Goal: Task Accomplishment & Management: Manage account settings

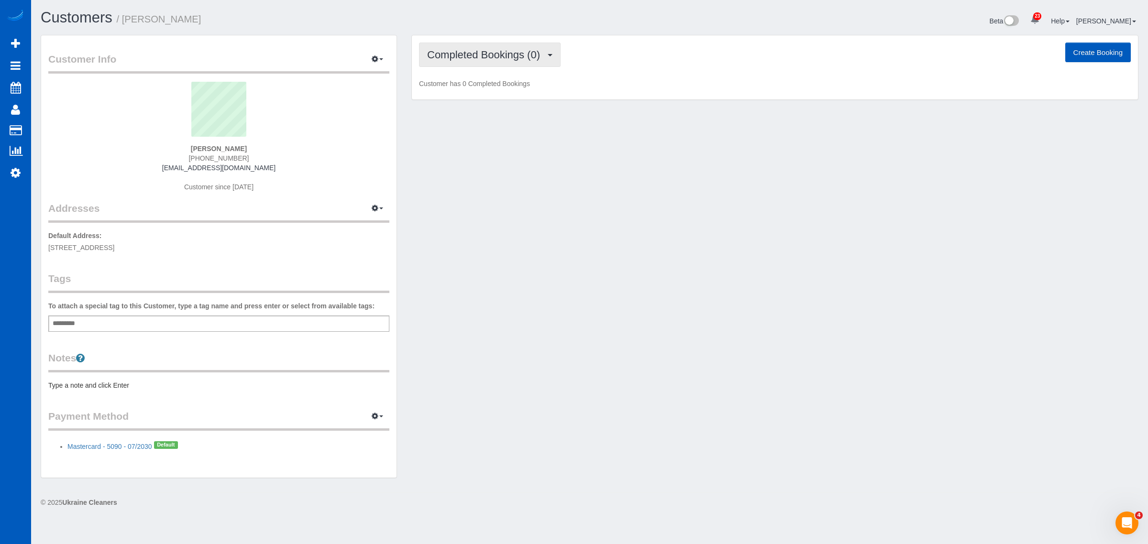
click at [457, 53] on span "Completed Bookings (0)" at bounding box center [486, 55] width 118 height 12
click at [488, 123] on link "Charges (1)" at bounding box center [470, 123] width 100 height 12
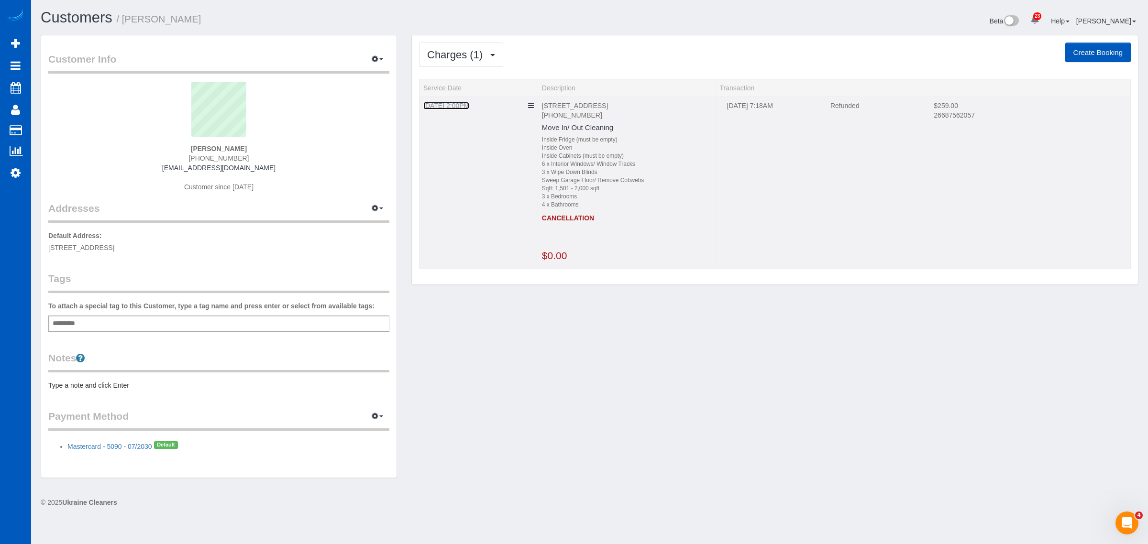
click at [469, 102] on link "08/13/2025 2:00PM" at bounding box center [446, 106] width 46 height 8
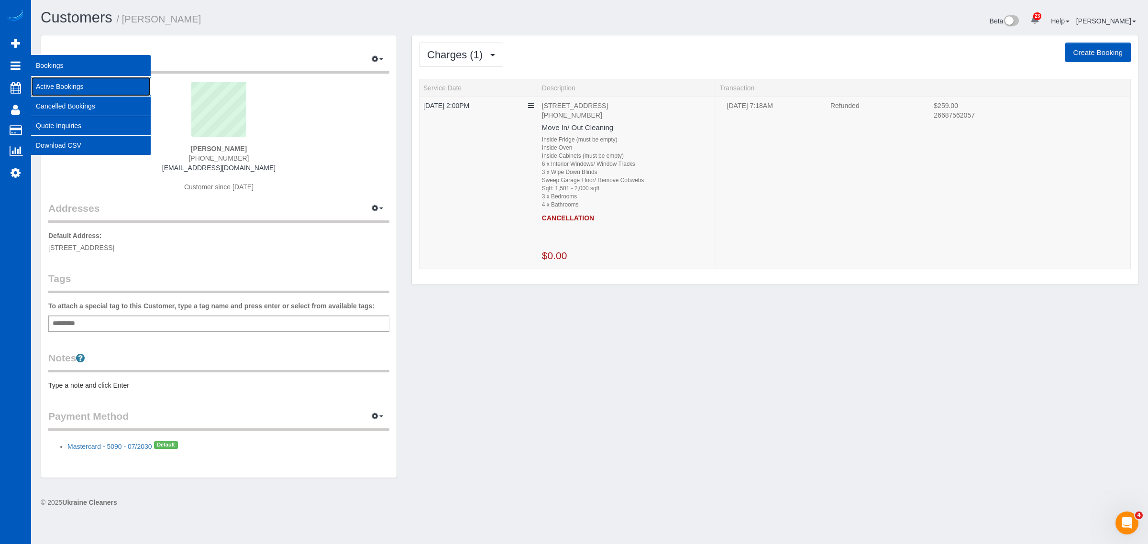
click at [73, 85] on link "Active Bookings" at bounding box center [91, 86] width 120 height 19
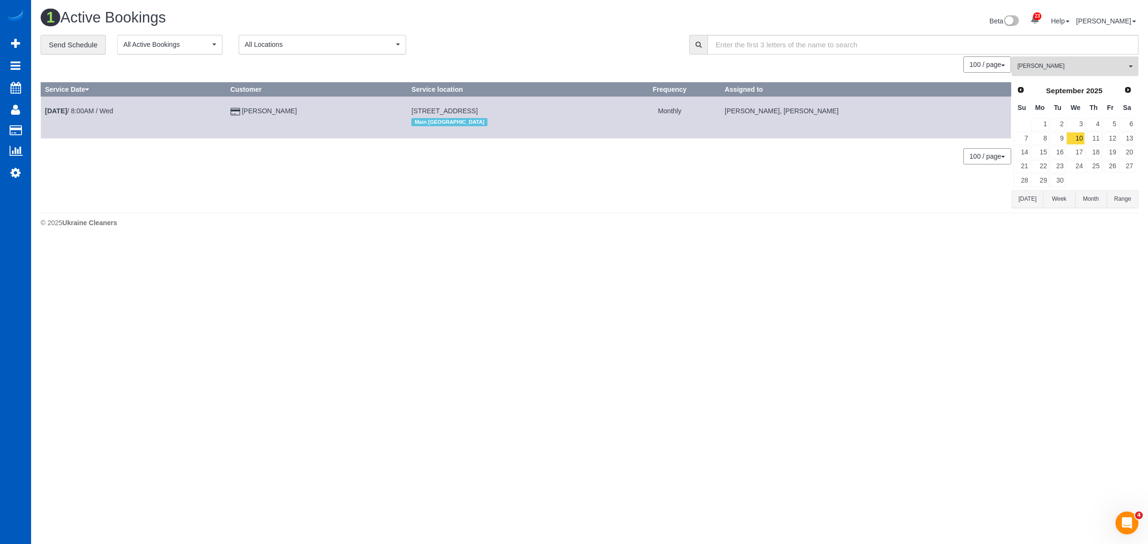
click at [1062, 72] on button "[PERSON_NAME] All Teams" at bounding box center [1075, 66] width 127 height 20
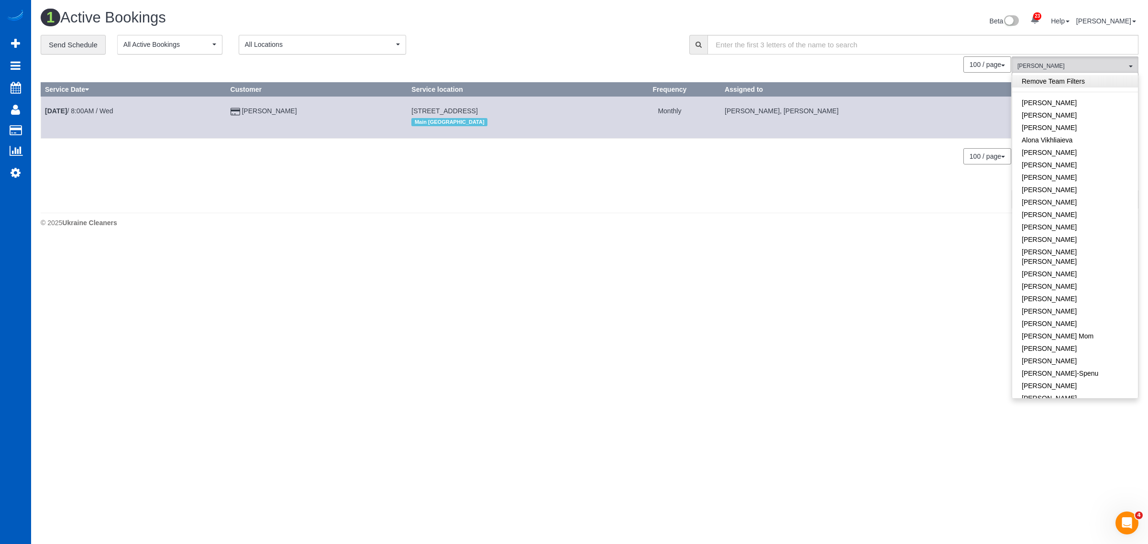
click at [1055, 77] on link "Remove Team Filters" at bounding box center [1075, 81] width 126 height 12
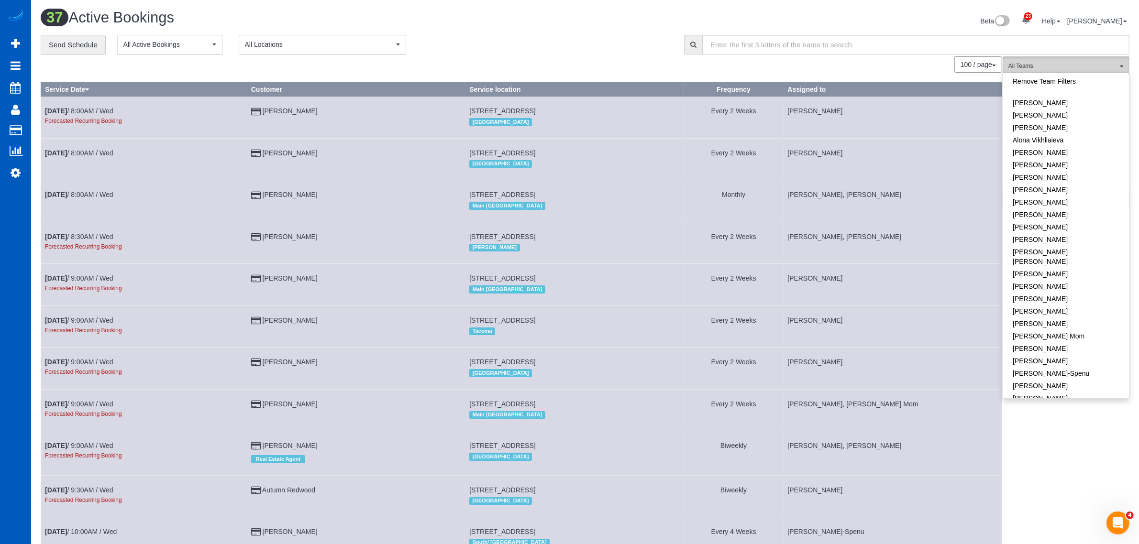
click at [1046, 67] on span "All Teams" at bounding box center [1062, 66] width 109 height 8
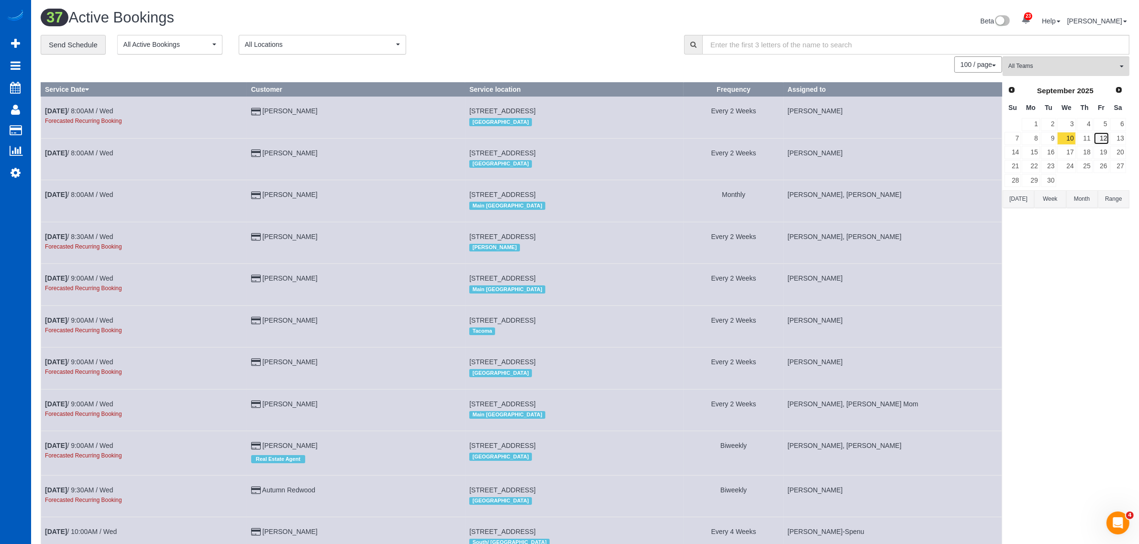
click at [1094, 140] on link "12" at bounding box center [1102, 138] width 16 height 13
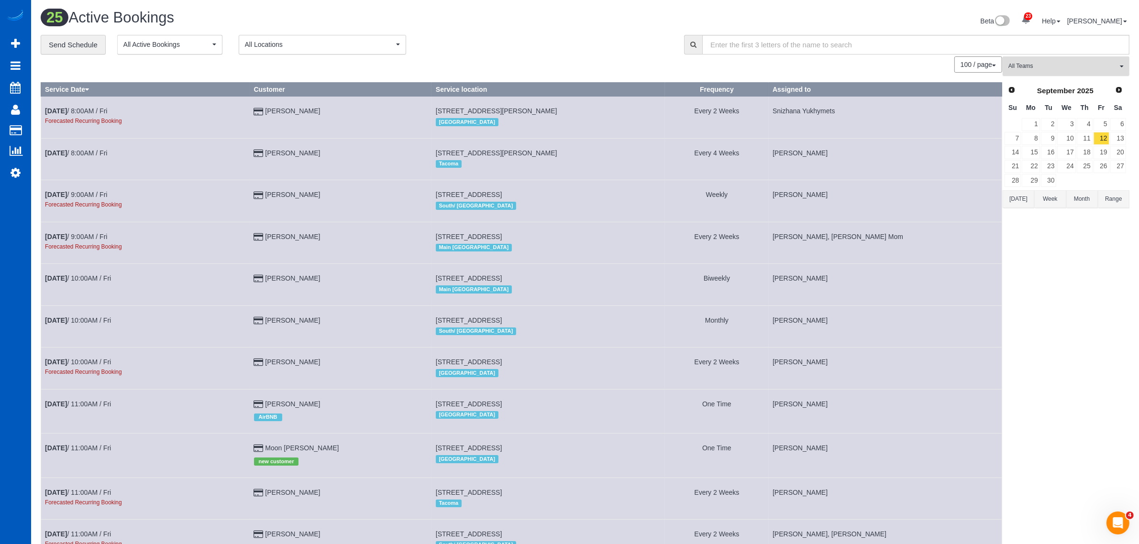
click at [1058, 56] on button "All Teams" at bounding box center [1066, 66] width 127 height 20
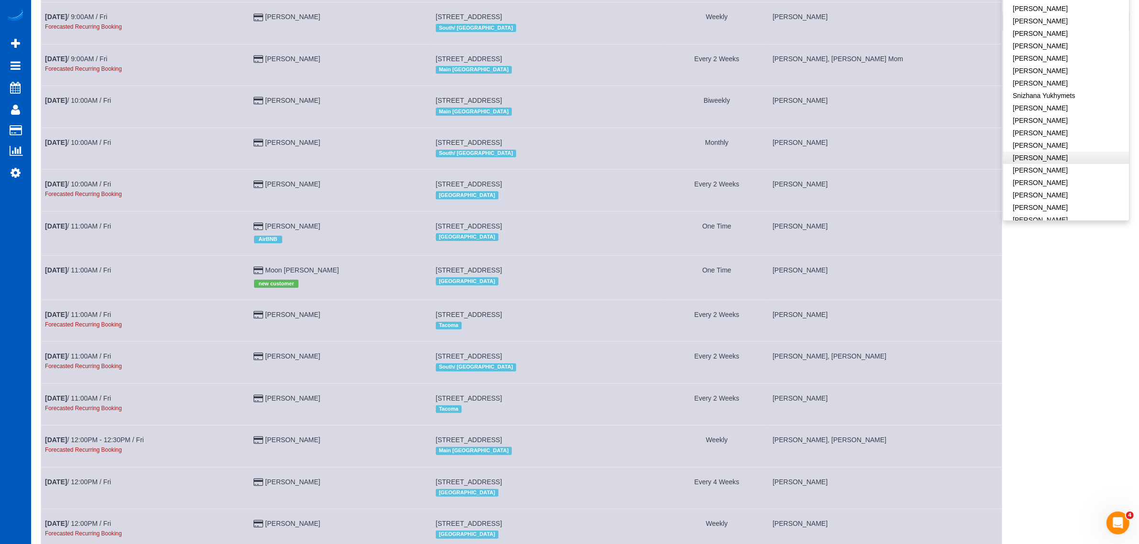
scroll to position [100, 0]
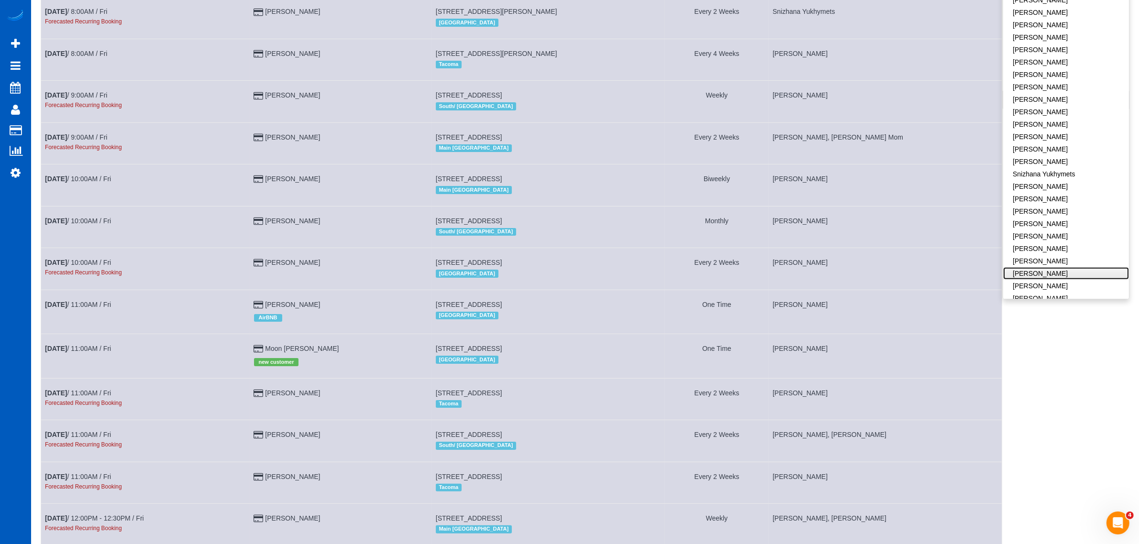
click at [1047, 267] on link "[PERSON_NAME]" at bounding box center [1066, 273] width 126 height 12
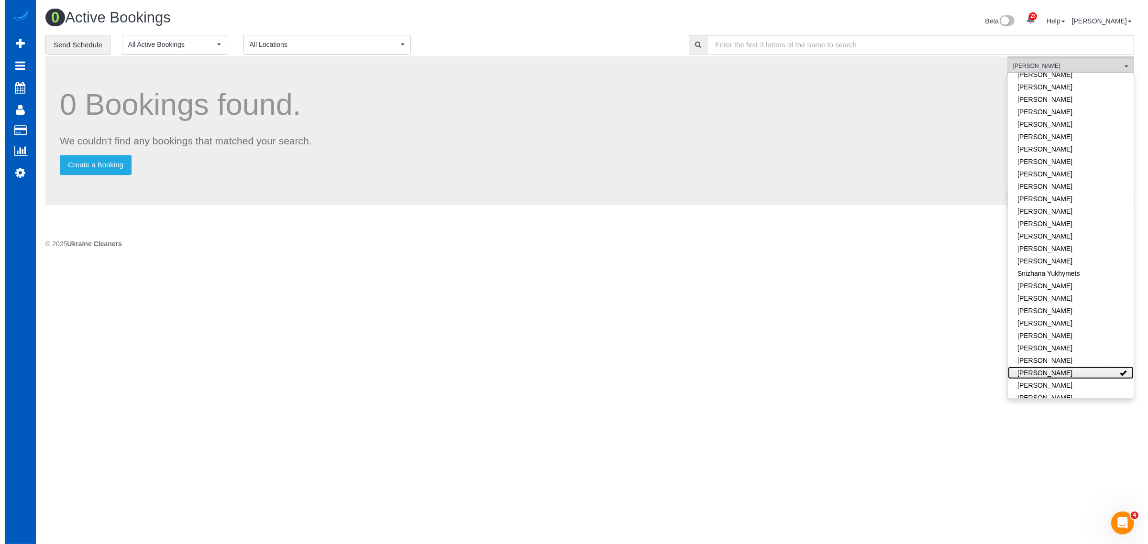
scroll to position [0, 0]
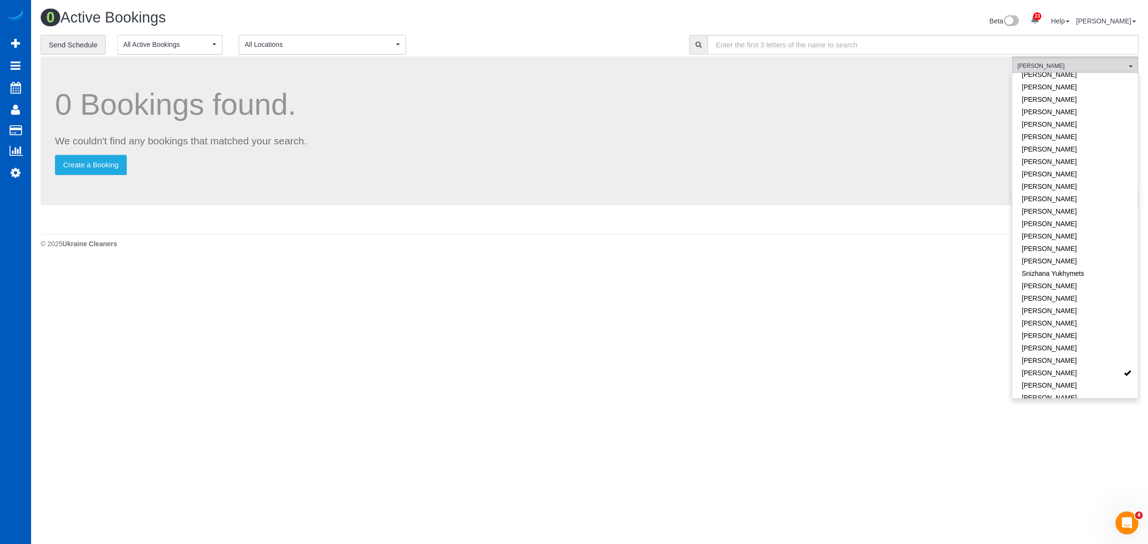
click at [871, 391] on body "23 Beta Your Notifications You have 0 alerts × You have 1 to charge for 08/16/2…" at bounding box center [574, 272] width 1148 height 544
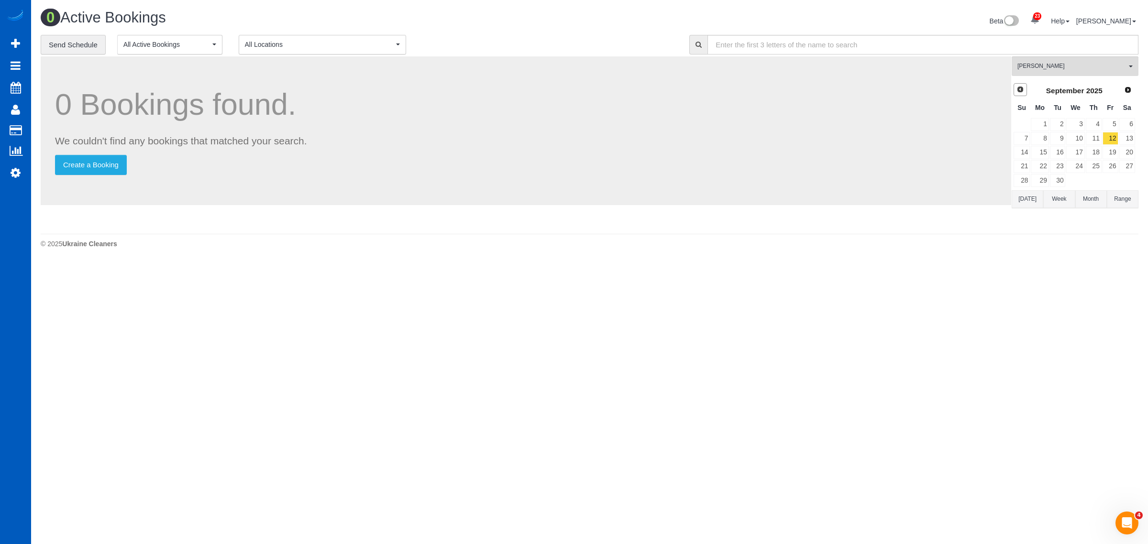
click at [1021, 89] on span "Prev" at bounding box center [1021, 90] width 8 height 8
click at [1106, 168] on link "22" at bounding box center [1111, 166] width 16 height 13
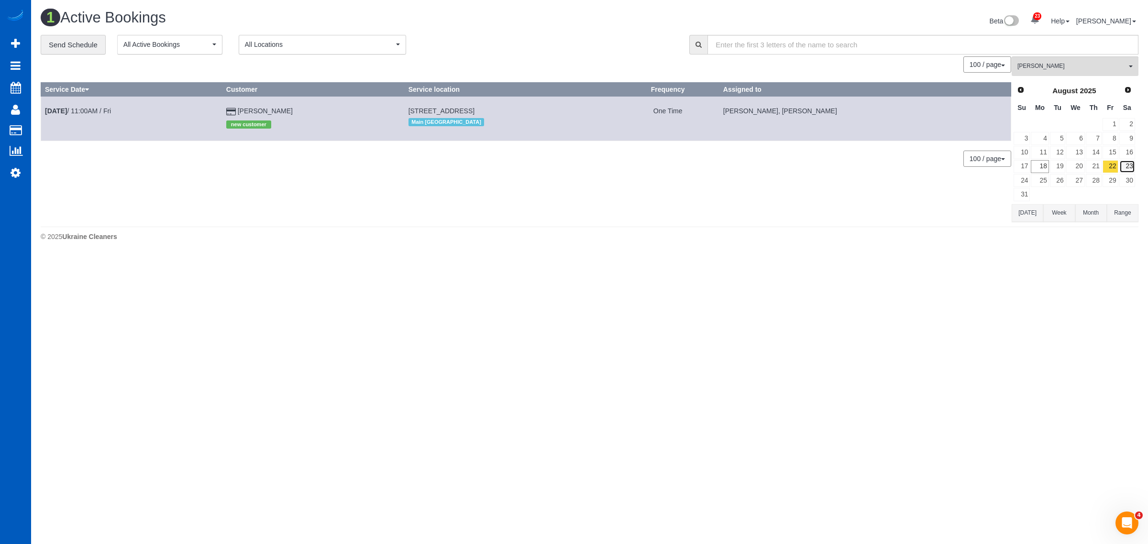
click at [1129, 168] on link "23" at bounding box center [1127, 166] width 16 height 13
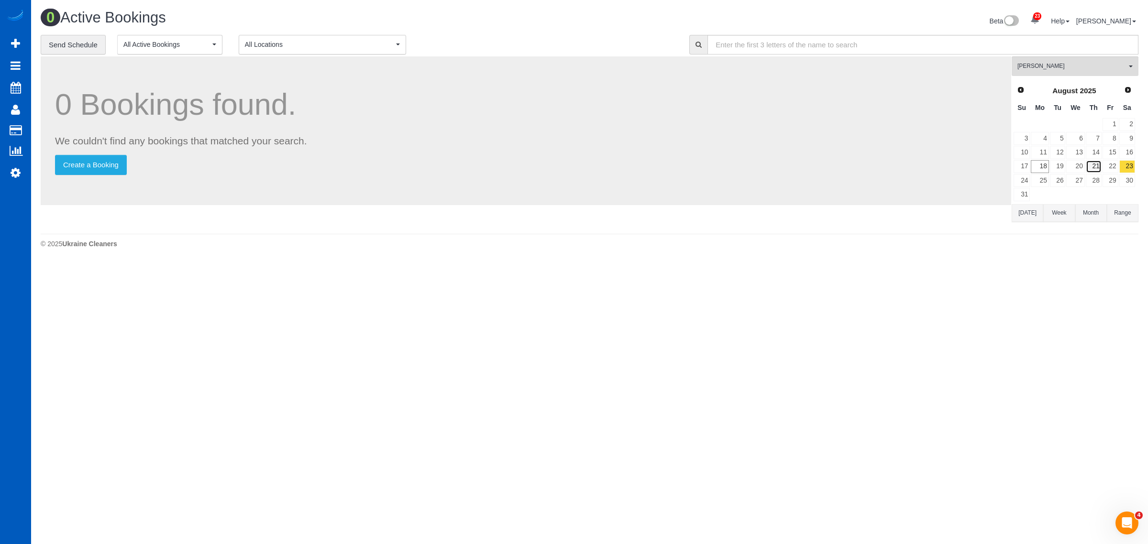
click at [1099, 168] on link "21" at bounding box center [1094, 166] width 16 height 13
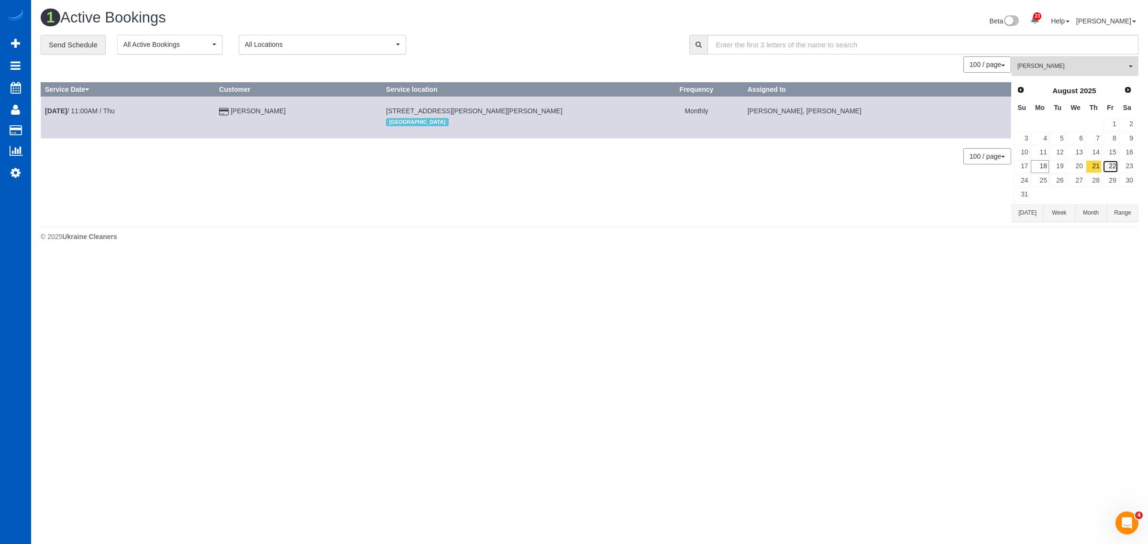
click at [1113, 168] on link "22" at bounding box center [1111, 166] width 16 height 13
click at [1048, 62] on span "[PERSON_NAME]" at bounding box center [1072, 66] width 109 height 8
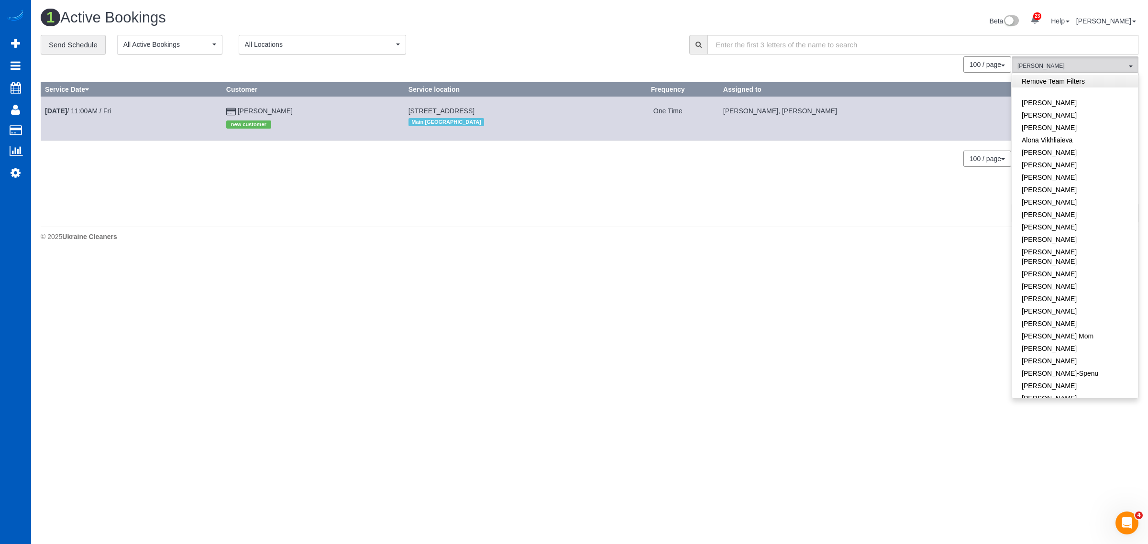
click at [1070, 79] on link "Remove Team Filters" at bounding box center [1075, 81] width 126 height 12
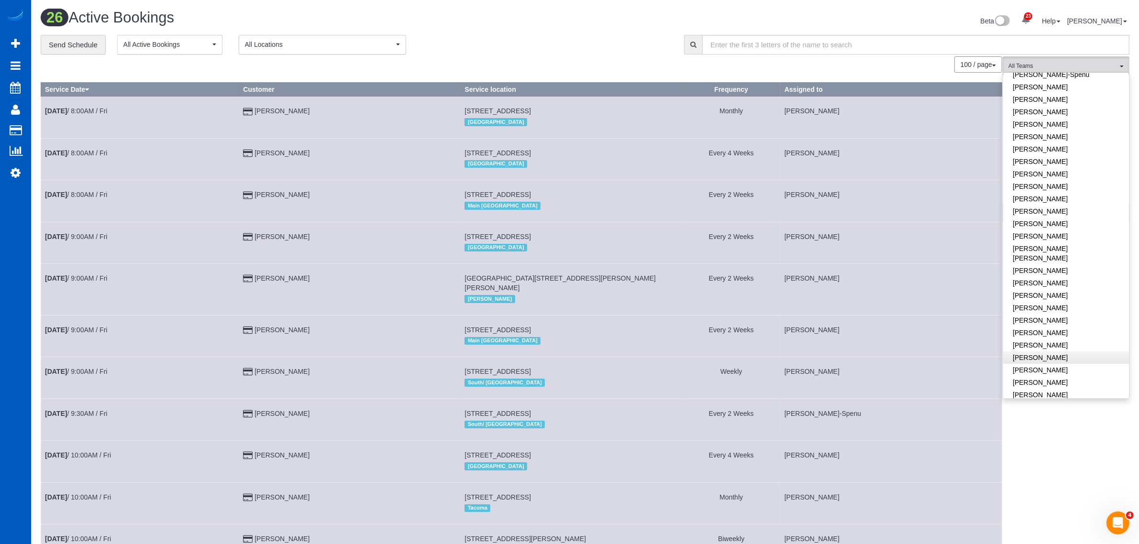
scroll to position [199, 0]
click at [1061, 318] on link "[PERSON_NAME]" at bounding box center [1066, 324] width 126 height 12
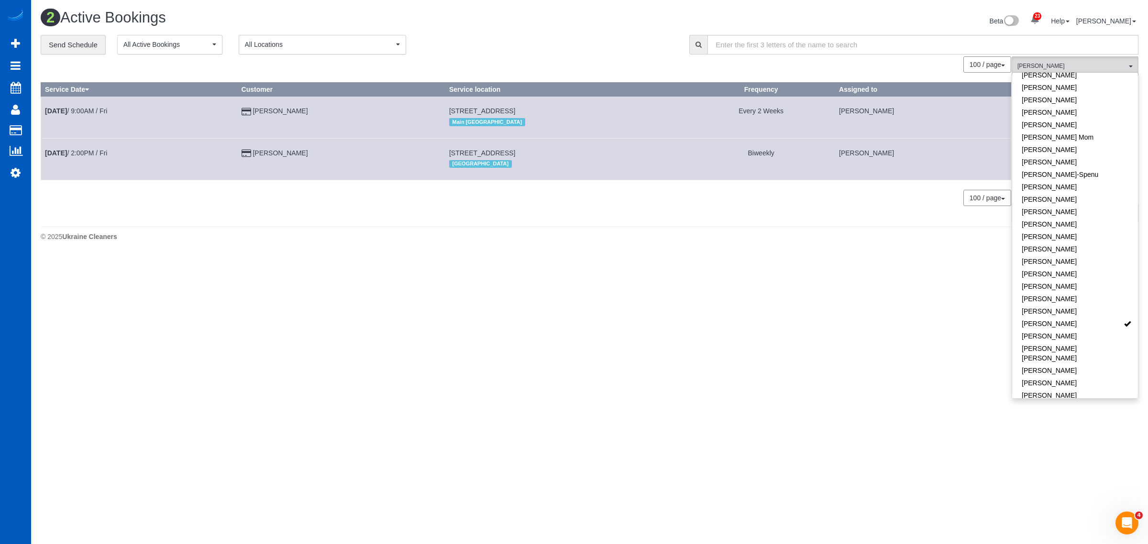
click at [687, 372] on body "23 Beta Your Notifications You have 0 alerts × You have 1 to charge for 08/16/2…" at bounding box center [574, 272] width 1148 height 544
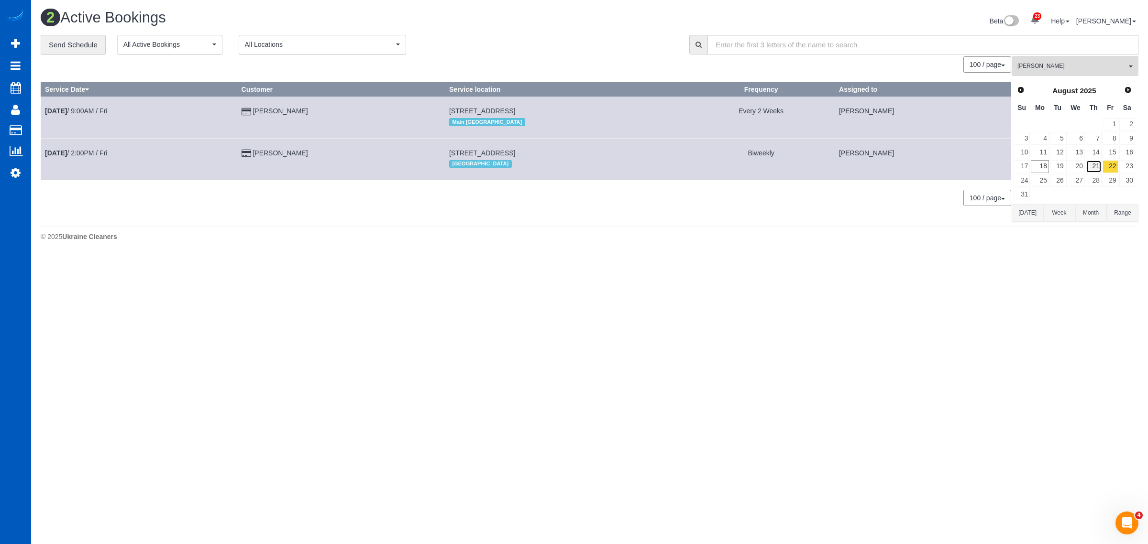
click at [1091, 163] on link "21" at bounding box center [1094, 166] width 16 height 13
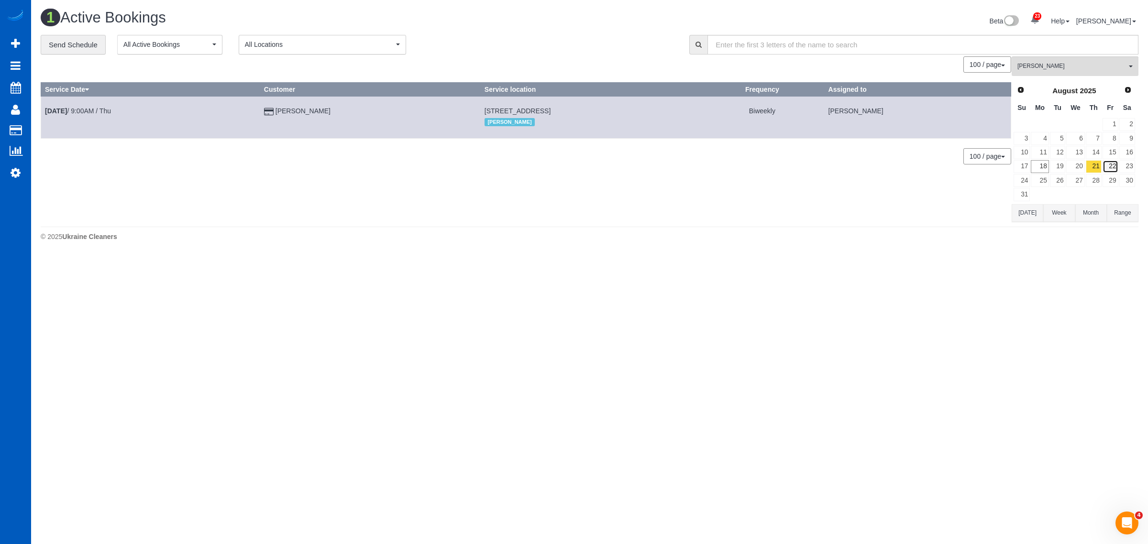
click at [1111, 163] on link "22" at bounding box center [1111, 166] width 16 height 13
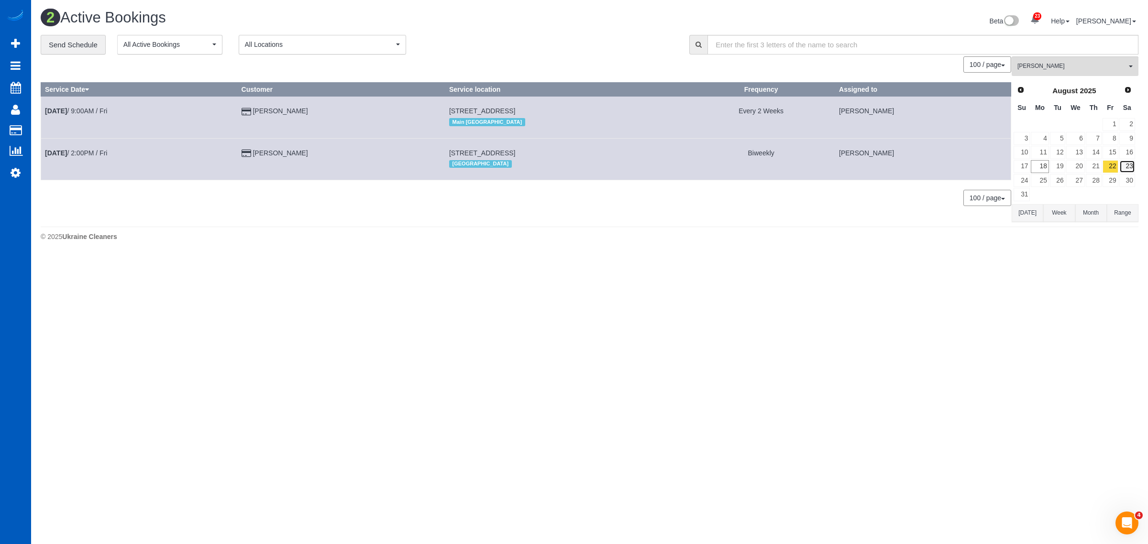
click at [1127, 164] on link "23" at bounding box center [1127, 166] width 16 height 13
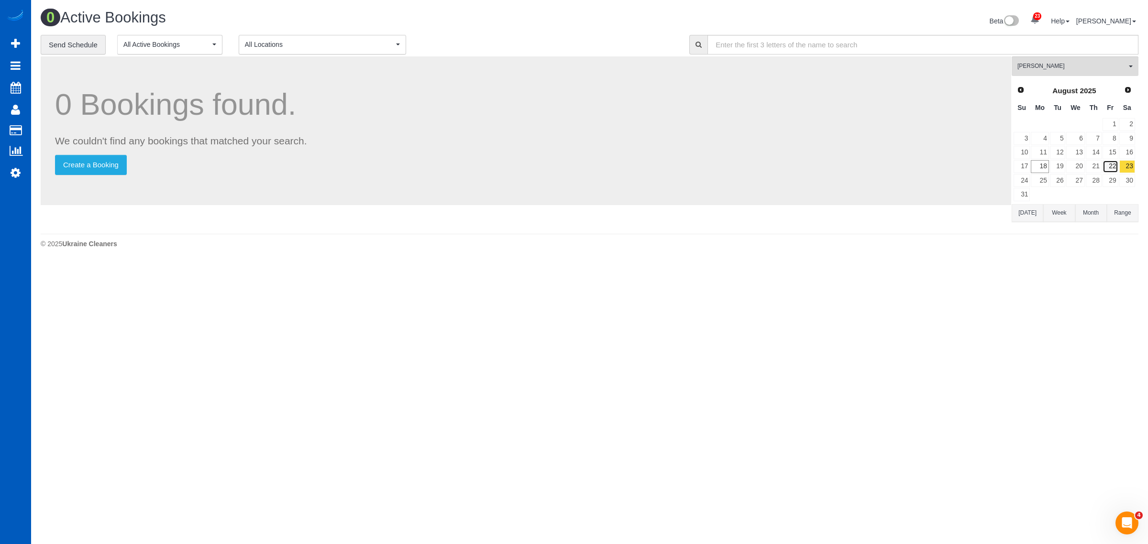
click at [1112, 169] on link "22" at bounding box center [1111, 166] width 16 height 13
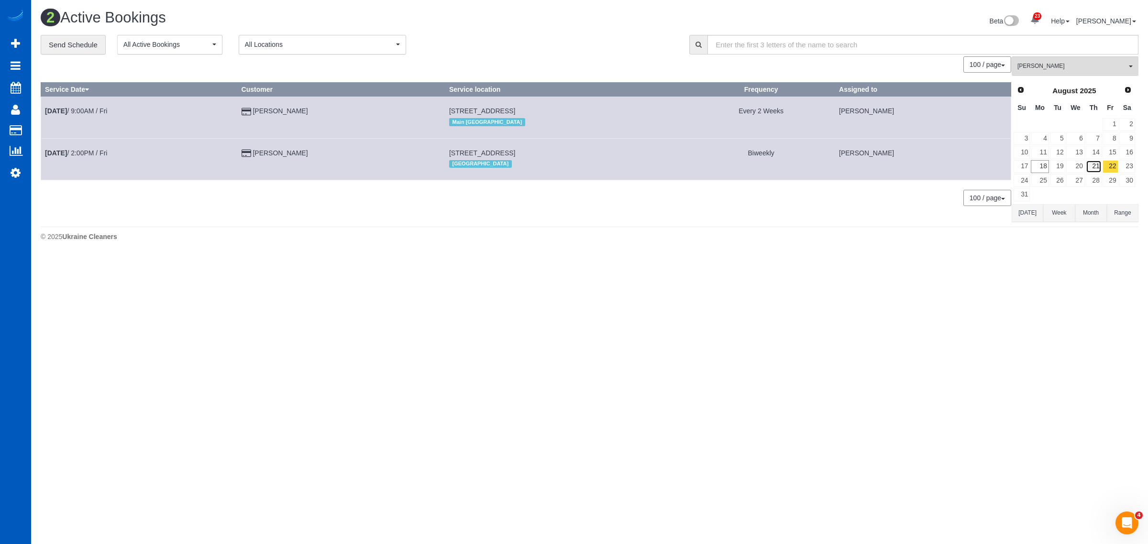
click at [1094, 173] on link "21" at bounding box center [1094, 166] width 16 height 13
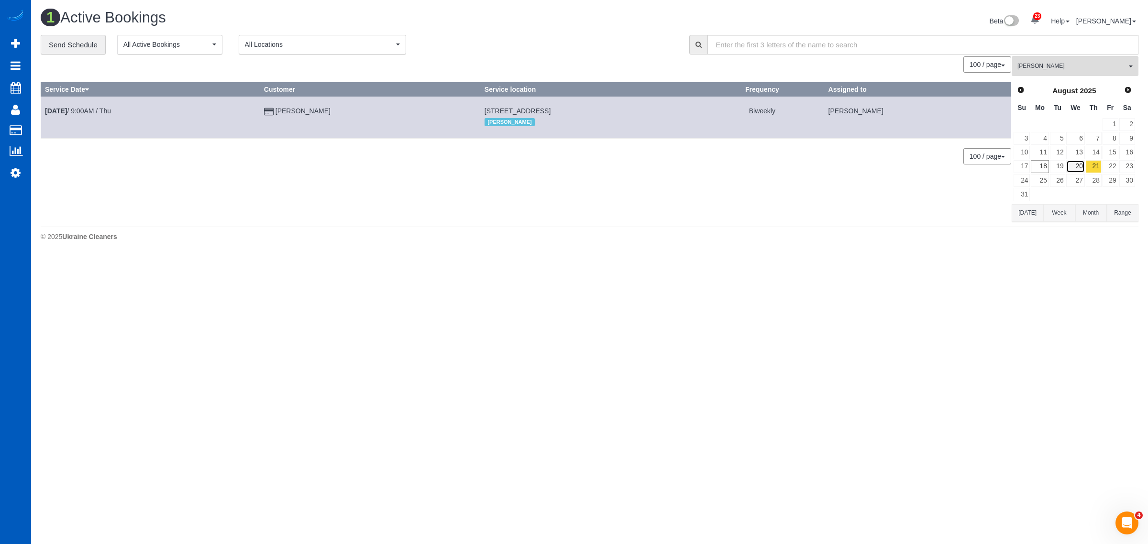
click at [1076, 163] on link "20" at bounding box center [1075, 166] width 18 height 13
click at [1103, 166] on link "22" at bounding box center [1111, 166] width 16 height 13
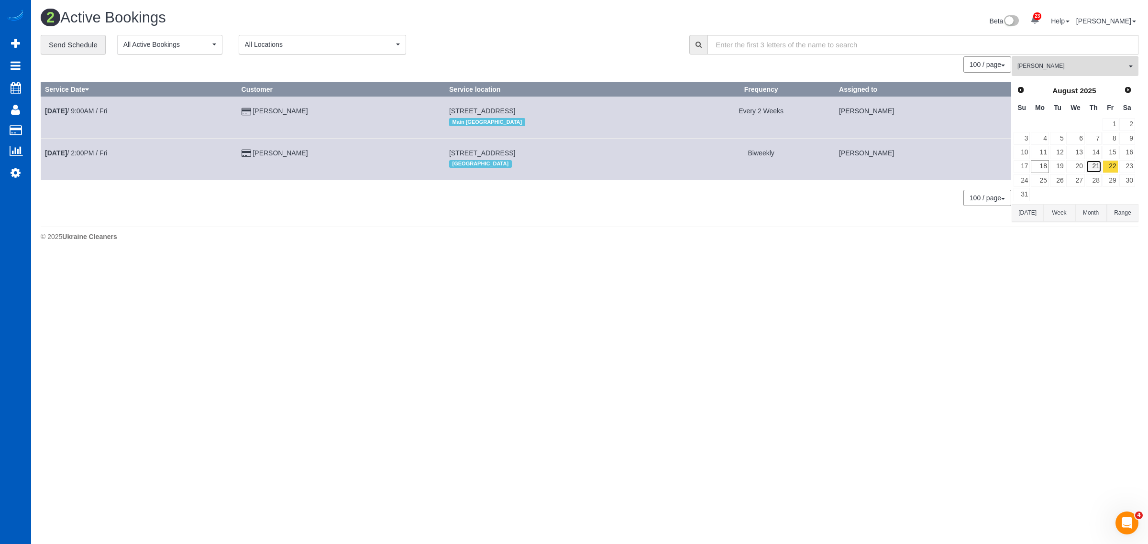
click at [1087, 169] on link "21" at bounding box center [1094, 166] width 16 height 13
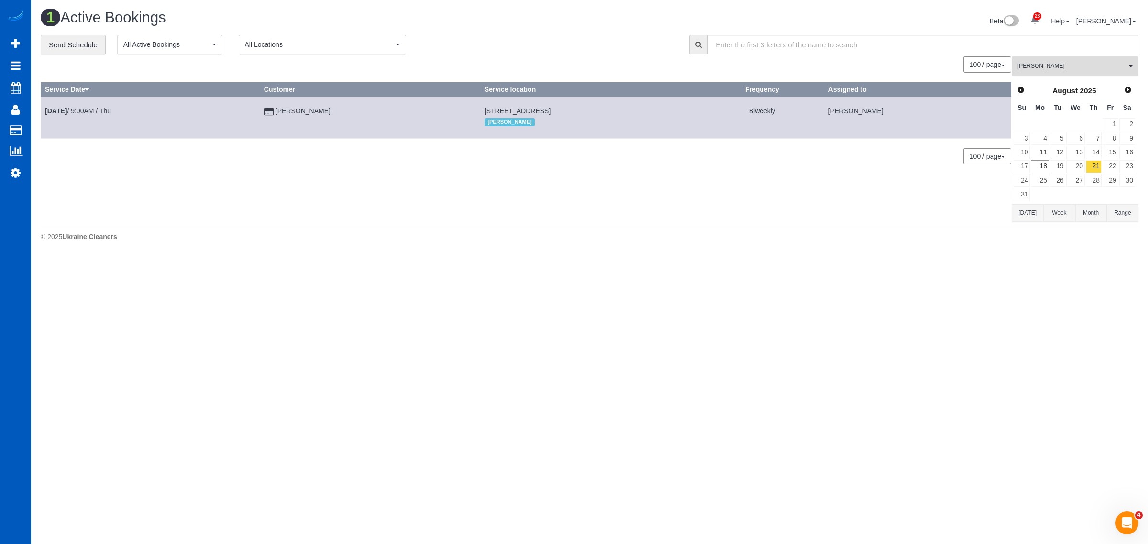
click at [1088, 72] on button "Milena Kasianchyk All Teams" at bounding box center [1075, 66] width 127 height 20
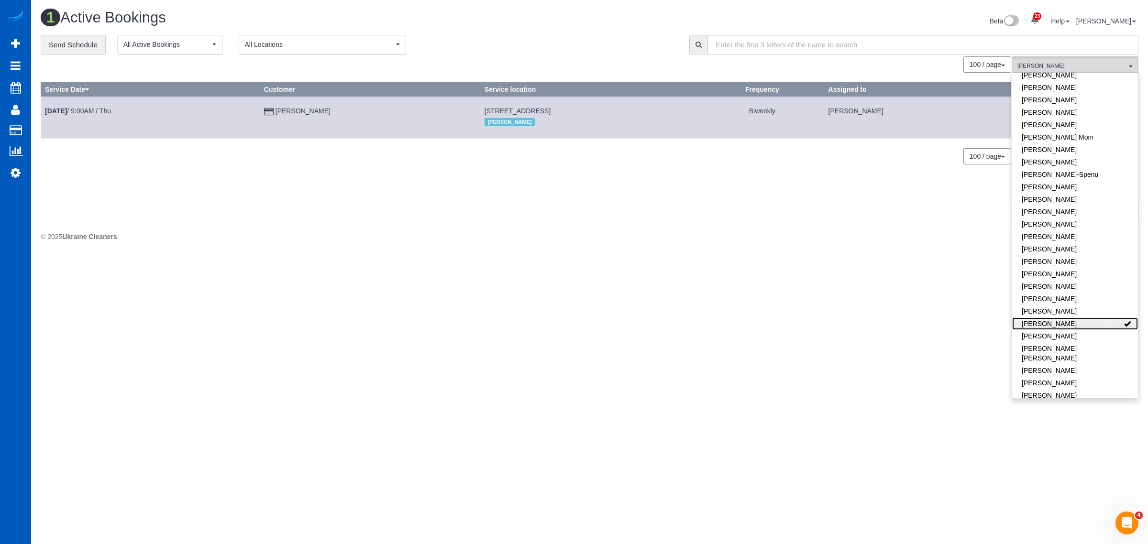
click at [1079, 318] on link "[PERSON_NAME]" at bounding box center [1075, 324] width 126 height 12
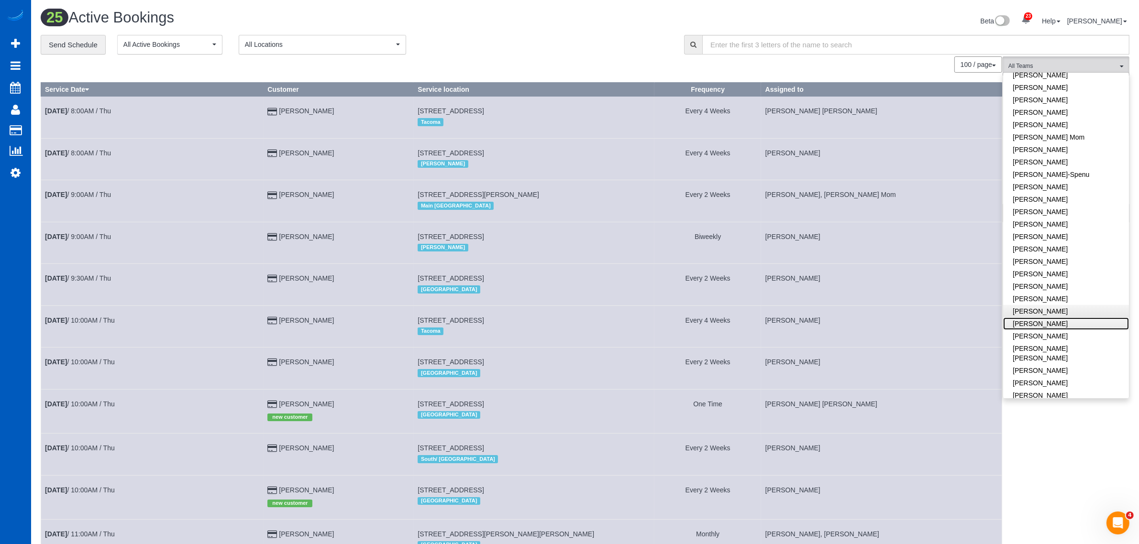
scroll to position [0, 0]
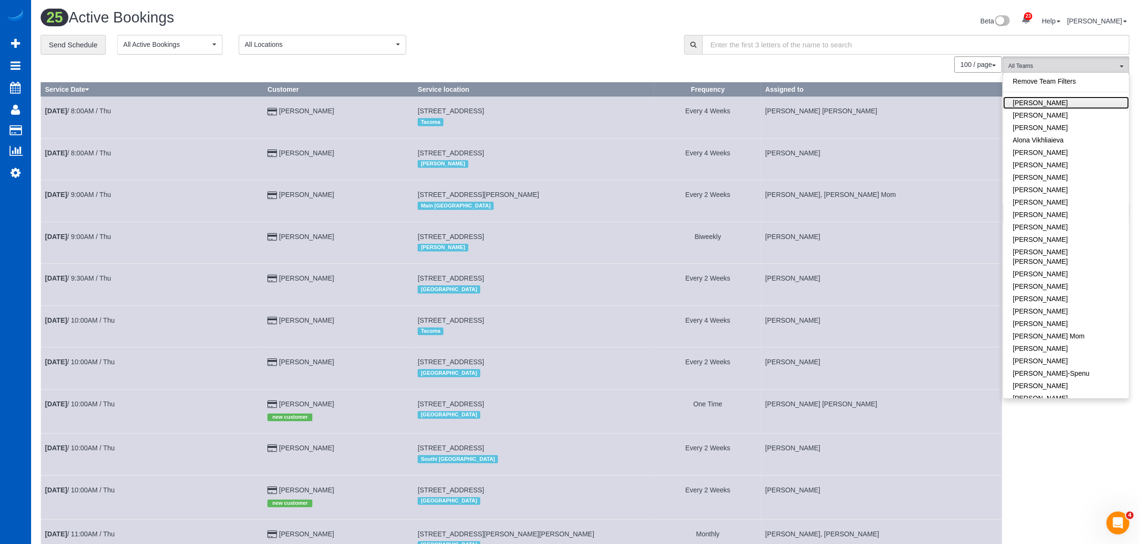
click at [1051, 97] on link "[PERSON_NAME]" at bounding box center [1066, 103] width 126 height 12
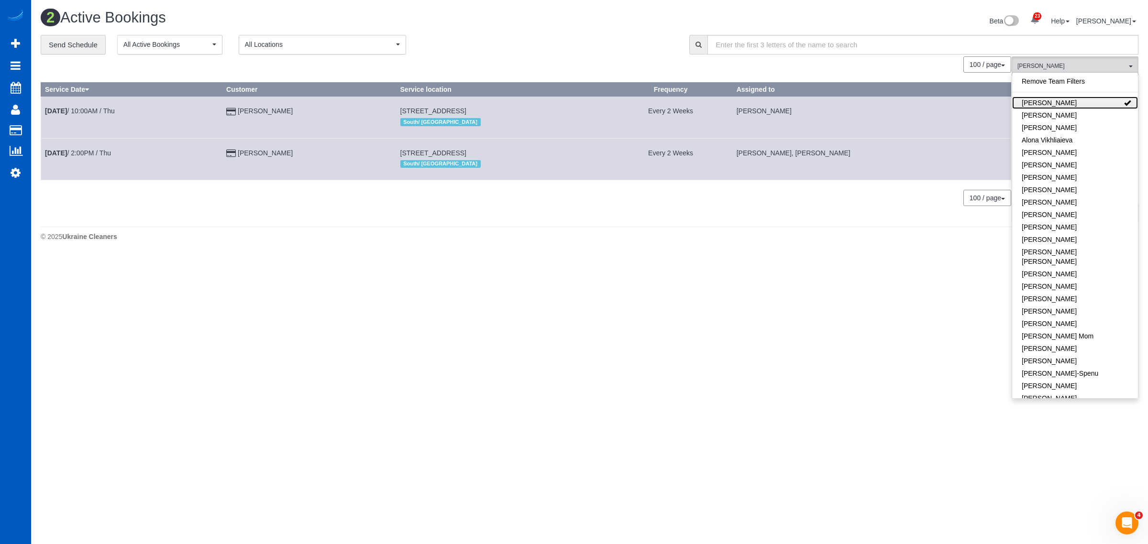
click at [1055, 98] on link "[PERSON_NAME]" at bounding box center [1075, 103] width 126 height 12
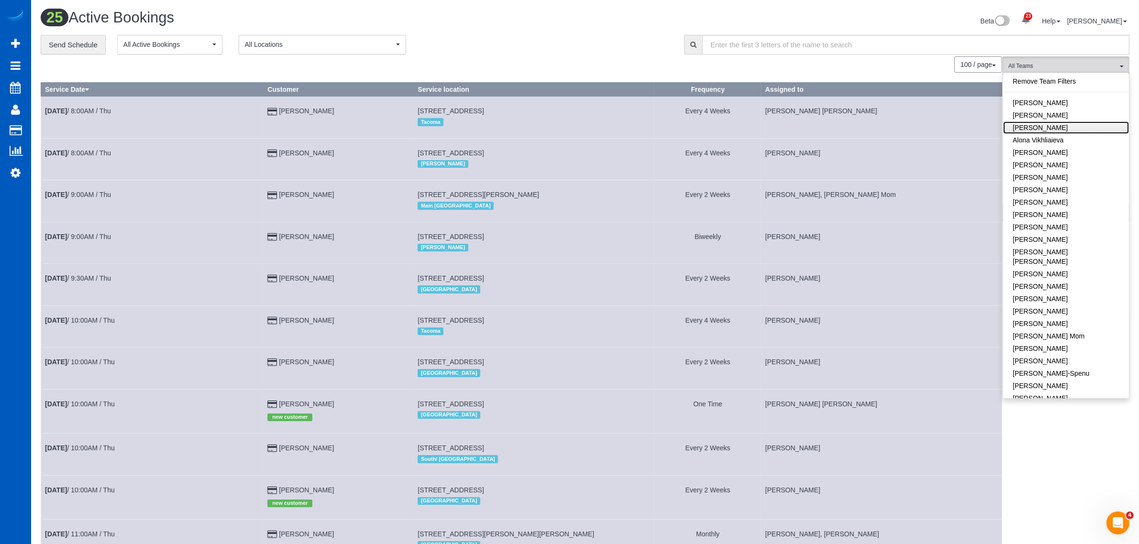
click at [1062, 127] on link "[PERSON_NAME]" at bounding box center [1066, 128] width 126 height 12
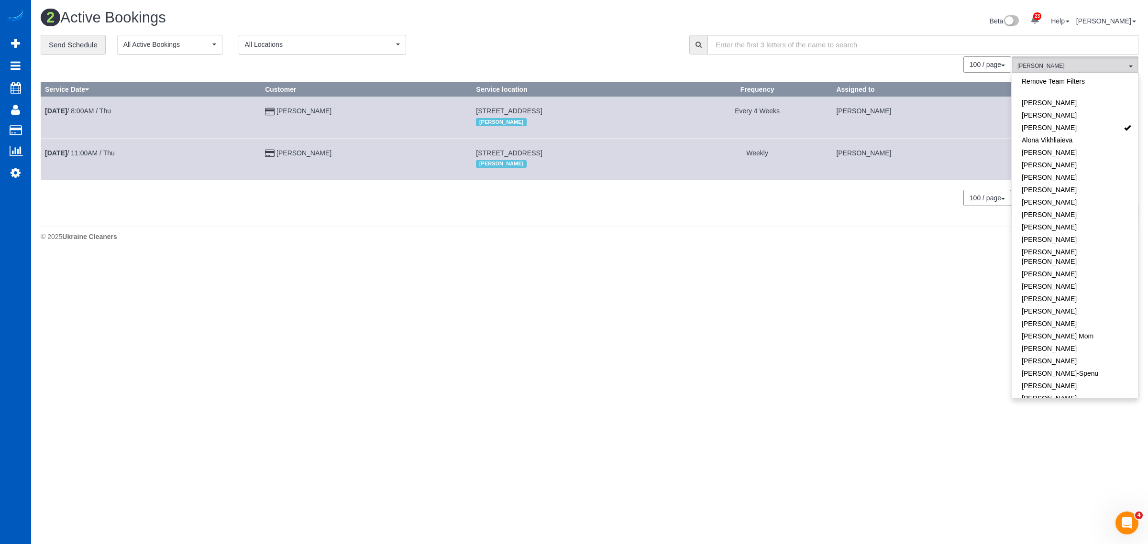
click at [706, 289] on body "23 Beta Your Notifications You have 0 alerts × You have 1 to charge for 08/16/2…" at bounding box center [574, 272] width 1148 height 544
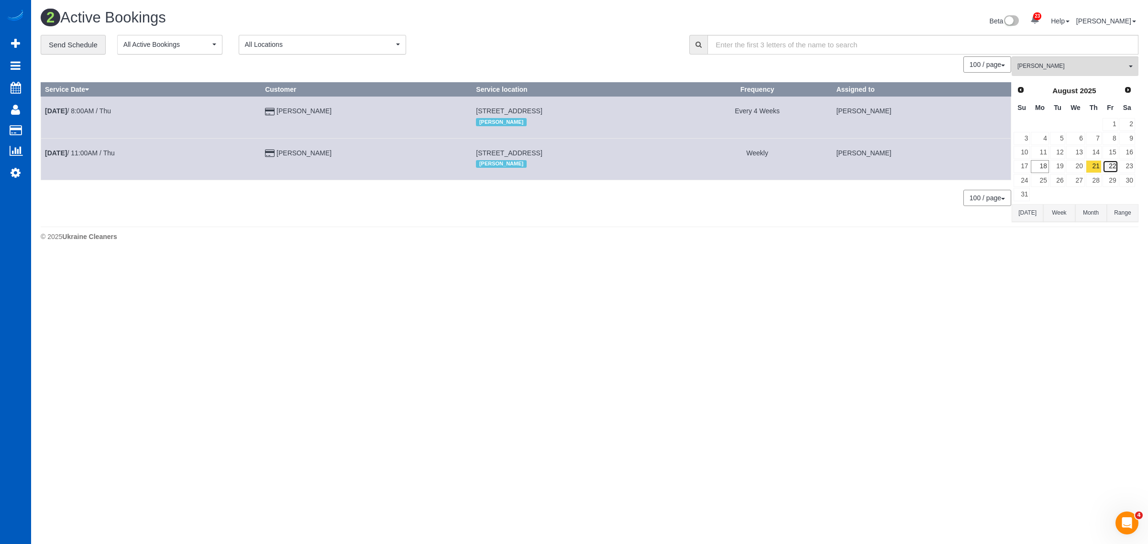
click at [1110, 173] on link "22" at bounding box center [1111, 166] width 16 height 13
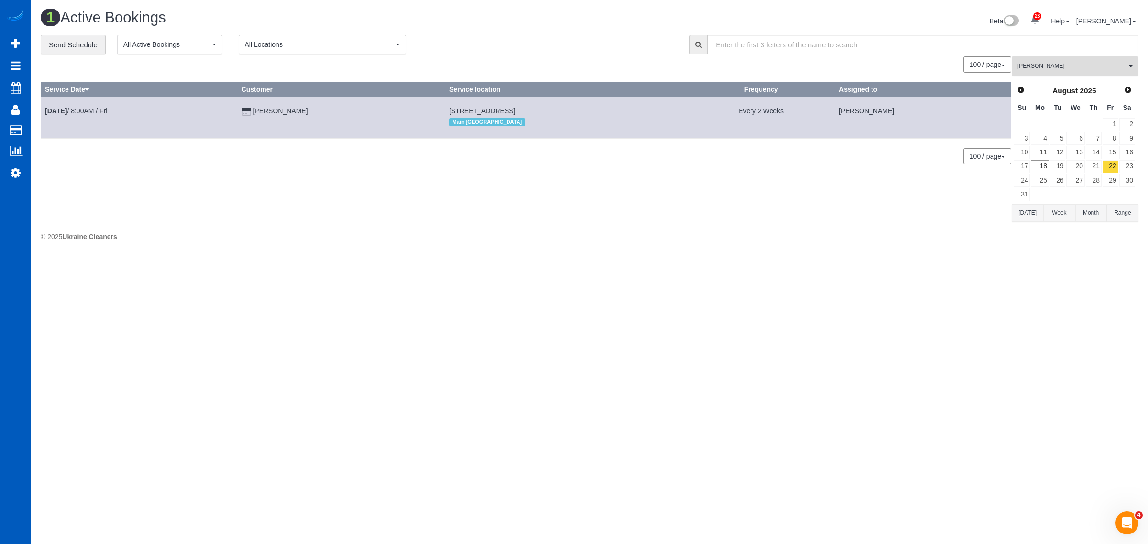
click at [1068, 65] on span "[PERSON_NAME]" at bounding box center [1072, 66] width 109 height 8
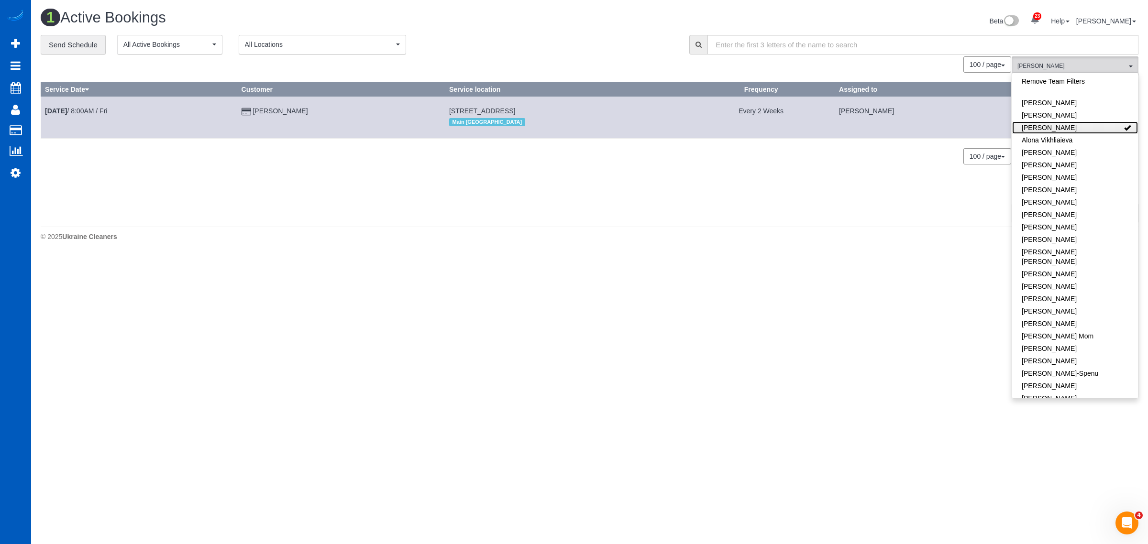
click at [1070, 127] on link "[PERSON_NAME]" at bounding box center [1075, 128] width 126 height 12
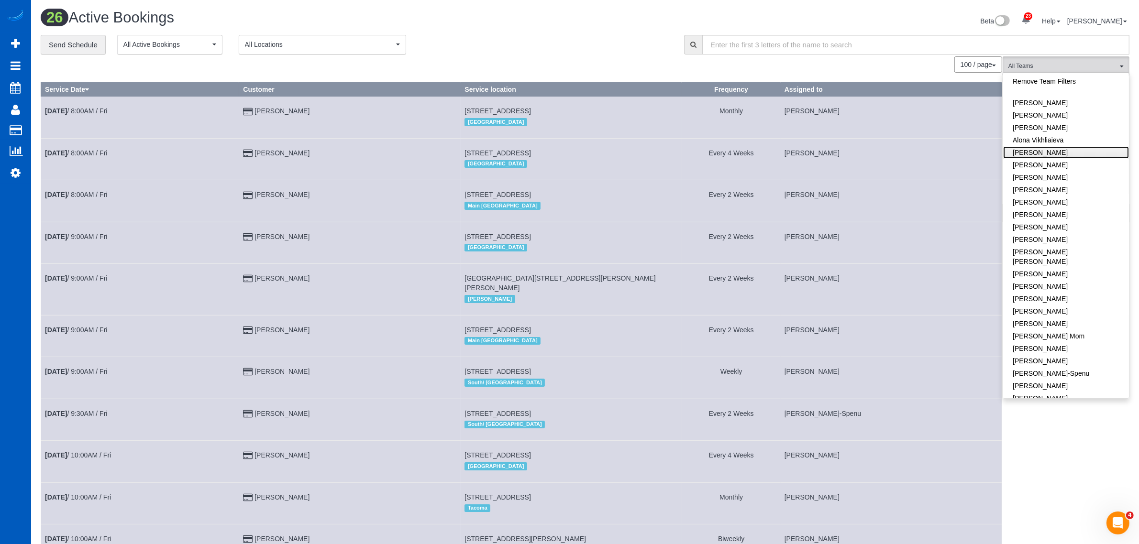
click at [1086, 157] on link "[PERSON_NAME]" at bounding box center [1066, 152] width 126 height 12
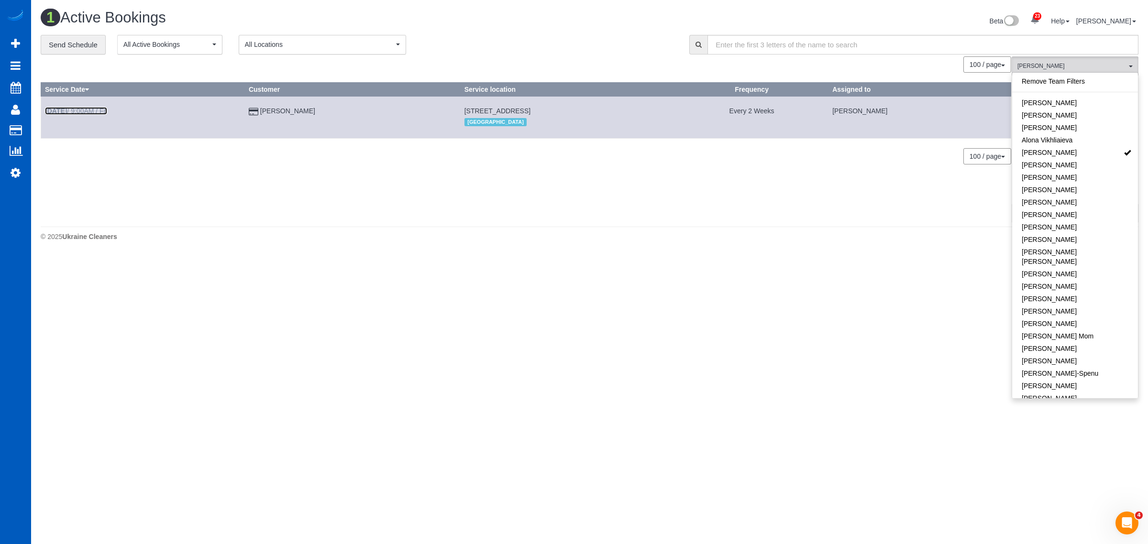
click at [80, 111] on link "Aug 22nd / 9:00AM / Fri" at bounding box center [76, 111] width 62 height 8
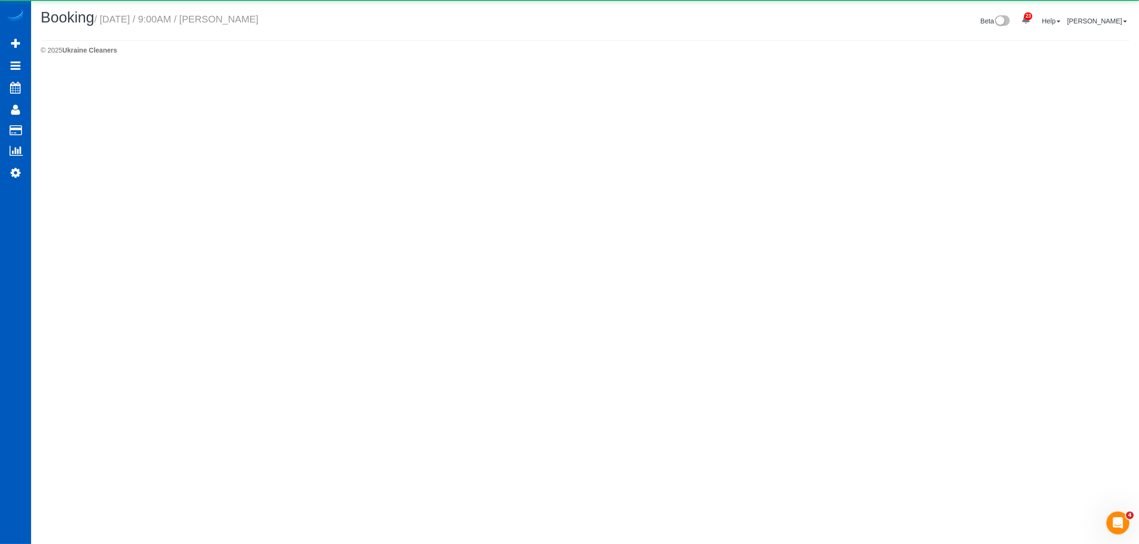
select select "WA"
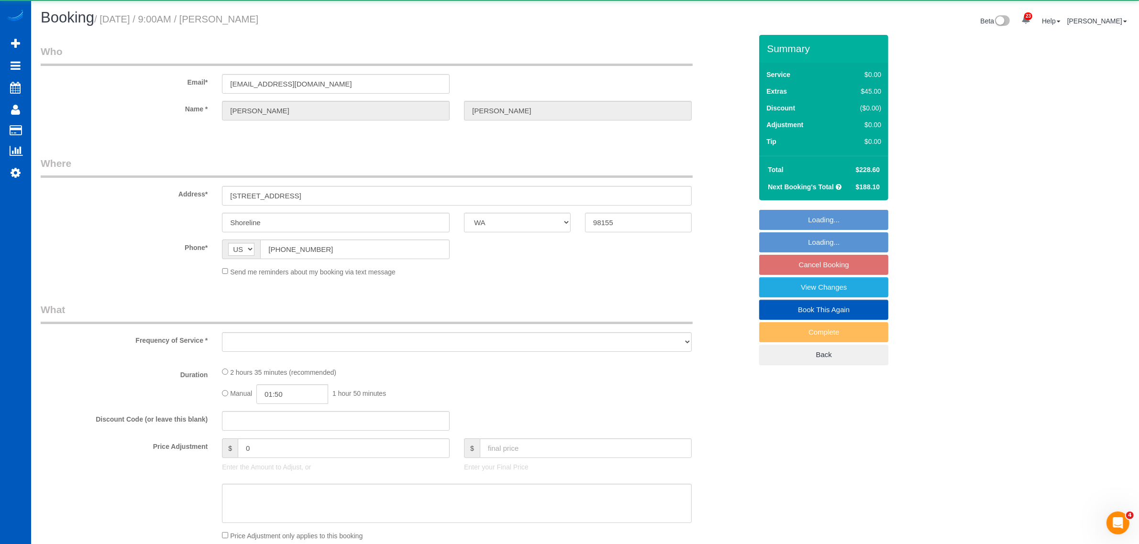
select select "object:7381"
select select "199"
select select "1501"
select select "3"
select select "2"
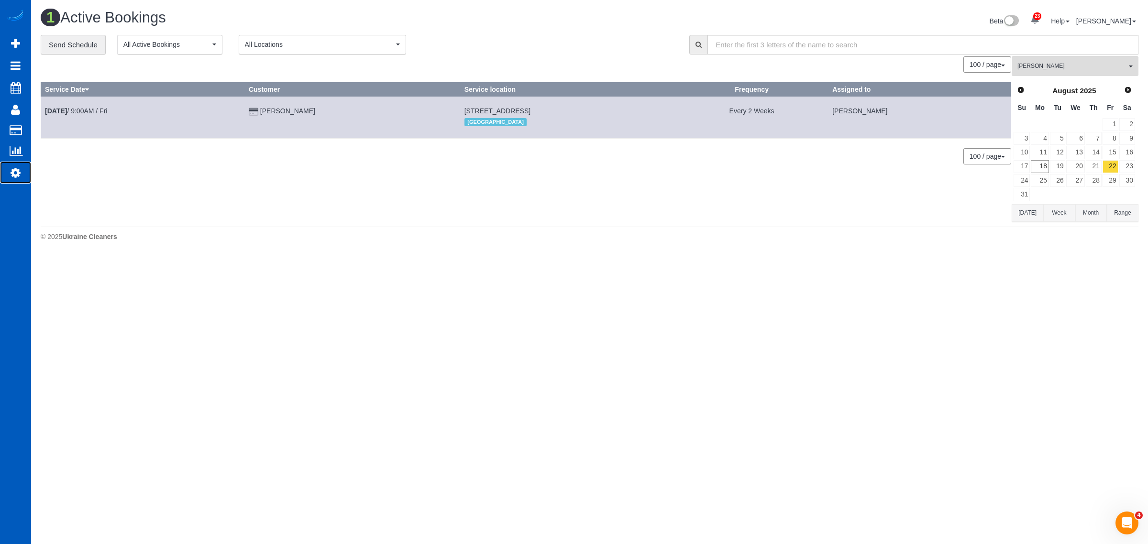
click at [18, 162] on link "Settings" at bounding box center [15, 173] width 31 height 22
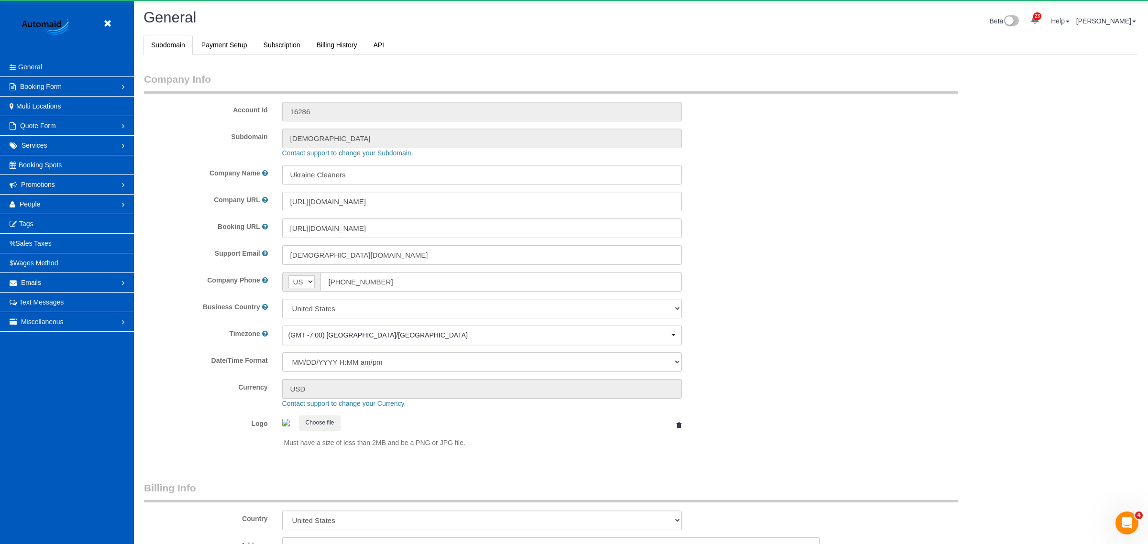
select select "1"
click at [37, 203] on span "People" at bounding box center [30, 204] width 21 height 8
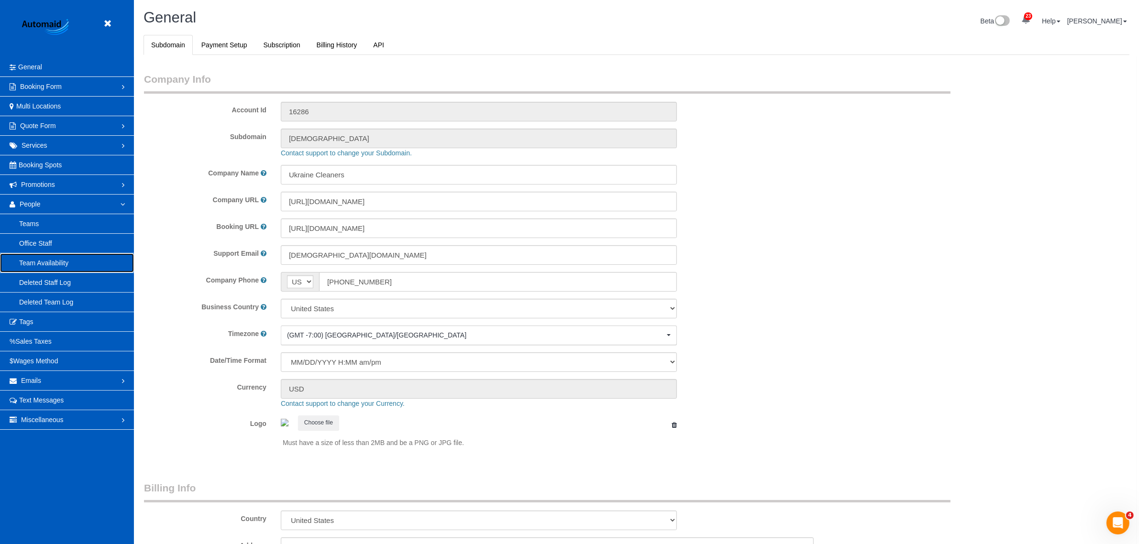
click at [51, 264] on link "Team Availability" at bounding box center [67, 263] width 134 height 19
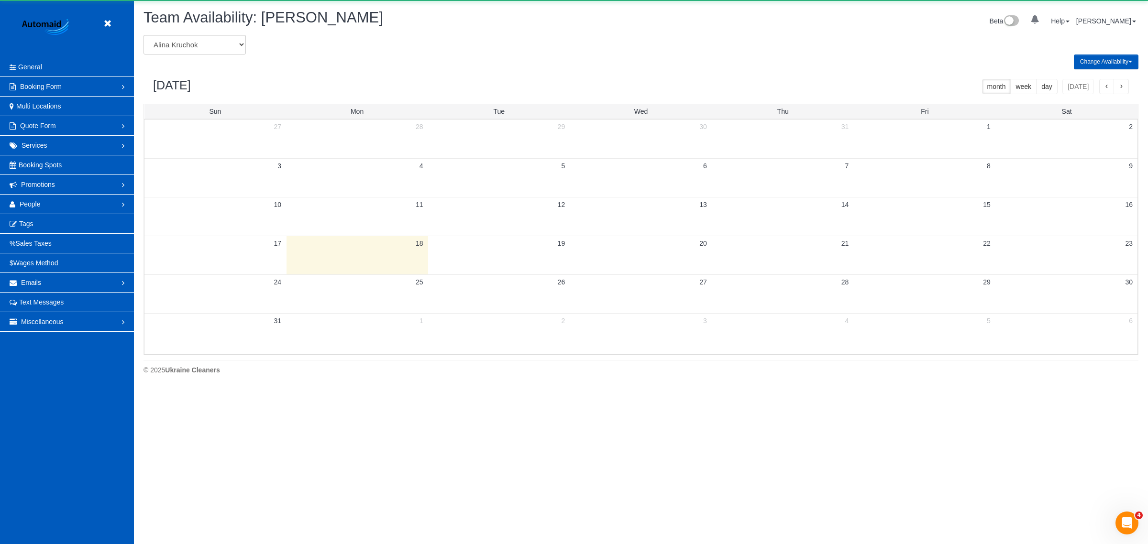
scroll to position [388, 1148]
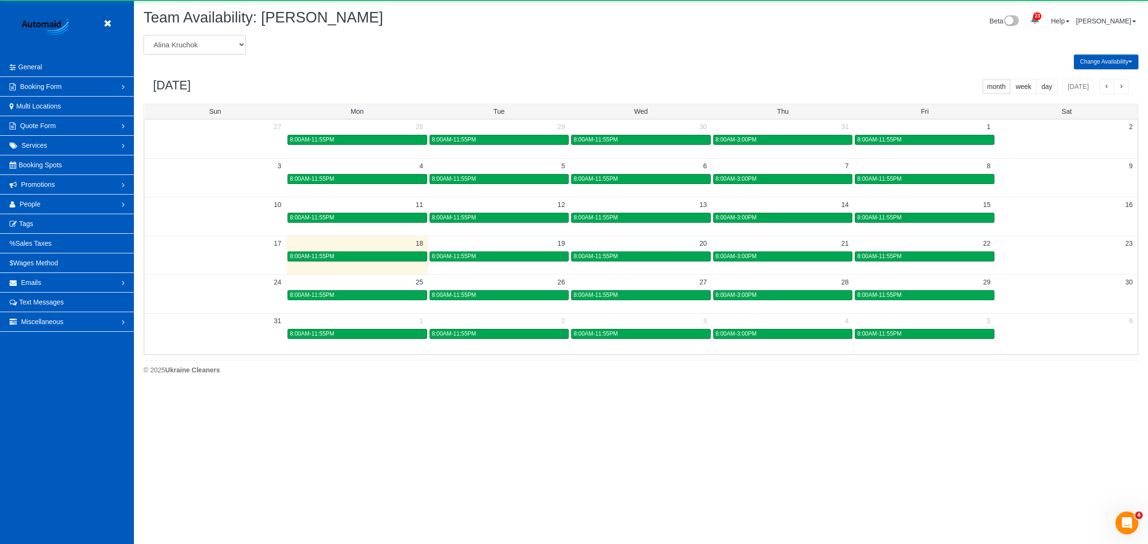
click at [177, 42] on select "[PERSON_NAME] [PERSON_NAME] [PERSON_NAME] [PERSON_NAME] [PERSON_NAME] [PERSON_N…" at bounding box center [195, 45] width 102 height 20
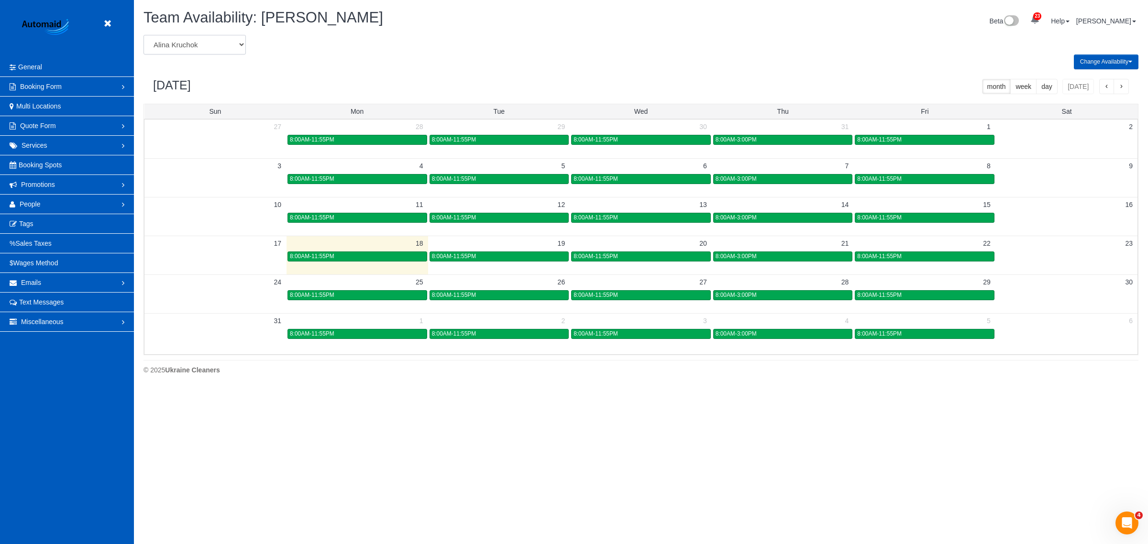
scroll to position [0, 0]
select select "number:13135"
click at [144, 35] on select "[PERSON_NAME] [PERSON_NAME] [PERSON_NAME] [PERSON_NAME] [PERSON_NAME] [PERSON_N…" at bounding box center [195, 45] width 102 height 20
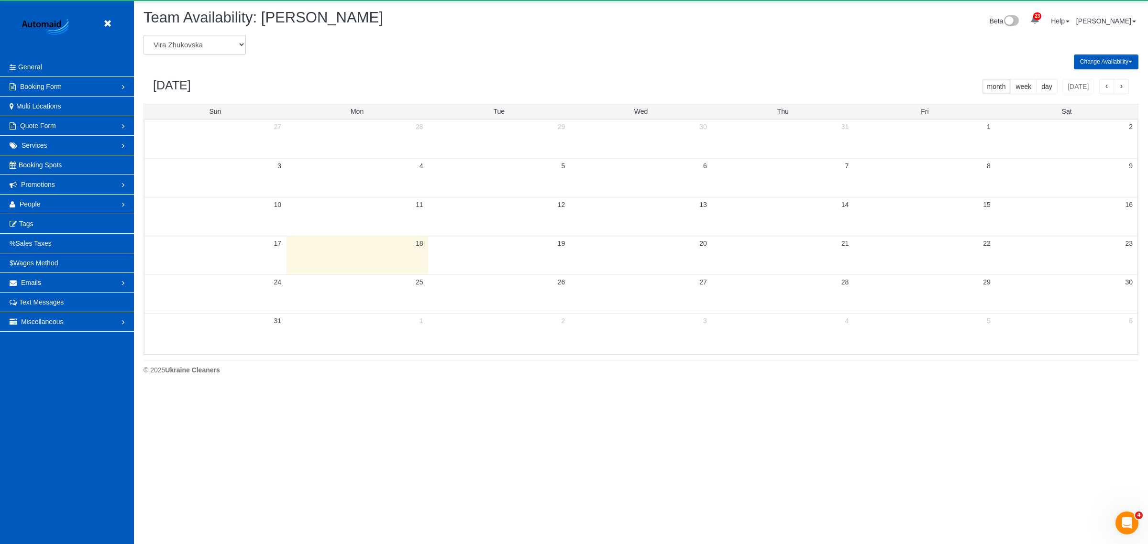
click at [190, 41] on select "[PERSON_NAME] [PERSON_NAME] [PERSON_NAME] [PERSON_NAME] [PERSON_NAME] [PERSON_N…" at bounding box center [195, 45] width 102 height 20
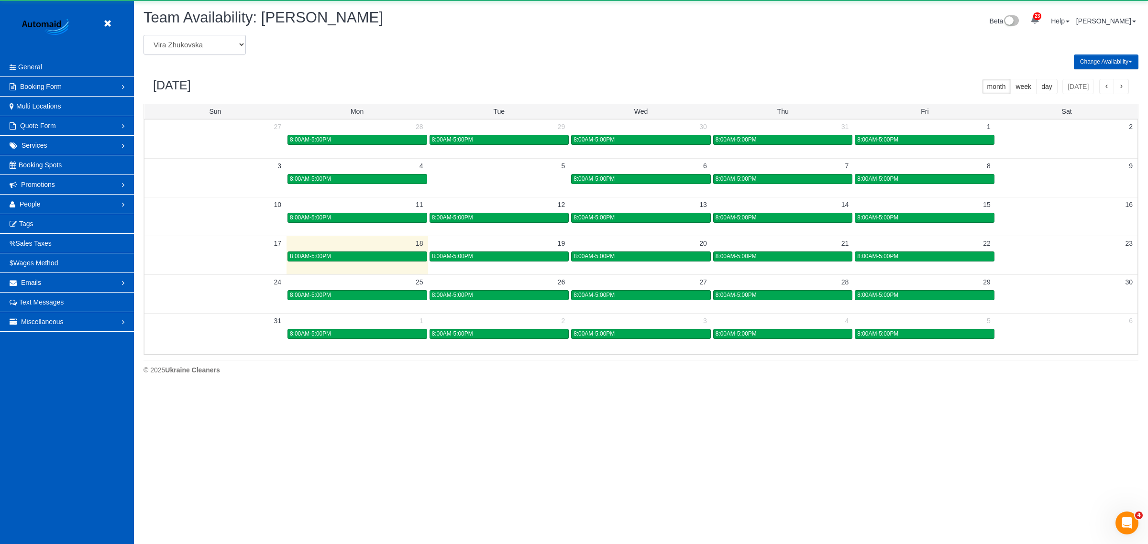
scroll to position [0, 0]
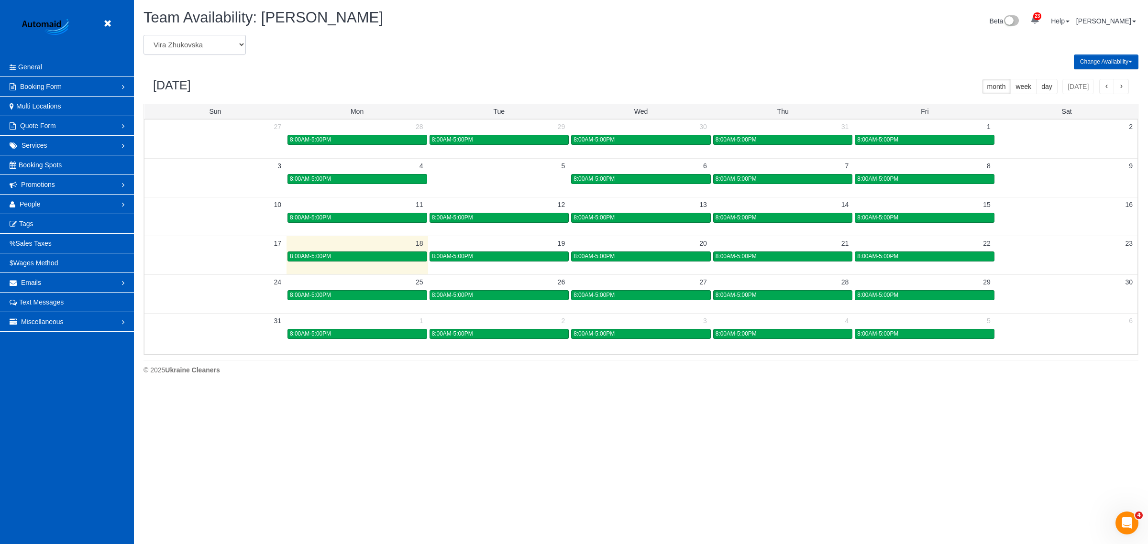
select select "number:29966"
click at [144, 35] on select "[PERSON_NAME] [PERSON_NAME] [PERSON_NAME] [PERSON_NAME] [PERSON_NAME] [PERSON_N…" at bounding box center [195, 45] width 102 height 20
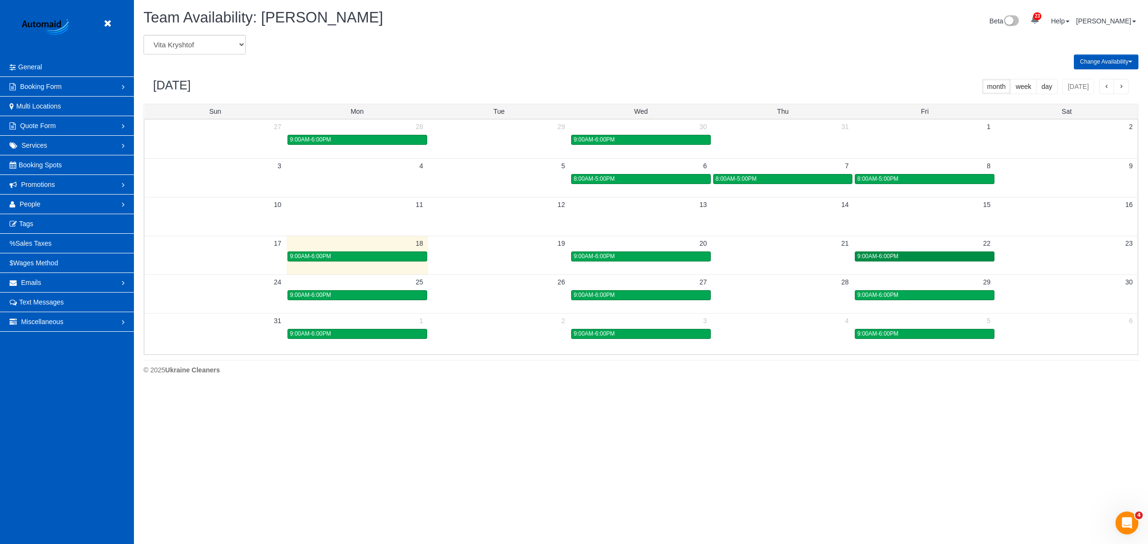
click at [880, 260] on div "9:00AM-6:00PM" at bounding box center [924, 256] width 135 height 7
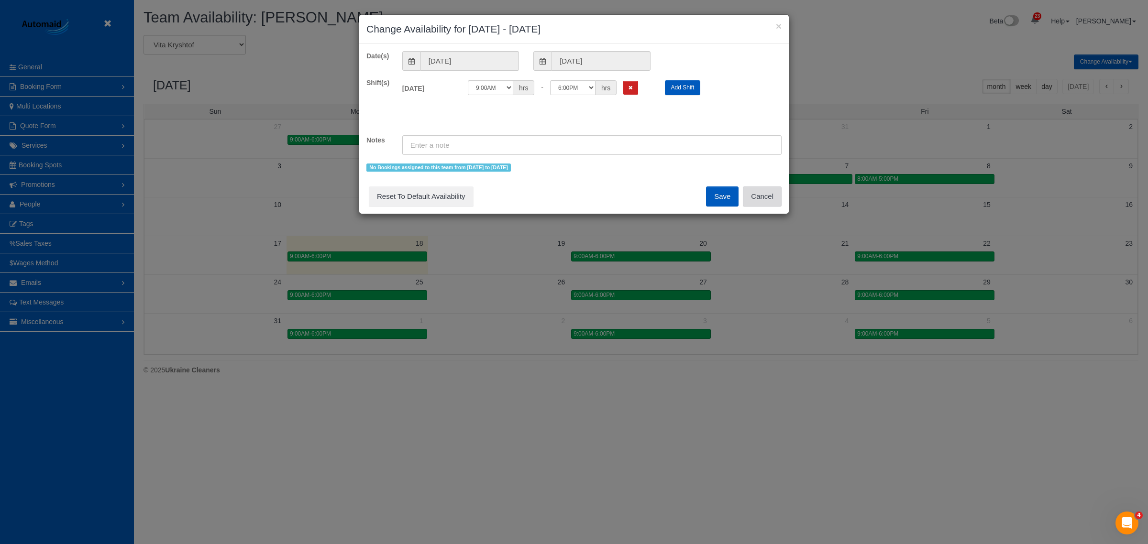
click at [773, 194] on button "Cancel" at bounding box center [762, 197] width 39 height 20
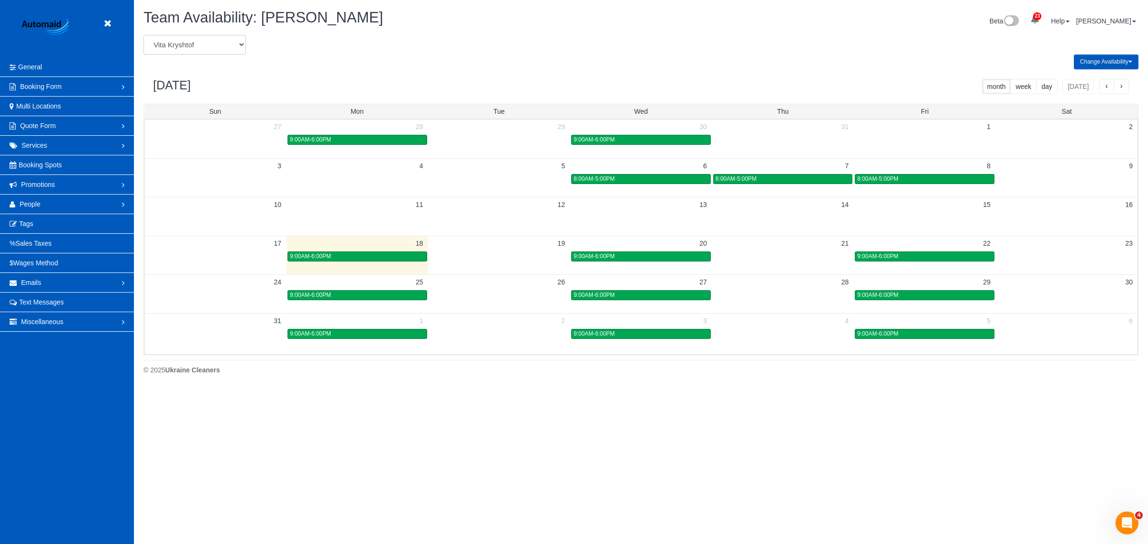
click at [208, 39] on select "[PERSON_NAME] [PERSON_NAME] [PERSON_NAME] [PERSON_NAME] [PERSON_NAME] [PERSON_N…" at bounding box center [195, 45] width 102 height 20
click at [234, 42] on select "[PERSON_NAME] [PERSON_NAME] [PERSON_NAME] [PERSON_NAME] [PERSON_NAME] [PERSON_N…" at bounding box center [195, 45] width 102 height 20
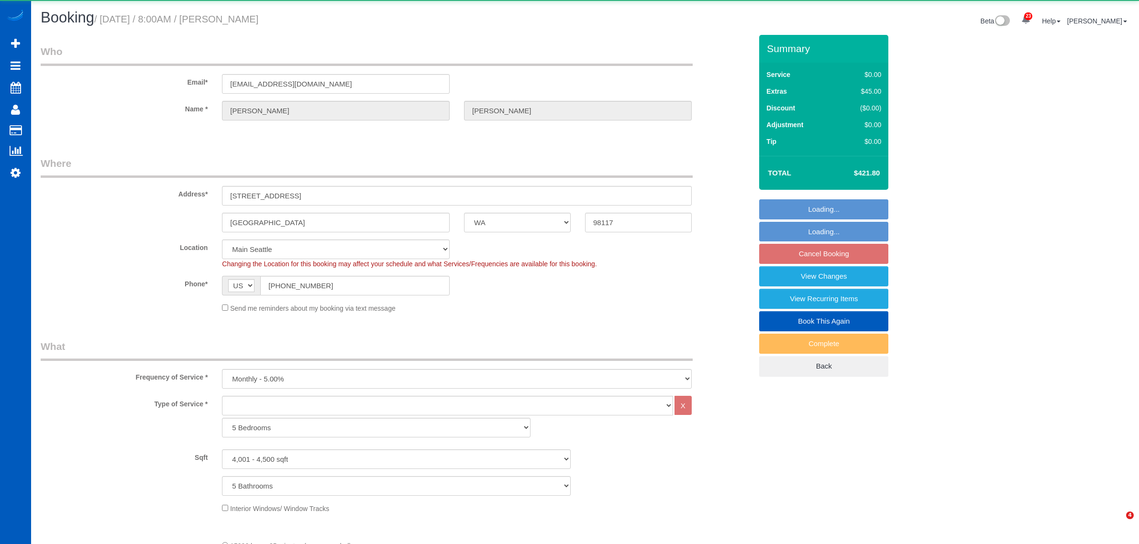
select select "WA"
select select "4001"
select select "5"
select select "spot1"
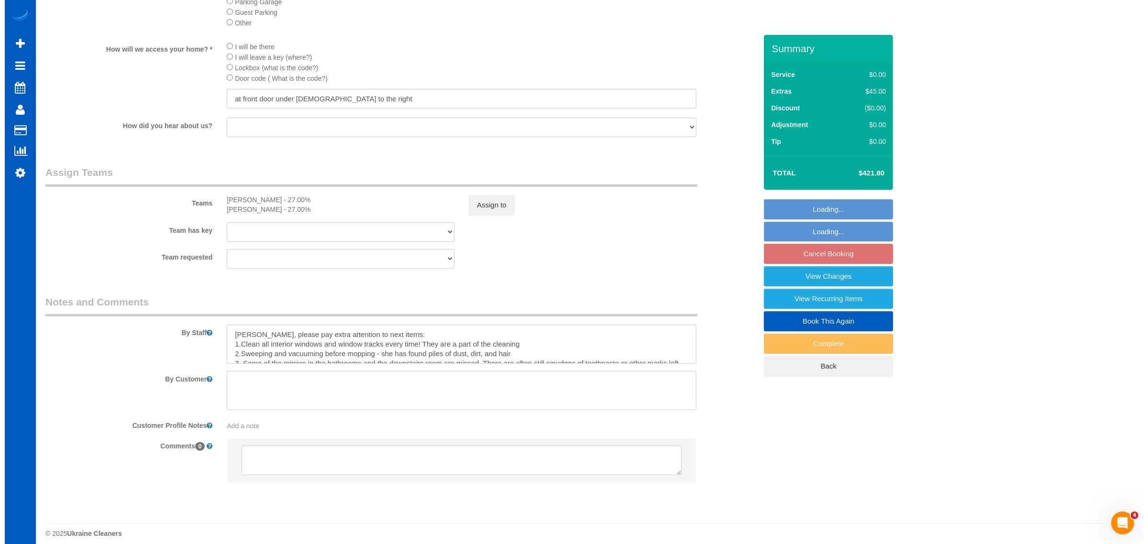
scroll to position [957, 0]
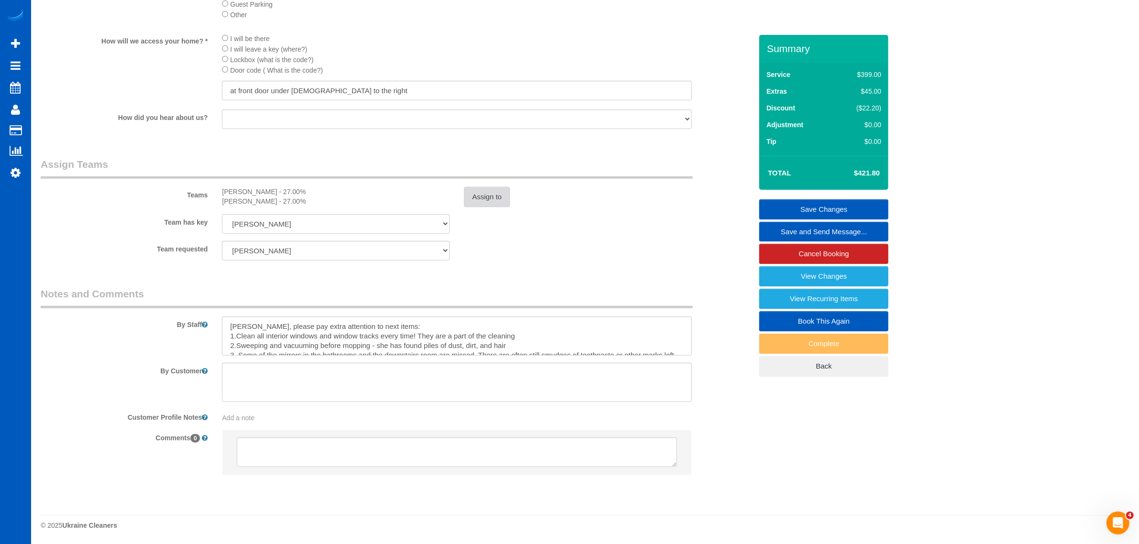
click at [486, 196] on button "Assign to" at bounding box center [487, 197] width 46 height 20
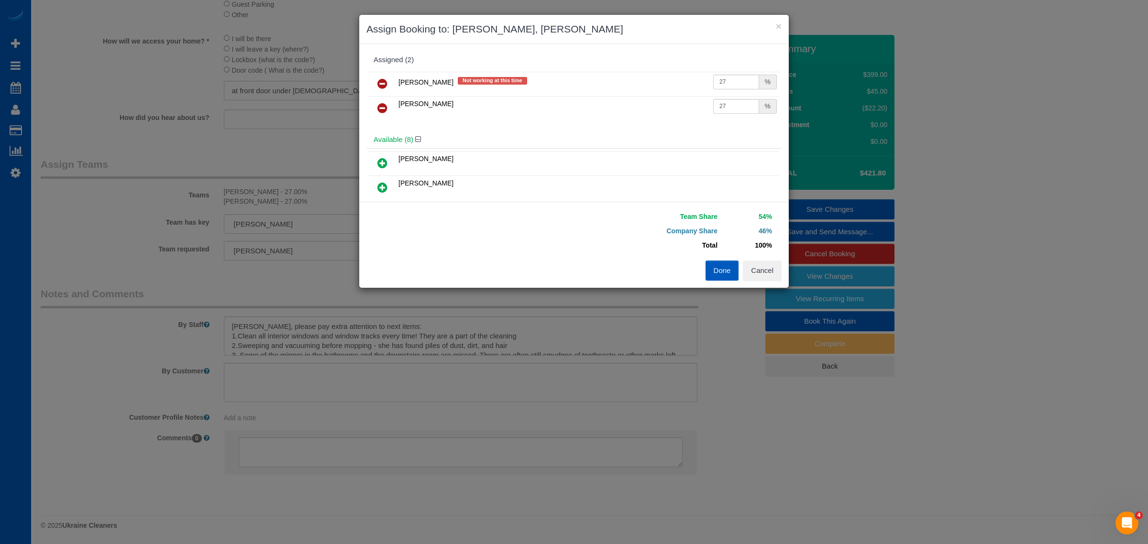
click at [378, 81] on icon at bounding box center [382, 83] width 10 height 11
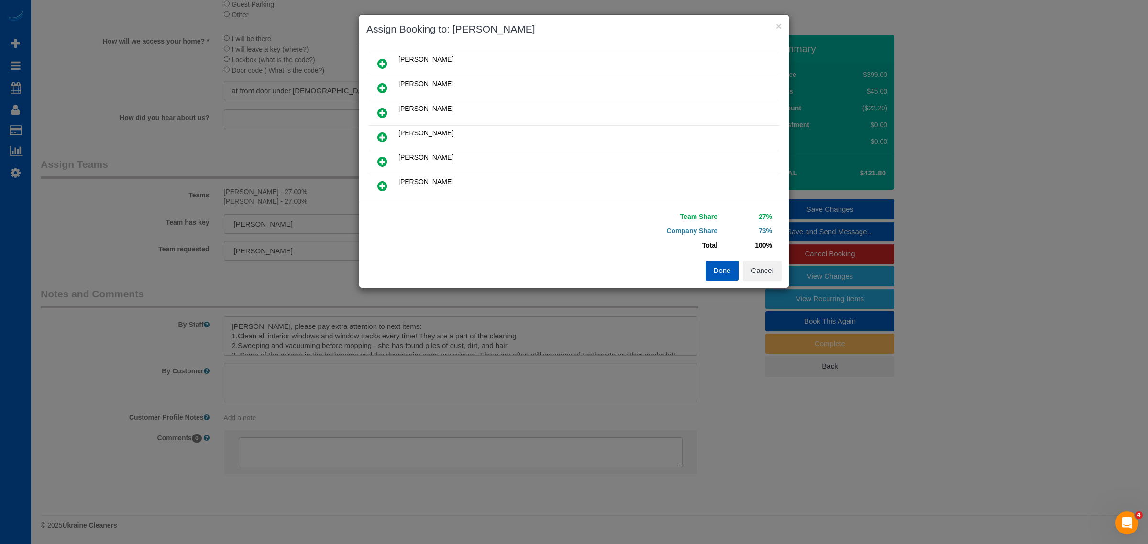
scroll to position [166, 0]
click at [427, 176] on icon at bounding box center [427, 179] width 6 height 7
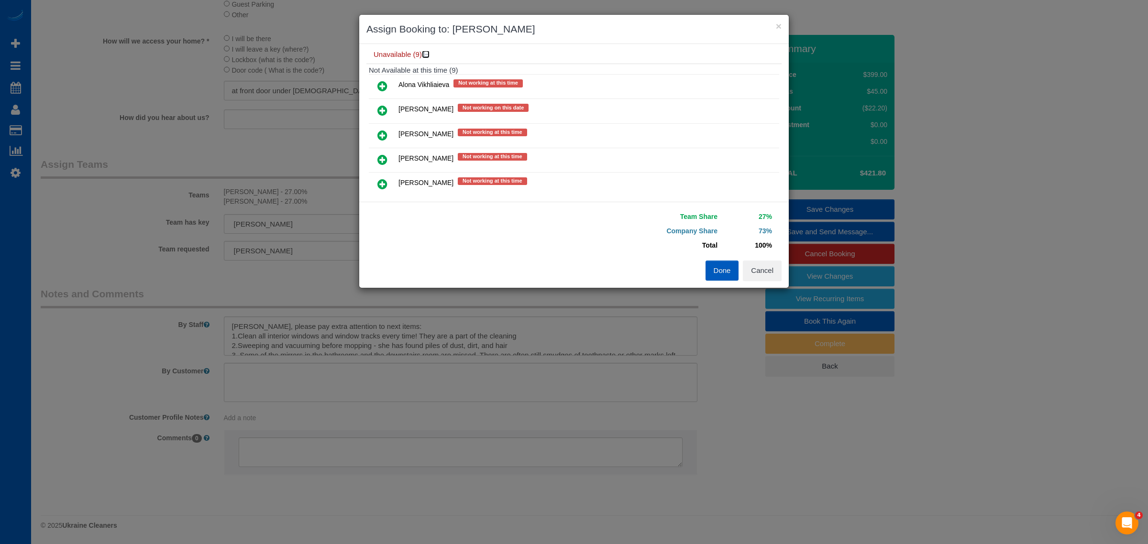
scroll to position [266, 0]
click at [380, 134] on icon at bounding box center [382, 135] width 10 height 11
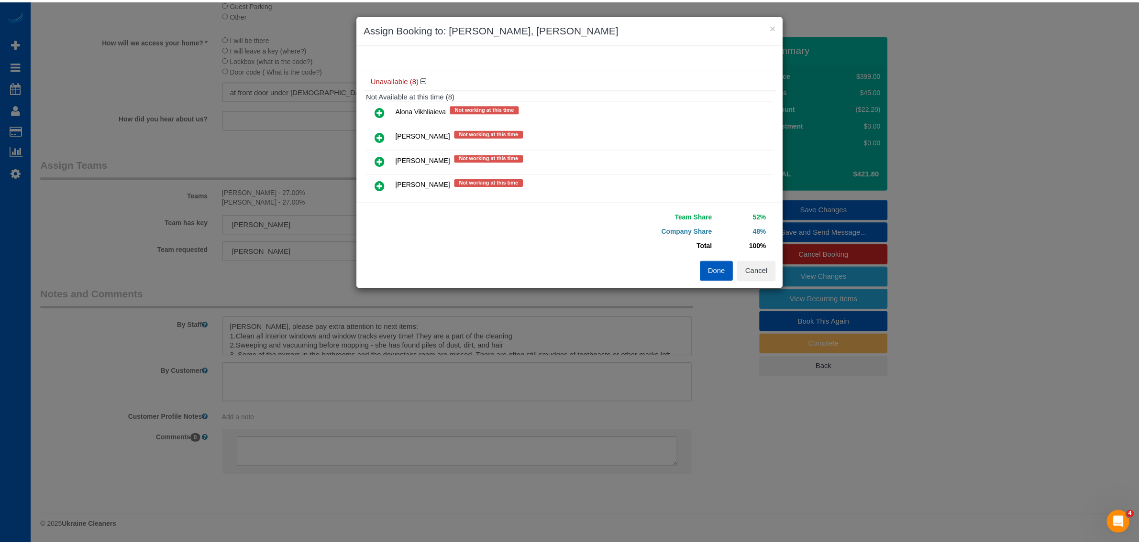
scroll to position [0, 0]
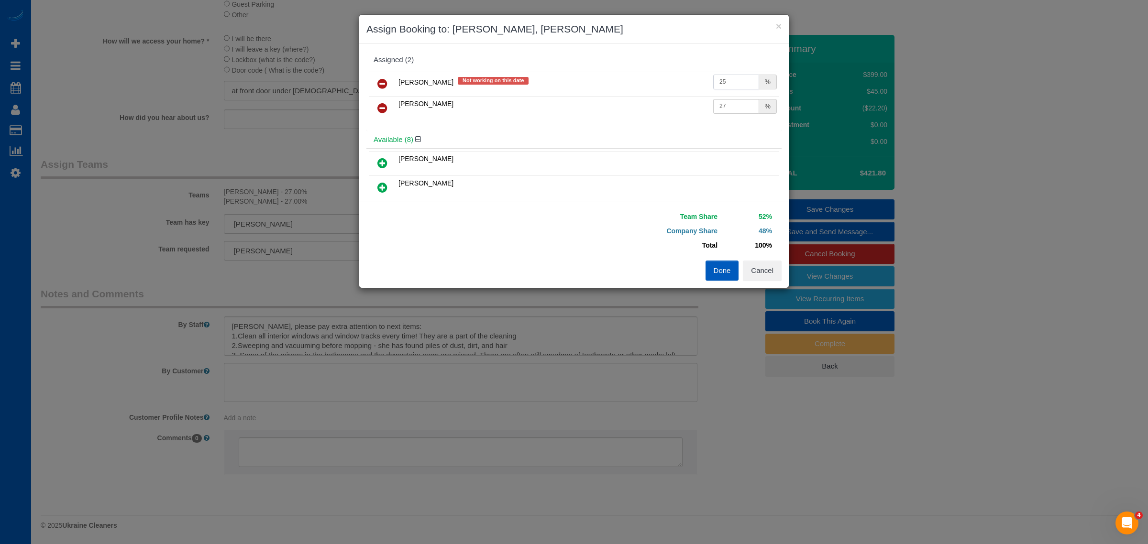
drag, startPoint x: 713, startPoint y: 80, endPoint x: 729, endPoint y: 80, distance: 15.3
click at [729, 80] on input "25" at bounding box center [736, 82] width 46 height 15
type input "27"
click at [719, 268] on button "Done" at bounding box center [722, 271] width 33 height 20
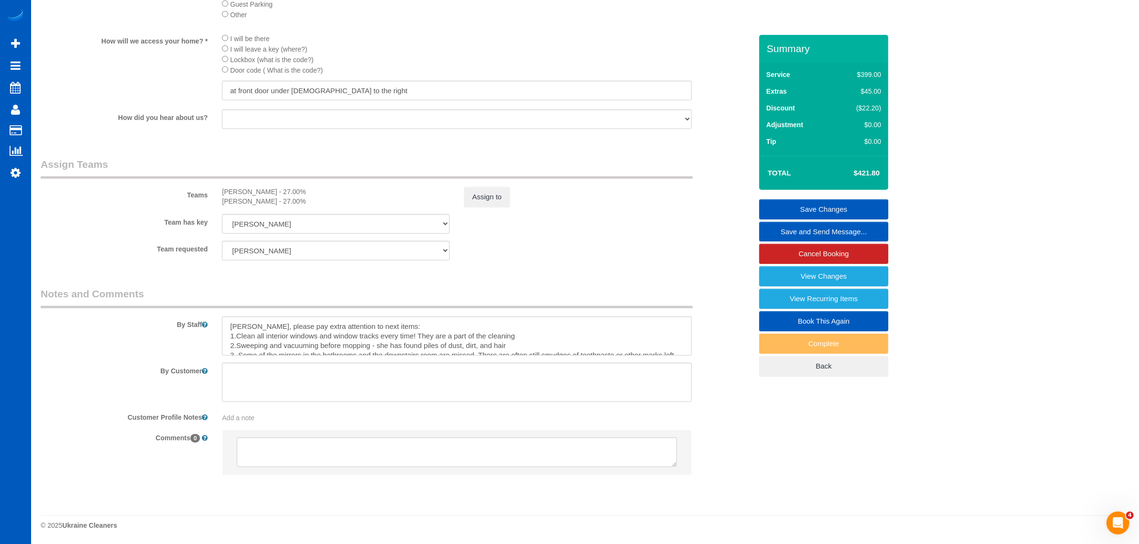
click at [801, 209] on link "Save Changes" at bounding box center [823, 209] width 129 height 20
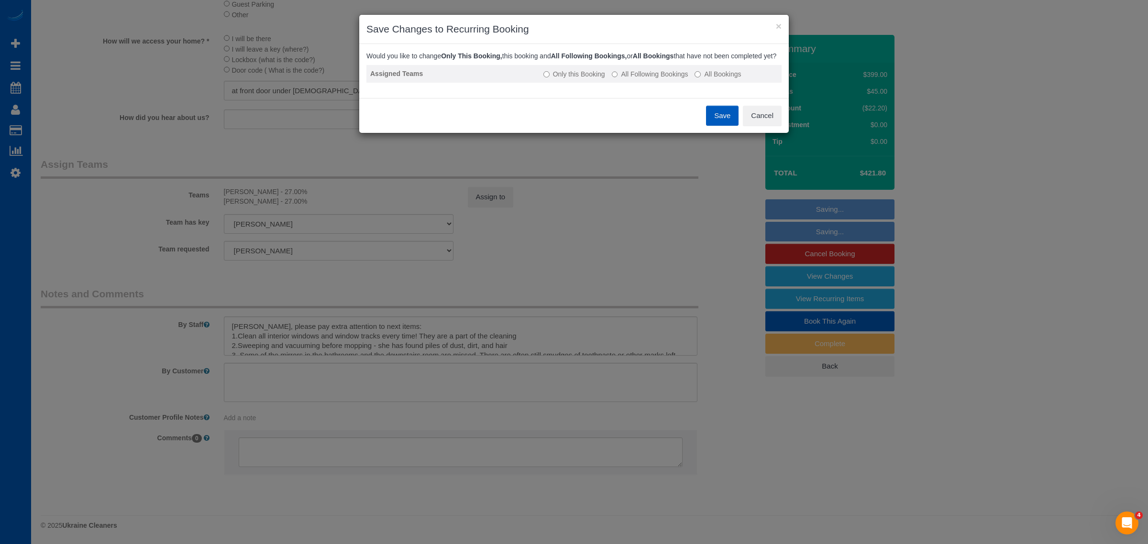
click at [645, 83] on td "Only this Booking All Following Bookings All Bookings" at bounding box center [661, 74] width 242 height 18
click at [716, 120] on button "Save" at bounding box center [722, 116] width 33 height 20
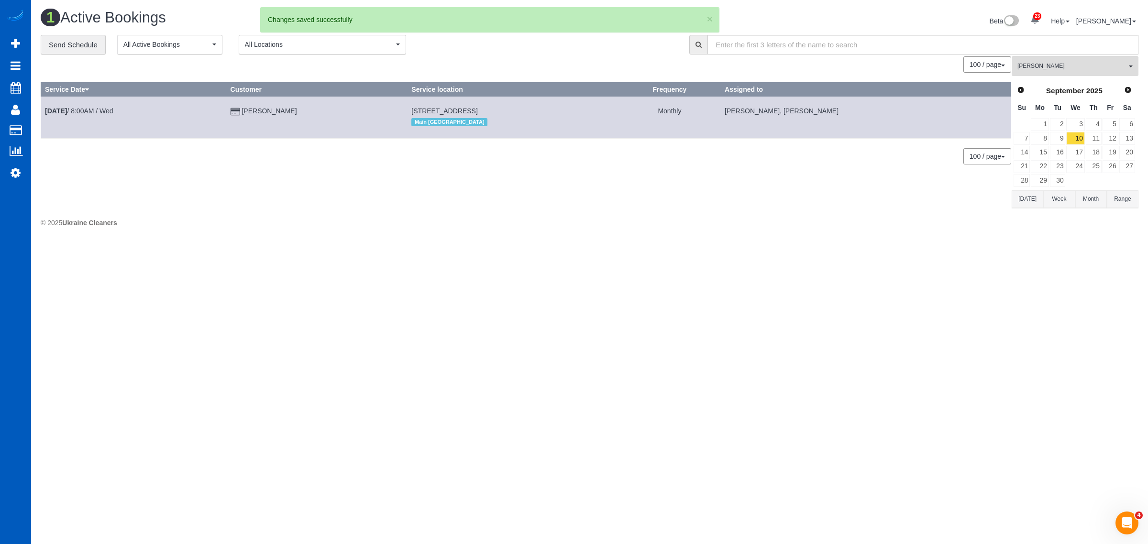
click at [101, 115] on td "Sep 10th / 8:00AM / Wed" at bounding box center [134, 118] width 186 height 42
click at [99, 110] on link "Sep 10th / 8:00AM / Wed" at bounding box center [79, 111] width 68 height 8
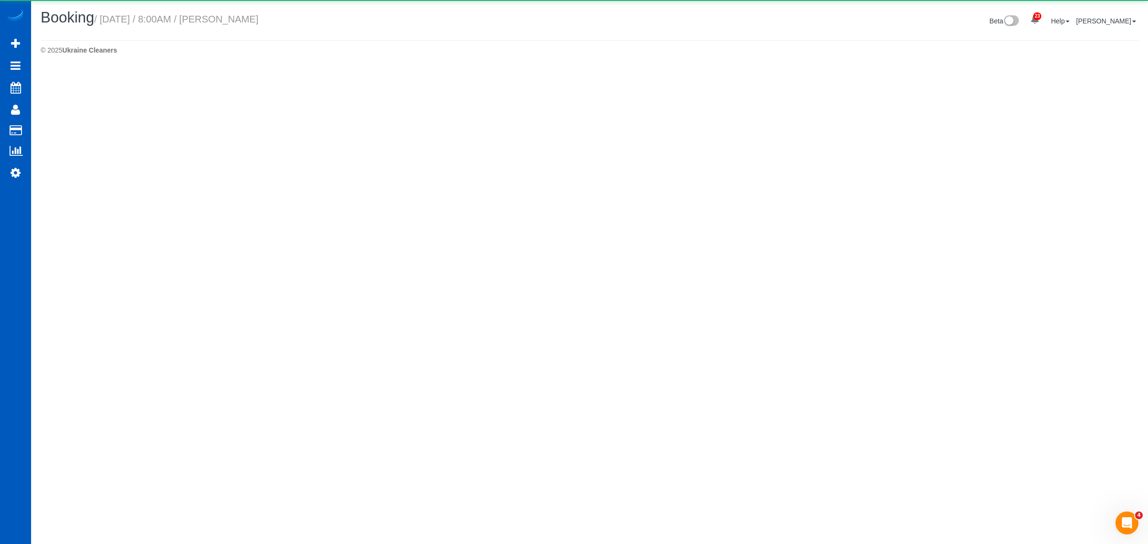
select select "WA"
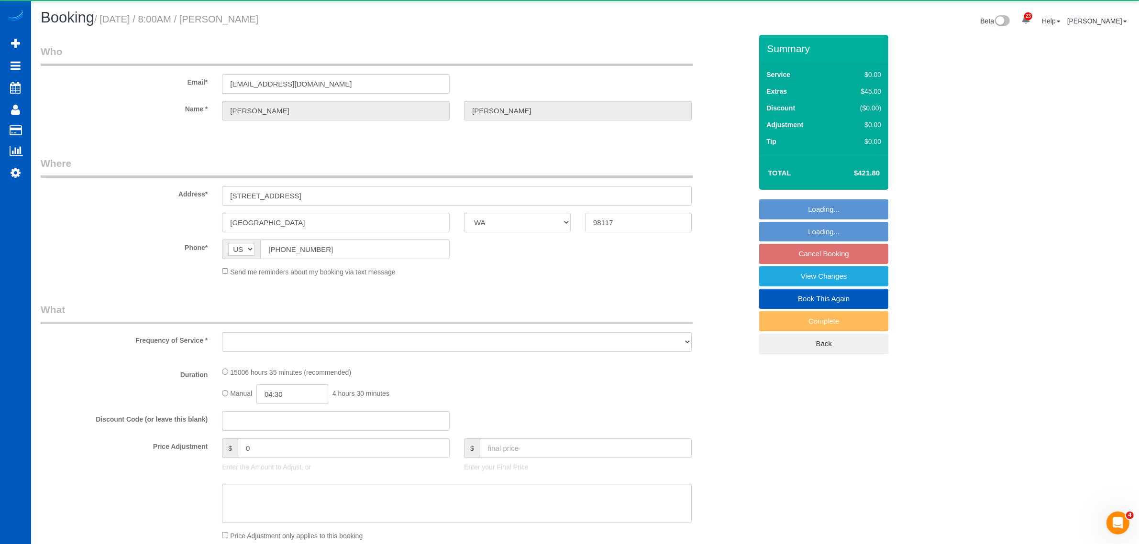
select select "string:fspay-7c6bfffa-2cea-487b-b7c3-8dbb13950eb8"
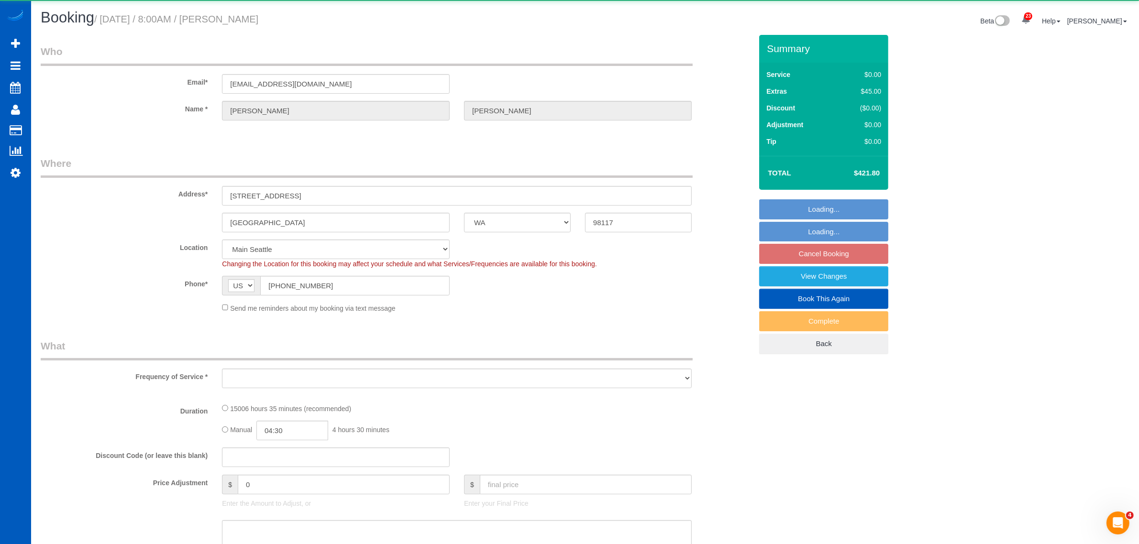
select select "object:13301"
select select "4001"
select select "5"
select select "spot17"
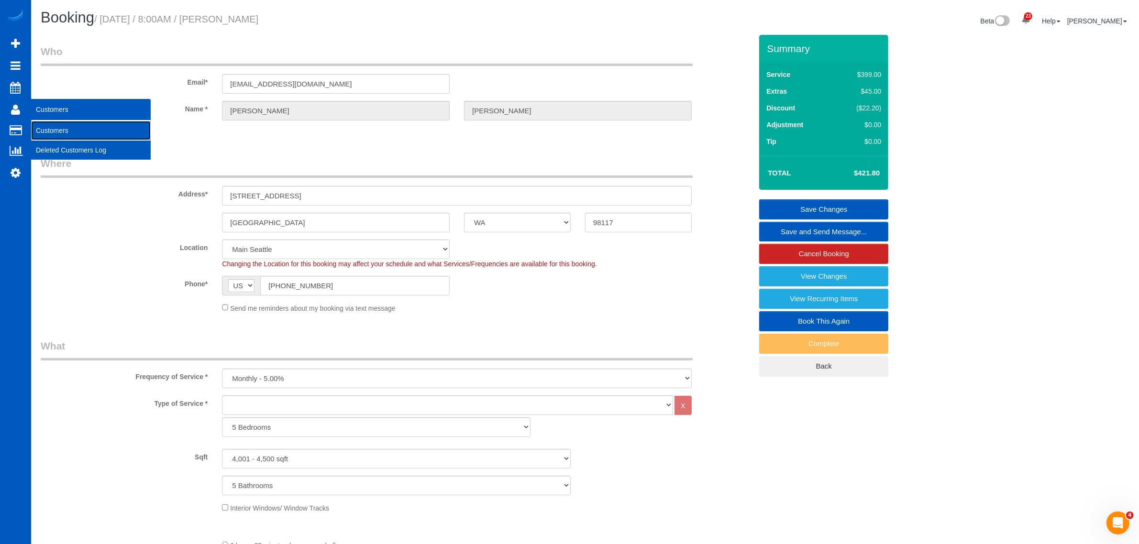
click at [58, 122] on link "Customers" at bounding box center [91, 130] width 120 height 19
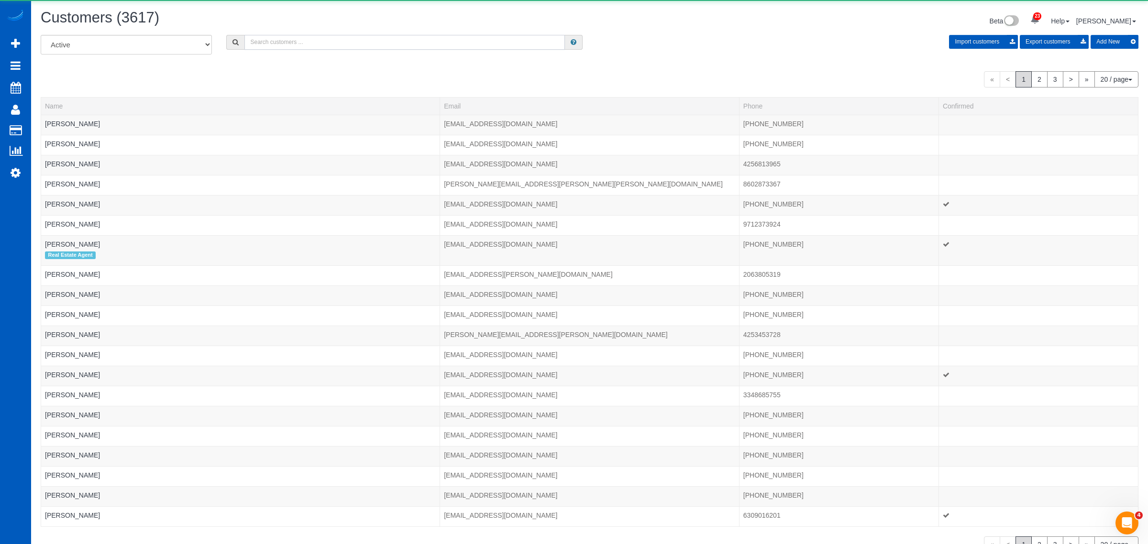
click at [290, 39] on input "text" at bounding box center [404, 42] width 321 height 15
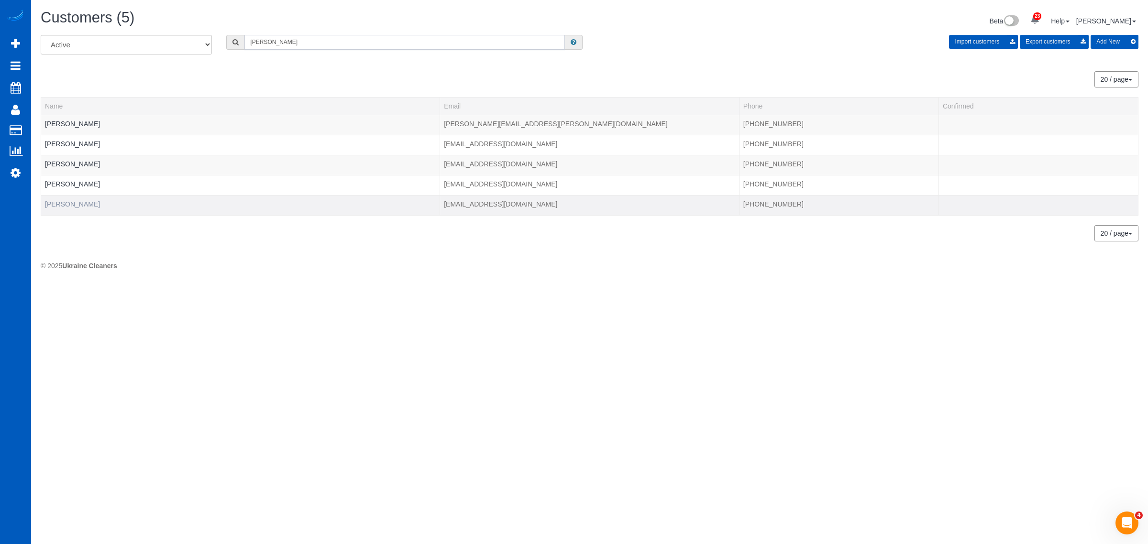
type input "roth"
click at [62, 206] on link "Tiffany Roth" at bounding box center [72, 204] width 55 height 8
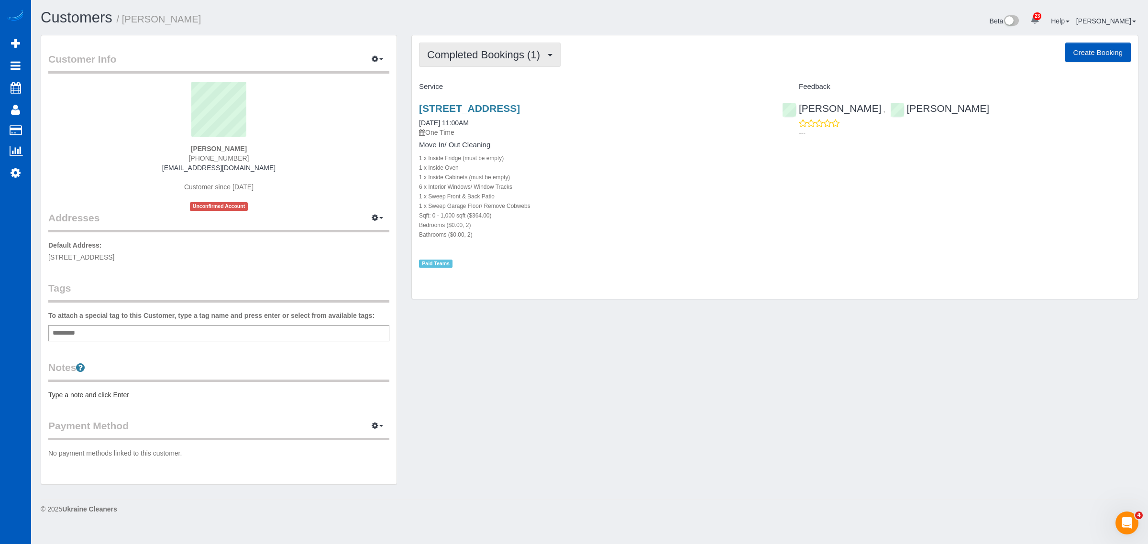
click at [471, 54] on span "Completed Bookings (1)" at bounding box center [486, 55] width 118 height 12
click at [553, 185] on div "6 x Interior Windows/ Window Tracks" at bounding box center [593, 187] width 349 height 10
click at [1086, 50] on button "Create Booking" at bounding box center [1098, 53] width 66 height 20
select select "WA"
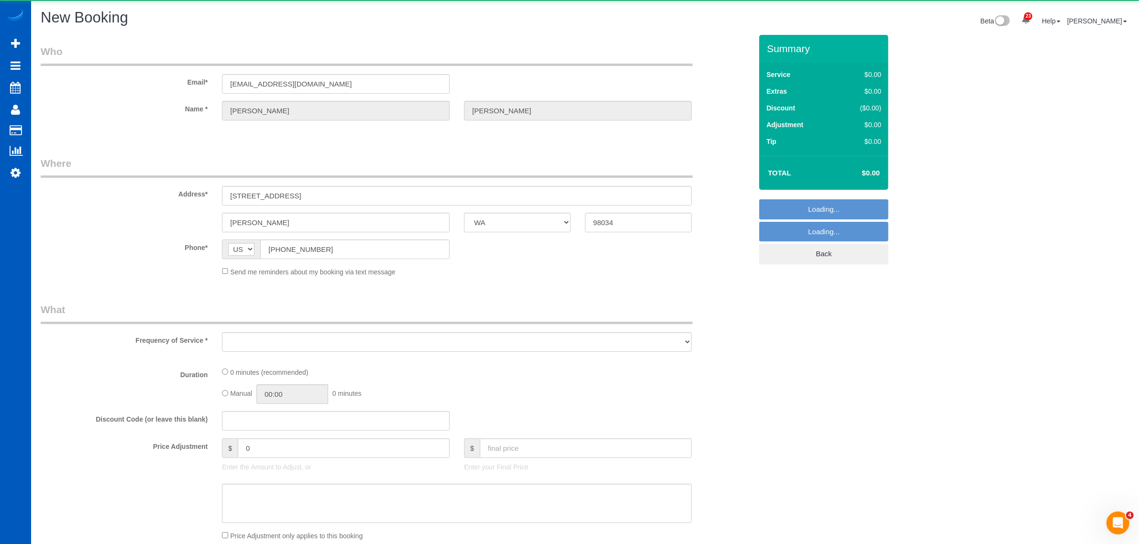
select select "object:14193"
select select "199"
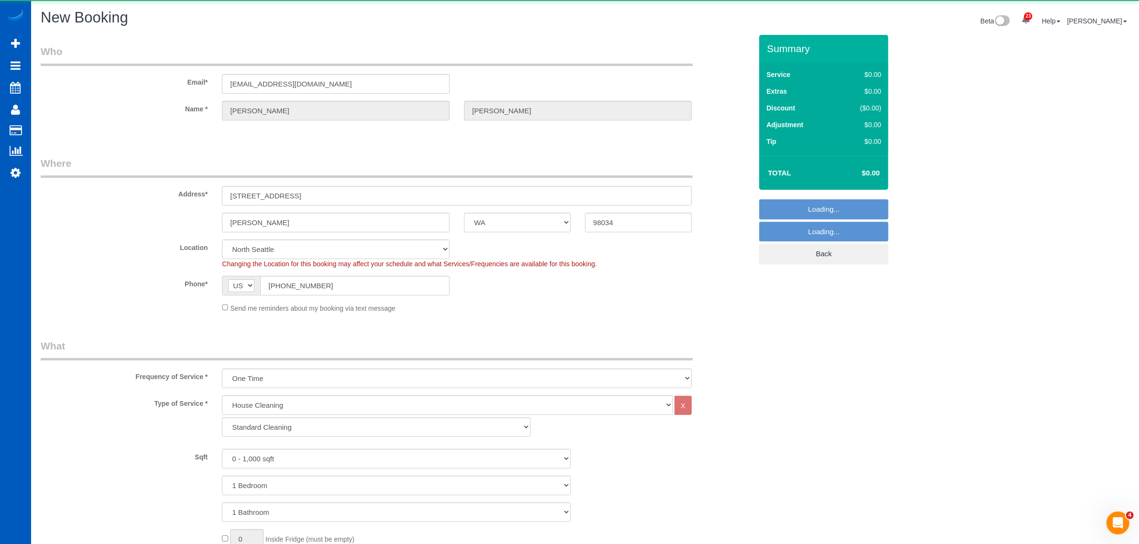
select select "object:14453"
select select "6"
select select "object:14547"
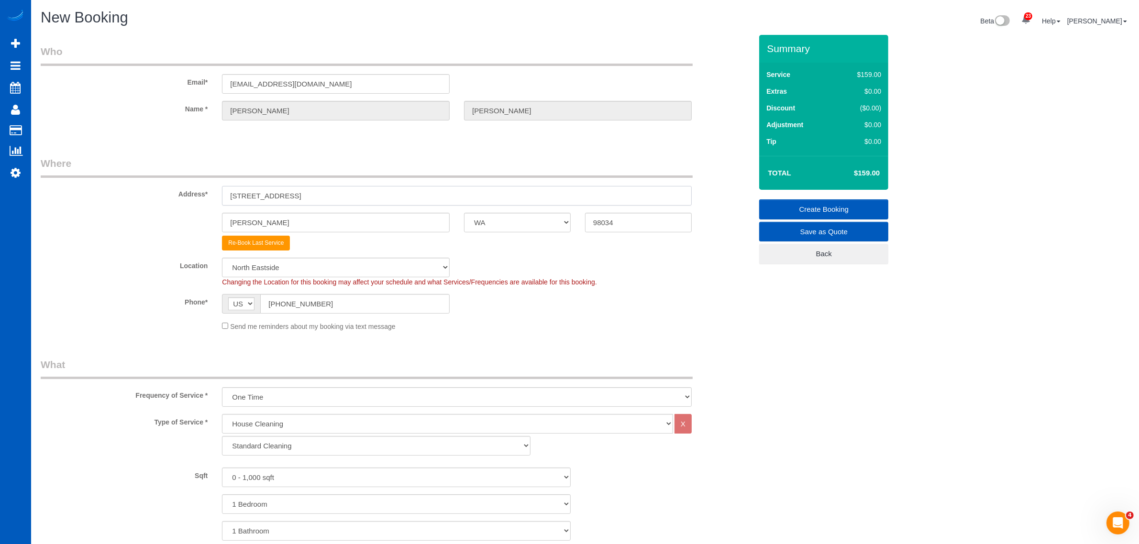
drag, startPoint x: 355, startPoint y: 195, endPoint x: 214, endPoint y: 221, distance: 143.6
click at [214, 221] on sui-booking-address "Address* 10120 NE 135th Ln Unit 14 Kirkland AK AL AR AZ CA CO CT DC DE FL GA HI…" at bounding box center [396, 203] width 711 height 94
paste input "23335 Cedar Way Unit B204, Mountlake Terrace, WA 98043"
drag, startPoint x: 425, startPoint y: 196, endPoint x: 401, endPoint y: 199, distance: 24.2
click at [401, 199] on input "23335 Cedar Way Unit B204, Mountlake Terrace, WA 98043" at bounding box center [457, 196] width 470 height 20
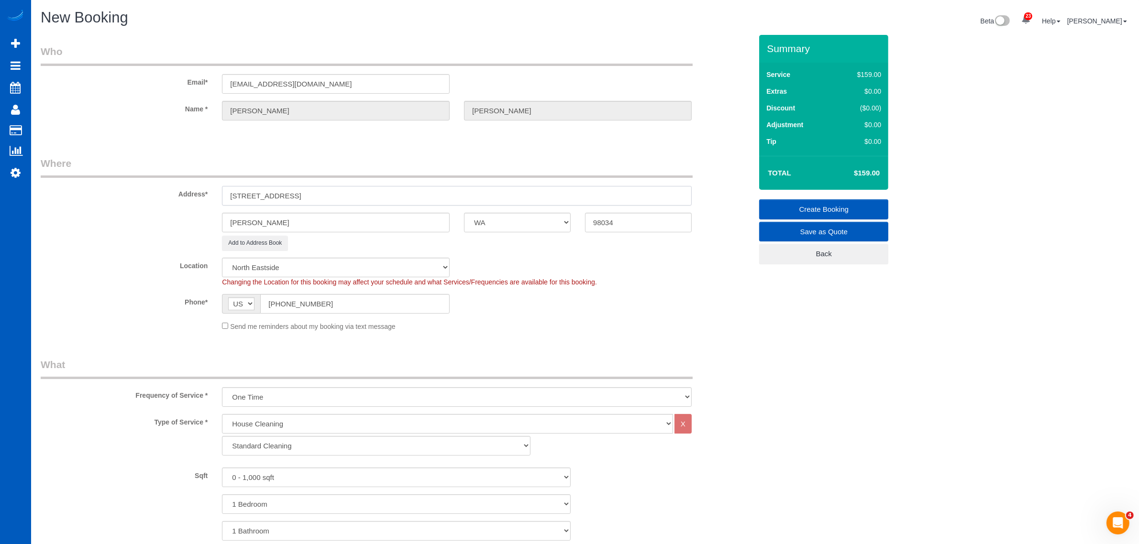
type input "23335 Cedar Way Unit B204, Mountlake Terrace, WA"
drag, startPoint x: 624, startPoint y: 209, endPoint x: 625, endPoint y: 219, distance: 10.1
click at [621, 210] on sui-booking-address "Address* 23335 Cedar Way Unit B204, Mountlake Terrace, WA Kirkland AK AL AR AZ …" at bounding box center [396, 203] width 711 height 94
drag, startPoint x: 625, startPoint y: 219, endPoint x: 557, endPoint y: 237, distance: 70.2
click at [557, 237] on sui-booking-address "Address* 23335 Cedar Way Unit B204, Mountlake Terrace, WA Kirkland AK AL AR AZ …" at bounding box center [396, 203] width 711 height 94
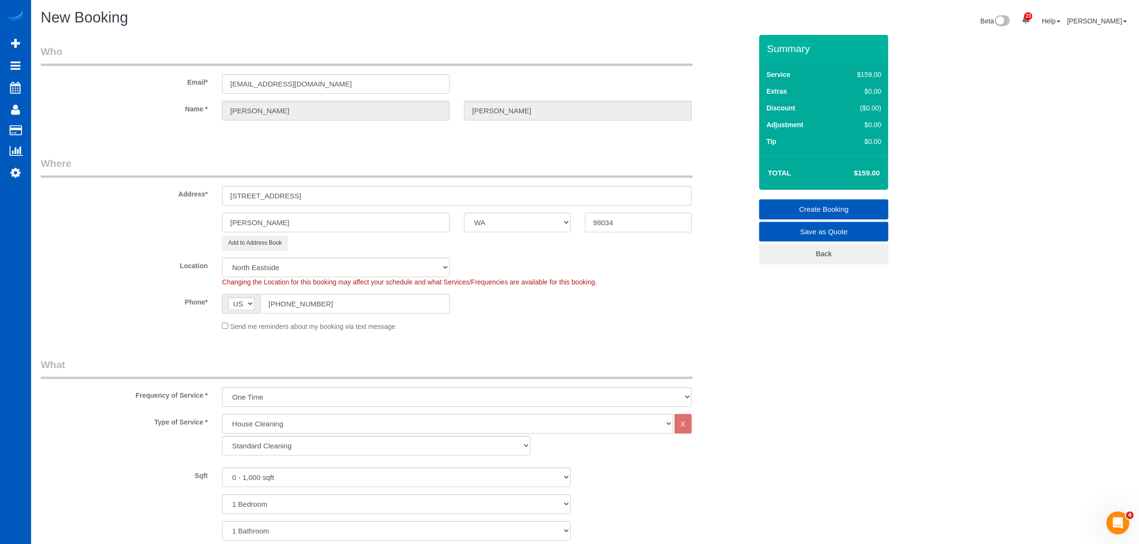
paste input "43"
type input "98043"
select select "1"
select select "object:14733"
drag, startPoint x: 384, startPoint y: 192, endPoint x: 325, endPoint y: 204, distance: 59.5
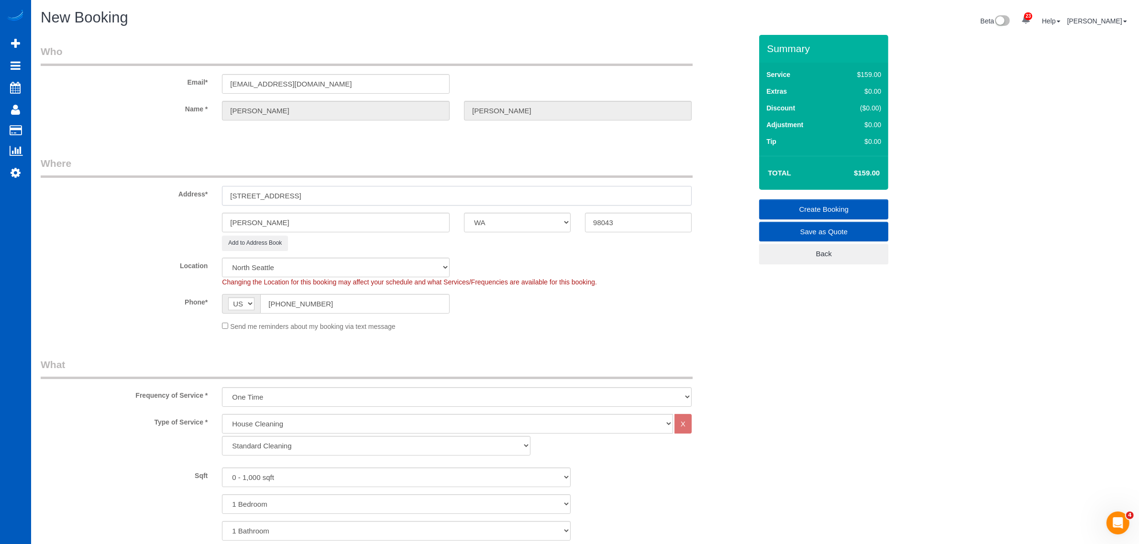
click at [325, 204] on input "23335 Cedar Way Unit B204, Mountlake Terrace, WA" at bounding box center [457, 196] width 470 height 20
type input "23335 Cedar Way Unit B204, , WA"
drag, startPoint x: 306, startPoint y: 220, endPoint x: 201, endPoint y: 239, distance: 106.5
click at [201, 239] on sui-booking-address "Address* 23335 Cedar Way Unit B204, , WA Kirkland AK AL AR AZ CA CO CT DC DE FL…" at bounding box center [396, 203] width 711 height 94
paste input "Mountlake Terrace"
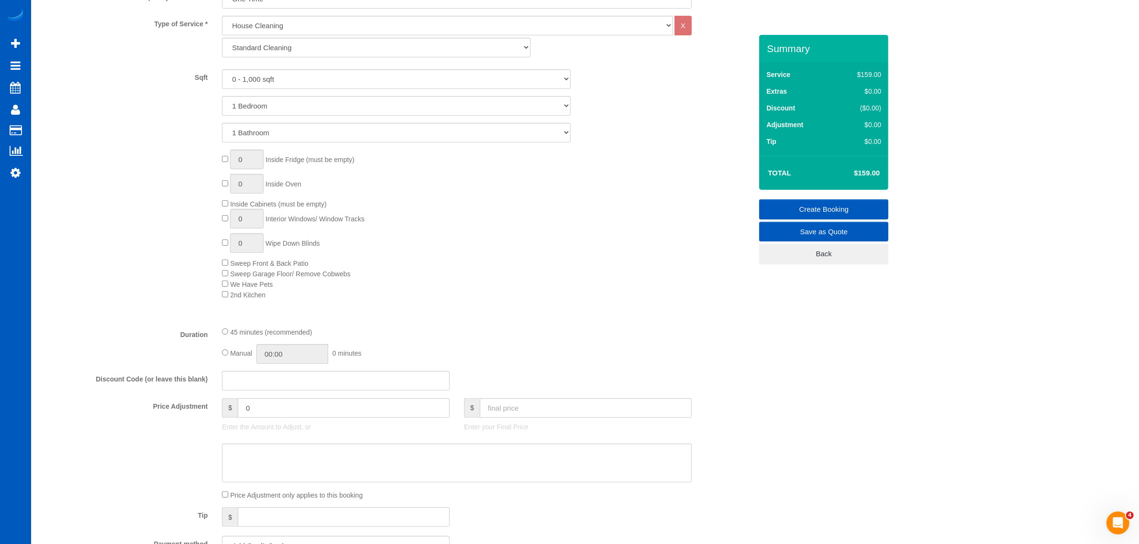
scroll to position [199, 0]
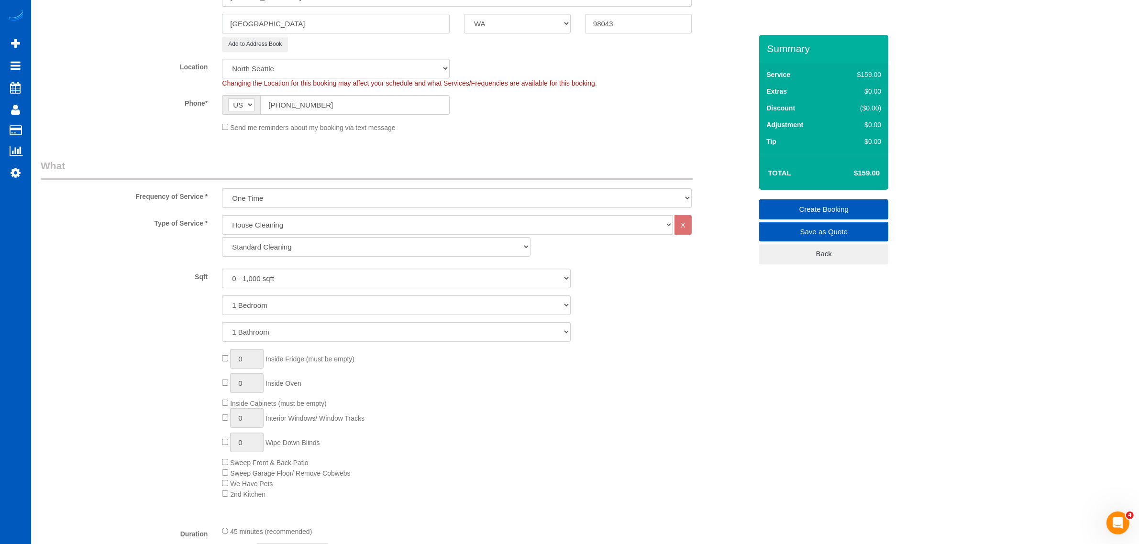
type input "Mountlake Terrace"
click at [299, 258] on div "House Cleaning X Standard Cleaning Deep Cleaning Move In/ Out Cleaning" at bounding box center [457, 238] width 484 height 46
click at [304, 237] on select "Standard Cleaning Deep Cleaning Move In/ Out Cleaning" at bounding box center [376, 247] width 308 height 20
click at [222, 237] on select "Standard Cleaning Deep Cleaning Move In/ Out Cleaning" at bounding box center [376, 247] width 308 height 20
click at [275, 288] on div "Sqft 0 - 1,000 sqft 1,001 - 1,500 sqft 1,501 - 2,000 sqft 2,001 - 2,500 sqft 2,…" at bounding box center [396, 305] width 711 height 73
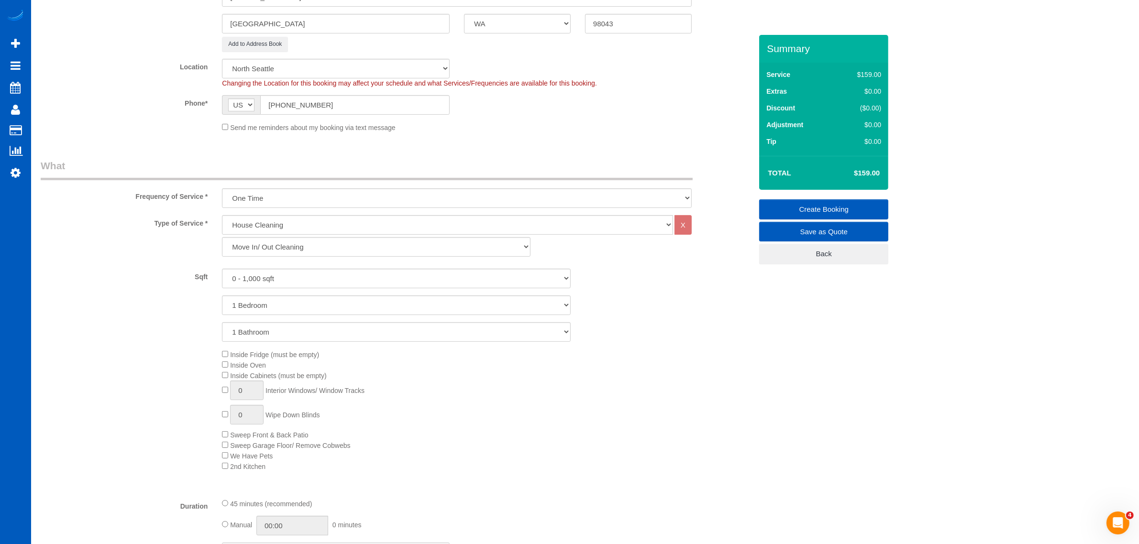
click at [286, 264] on div "Type of Service * House Cleaning X Standard Cleaning Deep Cleaning Move In/ Out…" at bounding box center [396, 353] width 711 height 276
click at [289, 287] on select "0 - 1,000 sqft 1,001 - 1,500 sqft 1,501 - 2,000 sqft 2,001 - 2,500 sqft 2,501 -…" at bounding box center [396, 279] width 349 height 20
click at [222, 269] on select "0 - 1,000 sqft 1,001 - 1,500 sqft 1,501 - 2,000 sqft 2,001 - 2,500 sqft 2,501 -…" at bounding box center [396, 279] width 349 height 20
click at [271, 256] on select "Standard Cleaning Deep Cleaning Move In/ Out Cleaning" at bounding box center [376, 247] width 308 height 20
click at [222, 237] on select "Standard Cleaning Deep Cleaning Move In/ Out Cleaning" at bounding box center [376, 247] width 308 height 20
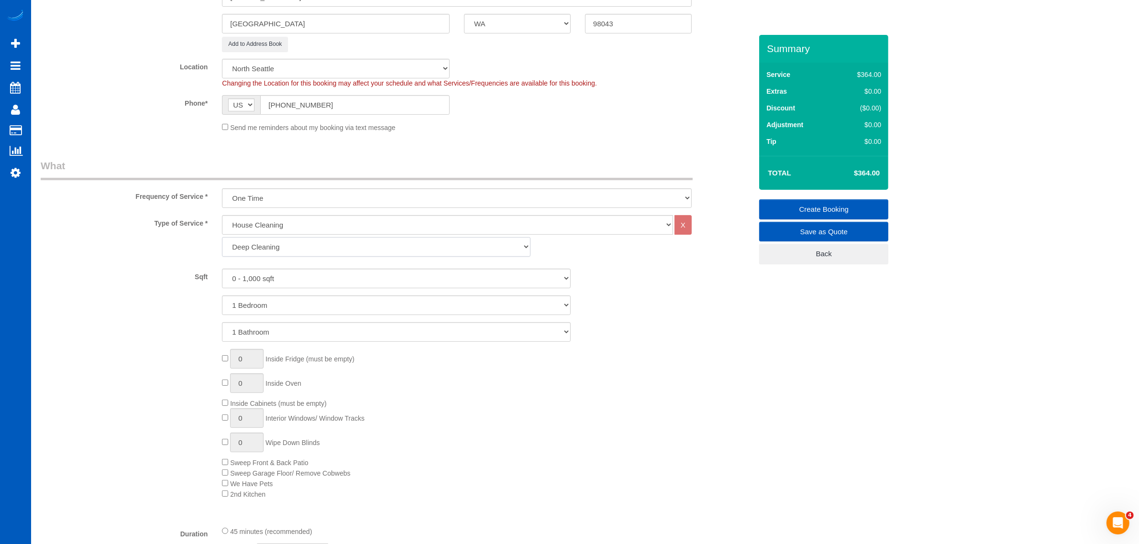
click at [280, 239] on select "Standard Cleaning Deep Cleaning Move In/ Out Cleaning" at bounding box center [376, 247] width 308 height 20
click at [282, 302] on select "1 Bedroom 2 Bedrooms 3 Bedrooms 4 Bedrooms 5 Bedrooms 6 Bedrooms 7 Bedrooms" at bounding box center [396, 306] width 349 height 20
click at [276, 235] on div "House Cleaning X Standard Cleaning Deep Cleaning Move In/ Out Cleaning" at bounding box center [457, 236] width 470 height 42
drag, startPoint x: 274, startPoint y: 246, endPoint x: 276, endPoint y: 256, distance: 9.9
click at [274, 246] on select "Standard Cleaning Deep Cleaning Move In/ Out Cleaning" at bounding box center [376, 247] width 308 height 20
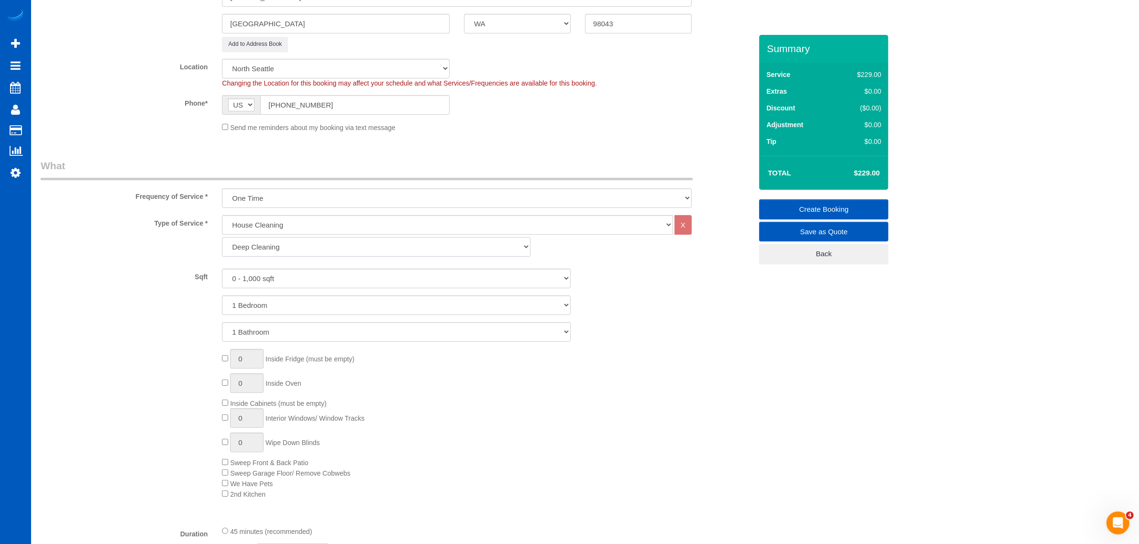
select select "368"
click at [222, 237] on select "Standard Cleaning Deep Cleaning Move In/ Out Cleaning" at bounding box center [376, 247] width 308 height 20
click at [284, 274] on select "0 - 1,000 sqft 1,001 - 1,500 sqft 1,501 - 2,000 sqft 2,001 - 2,500 sqft 2,501 -…" at bounding box center [396, 279] width 349 height 20
select select "1001"
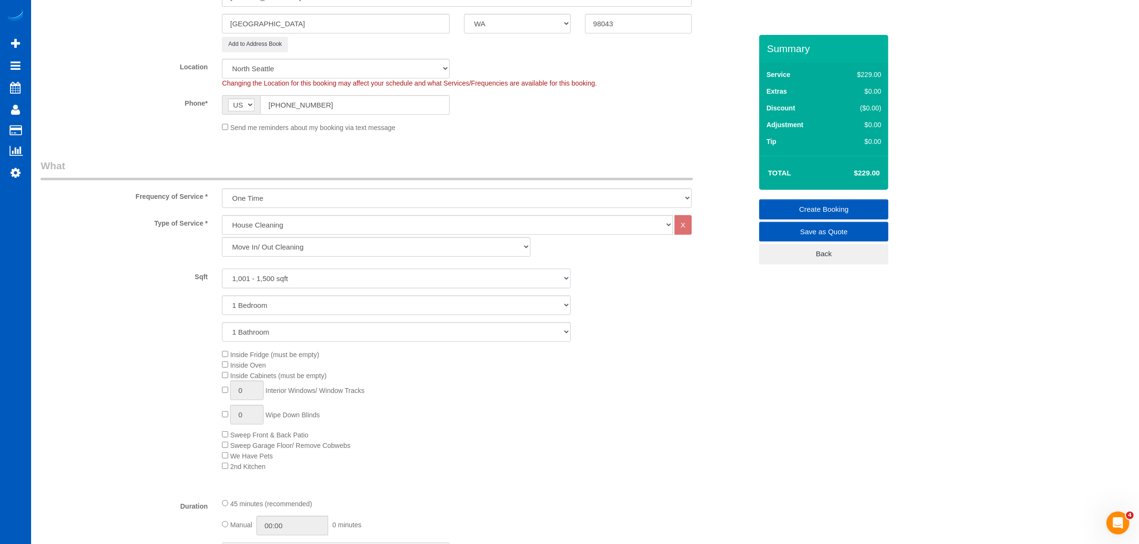
click at [222, 269] on select "0 - 1,000 sqft 1,001 - 1,500 sqft 1,501 - 2,000 sqft 2,001 - 2,500 sqft 2,501 -…" at bounding box center [396, 279] width 349 height 20
click at [268, 291] on div "Sqft 0 - 1,000 sqft 1,001 - 1,500 sqft 1,501 - 2,000 sqft 2,001 - 2,500 sqft 2,…" at bounding box center [396, 305] width 711 height 73
drag, startPoint x: 268, startPoint y: 298, endPoint x: 269, endPoint y: 309, distance: 10.6
click at [268, 298] on select "1 Bedroom 2 Bedrooms 3 Bedrooms 4 Bedrooms 5 Bedrooms 6 Bedrooms 7 Bedrooms" at bounding box center [396, 306] width 349 height 20
select select "2"
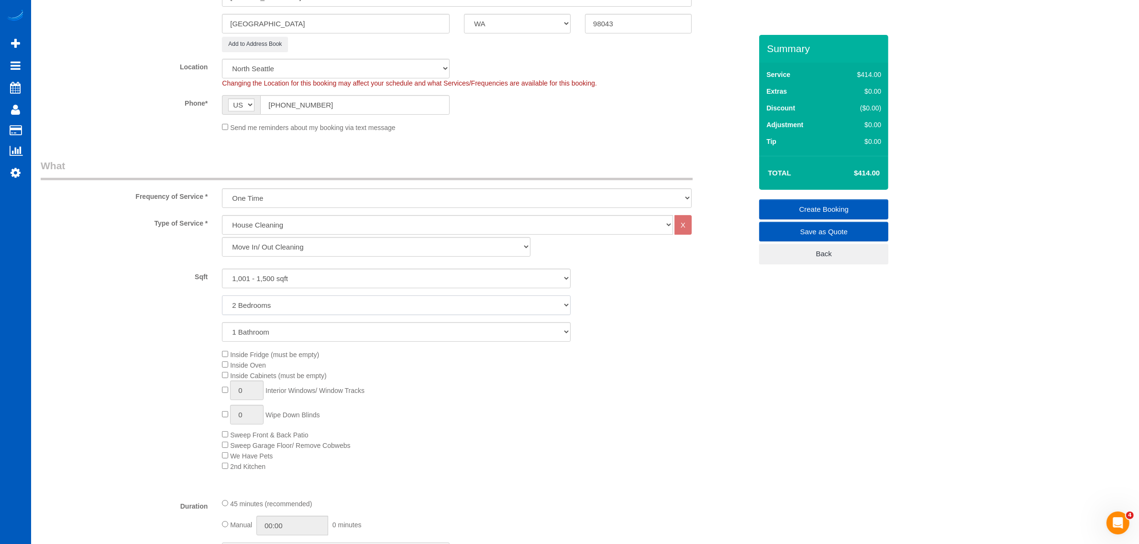
click at [222, 296] on select "1 Bedroom 2 Bedrooms 3 Bedrooms 4 Bedrooms 5 Bedrooms 6 Bedrooms 7 Bedrooms" at bounding box center [396, 306] width 349 height 20
click at [269, 322] on select "1 Bathroom 2 Bathrooms 3 Bathrooms 4 Bathrooms 5 Bathrooms 6 Bathrooms 7 Bathro…" at bounding box center [396, 332] width 349 height 20
select select "3"
click at [222, 322] on select "1 Bathroom 2 Bathrooms 3 Bathrooms 4 Bathrooms 5 Bathrooms 6 Bathrooms 7 Bathro…" at bounding box center [396, 332] width 349 height 20
click at [223, 350] on div "Inside Fridge (must be empty) Inside Oven Inside Cabinets (must be empty) 0 Int…" at bounding box center [487, 410] width 544 height 122
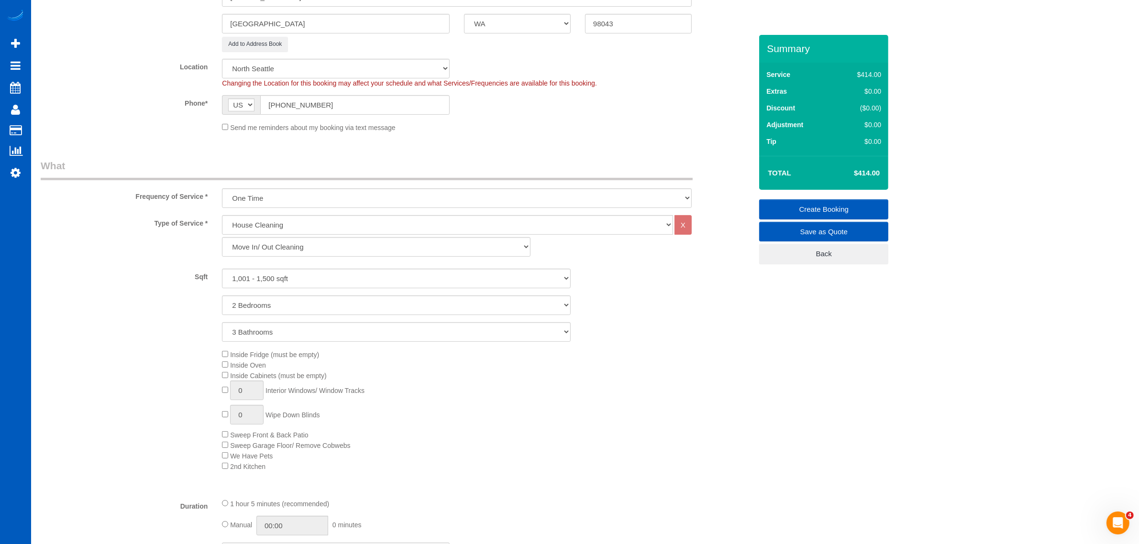
click at [223, 349] on div "Inside Fridge (must be empty) Inside Oven Inside Cabinets (must be empty) 0 Int…" at bounding box center [487, 410] width 544 height 122
click at [227, 357] on span "Inside Fridge (must be empty)" at bounding box center [270, 355] width 97 height 8
click at [254, 390] on input "1" at bounding box center [246, 391] width 33 height 20
type input "10"
click at [600, 392] on div "Inside Fridge (must be empty) Inside Oven Inside Cabinets (must be empty) 10 In…" at bounding box center [487, 410] width 544 height 122
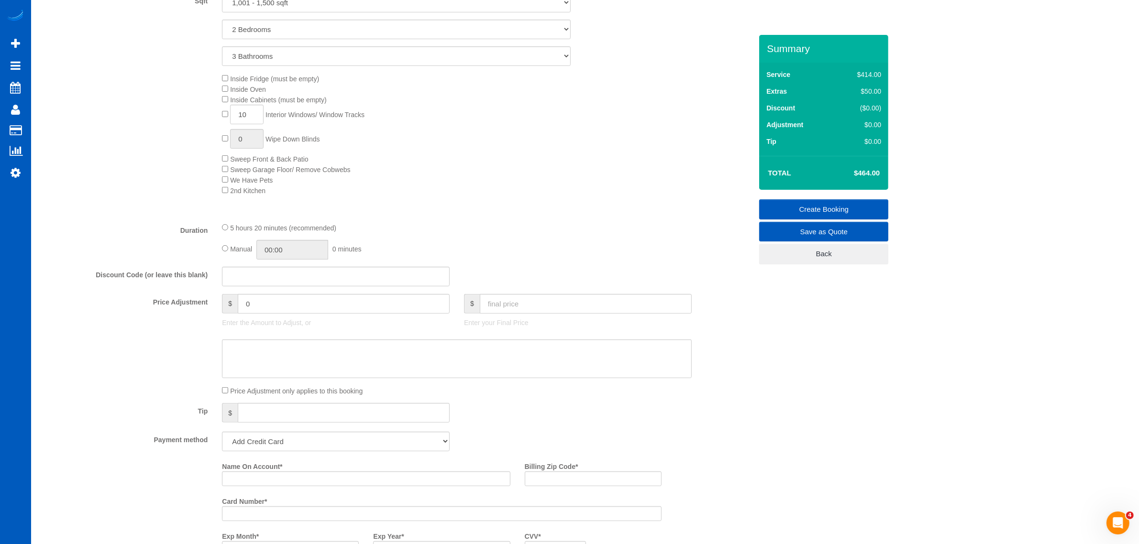
scroll to position [498, 0]
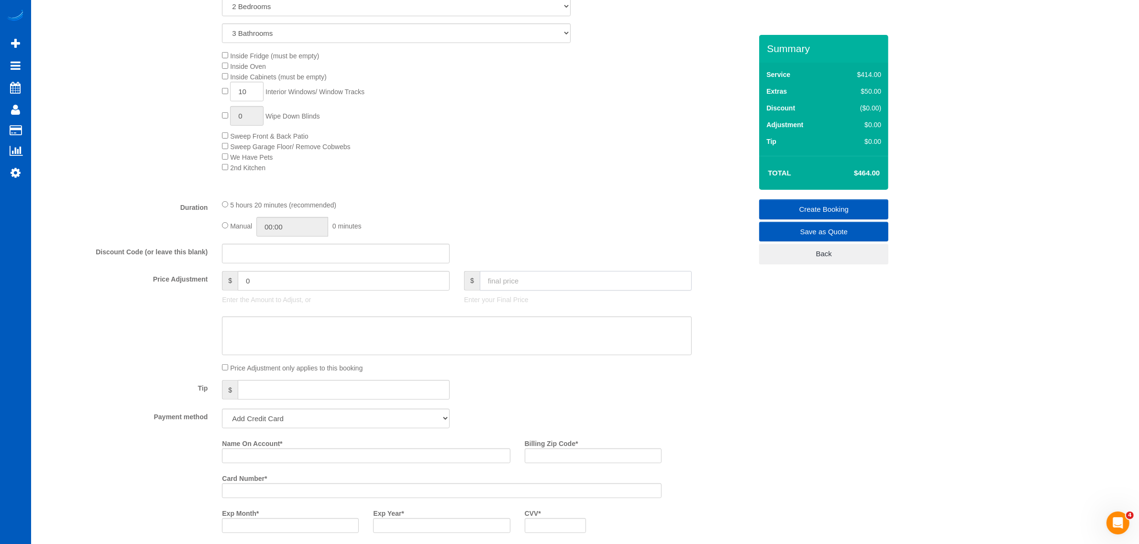
click at [524, 278] on input "text" at bounding box center [586, 281] width 212 height 20
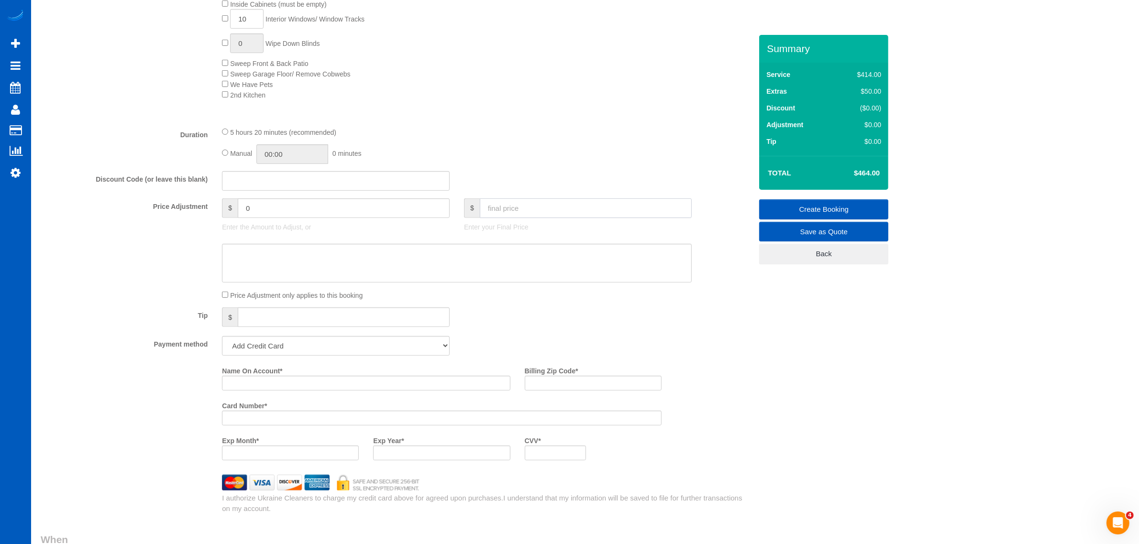
scroll to position [598, 0]
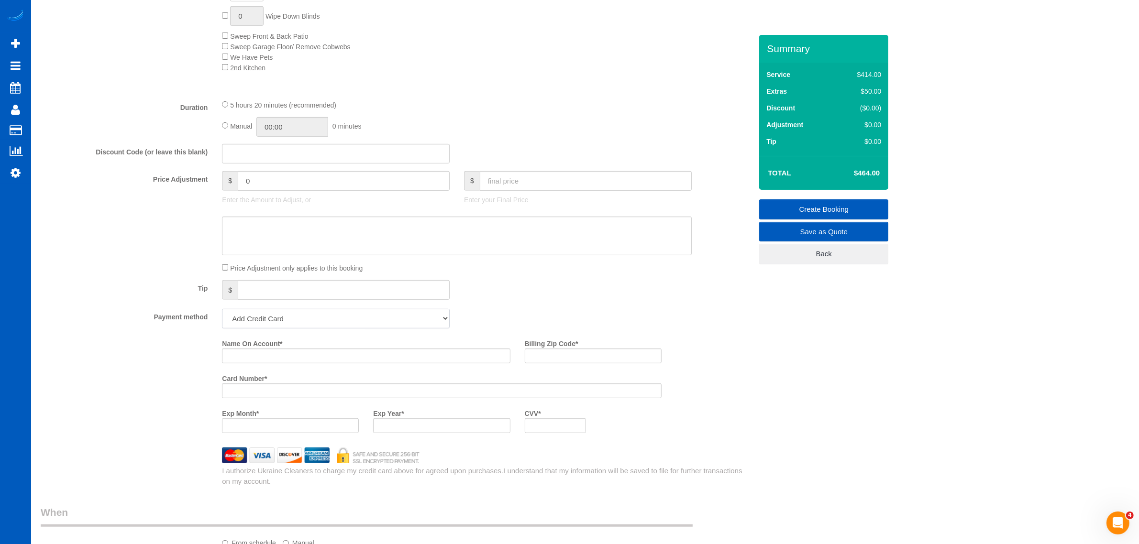
click at [324, 319] on select "Add Credit Card Cash Check Paypal" at bounding box center [336, 319] width 228 height 20
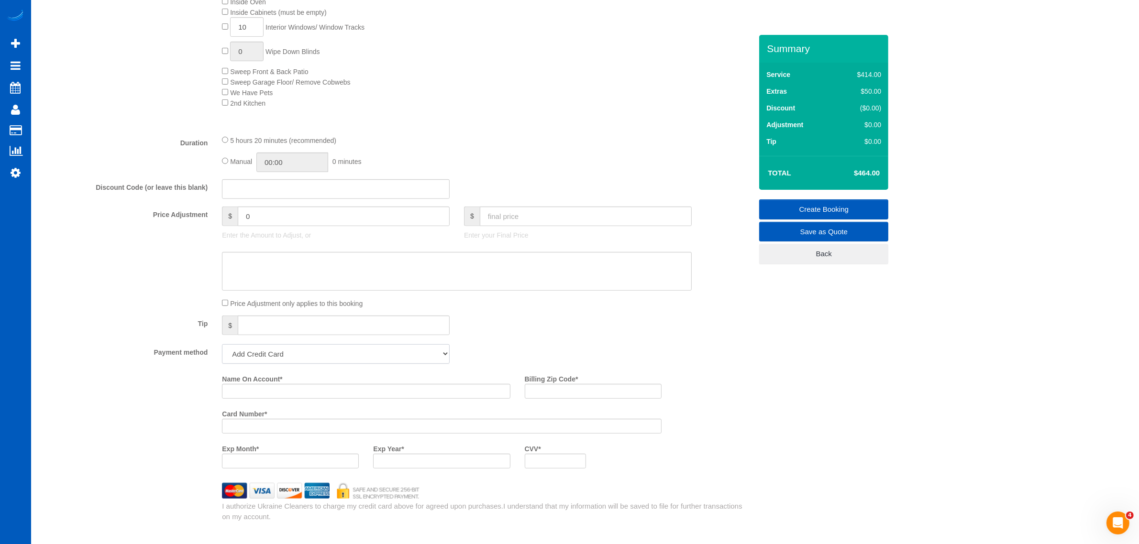
scroll to position [697, 0]
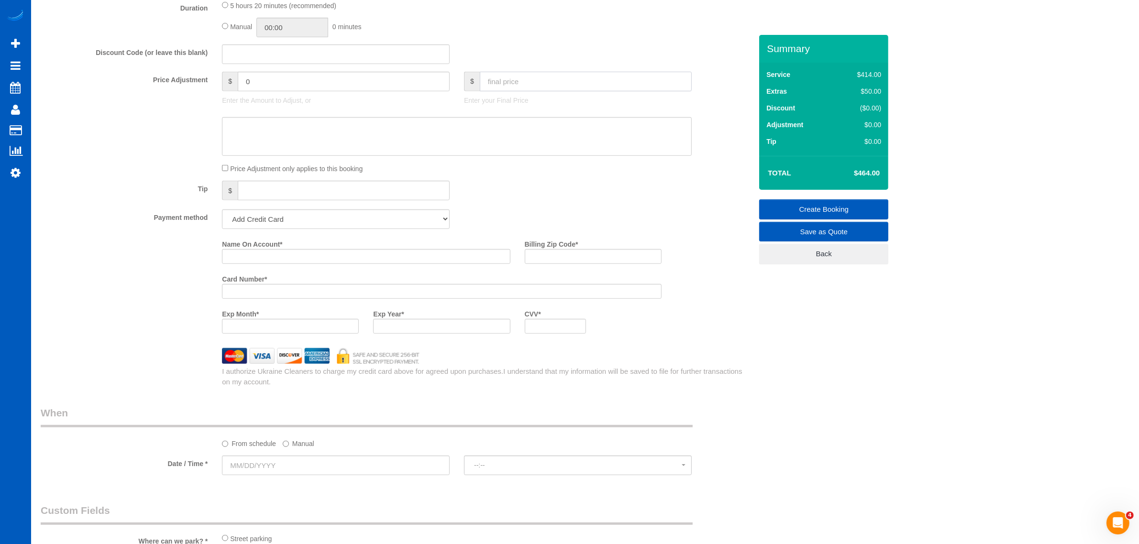
click at [560, 89] on input "text" at bounding box center [586, 82] width 212 height 20
type input "0"
type input "-464"
click at [329, 221] on select "Add Credit Card Cash Check Paypal" at bounding box center [336, 220] width 228 height 20
select select "string:cash"
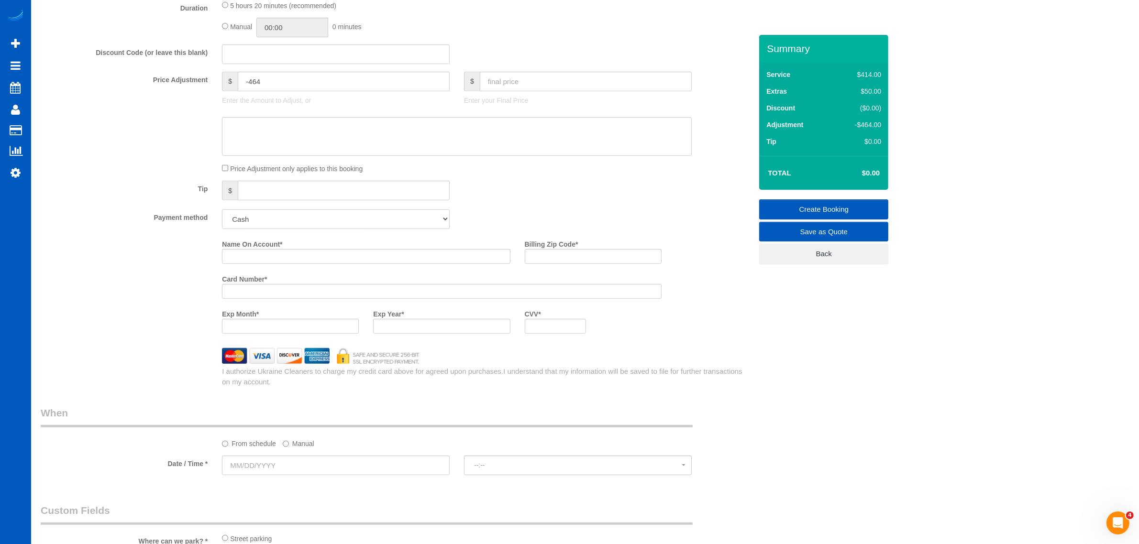
click at [222, 210] on select "Add Credit Card Cash Check Paypal" at bounding box center [336, 220] width 228 height 20
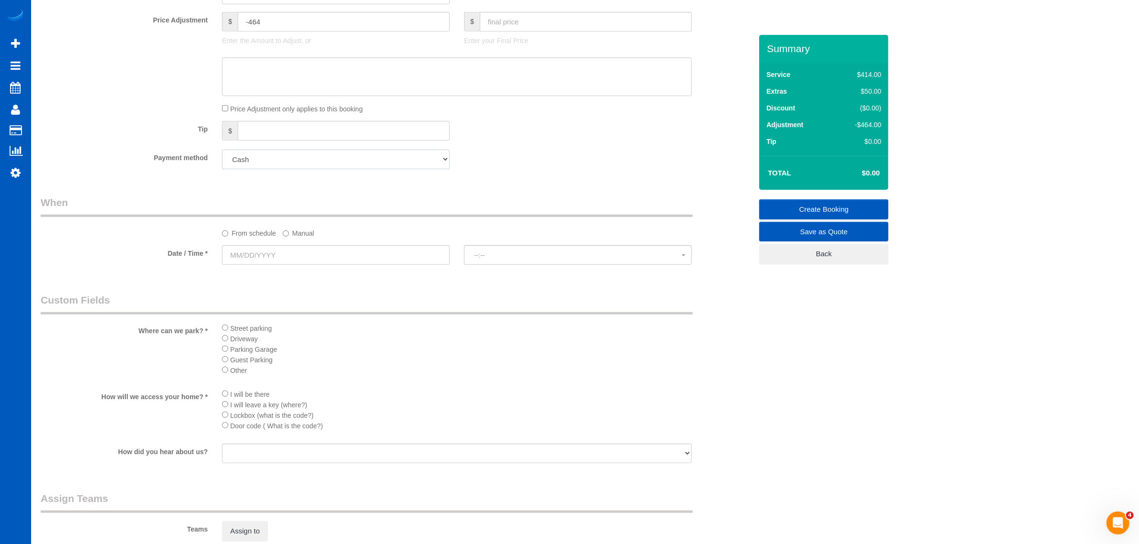
scroll to position [797, 0]
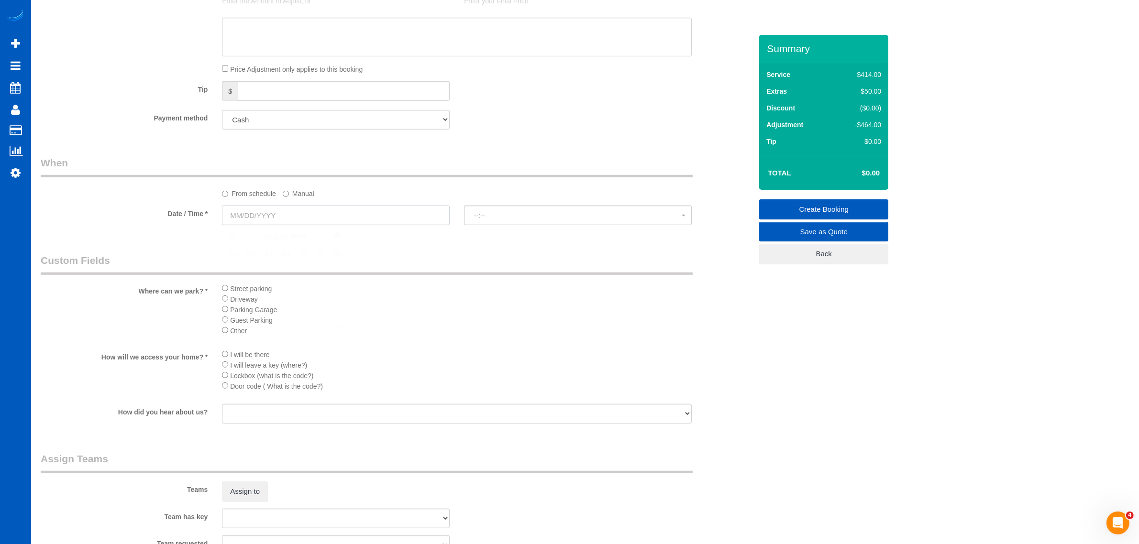
click at [278, 223] on input "text" at bounding box center [336, 216] width 228 height 20
click at [317, 310] on link "22" at bounding box center [320, 312] width 15 height 13
type input "08/22/2025"
select select "spot33"
click at [488, 212] on span "11:00AM" at bounding box center [578, 216] width 208 height 8
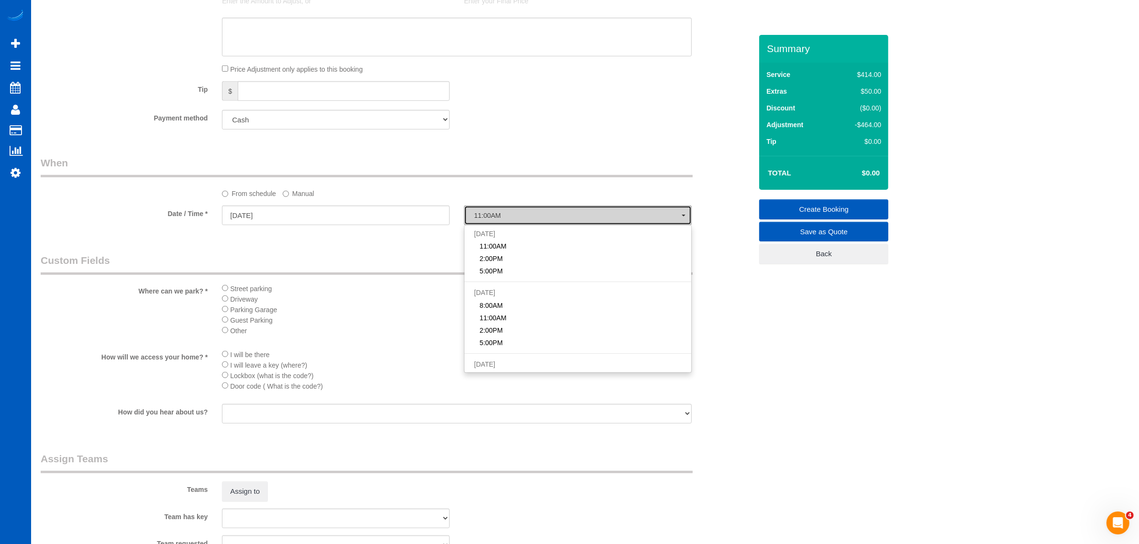
click at [488, 212] on span "11:00AM" at bounding box center [578, 216] width 208 height 8
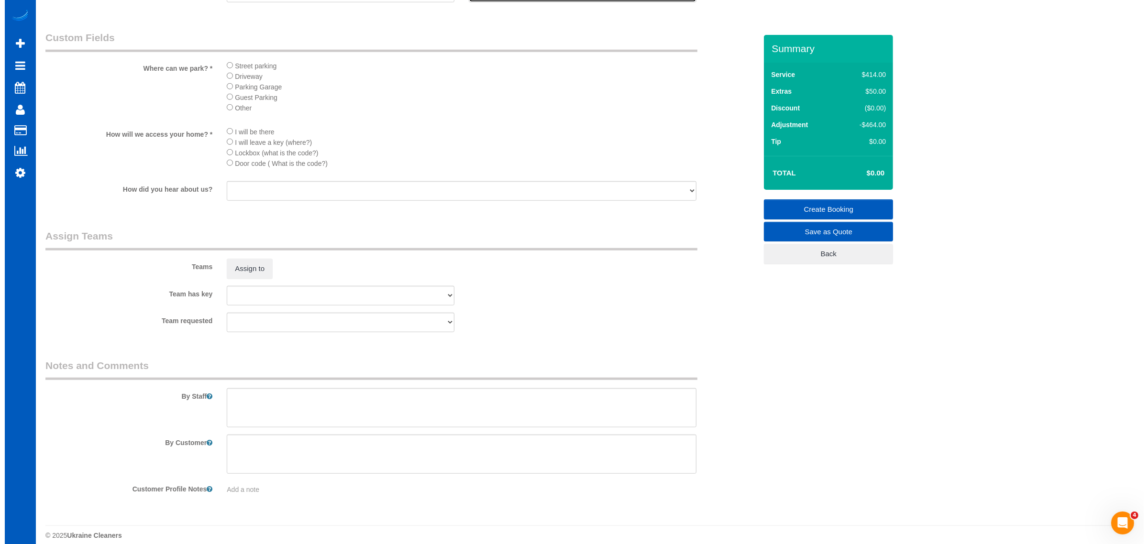
scroll to position [1030, 0]
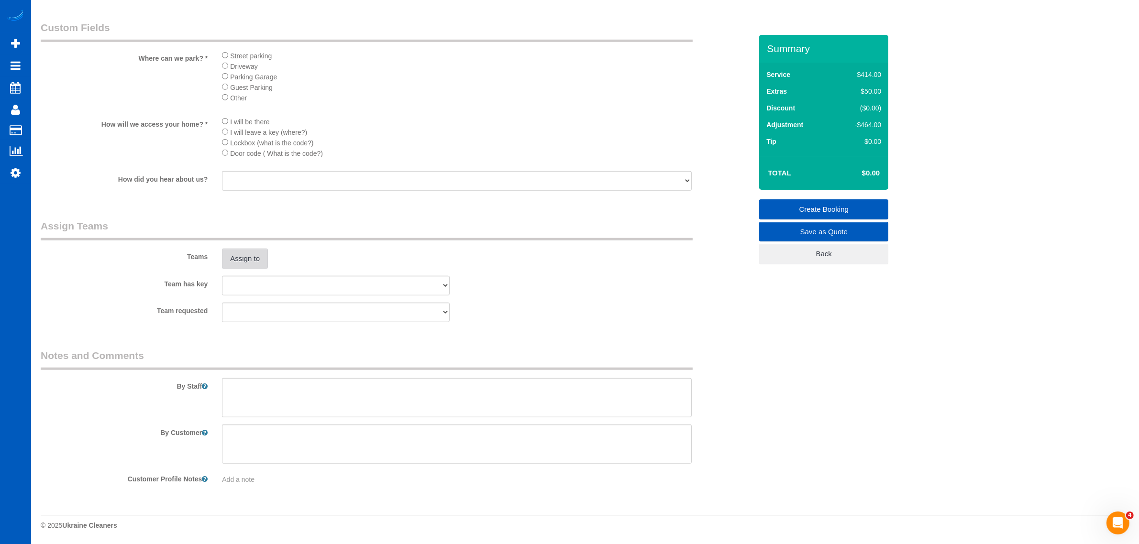
click at [254, 260] on button "Assign to" at bounding box center [245, 259] width 46 height 20
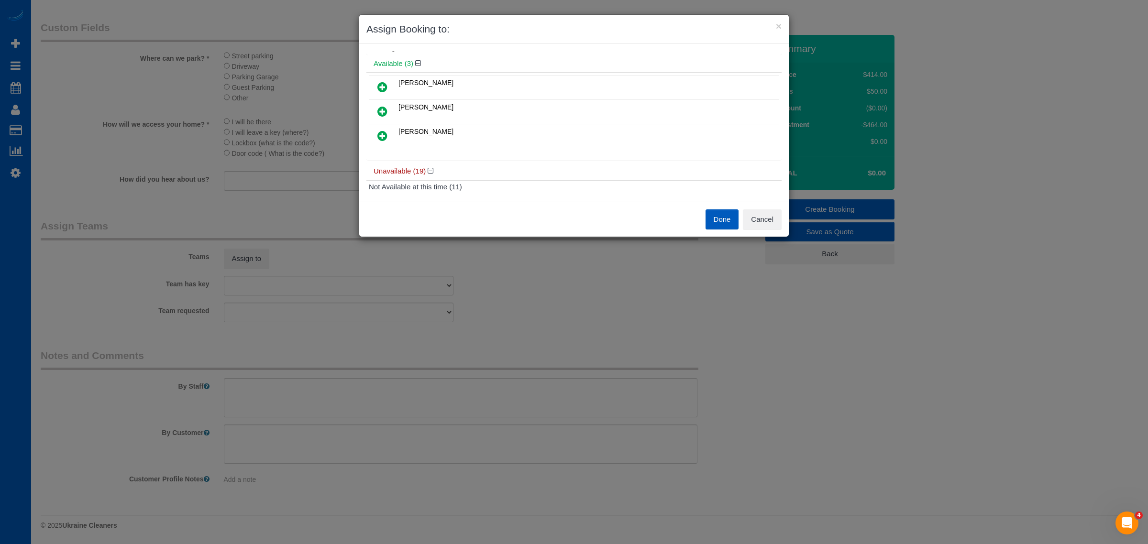
scroll to position [0, 0]
click at [385, 168] on icon at bounding box center [382, 164] width 10 height 11
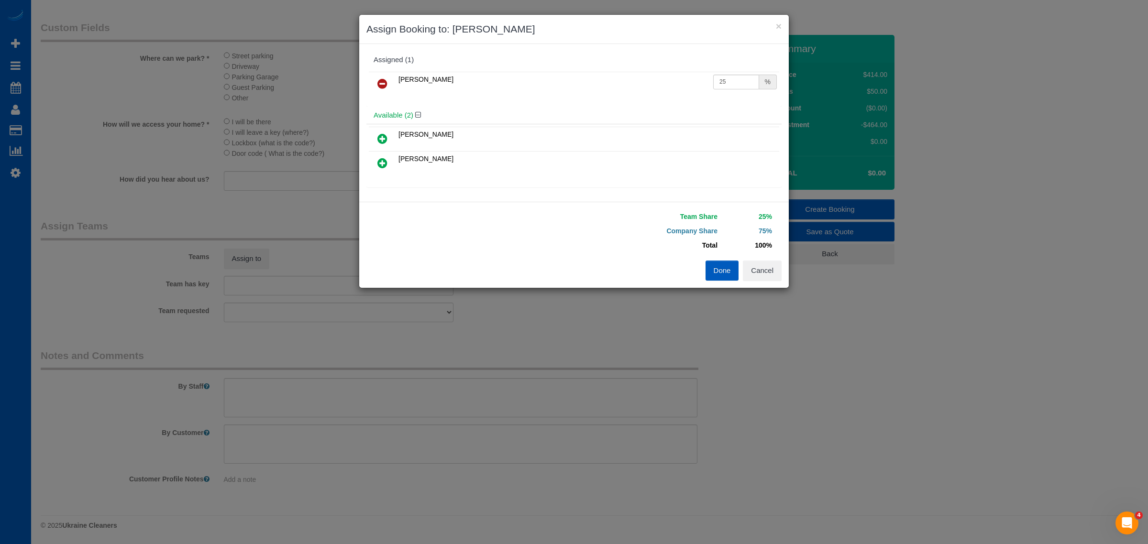
click at [384, 142] on icon at bounding box center [382, 138] width 10 height 11
drag, startPoint x: 715, startPoint y: 82, endPoint x: 750, endPoint y: 82, distance: 34.9
click at [750, 82] on div "25 %" at bounding box center [745, 82] width 64 height 15
type input "27"
drag, startPoint x: 716, startPoint y: 103, endPoint x: 725, endPoint y: 102, distance: 9.7
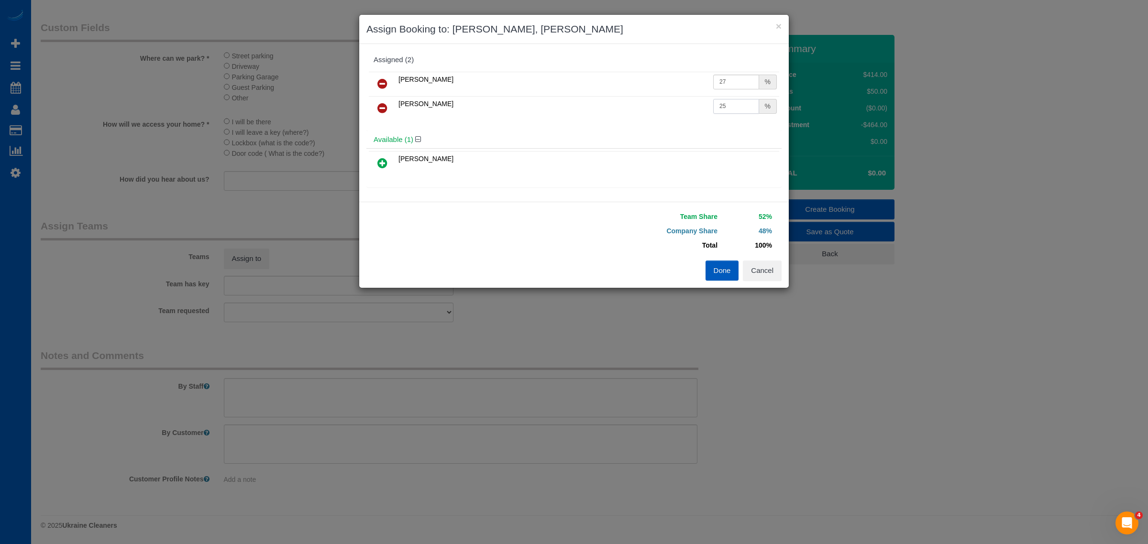
click at [737, 104] on input "25" at bounding box center [736, 106] width 46 height 15
type input "27"
click at [730, 277] on button "Done" at bounding box center [722, 271] width 33 height 20
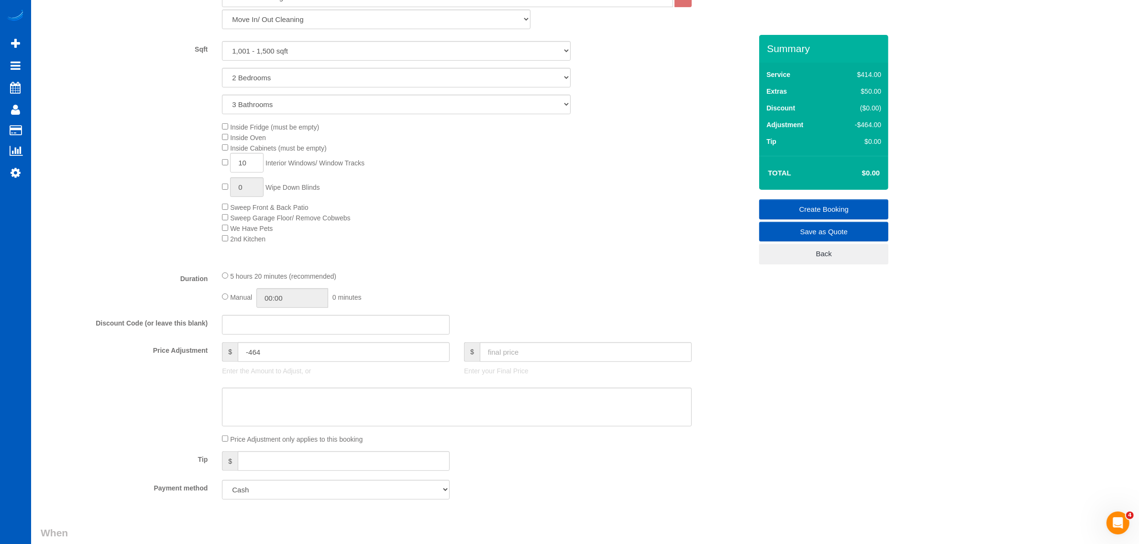
scroll to position [432, 0]
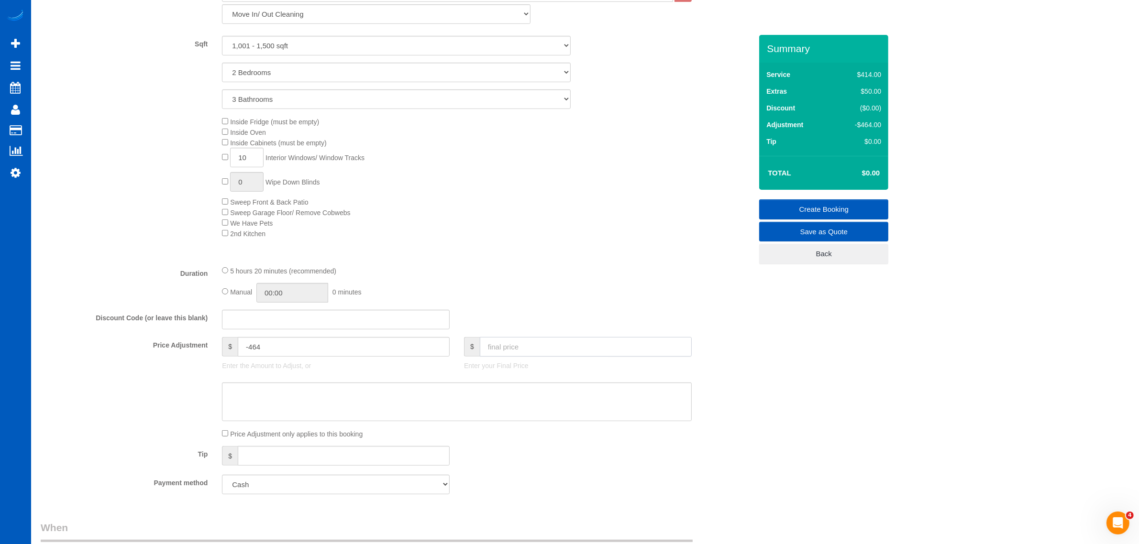
click at [513, 344] on input "text" at bounding box center [586, 347] width 212 height 20
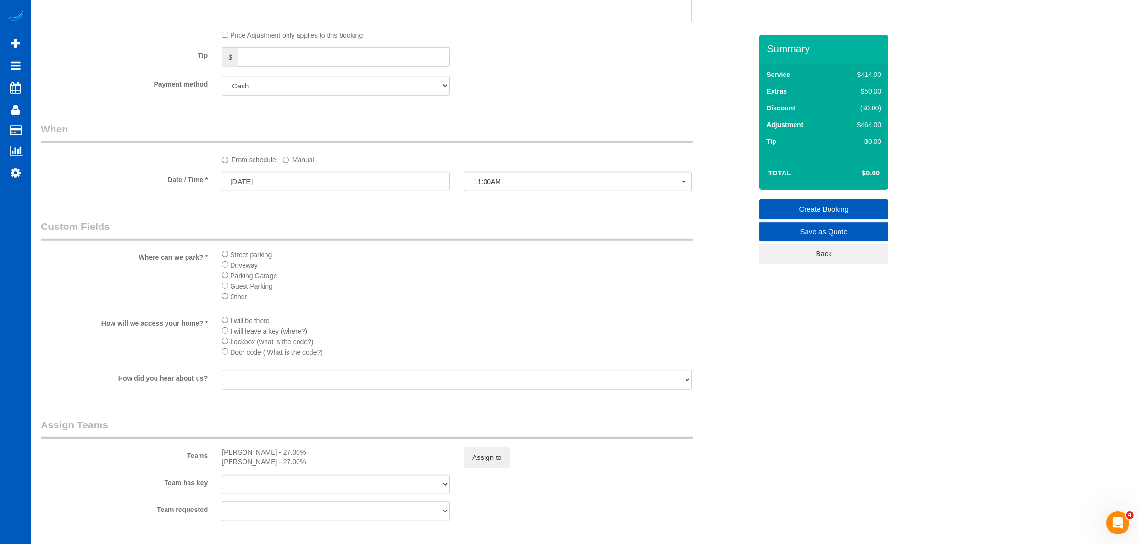
scroll to position [1030, 0]
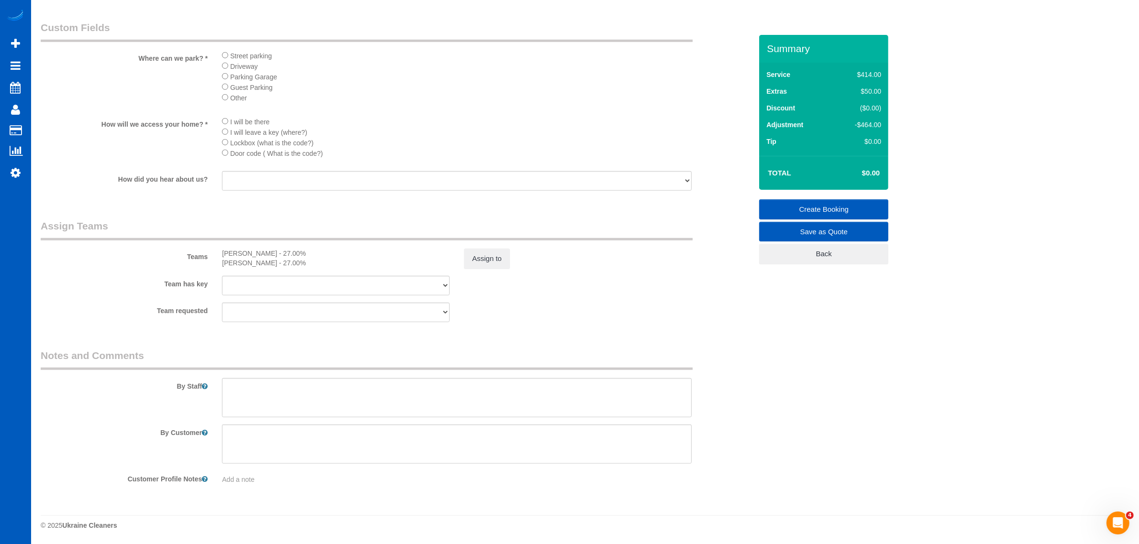
click at [509, 313] on div "Team requested Alona Tarasiuk Alona Vikhliaieva Anastasiia Demchenko Anastasiia…" at bounding box center [396, 313] width 726 height 20
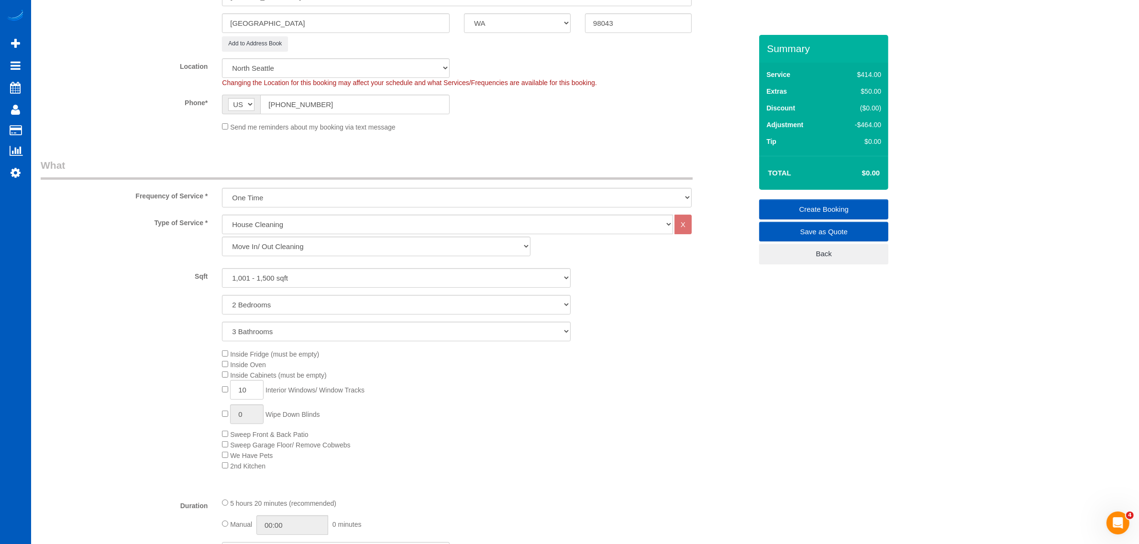
scroll to position [133, 0]
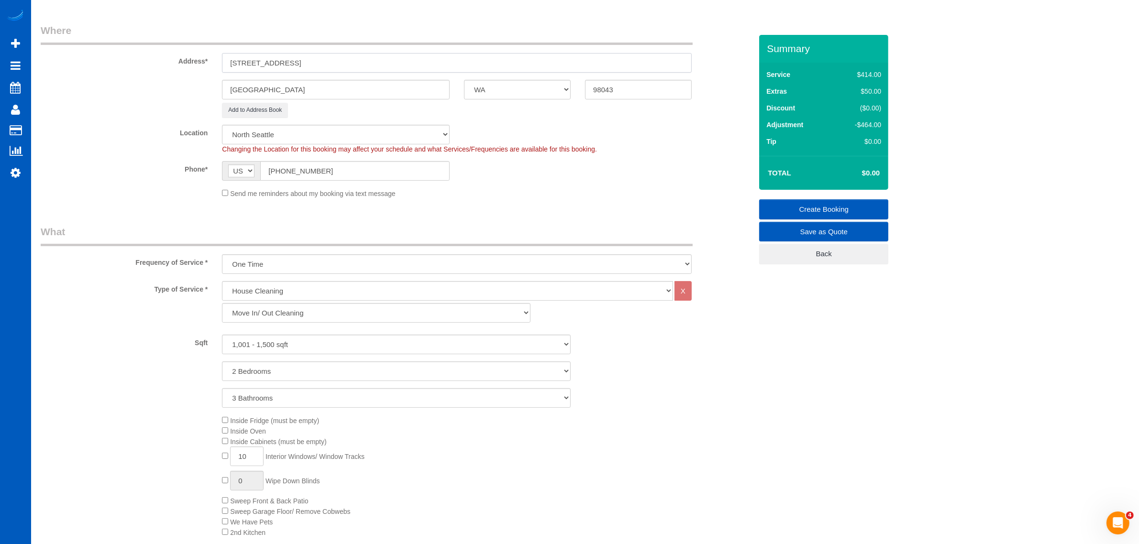
drag, startPoint x: 321, startPoint y: 63, endPoint x: 385, endPoint y: 56, distance: 64.5
click at [385, 56] on input "23335 Cedar Way Unit B204, , WA" at bounding box center [457, 63] width 470 height 20
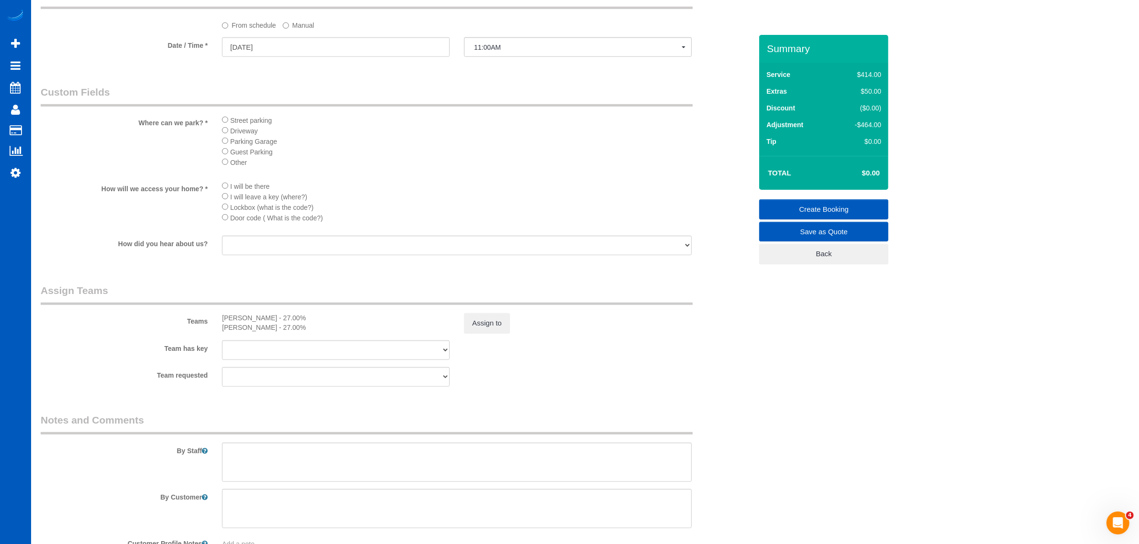
scroll to position [1030, 0]
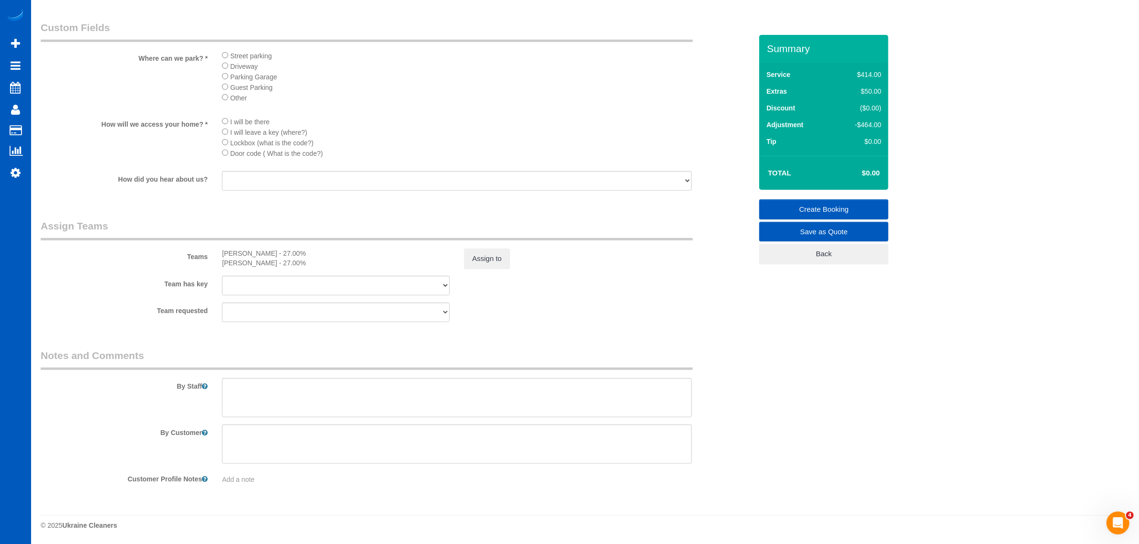
type input "23335 Cedar Way Unit B204"
click at [328, 404] on textarea at bounding box center [457, 397] width 470 height 39
click at [424, 391] on textarea at bounding box center [457, 397] width 470 height 39
click at [228, 379] on textarea at bounding box center [457, 397] width 470 height 39
click at [237, 376] on div "By Staff" at bounding box center [396, 383] width 726 height 69
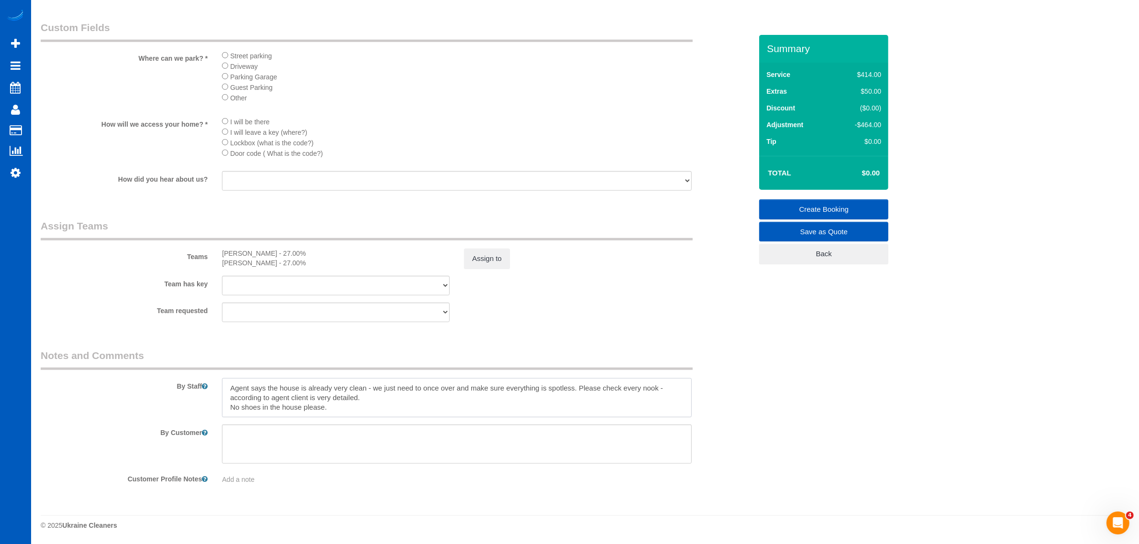
click at [243, 386] on textarea at bounding box center [457, 397] width 470 height 39
click at [380, 406] on textarea at bounding box center [457, 397] width 470 height 39
type textarea "Hourly job - let anna know how long you spent Agent says the house is already v…"
click at [838, 208] on link "Create Booking" at bounding box center [823, 209] width 129 height 20
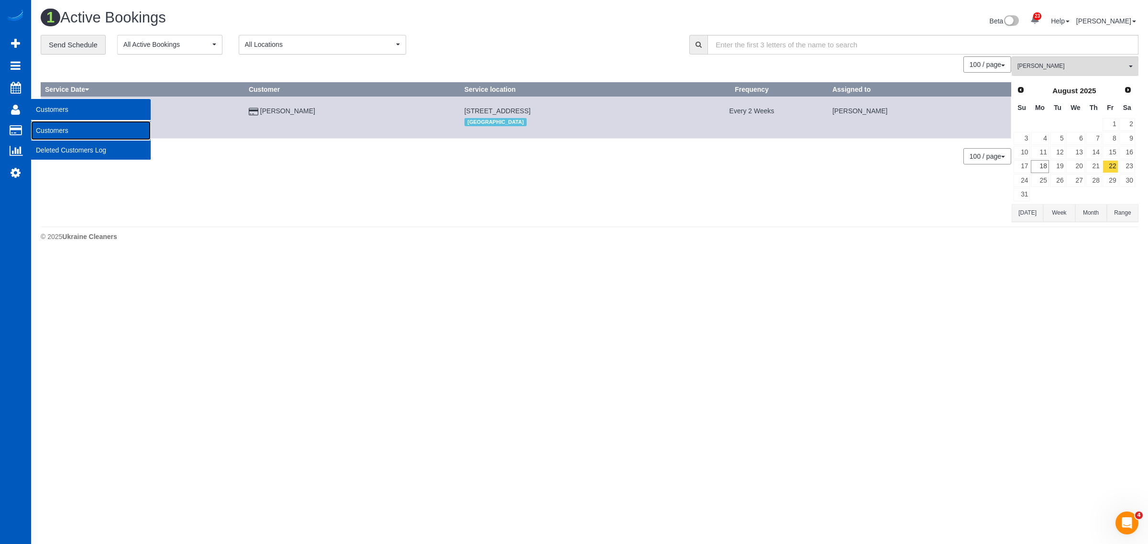
click at [57, 133] on link "Customers" at bounding box center [91, 130] width 120 height 19
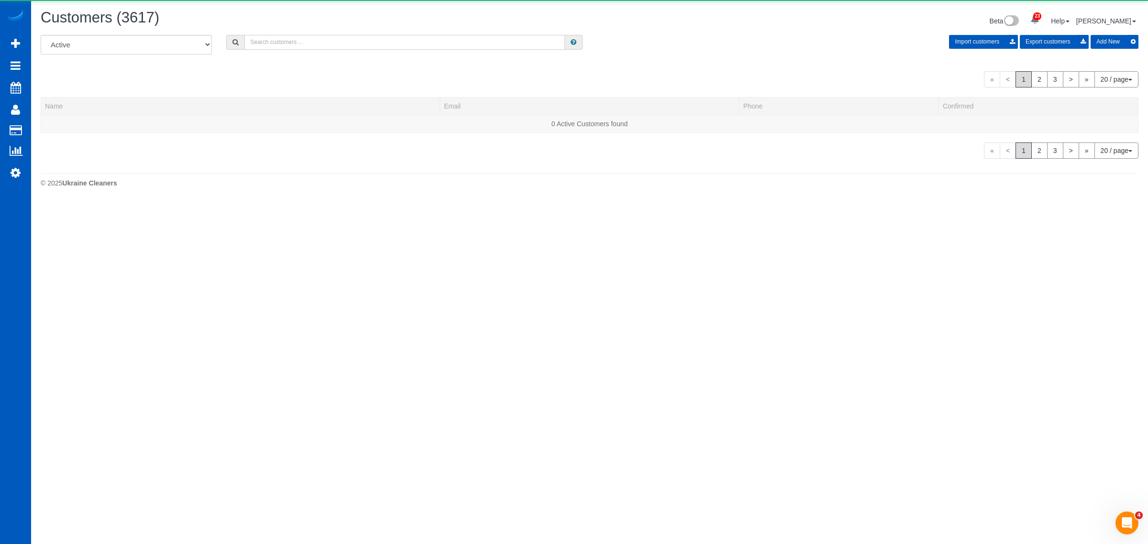
click at [297, 37] on input "text" at bounding box center [404, 42] width 321 height 15
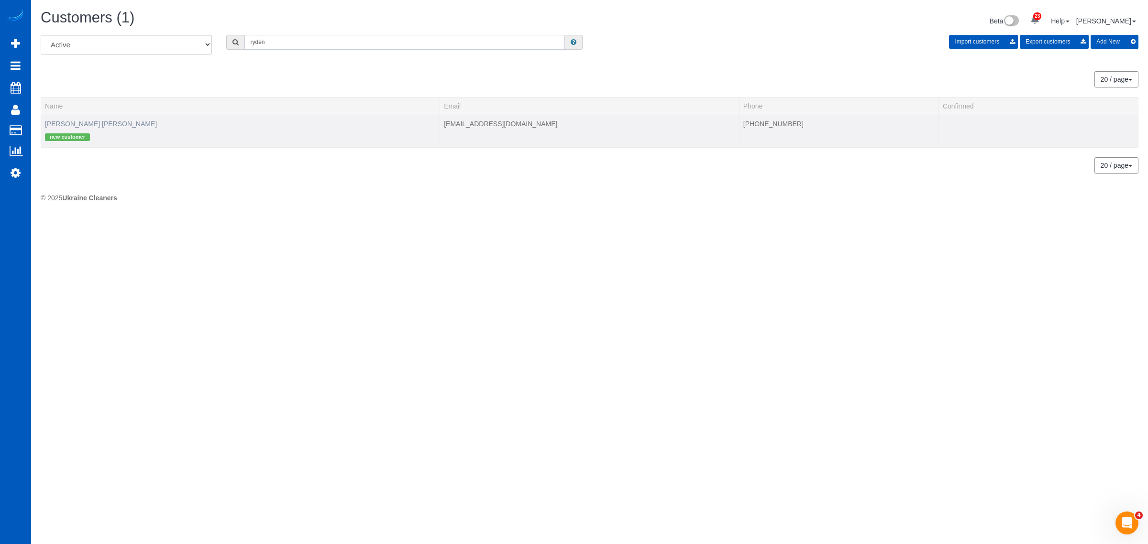
type input "ryden"
click at [70, 126] on link "Ryden Stanfield" at bounding box center [101, 124] width 112 height 8
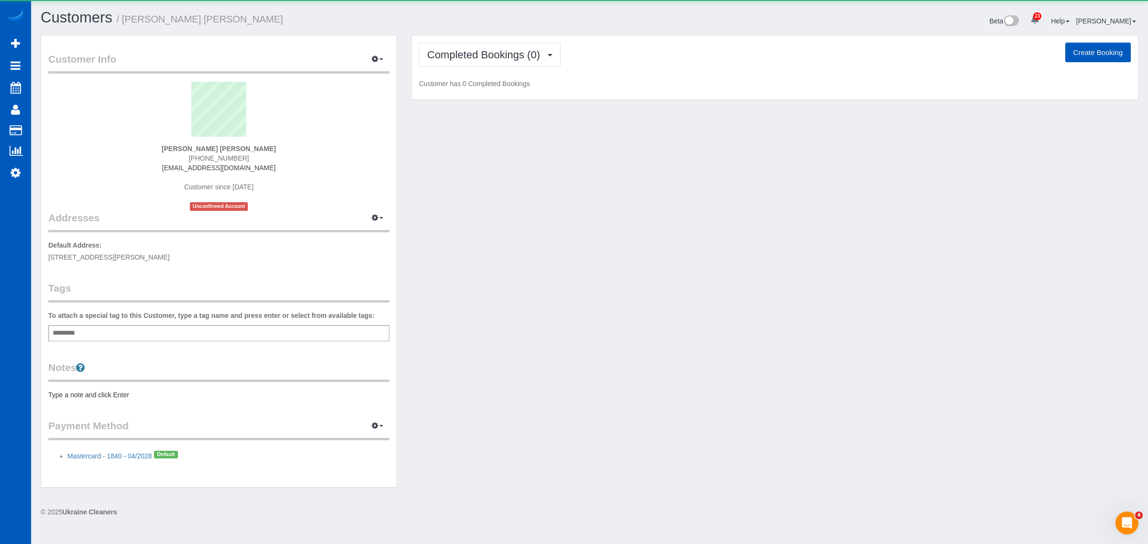
click at [495, 37] on div "Completed Bookings (0) Completed Bookings (0) Upcoming Bookings (1) Cancelled B…" at bounding box center [775, 67] width 726 height 65
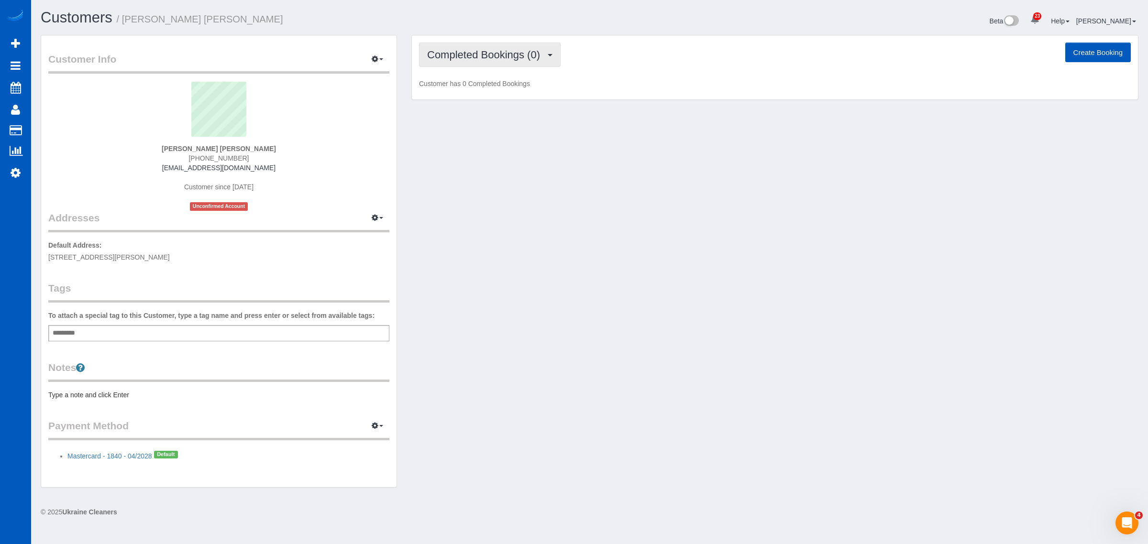
click at [498, 54] on span "Completed Bookings (0)" at bounding box center [486, 55] width 118 height 12
click at [491, 94] on link "Upcoming Bookings (1)" at bounding box center [470, 89] width 100 height 12
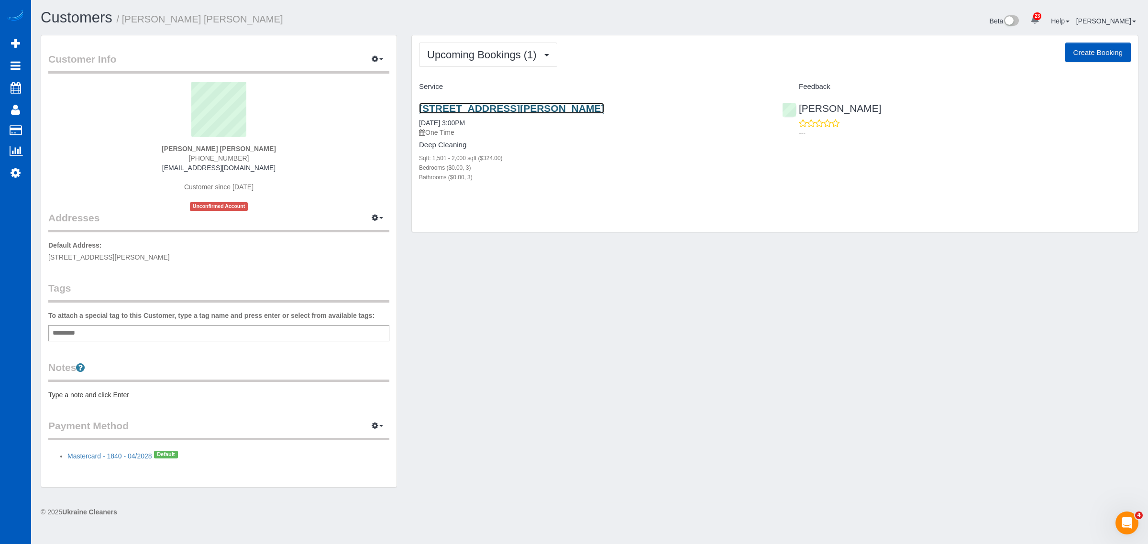
click at [471, 106] on link "4654 Penelope Ln, Plano, TX 75024" at bounding box center [511, 108] width 185 height 11
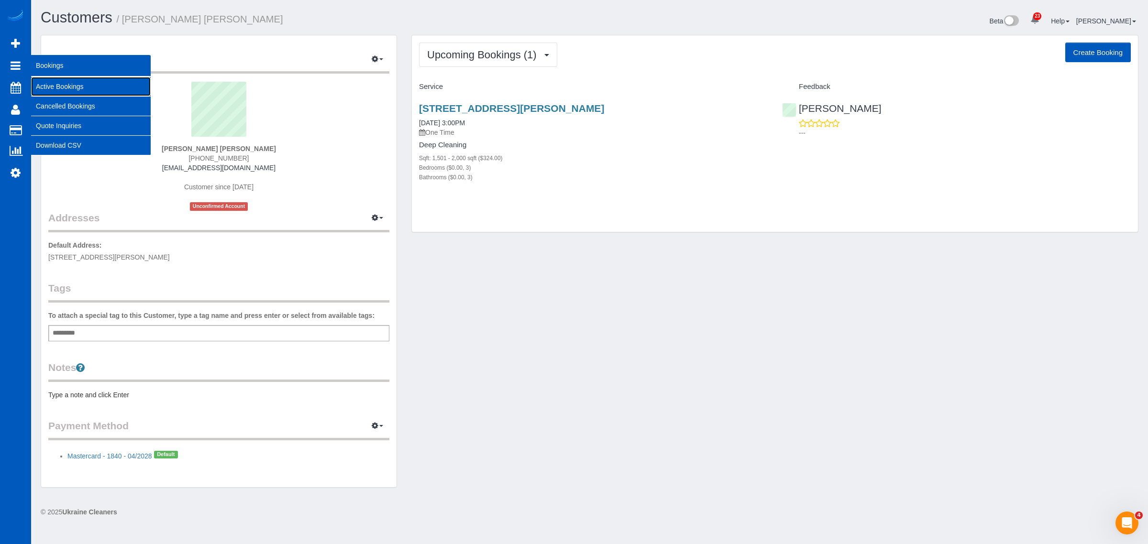
click at [55, 86] on link "Active Bookings" at bounding box center [91, 86] width 120 height 19
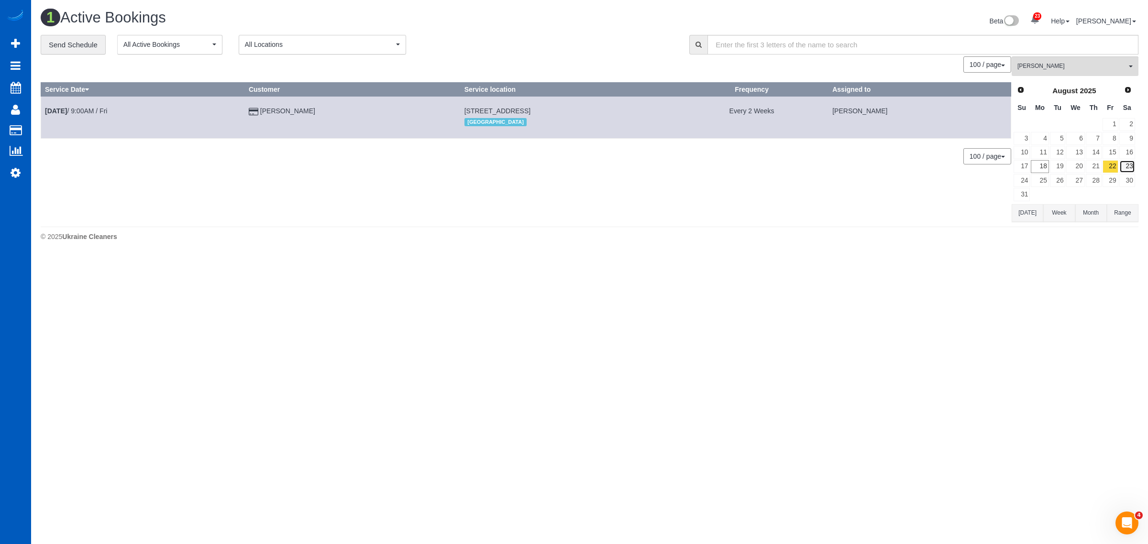
click at [1126, 168] on link "23" at bounding box center [1127, 166] width 16 height 13
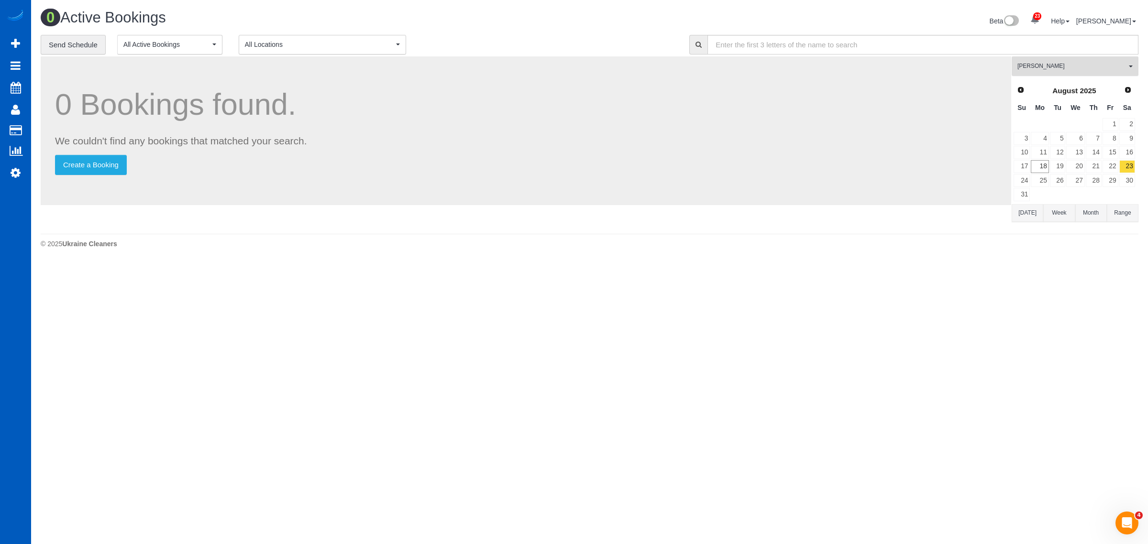
click at [1052, 62] on span "[PERSON_NAME]" at bounding box center [1072, 66] width 109 height 8
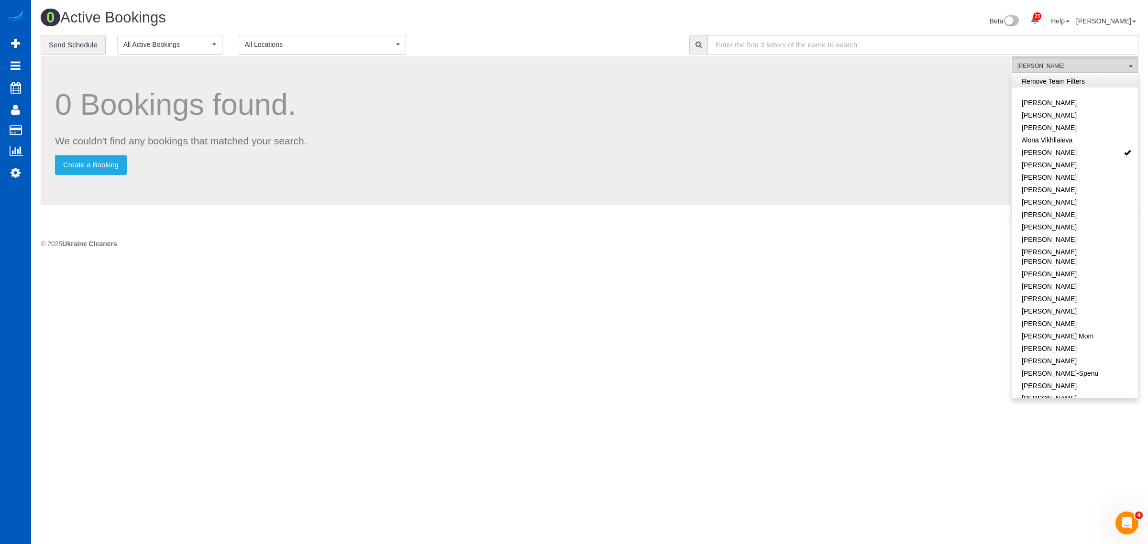
click at [1042, 78] on link "Remove Team Filters" at bounding box center [1075, 81] width 126 height 12
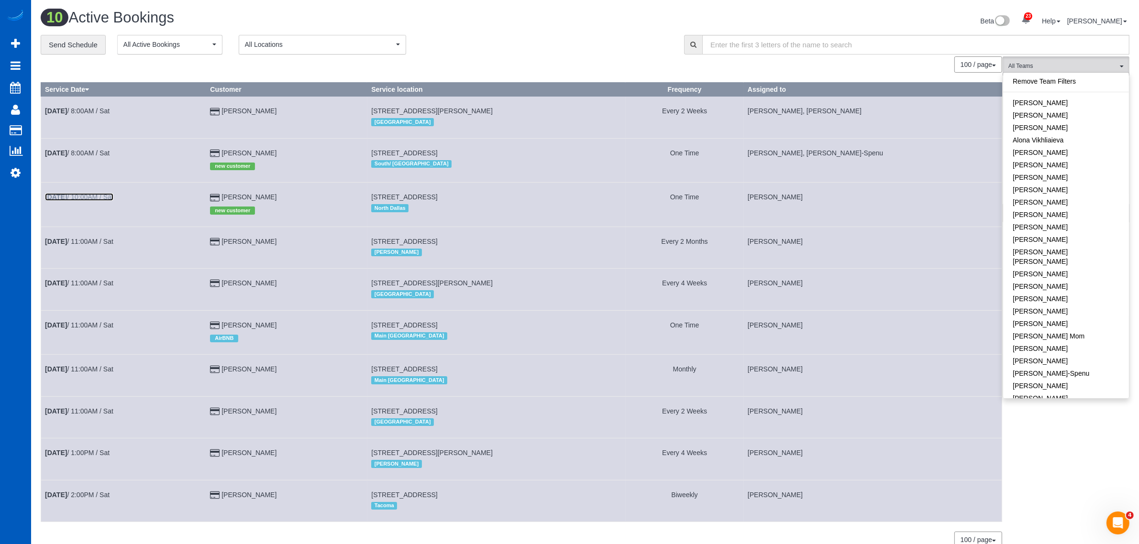
click at [88, 195] on link "Aug 23rd / 10:00AM / Sat" at bounding box center [79, 197] width 68 height 8
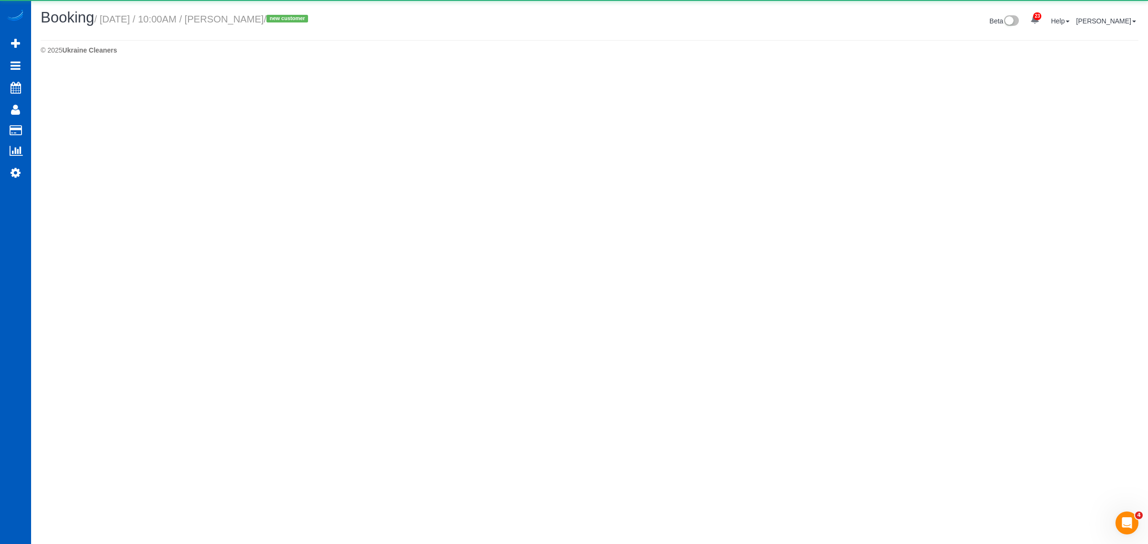
select select "[GEOGRAPHIC_DATA]"
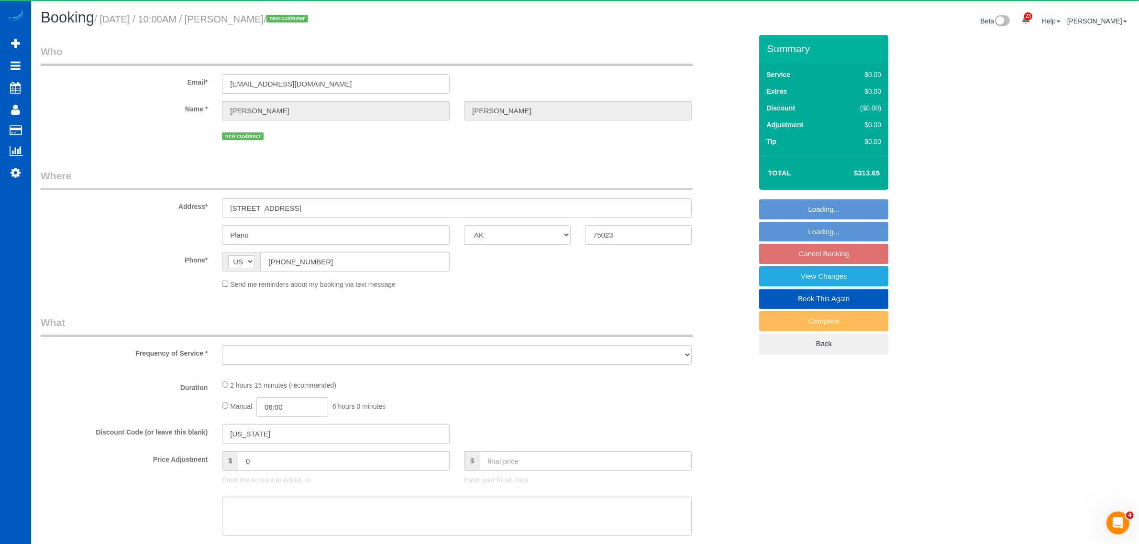
select select "object:17710"
select select "string:fspay-edea6670-9064-409b-812e-4307c5373b78"
select select "199"
select select "2001"
select select "3"
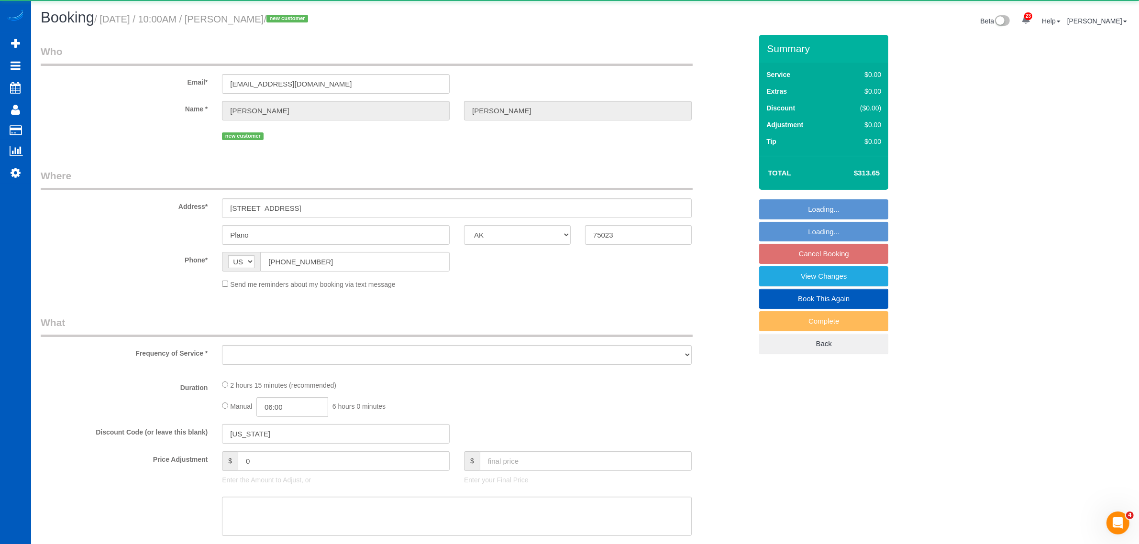
select select "3"
select select "number:8"
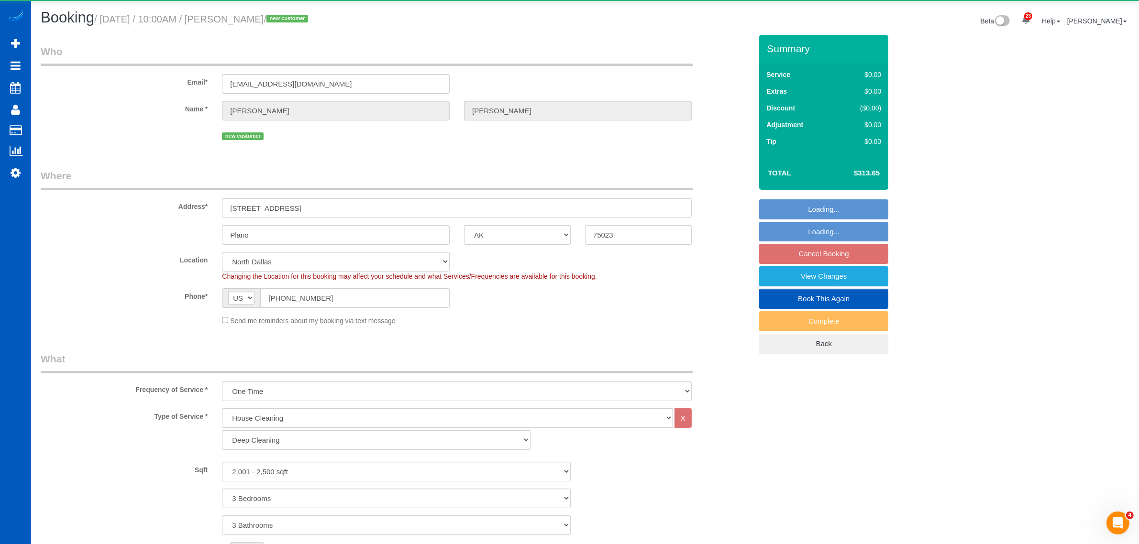
select select "spot48"
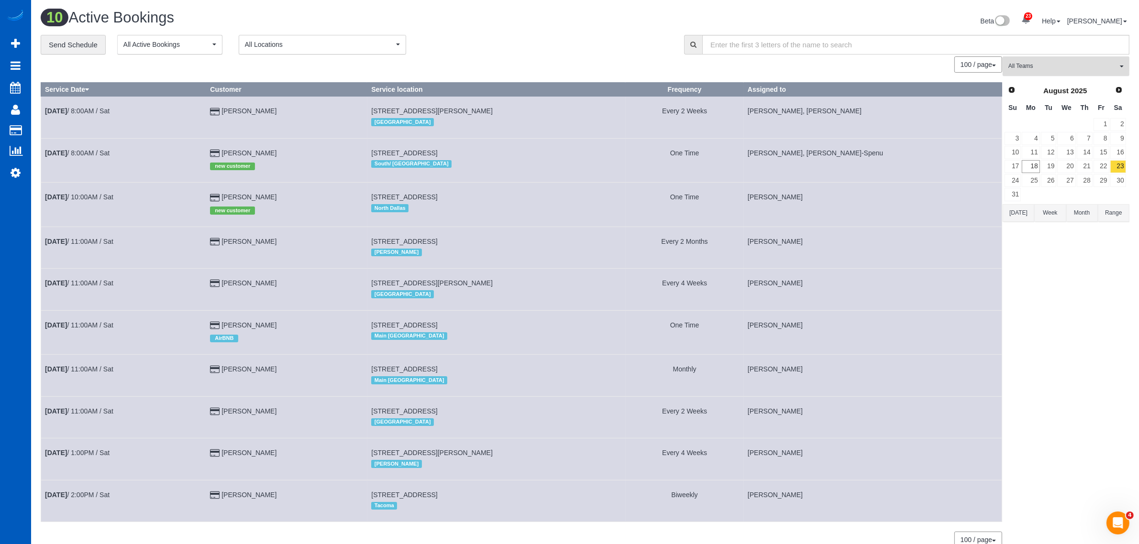
click at [1034, 65] on span "All Teams" at bounding box center [1062, 66] width 109 height 8
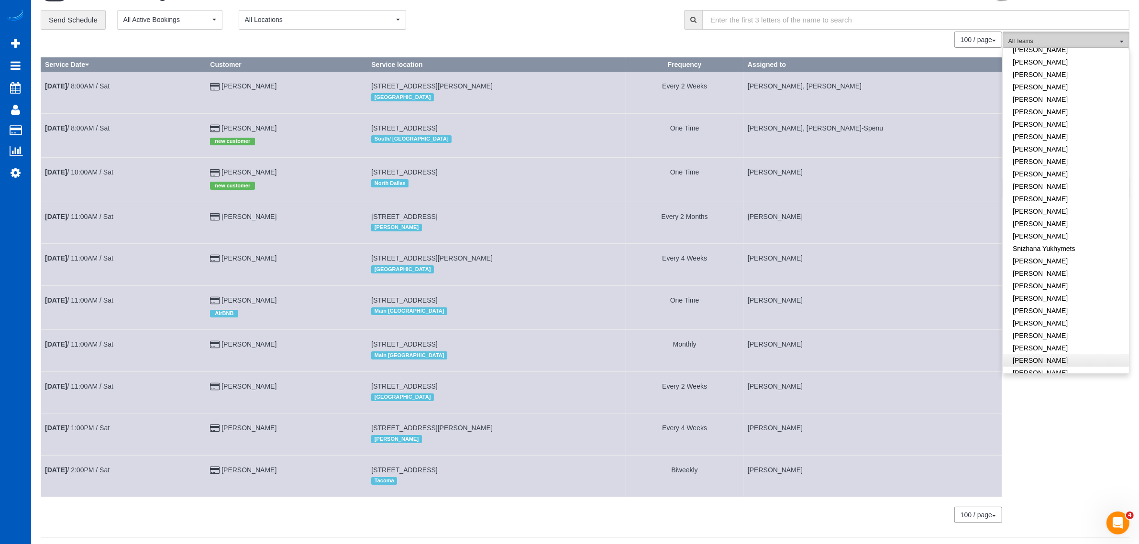
scroll to position [47, 0]
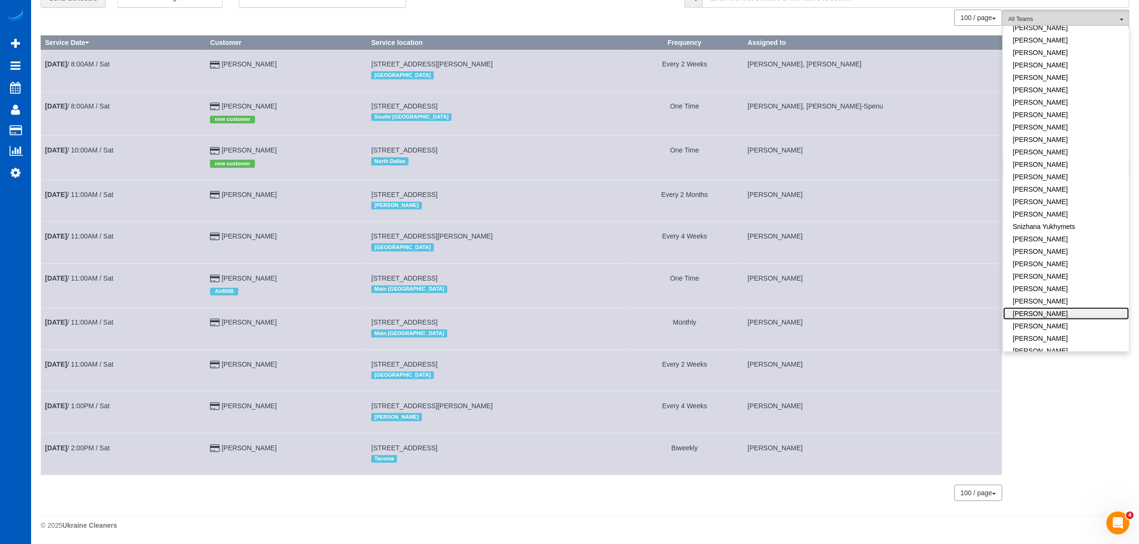
click at [1048, 308] on link "[PERSON_NAME]" at bounding box center [1066, 314] width 126 height 12
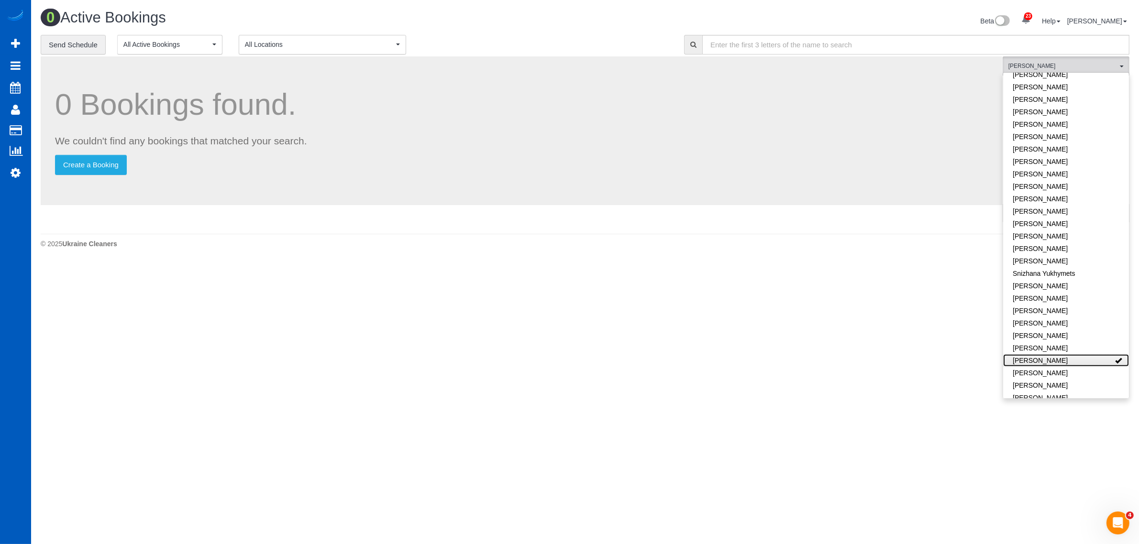
scroll to position [0, 0]
click at [1077, 354] on link "[PERSON_NAME]" at bounding box center [1075, 360] width 126 height 12
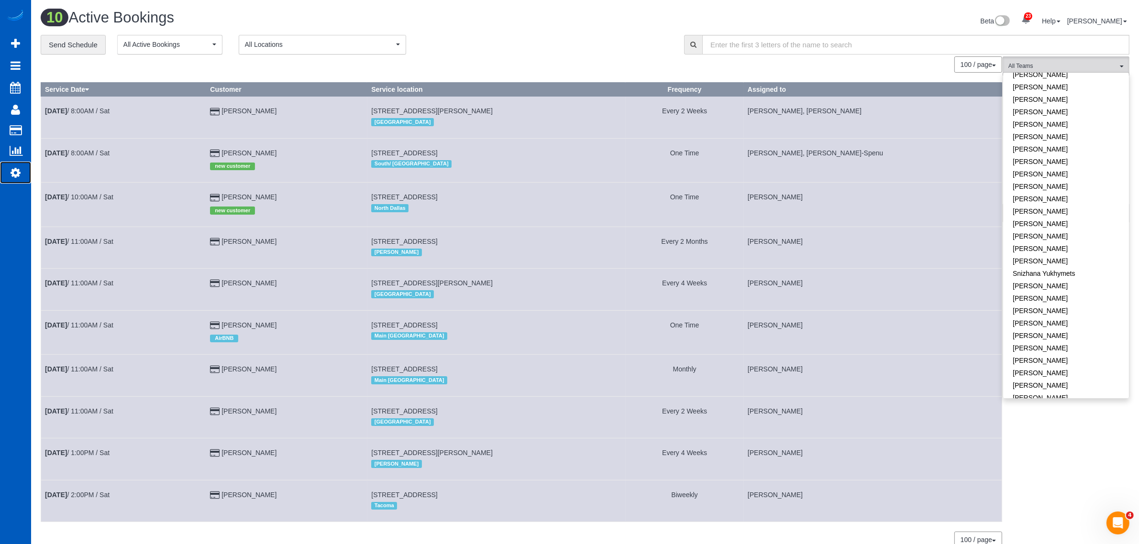
click at [5, 174] on link "Settings" at bounding box center [15, 173] width 31 height 22
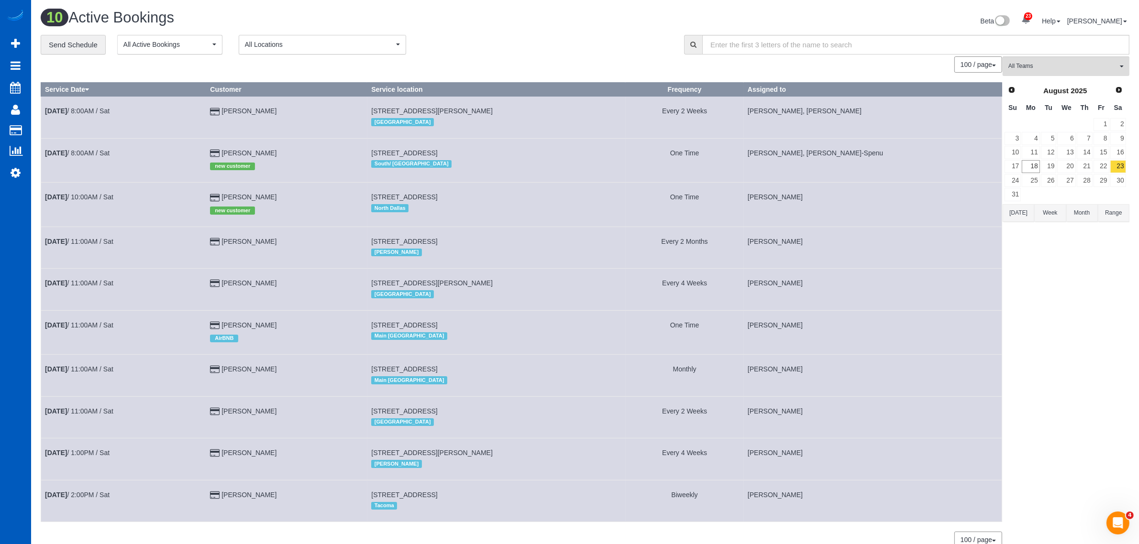
select select "1"
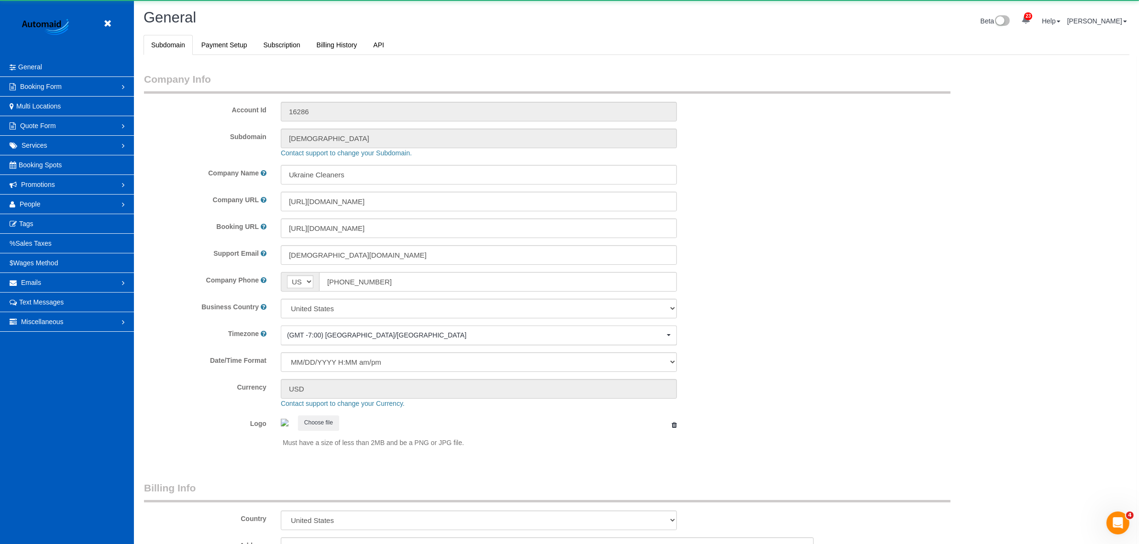
scroll to position [2094, 1139]
click at [60, 193] on link "Promotions" at bounding box center [67, 184] width 134 height 19
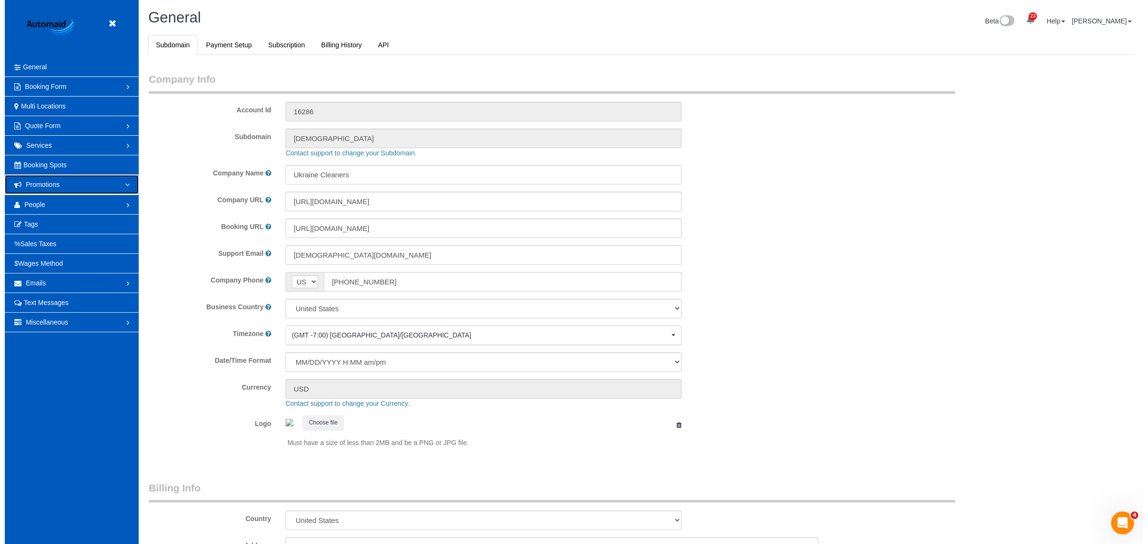
scroll to position [0, 0]
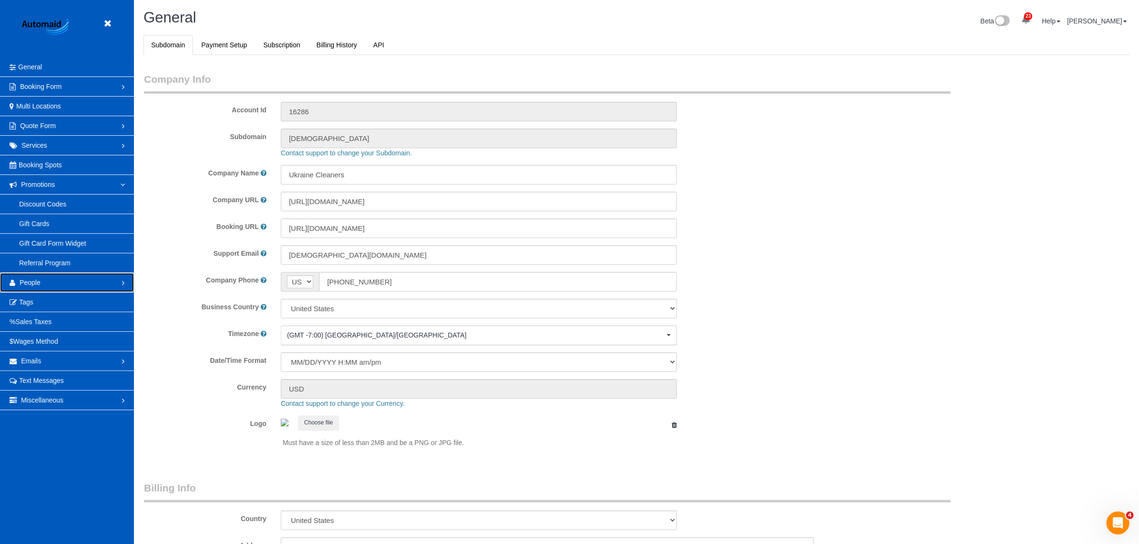
click at [44, 286] on link "People" at bounding box center [67, 282] width 134 height 19
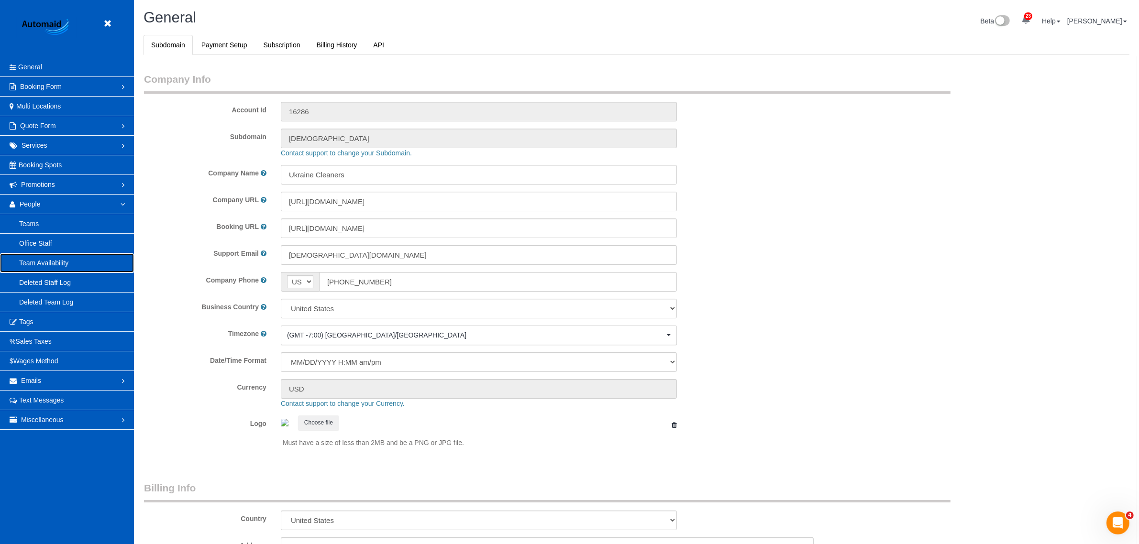
click at [65, 272] on link "Team Availability" at bounding box center [67, 263] width 134 height 19
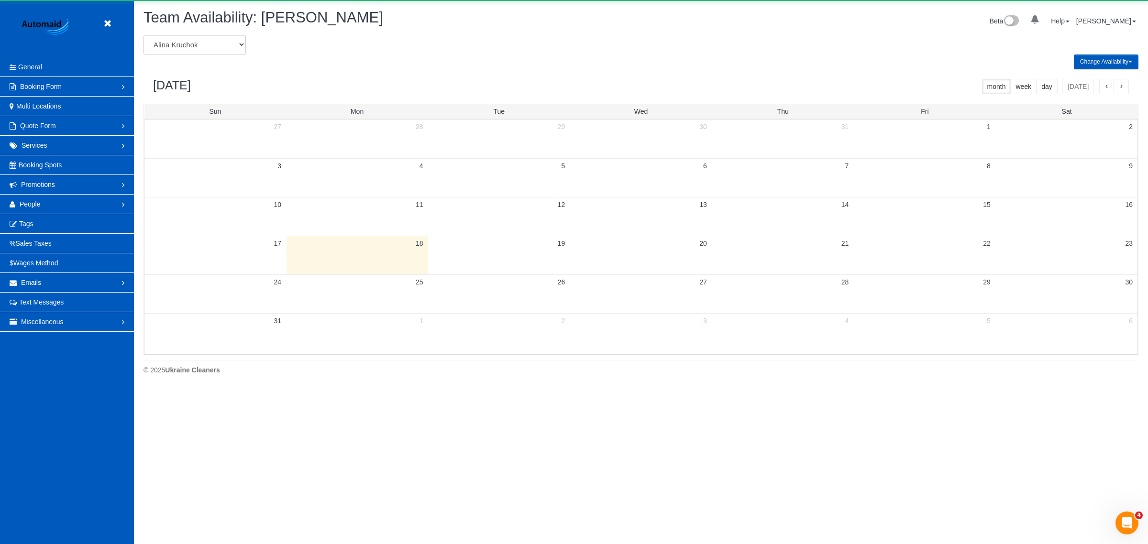
scroll to position [388, 1148]
click at [189, 36] on select "[PERSON_NAME] [PERSON_NAME] [PERSON_NAME] [PERSON_NAME] [PERSON_NAME] [PERSON_N…" at bounding box center [195, 45] width 102 height 20
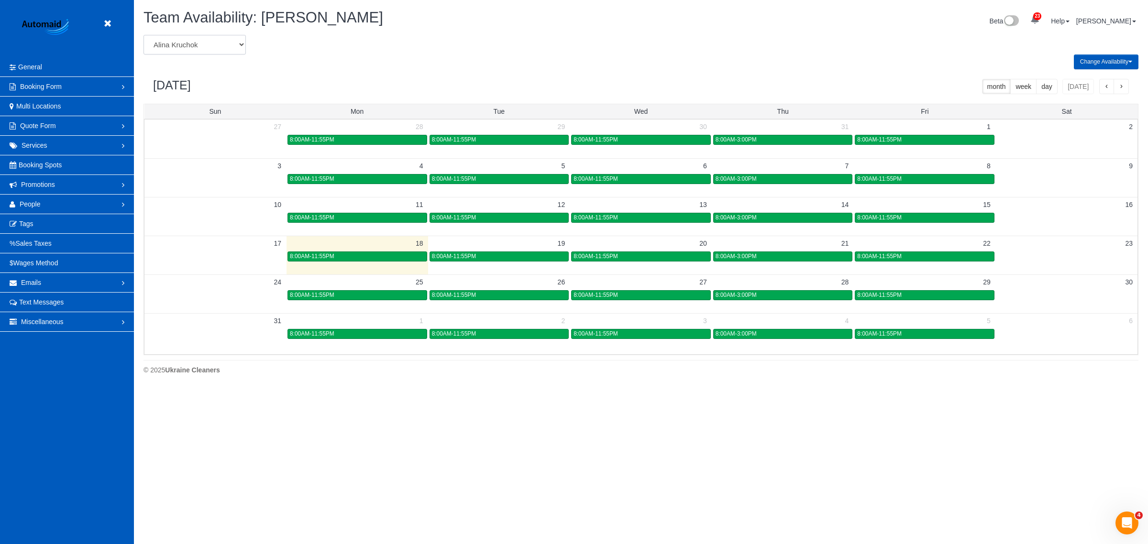
select select "number:31582"
click at [144, 35] on select "[PERSON_NAME] [PERSON_NAME] [PERSON_NAME] [PERSON_NAME] [PERSON_NAME] [PERSON_N…" at bounding box center [195, 45] width 102 height 20
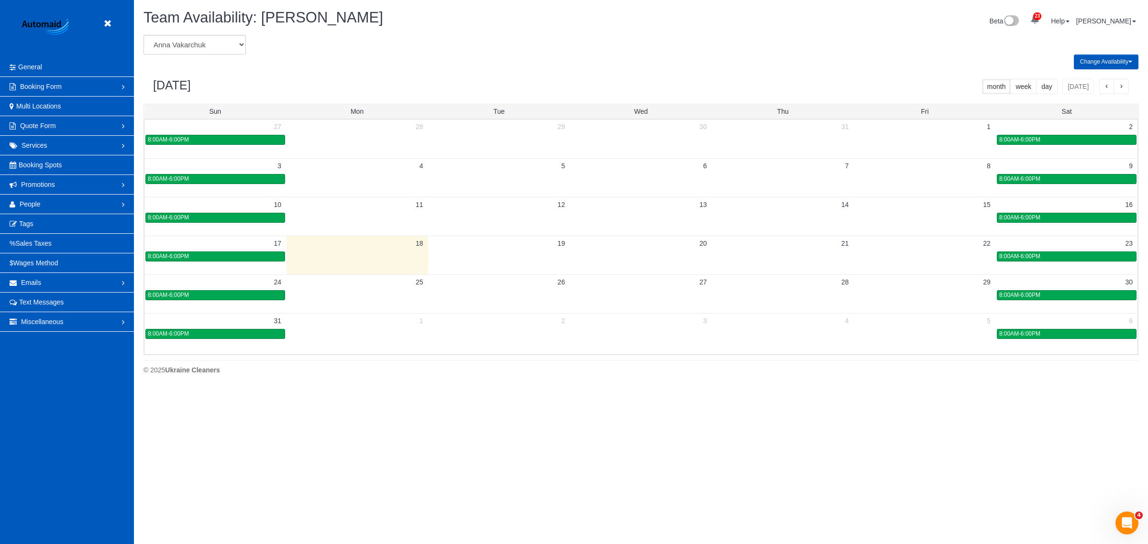
click at [1093, 265] on td at bounding box center [1067, 255] width 142 height 39
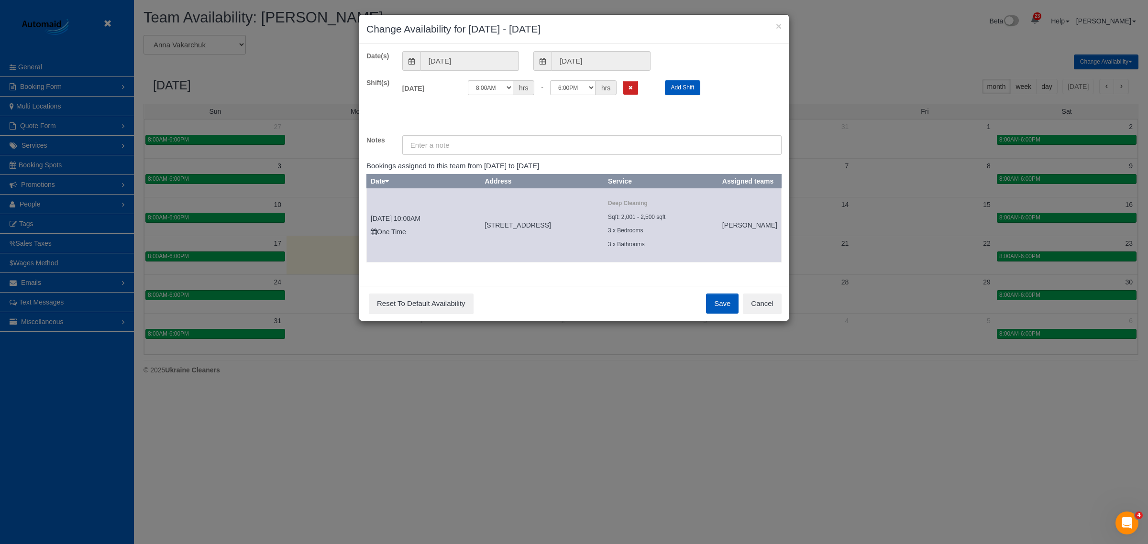
click at [1083, 254] on div "× Change Availability for 08/23/2025 - 08/23/2025 Date(s) 08/23/2025 08/23/2025…" at bounding box center [574, 272] width 1148 height 544
click at [496, 84] on select "12:00AM 12:05AM 12:10AM 12:15AM 12:20AM 12:25AM 12:30AM 12:35AM 12:40AM 12:45AM…" at bounding box center [490, 87] width 45 height 15
drag, startPoint x: 490, startPoint y: 85, endPoint x: 491, endPoint y: 94, distance: 9.6
click at [490, 85] on select "12:00AM 12:05AM 12:10AM 12:15AM 12:20AM 12:25AM 12:30AM 12:35AM 12:40AM 12:45AM…" at bounding box center [490, 87] width 45 height 15
select select "string:14:00"
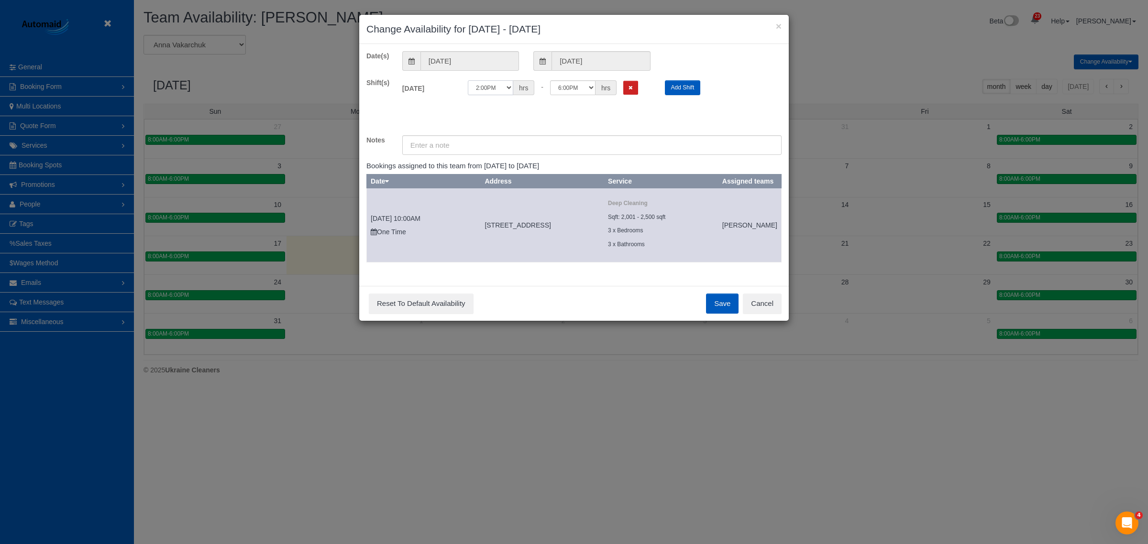
click at [468, 80] on select "12:00AM 12:05AM 12:10AM 12:15AM 12:20AM 12:25AM 12:30AM 12:35AM 12:40AM 12:45AM…" at bounding box center [490, 87] width 45 height 15
click at [709, 312] on button "Save" at bounding box center [722, 304] width 33 height 20
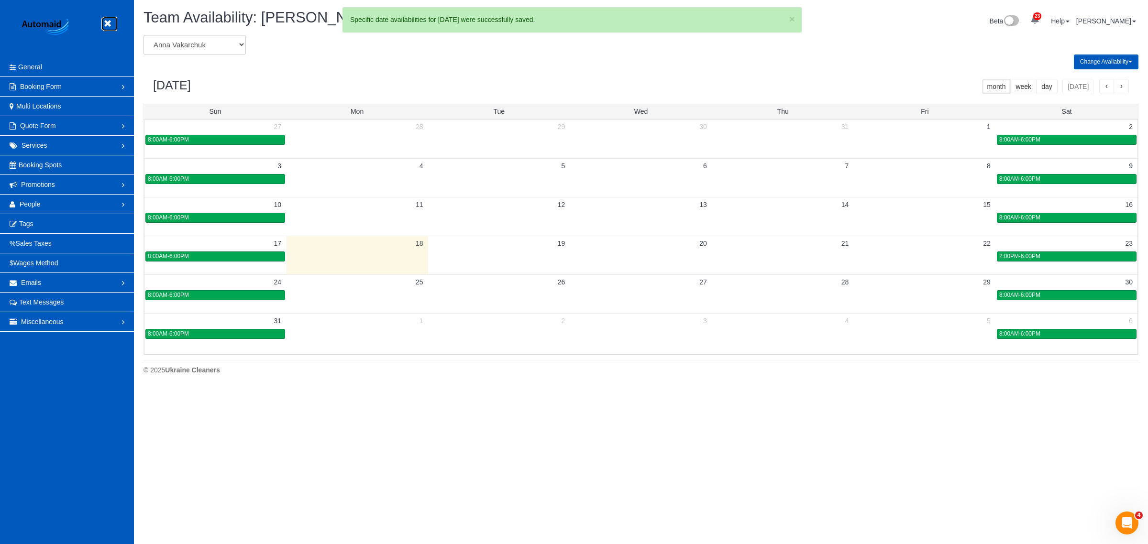
click at [103, 26] on icon at bounding box center [107, 24] width 12 height 12
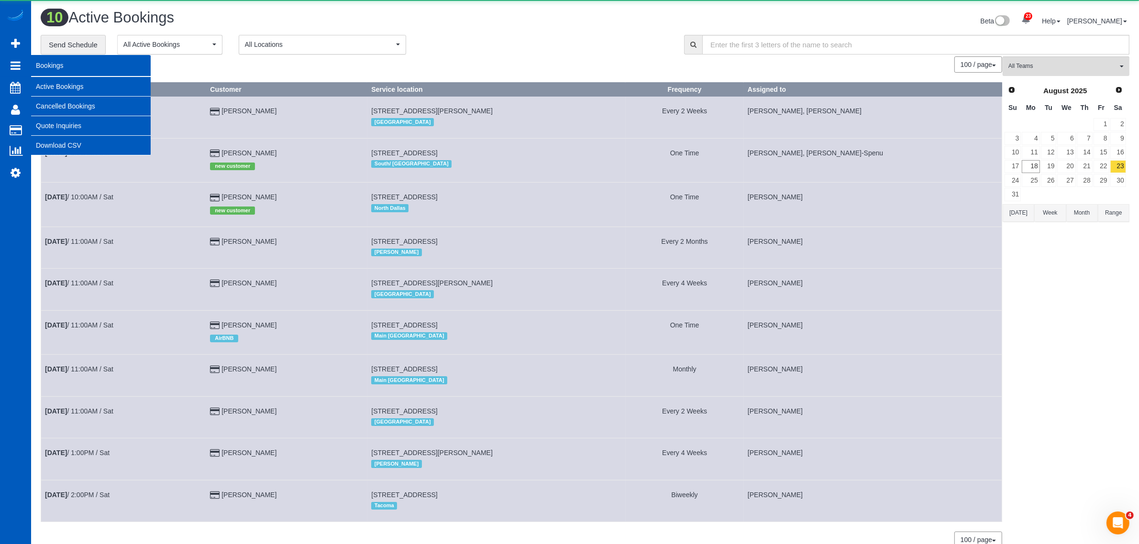
scroll to position [592, 1139]
click at [83, 78] on link "Active Bookings" at bounding box center [91, 86] width 120 height 19
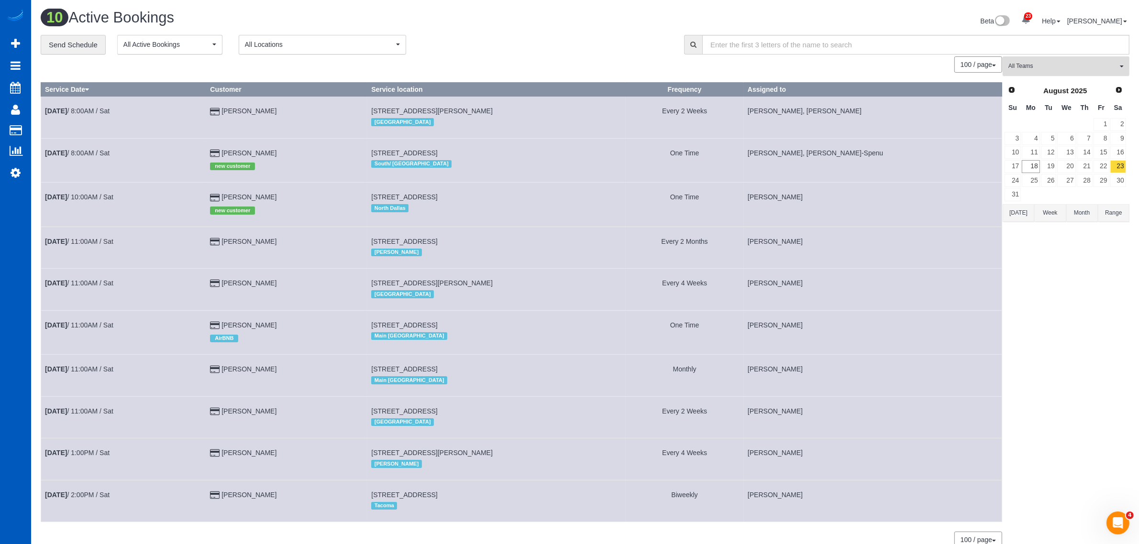
click at [1027, 60] on button "All Teams" at bounding box center [1066, 66] width 127 height 20
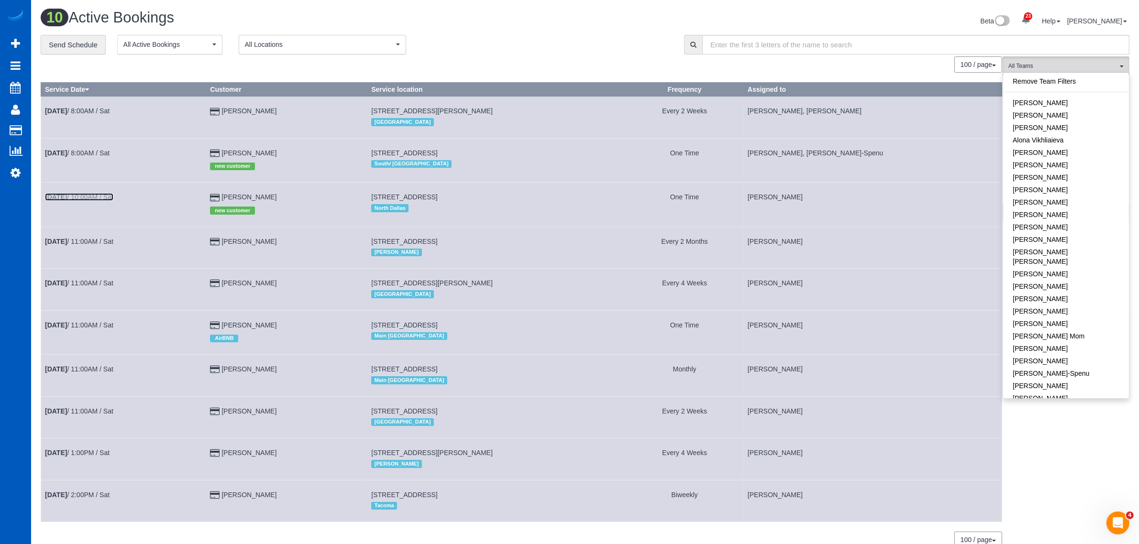
click at [77, 196] on link "Aug 23rd / 10:00AM / Sat" at bounding box center [79, 197] width 68 height 8
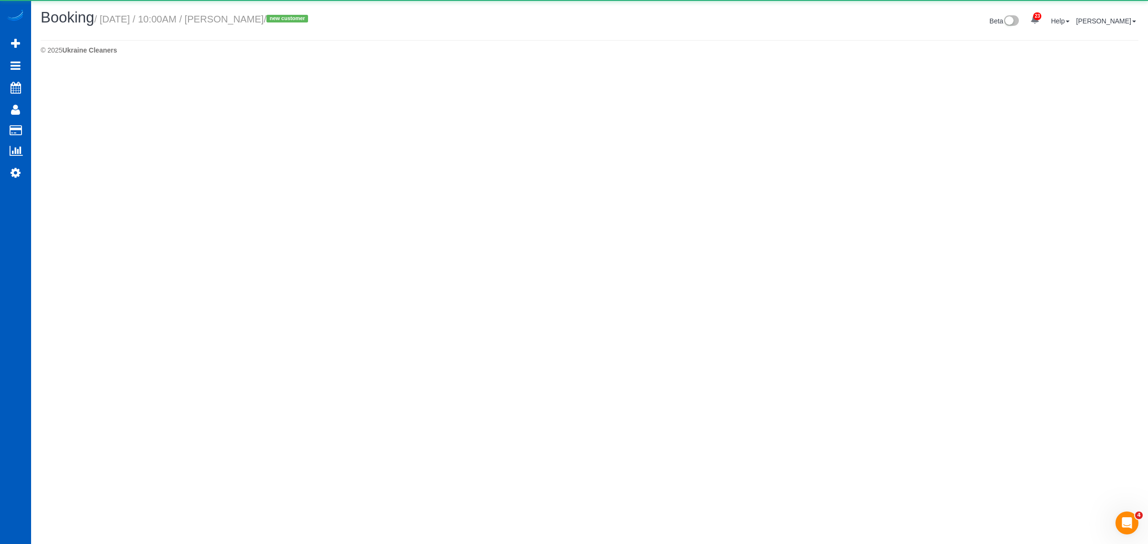
select select "[GEOGRAPHIC_DATA]"
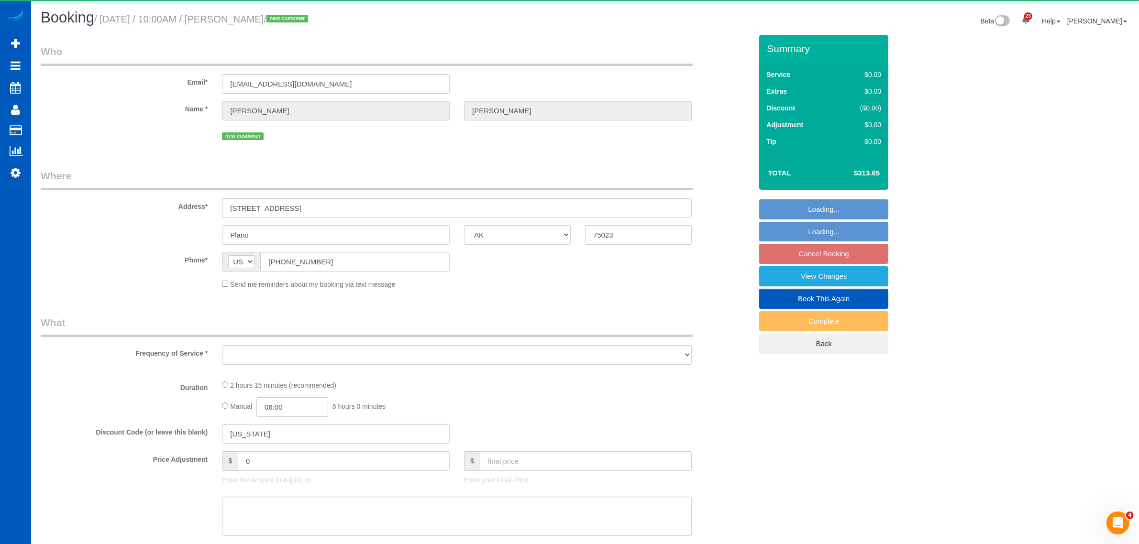
select select "object:21300"
select select "string:fspay-edea6670-9064-409b-812e-4307c5373b78"
select select "spot56"
select select "number:8"
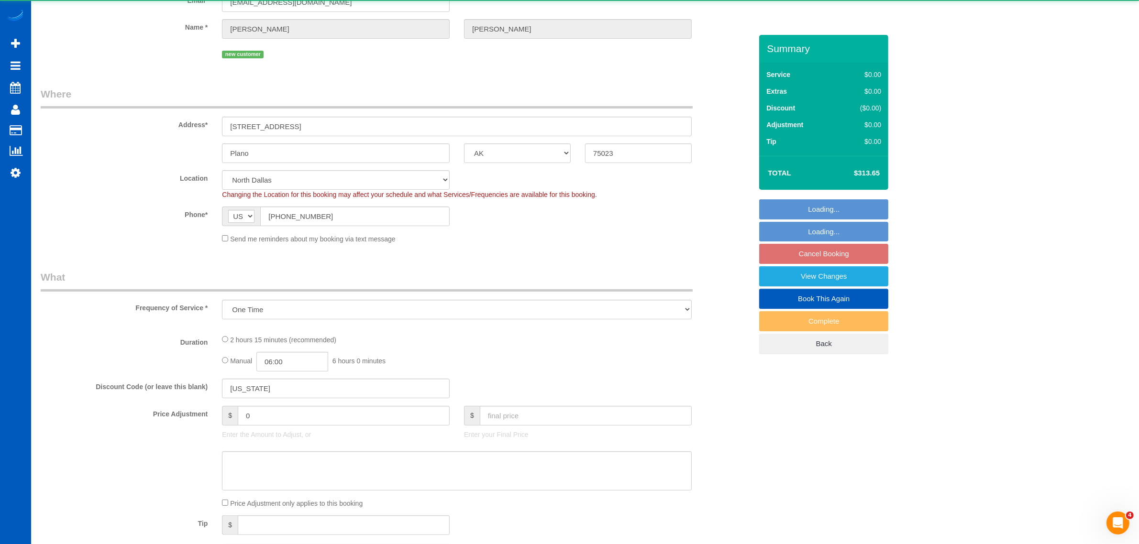
select select "object:21465"
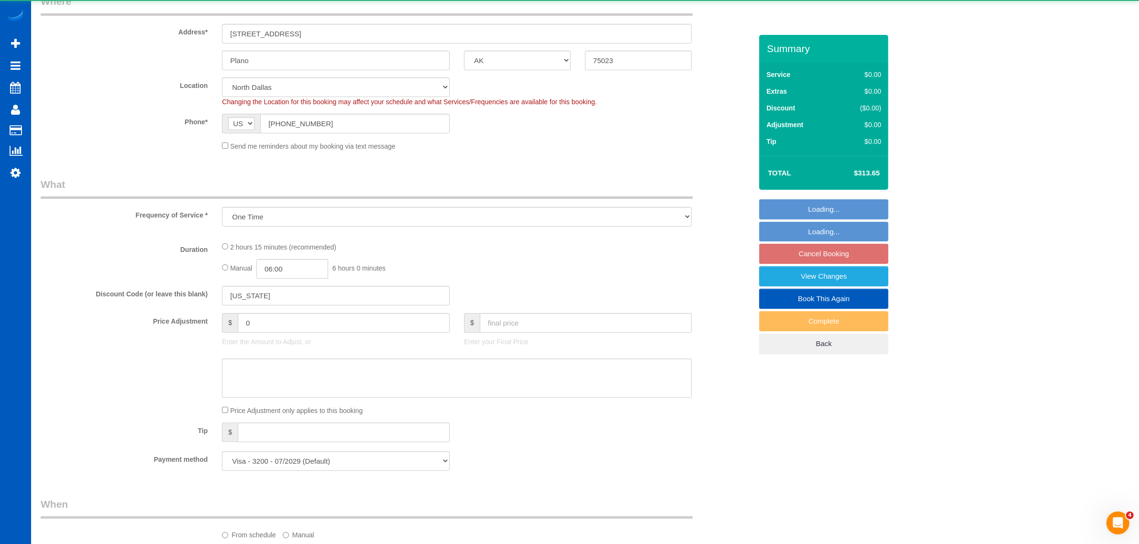
select select "199"
select select "2001"
select select "3"
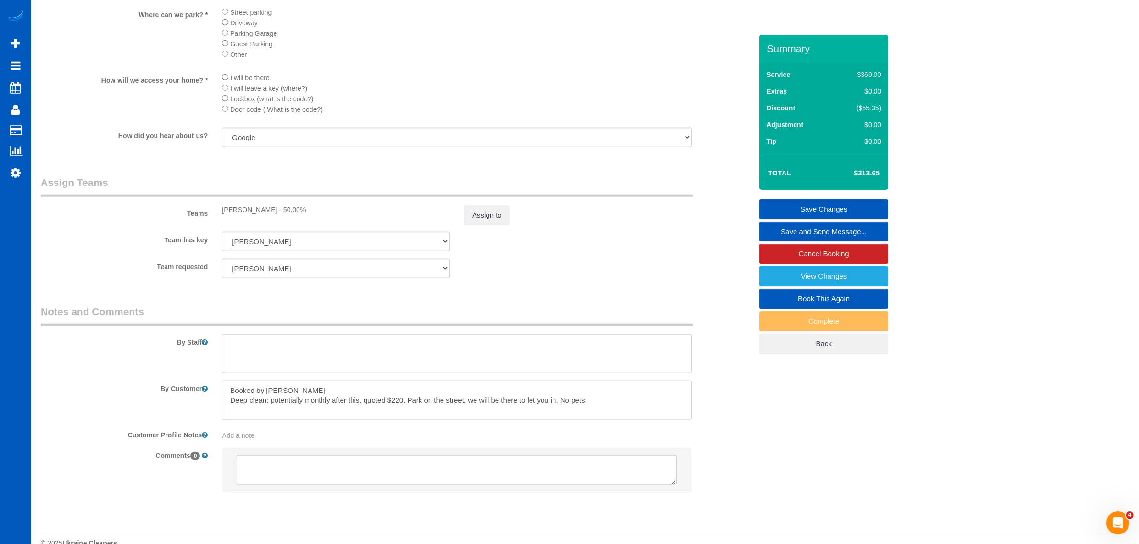
scroll to position [1114, 0]
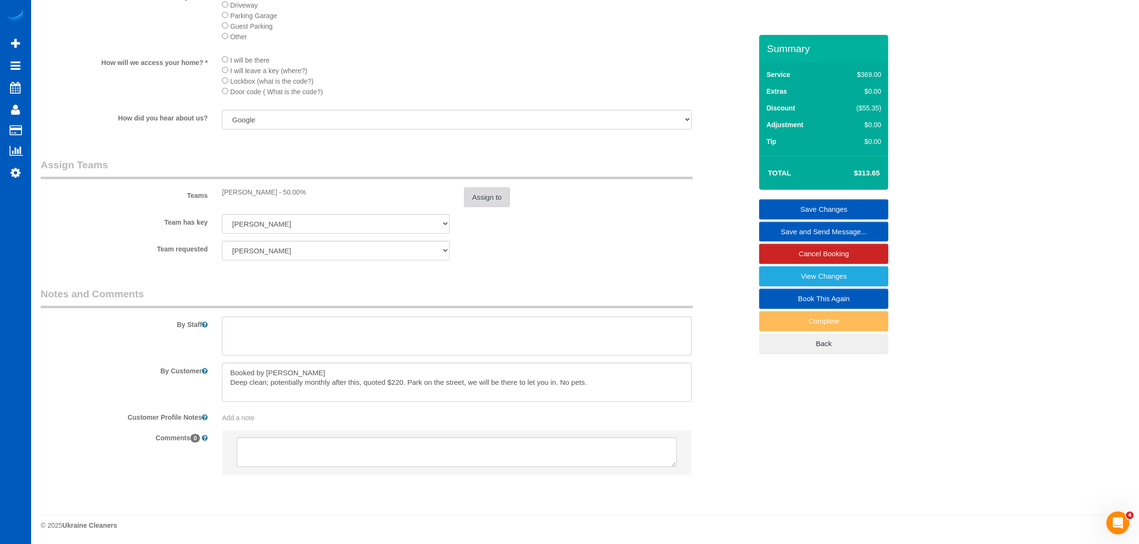
click at [464, 198] on button "Assign to" at bounding box center [487, 198] width 46 height 20
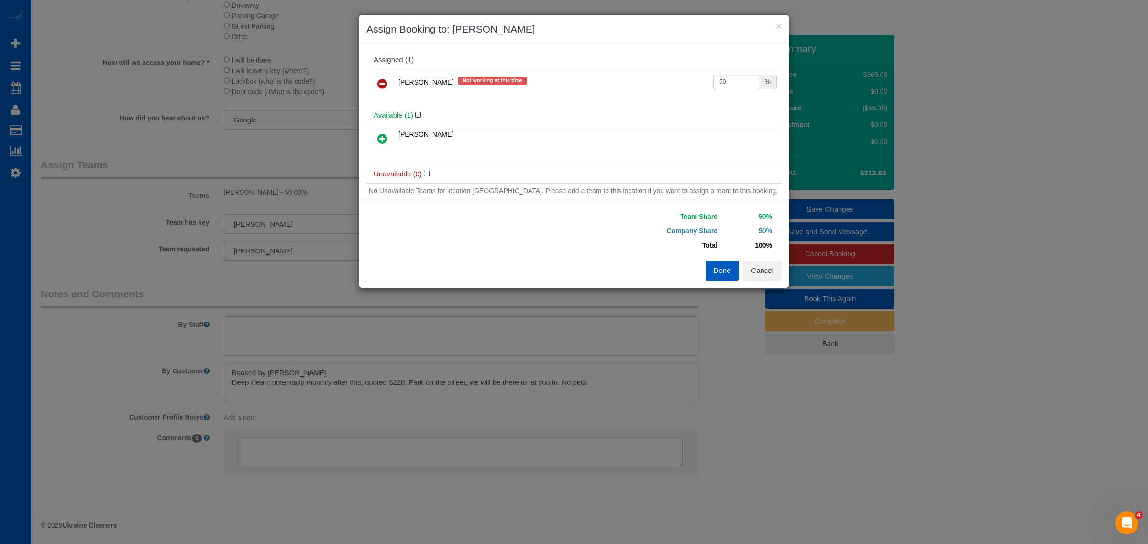
click at [382, 70] on div "Anna Vakarchuk Not working at this time 50 %" at bounding box center [573, 87] width 415 height 37
click at [381, 78] on icon at bounding box center [382, 83] width 10 height 11
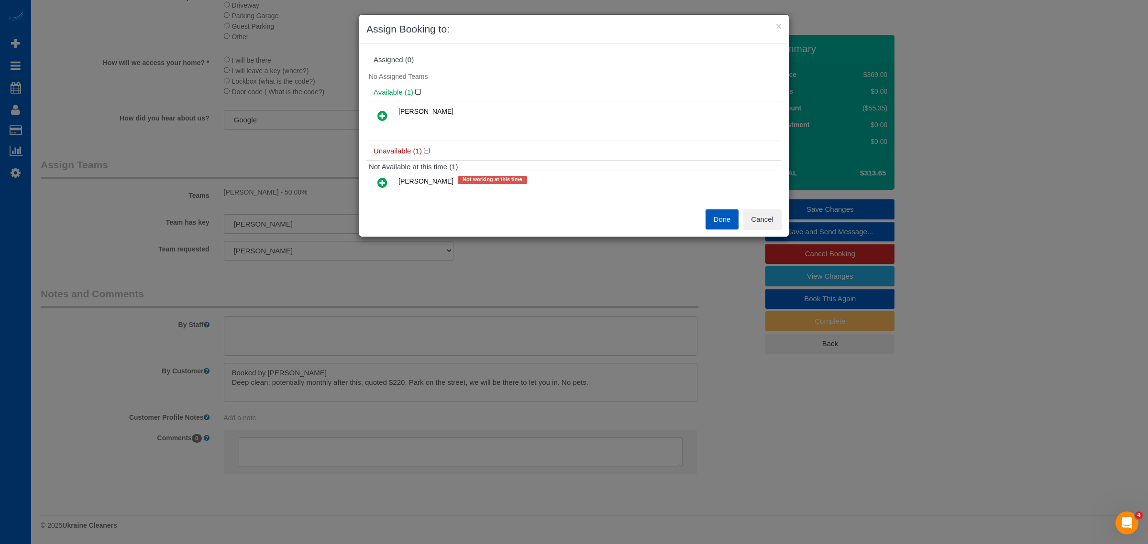
click at [384, 125] on link at bounding box center [382, 116] width 22 height 19
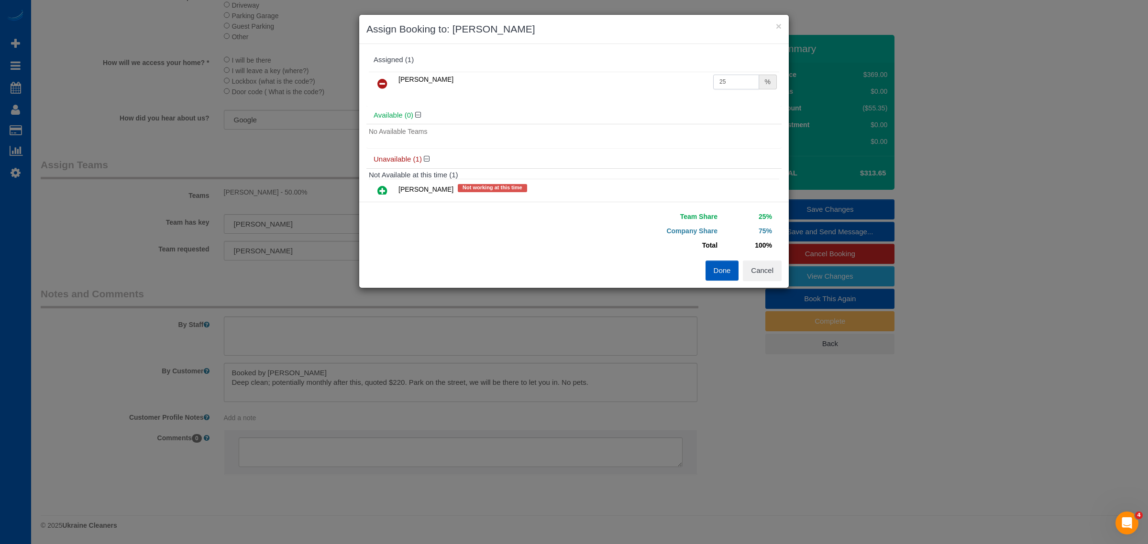
drag, startPoint x: 723, startPoint y: 76, endPoint x: 640, endPoint y: 92, distance: 85.4
click at [640, 92] on tr "Viktoriia Nazarenko 25 %" at bounding box center [574, 84] width 410 height 24
type input "50"
click at [728, 268] on button "Done" at bounding box center [722, 271] width 33 height 20
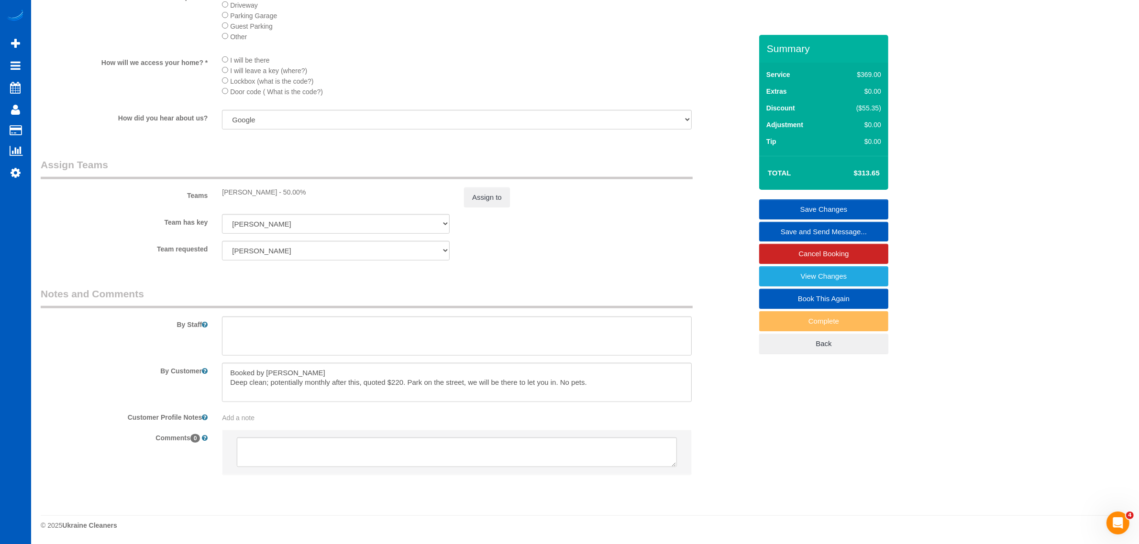
click at [876, 200] on link "Save Changes" at bounding box center [823, 209] width 129 height 20
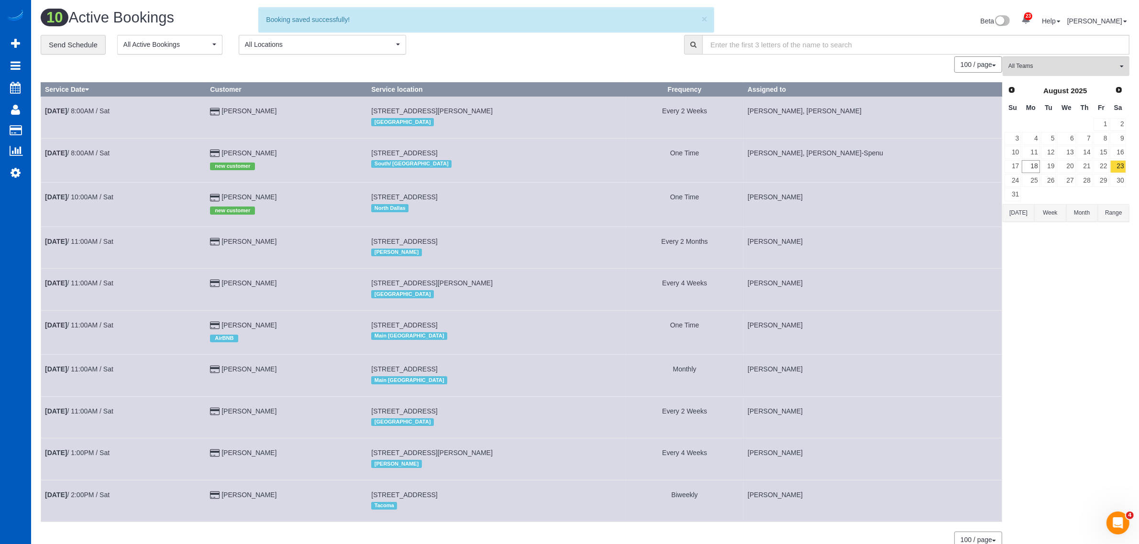
scroll to position [47, 0]
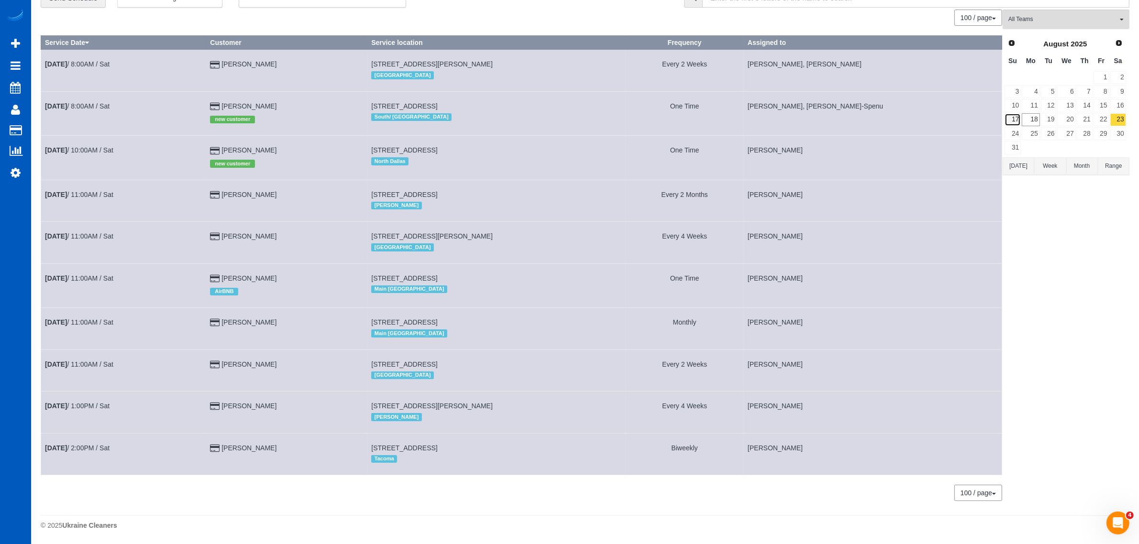
click at [1018, 123] on link "17" at bounding box center [1013, 119] width 16 height 13
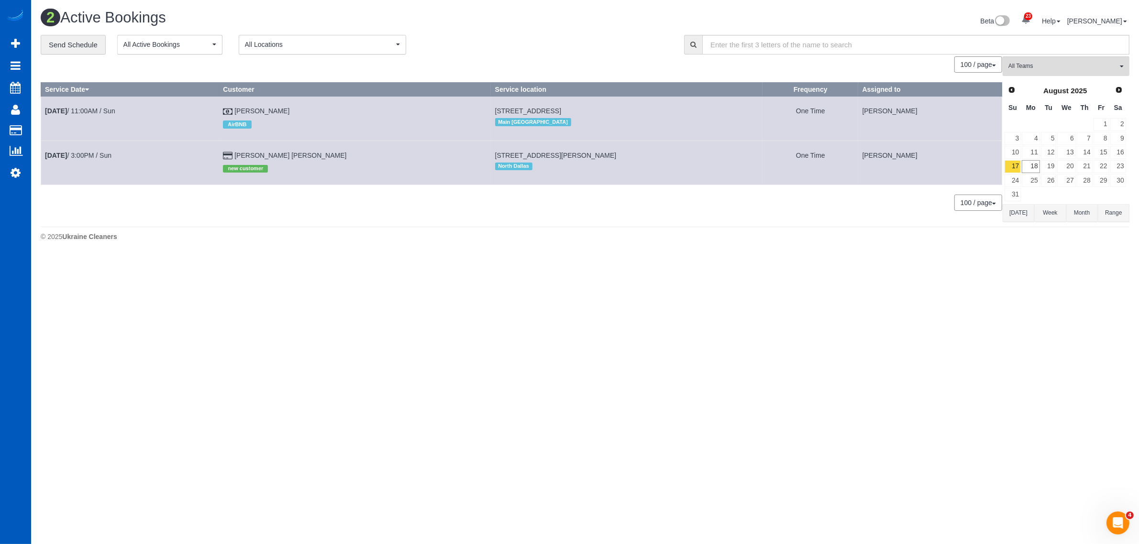
scroll to position [0, 0]
click at [1127, 152] on link "16" at bounding box center [1127, 152] width 16 height 13
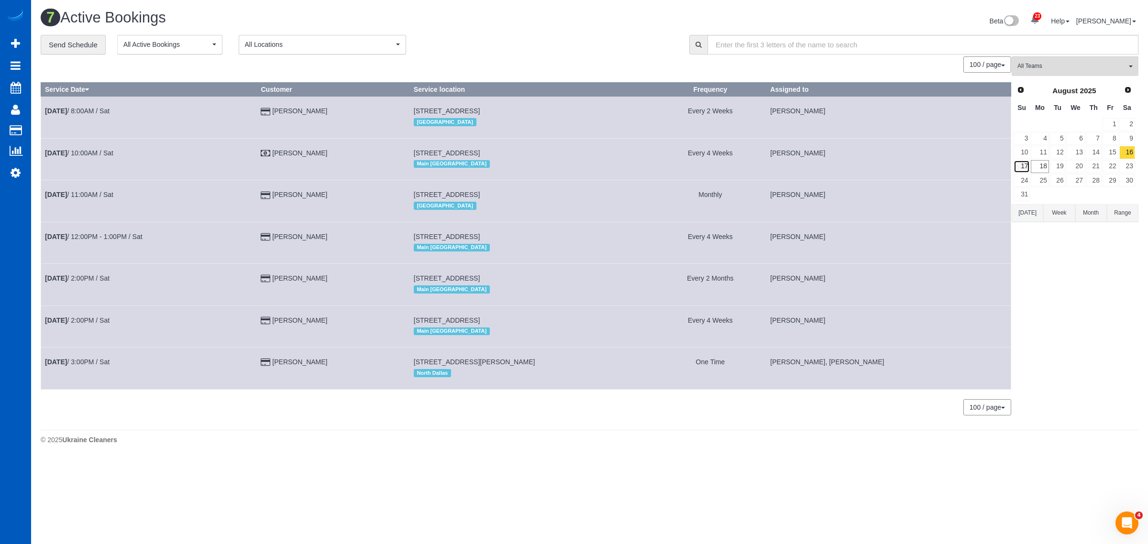
click at [1018, 164] on link "17" at bounding box center [1022, 166] width 16 height 13
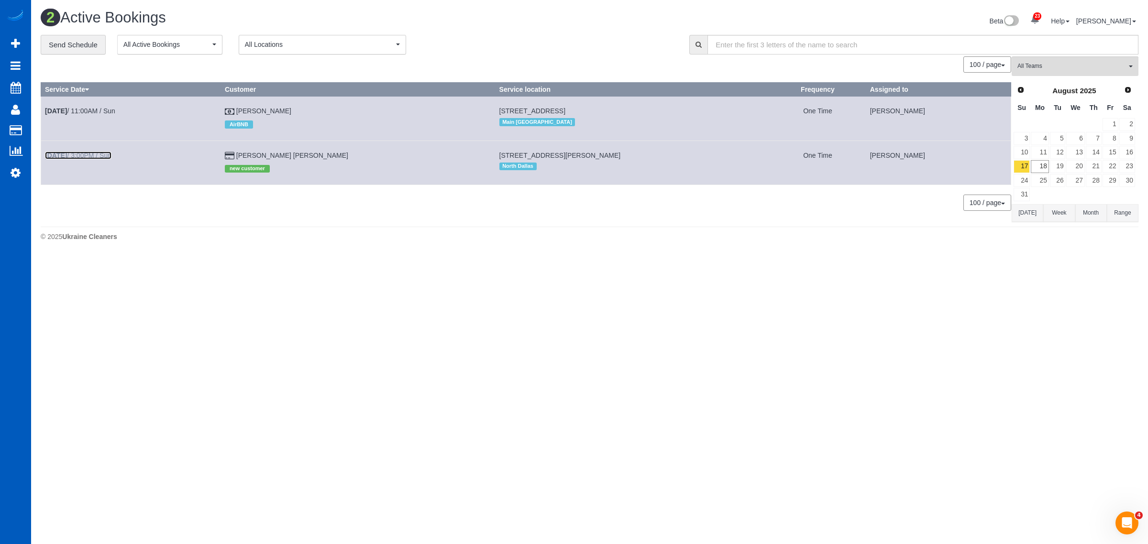
click at [89, 152] on link "Aug 17th / 3:00PM / Sun" at bounding box center [78, 156] width 66 height 8
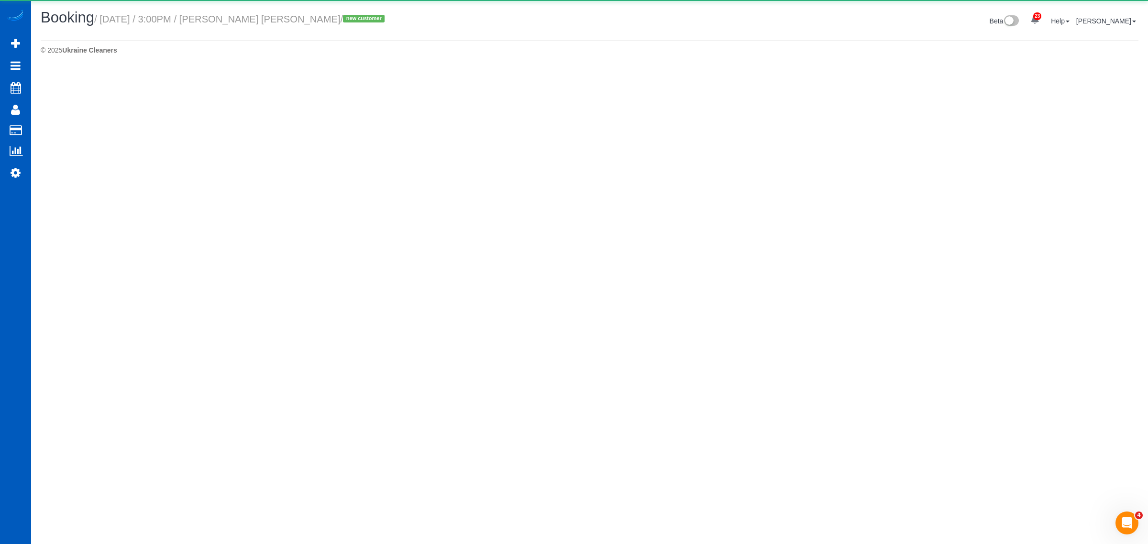
select select "[GEOGRAPHIC_DATA]"
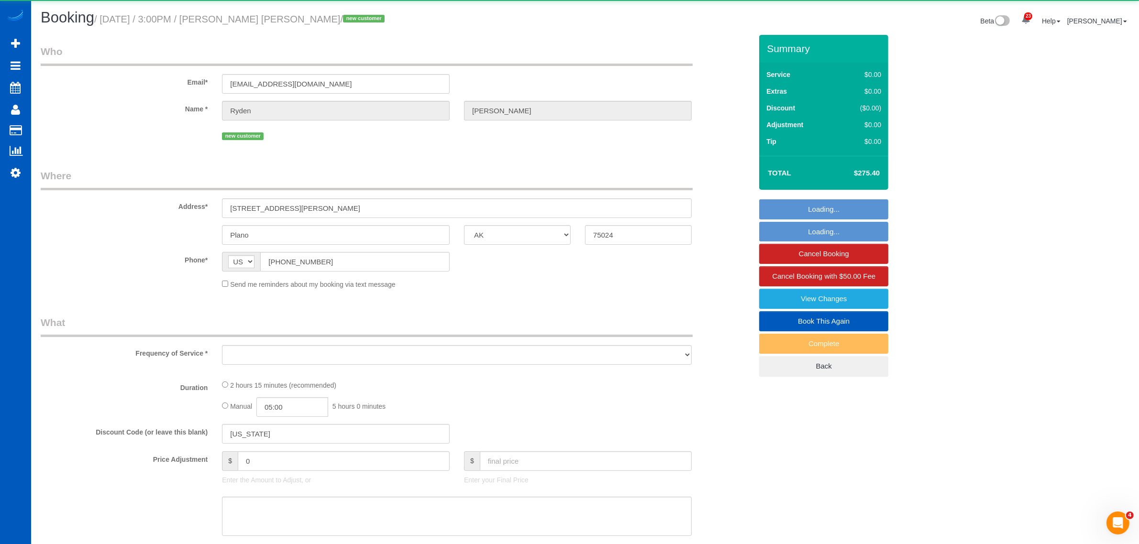
select select "string:fspay-5a97326b-9558-4cd6-81a9-38562b232ffb"
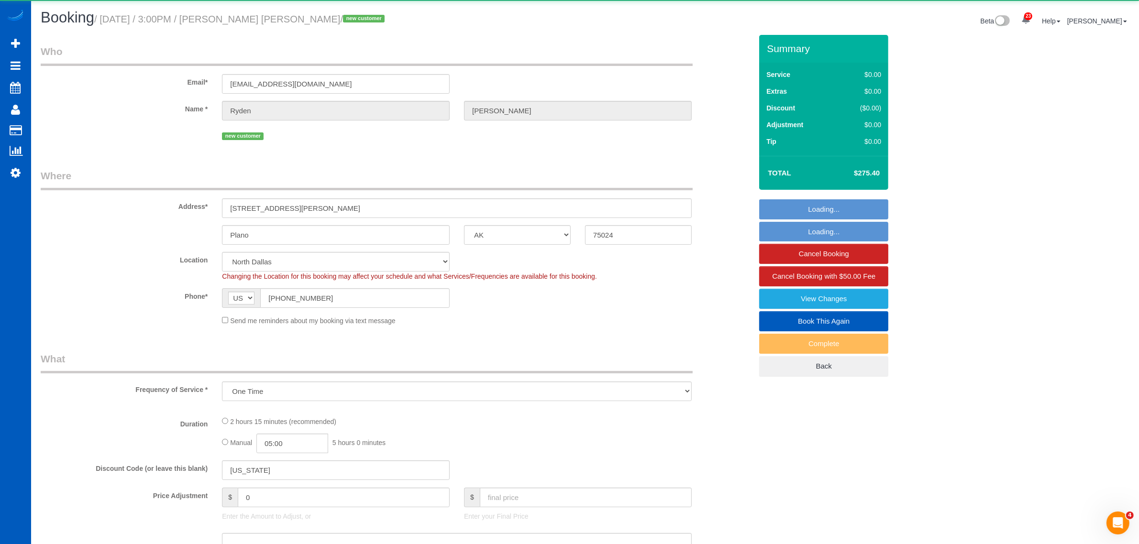
select select "object:22770"
select select "199"
select select "1501"
select select "3"
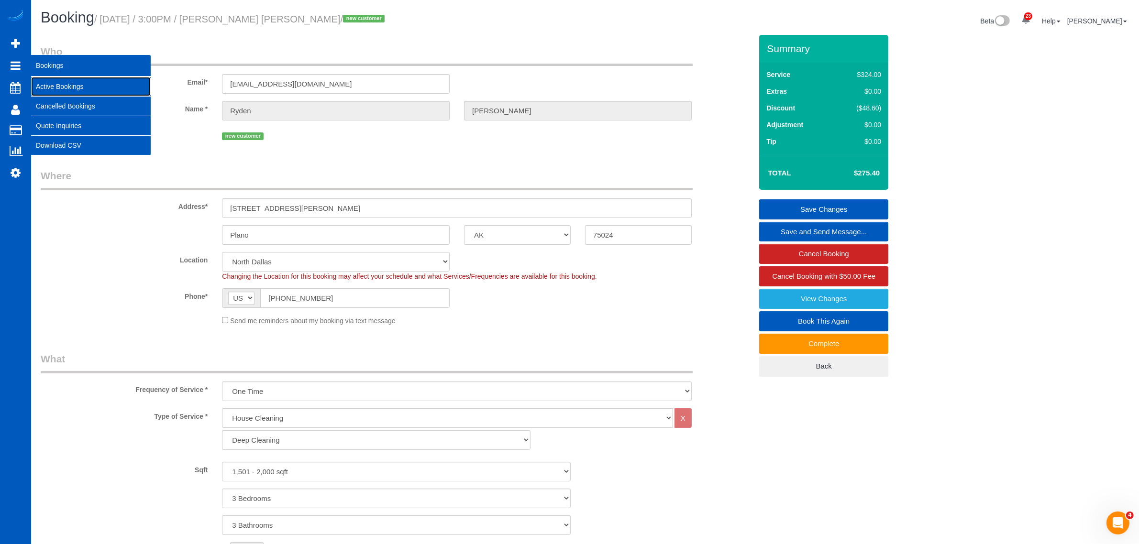
click at [55, 83] on link "Active Bookings" at bounding box center [91, 86] width 120 height 19
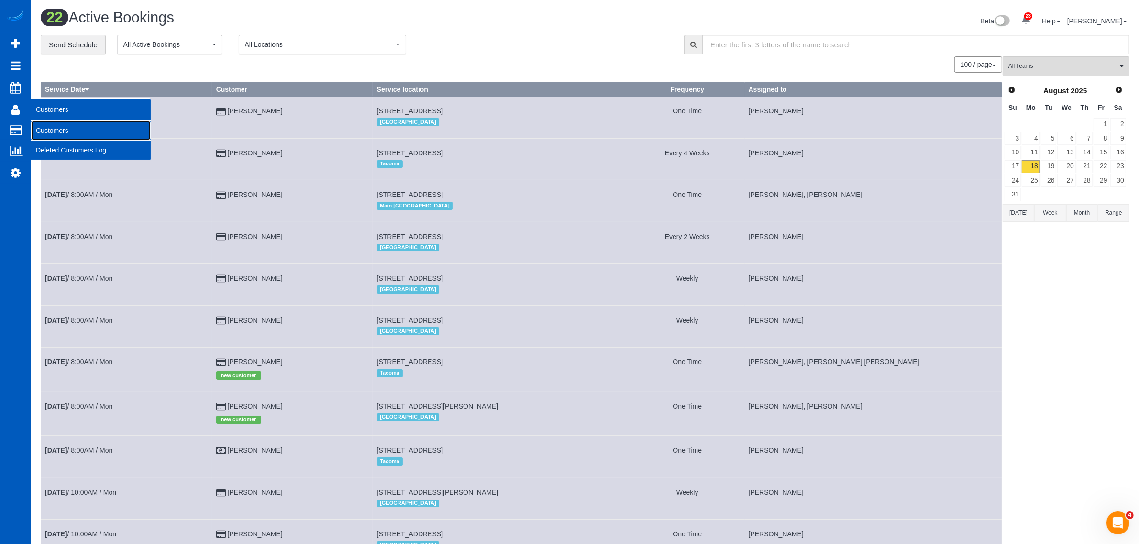
click at [64, 123] on link "Customers" at bounding box center [91, 130] width 120 height 19
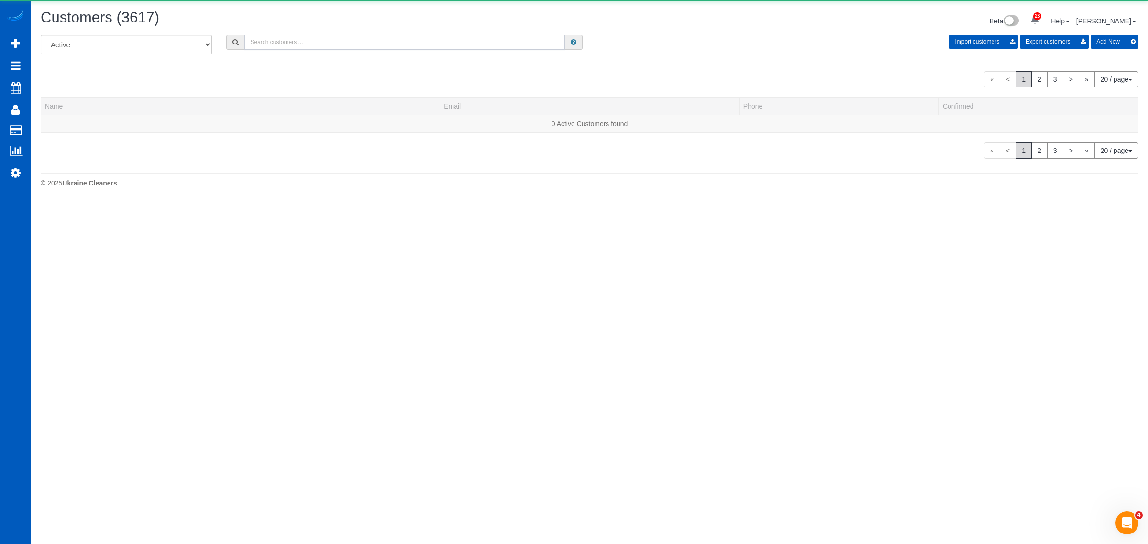
click at [319, 39] on input "text" at bounding box center [404, 42] width 321 height 15
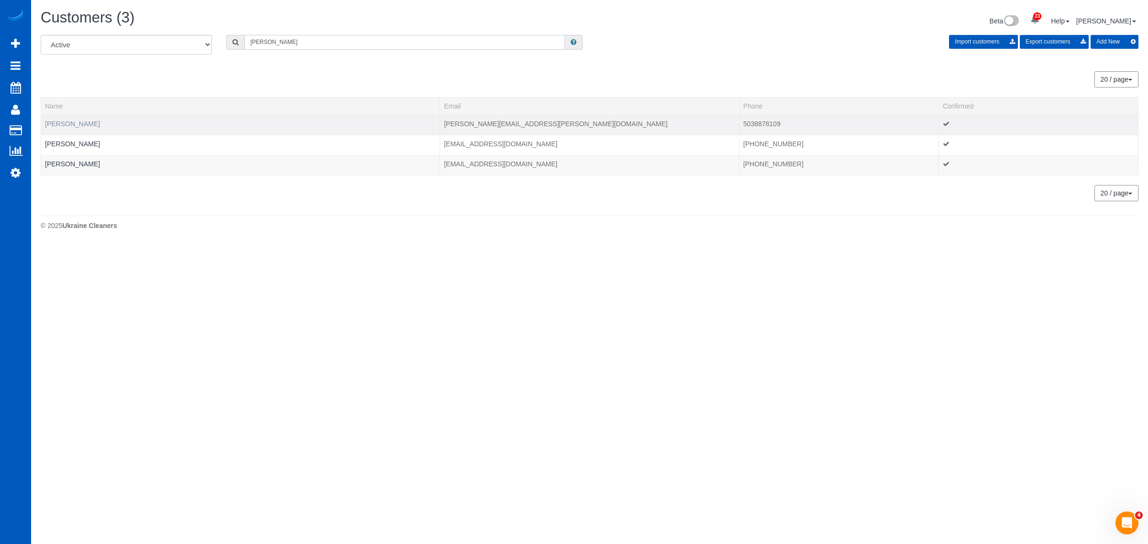
type input "monique"
click at [70, 122] on link "Monique Diaz" at bounding box center [72, 124] width 55 height 8
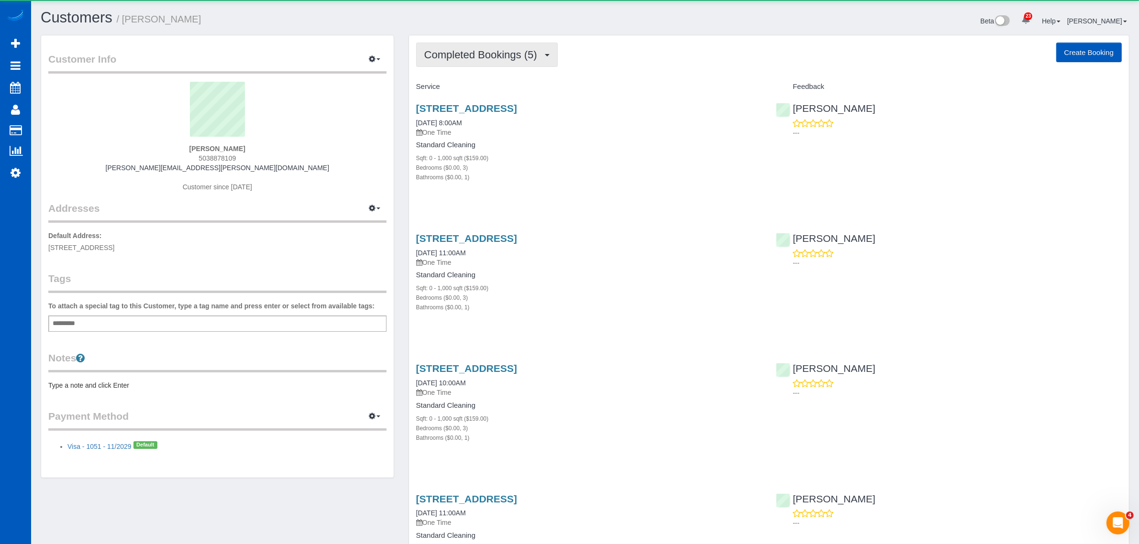
click at [436, 50] on span "Completed Bookings (5)" at bounding box center [483, 55] width 118 height 12
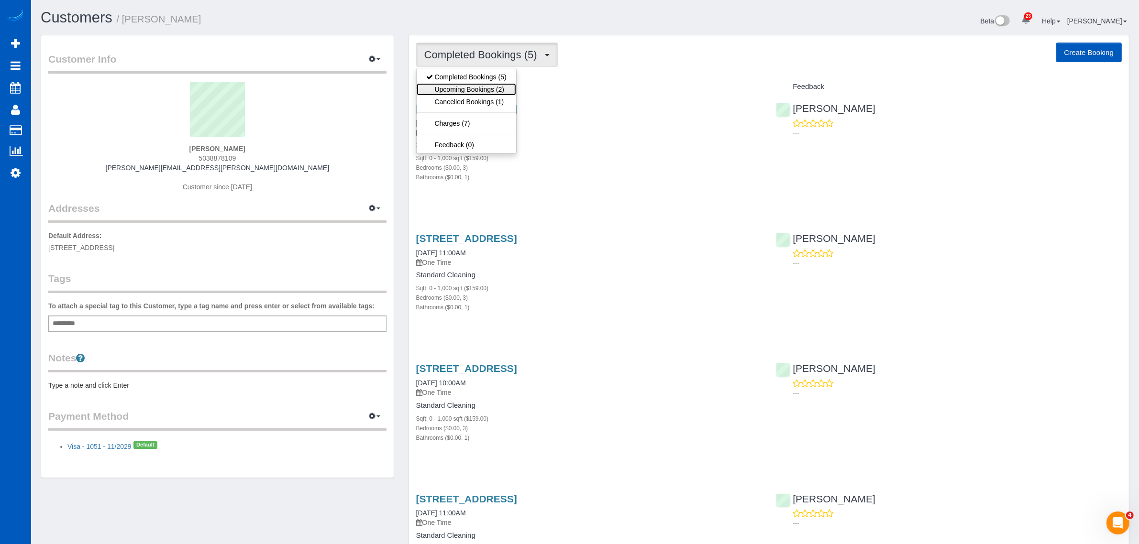
click at [462, 86] on link "Upcoming Bookings (2)" at bounding box center [467, 89] width 100 height 12
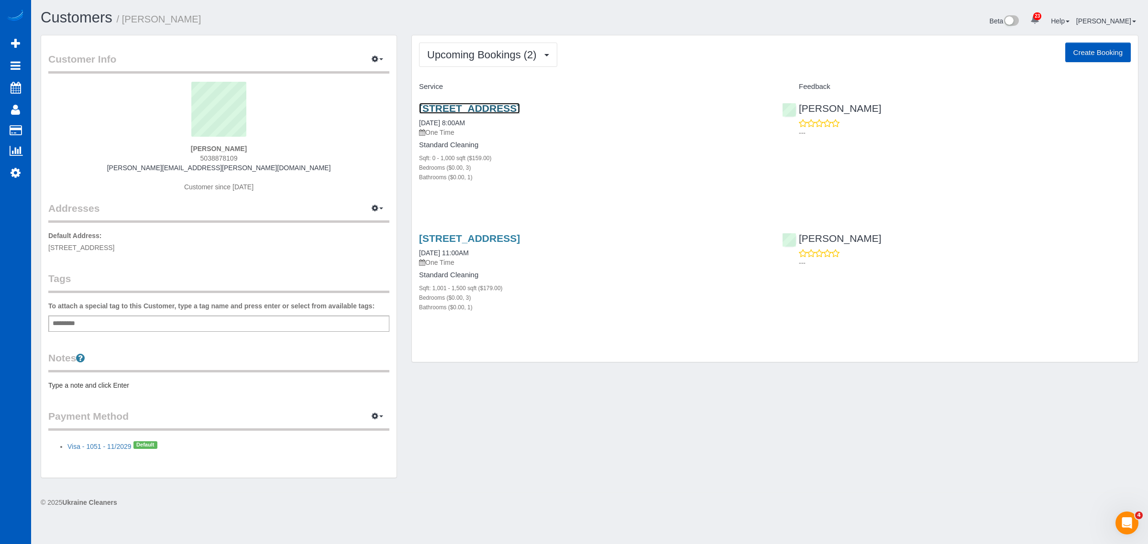
click at [474, 111] on link "1903 Se 158th Ave, Portland, OR 97223" at bounding box center [469, 108] width 101 height 11
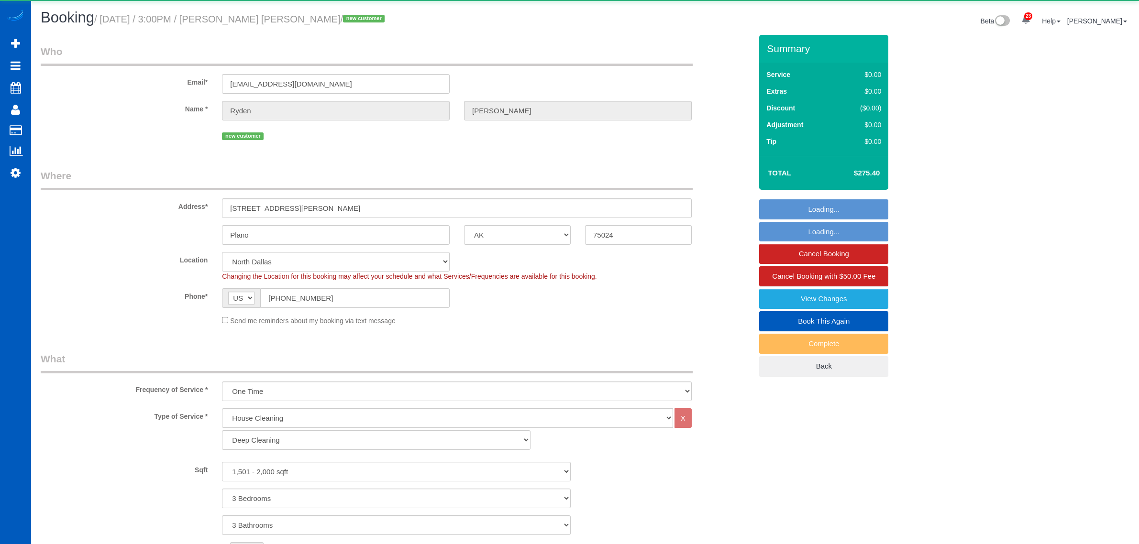
select select "[GEOGRAPHIC_DATA]"
select select "199"
select select "1501"
select select "3"
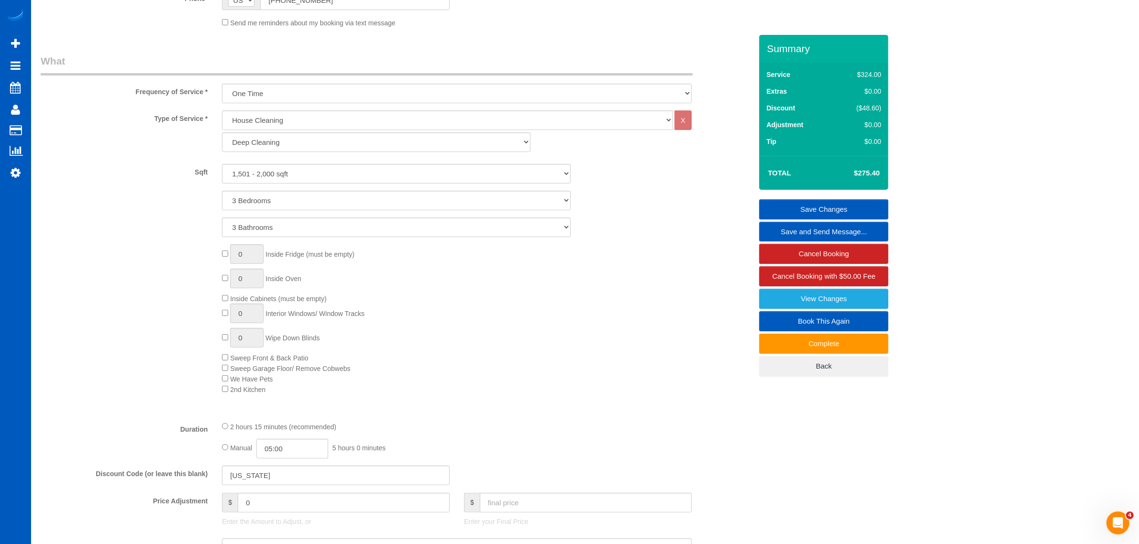
scroll to position [269, 0]
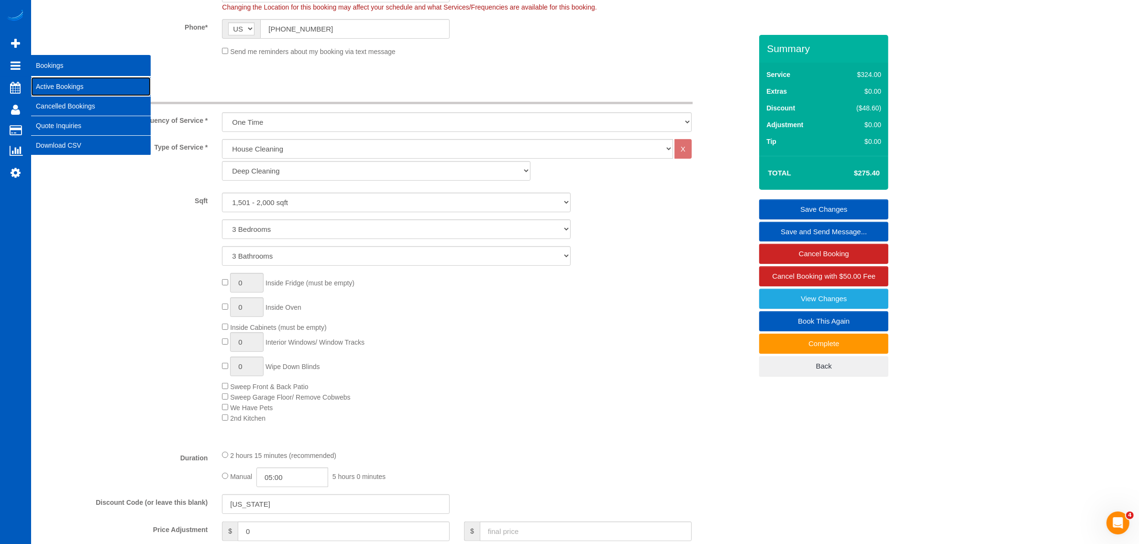
click at [48, 83] on link "Active Bookings" at bounding box center [91, 86] width 120 height 19
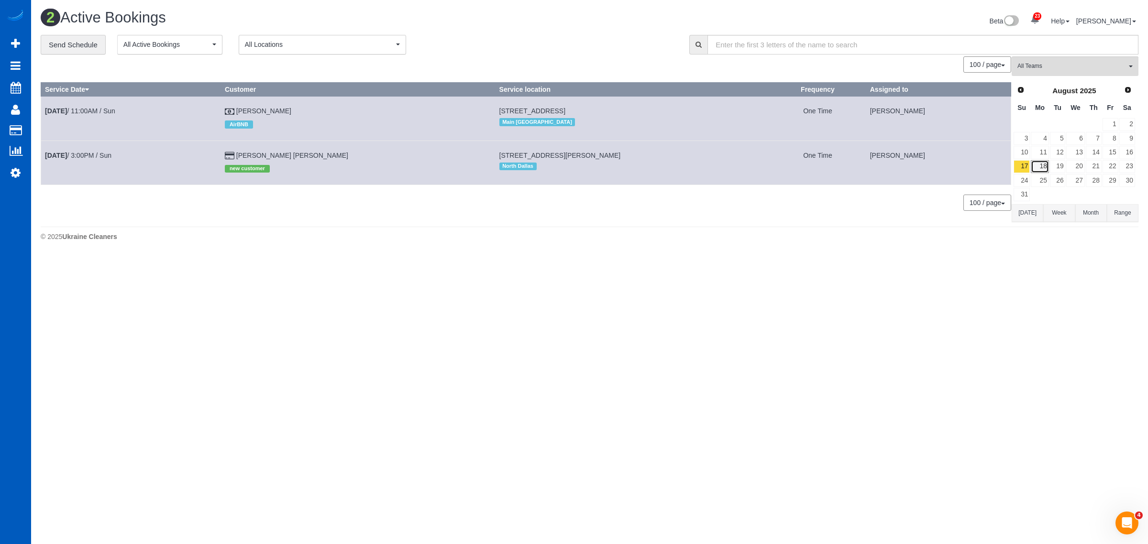
click at [1044, 161] on link "18" at bounding box center [1040, 166] width 18 height 13
click at [1034, 66] on span "All Teams" at bounding box center [1072, 66] width 109 height 8
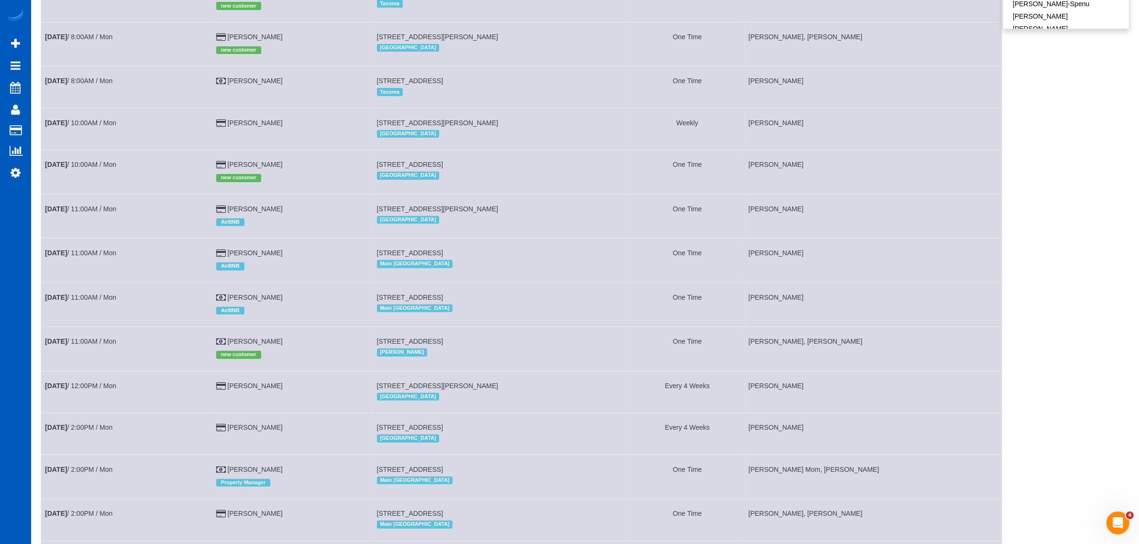
scroll to position [398, 0]
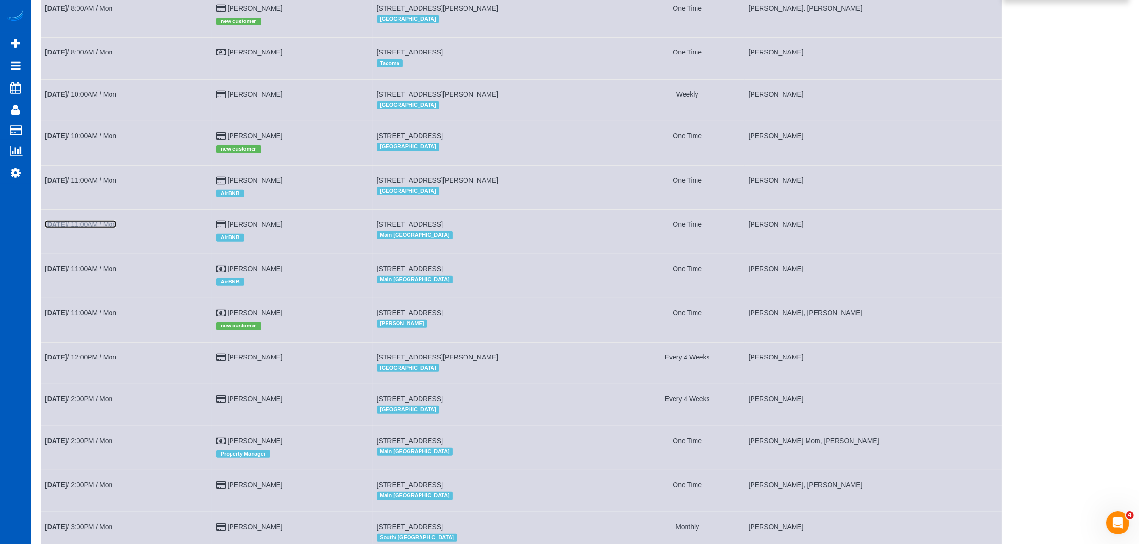
click at [109, 227] on link "[DATE] 11:00AM / Mon" at bounding box center [80, 225] width 71 height 8
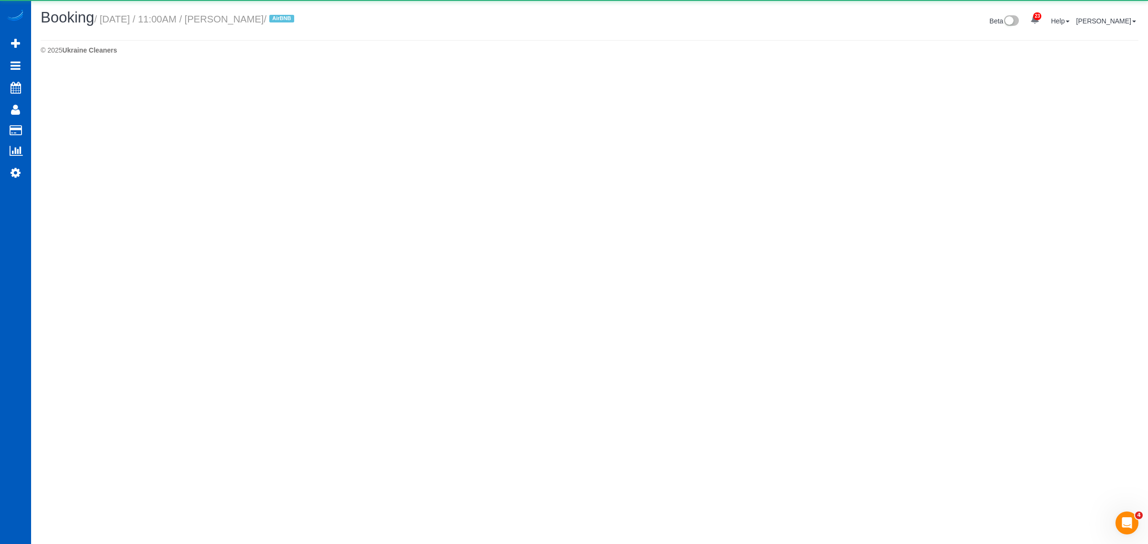
select select "WA"
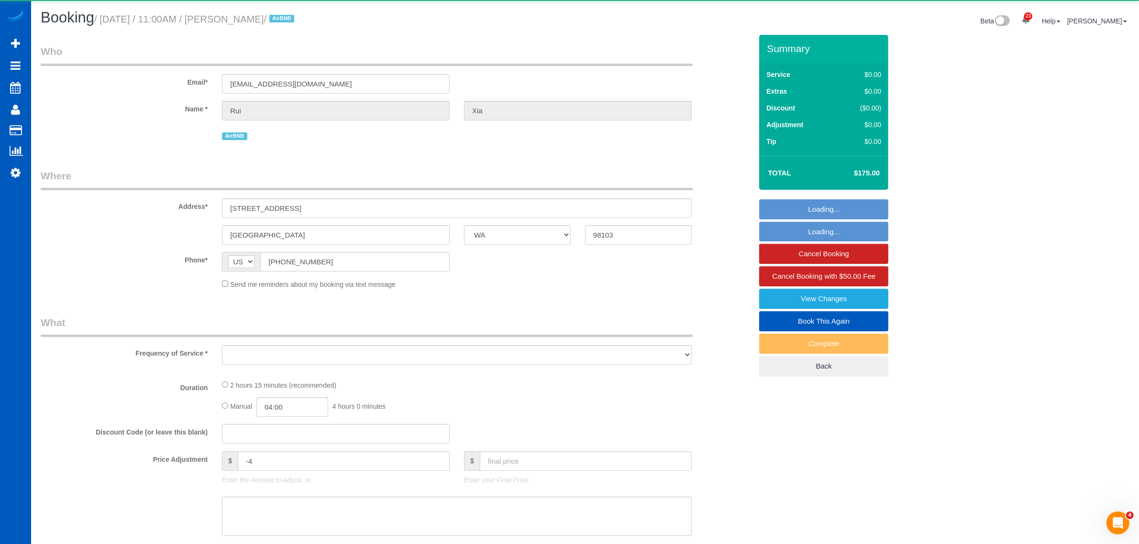
select select "object:2543"
select select "string:fspay-581ee3a3-ef50-4f7b-abd9-92cea8b7e377"
select select "199"
select select "1001"
select select "3"
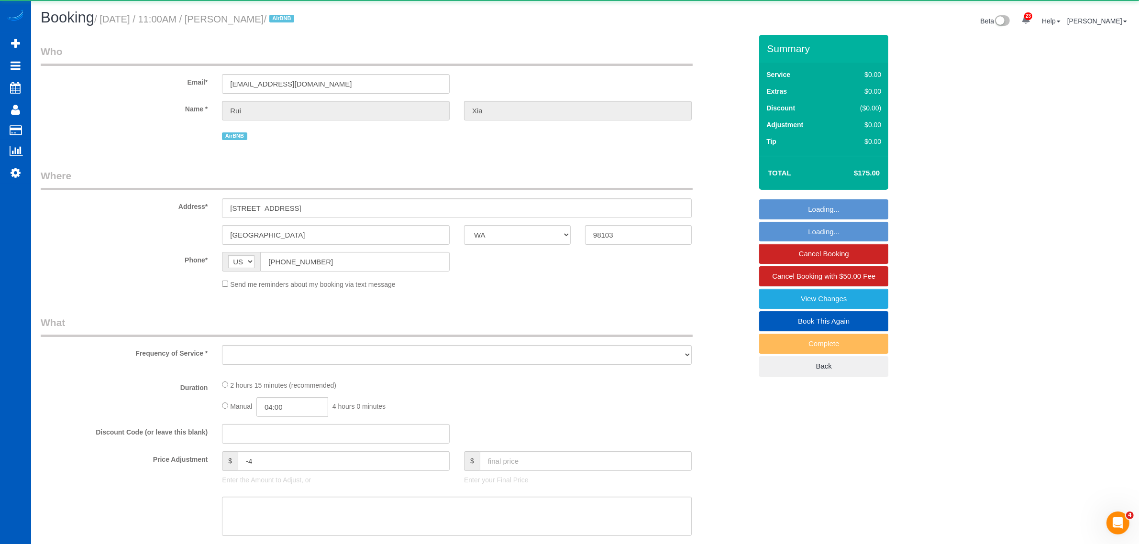
select select "3"
select select "spot7"
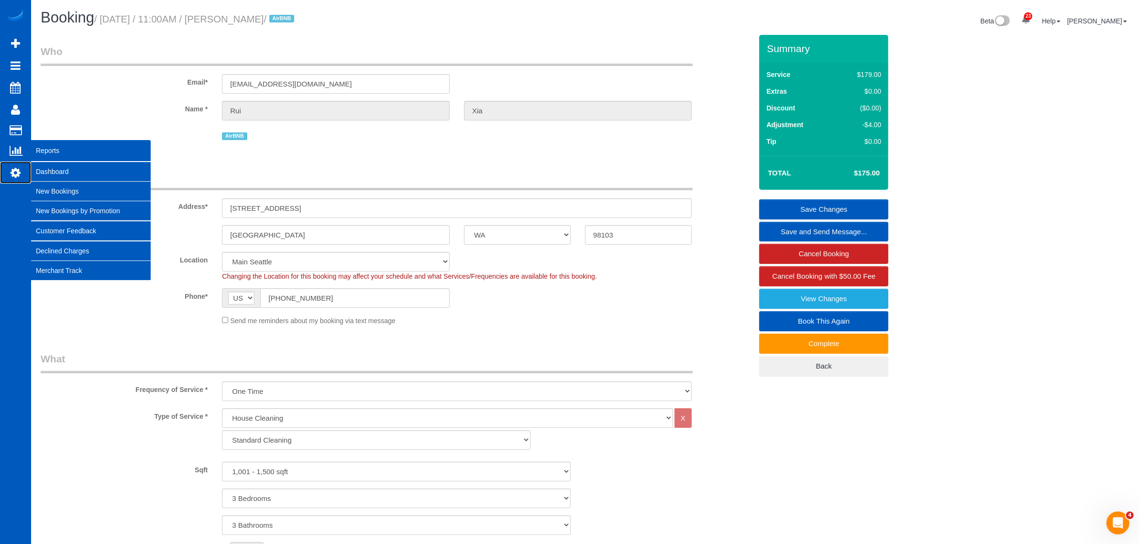
drag, startPoint x: 17, startPoint y: 165, endPoint x: 14, endPoint y: 158, distance: 7.3
click at [17, 167] on icon at bounding box center [16, 172] width 10 height 11
select select "1"
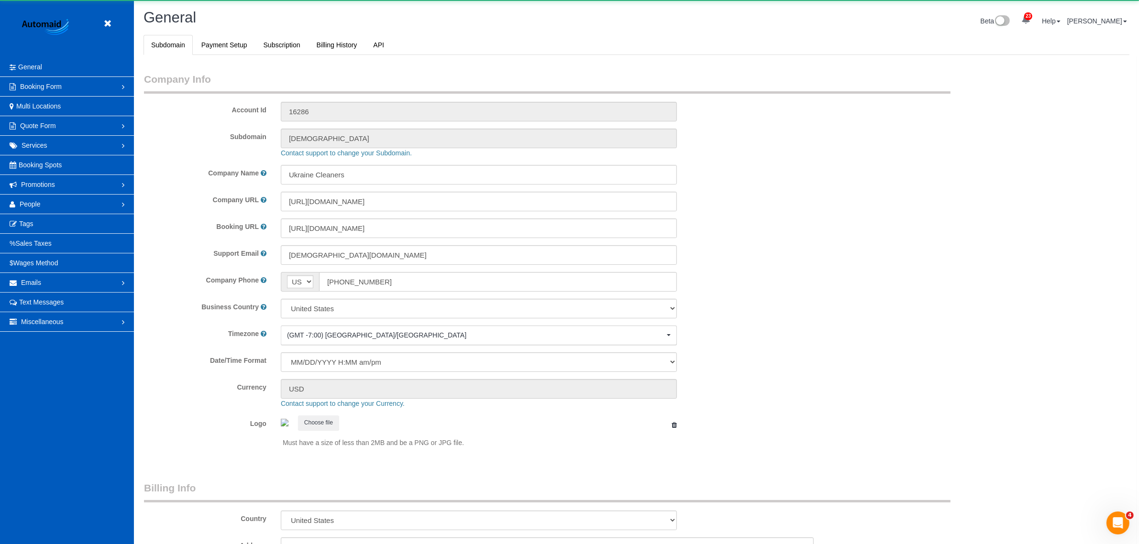
scroll to position [2094, 1139]
click at [44, 195] on link "People" at bounding box center [67, 204] width 134 height 19
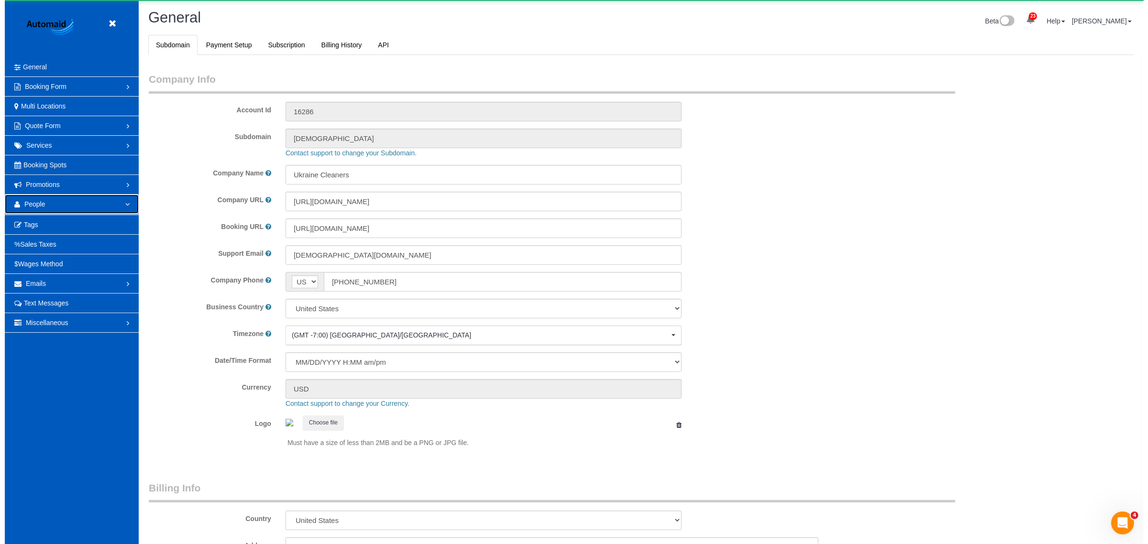
scroll to position [0, 0]
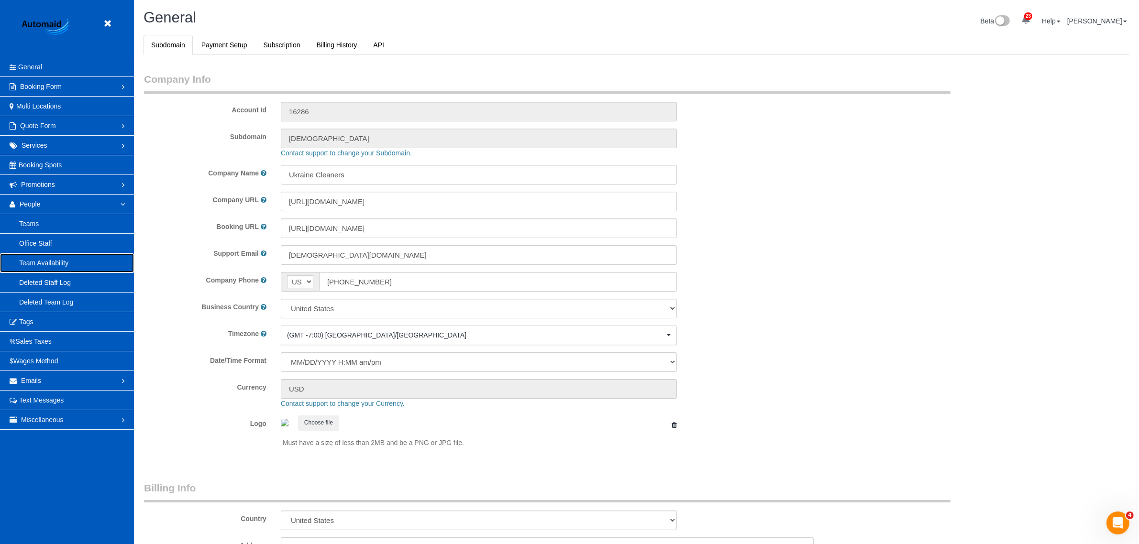
click at [44, 272] on link "Team Availability" at bounding box center [67, 263] width 134 height 19
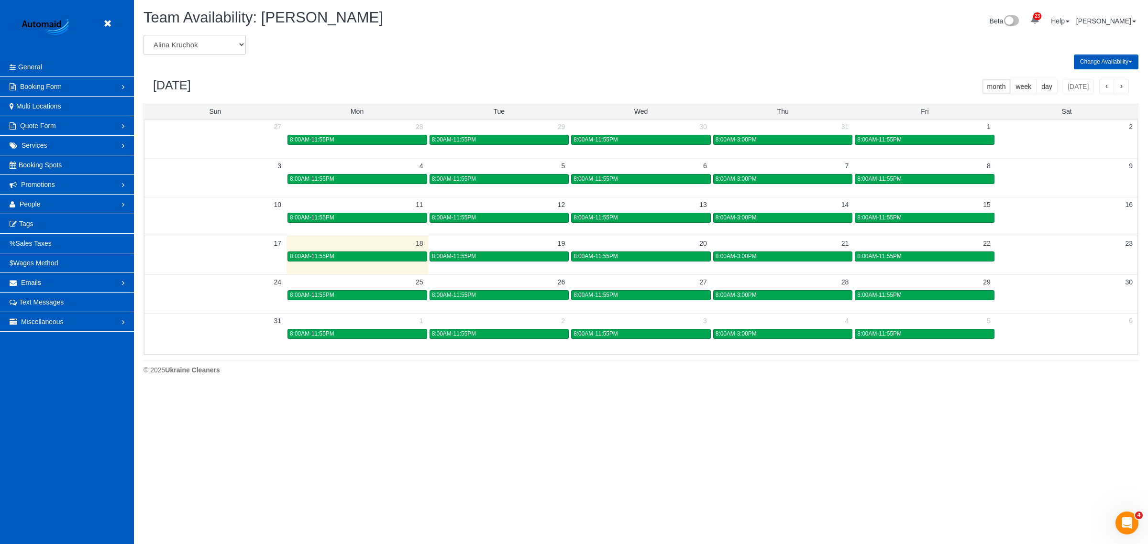
click at [191, 36] on select "[PERSON_NAME] [PERSON_NAME] [PERSON_NAME] [PERSON_NAME] [PERSON_NAME] [PERSON_N…" at bounding box center [195, 45] width 102 height 20
select select "number:25117"
click at [144, 35] on select "[PERSON_NAME] [PERSON_NAME] [PERSON_NAME] [PERSON_NAME] [PERSON_NAME] [PERSON_N…" at bounding box center [195, 45] width 102 height 20
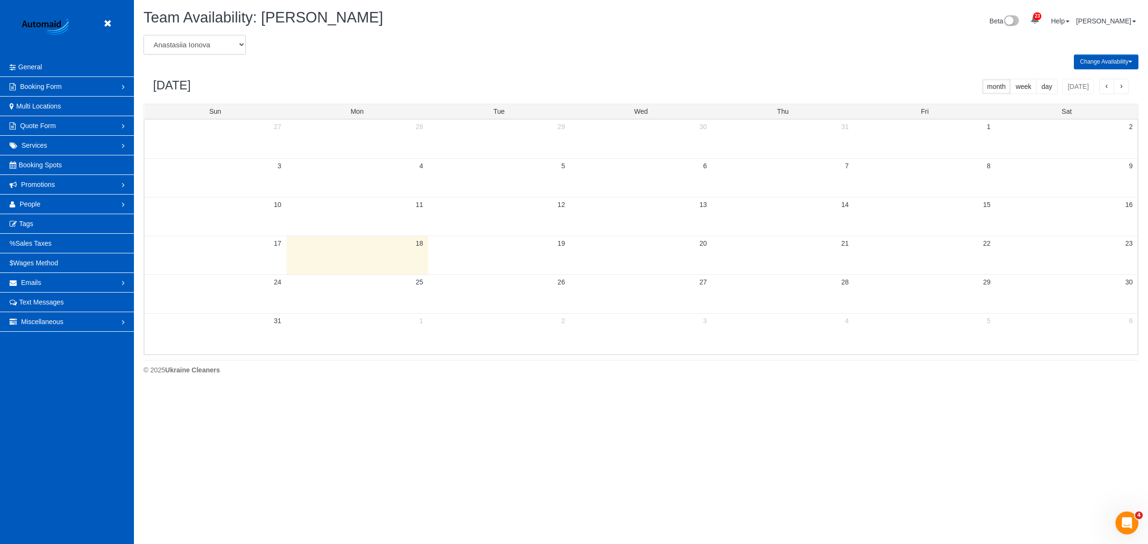
click at [216, 45] on select "[PERSON_NAME] [PERSON_NAME] [PERSON_NAME] [PERSON_NAME] [PERSON_NAME] [PERSON_N…" at bounding box center [195, 45] width 102 height 20
click at [111, 22] on icon at bounding box center [107, 24] width 12 height 12
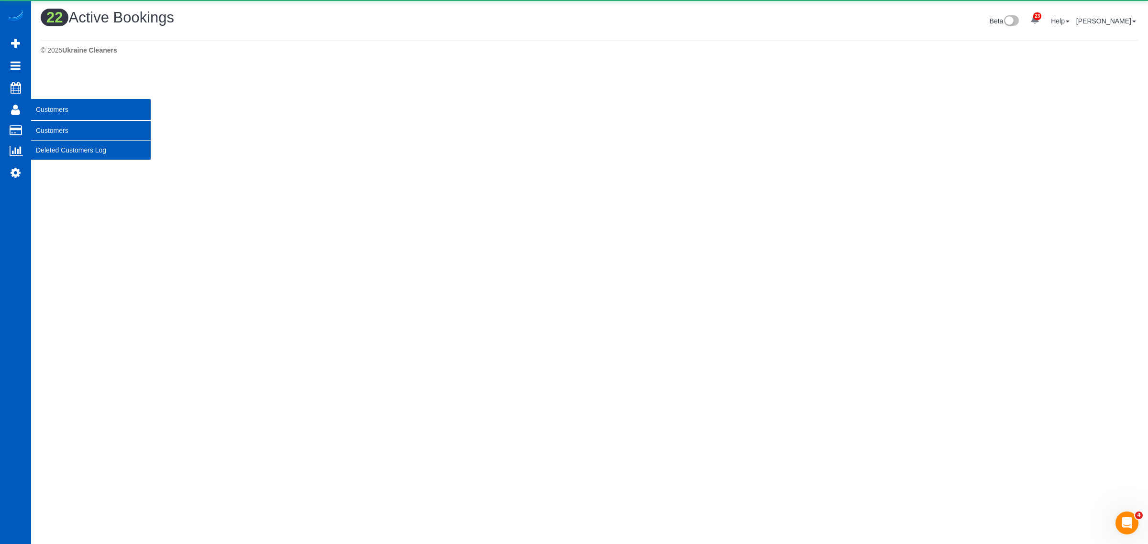
scroll to position [1110, 1139]
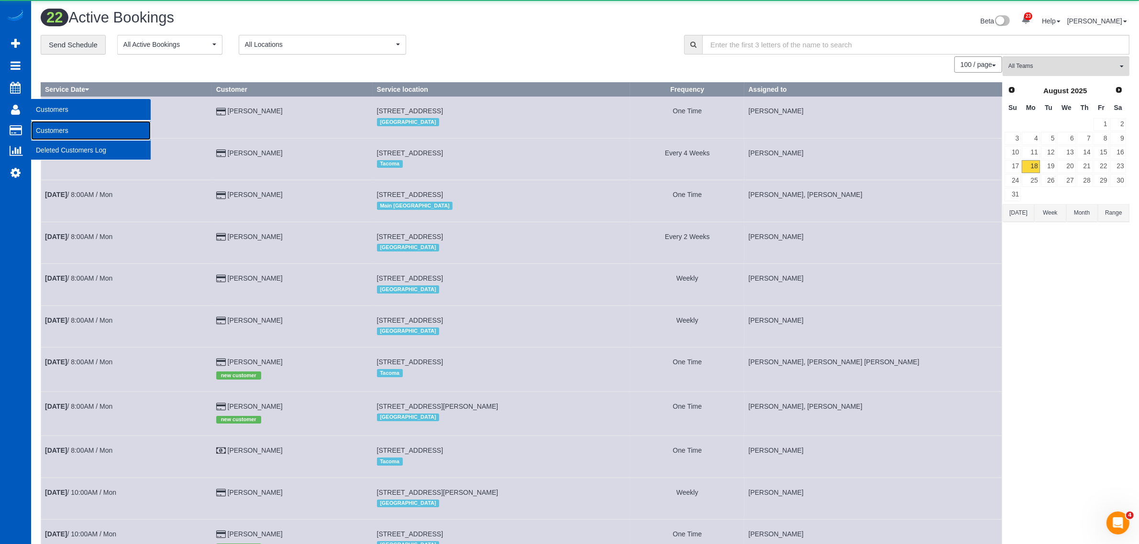
click at [63, 123] on link "Customers" at bounding box center [91, 130] width 120 height 19
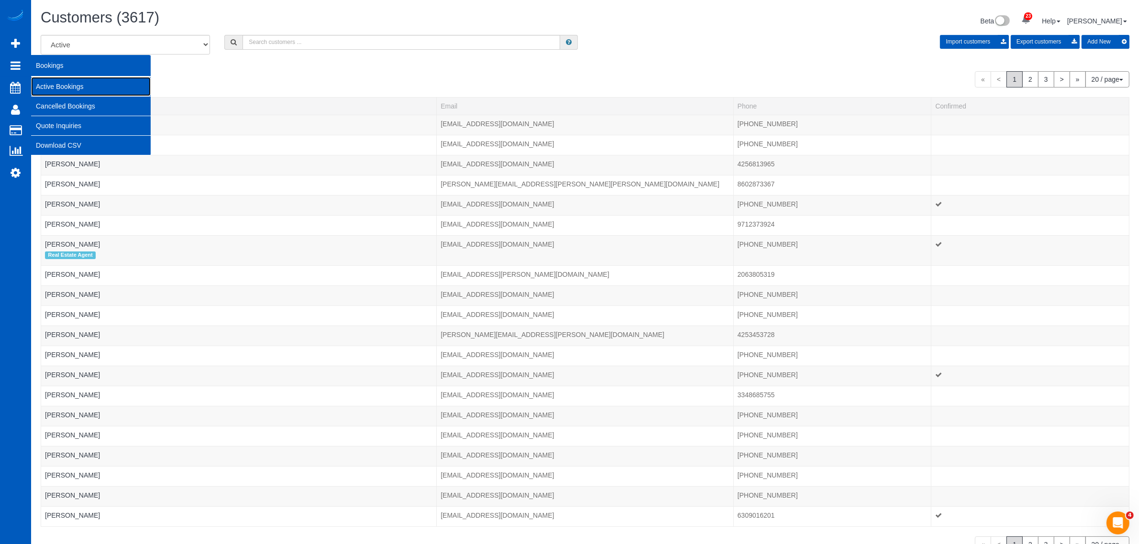
click at [87, 80] on link "Active Bookings" at bounding box center [91, 86] width 120 height 19
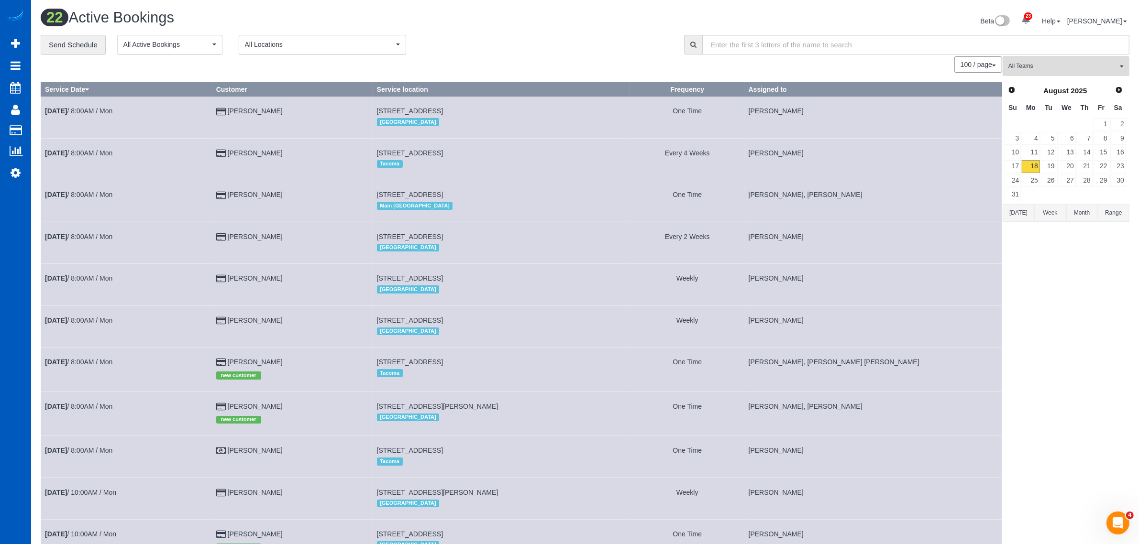
click at [1052, 69] on span "All Teams" at bounding box center [1062, 66] width 109 height 8
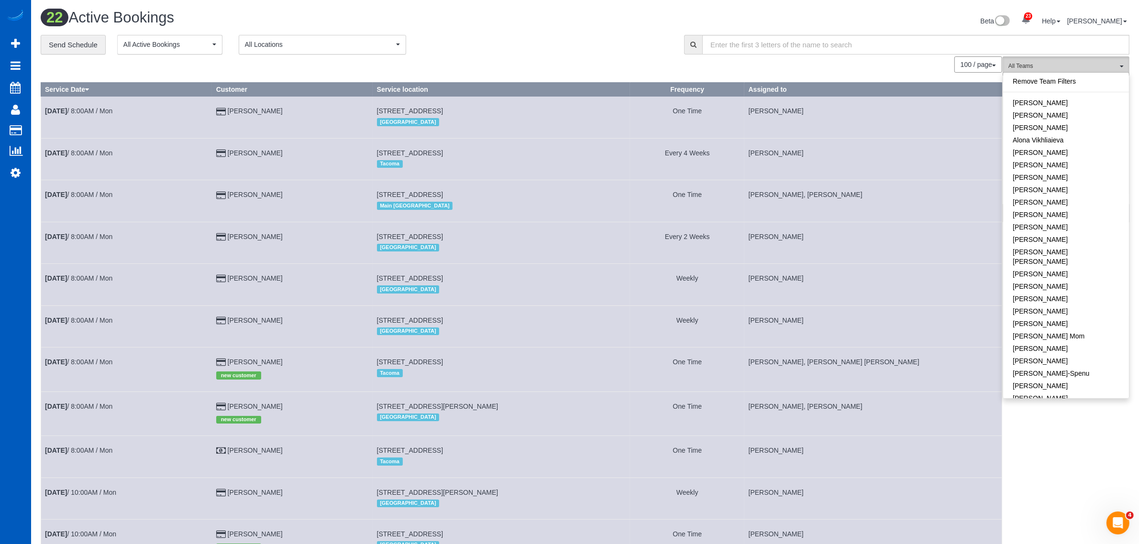
click at [1095, 56] on button "All Teams" at bounding box center [1066, 66] width 127 height 20
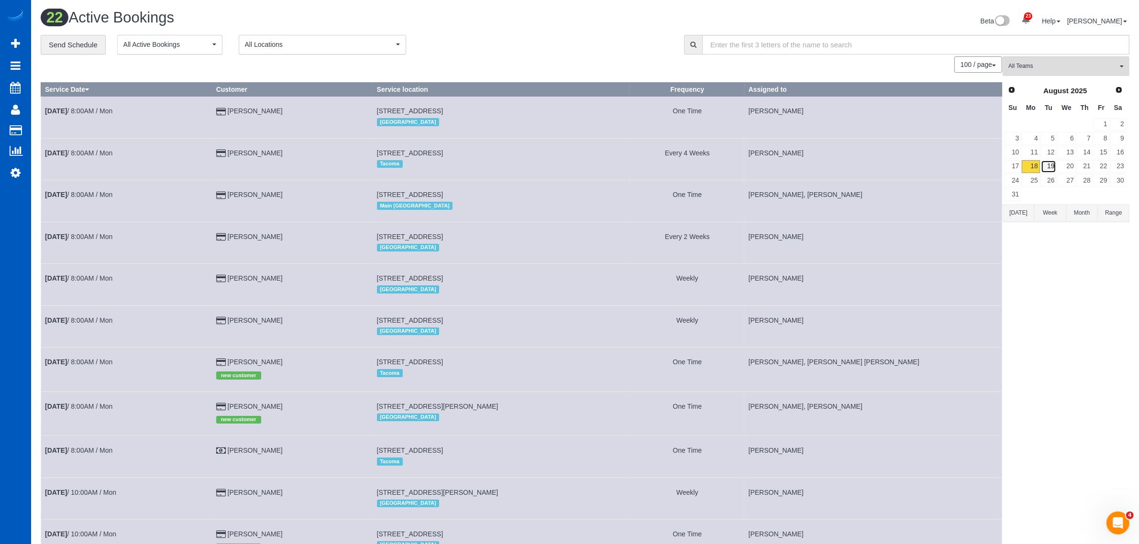
click at [1048, 173] on link "19" at bounding box center [1049, 166] width 16 height 13
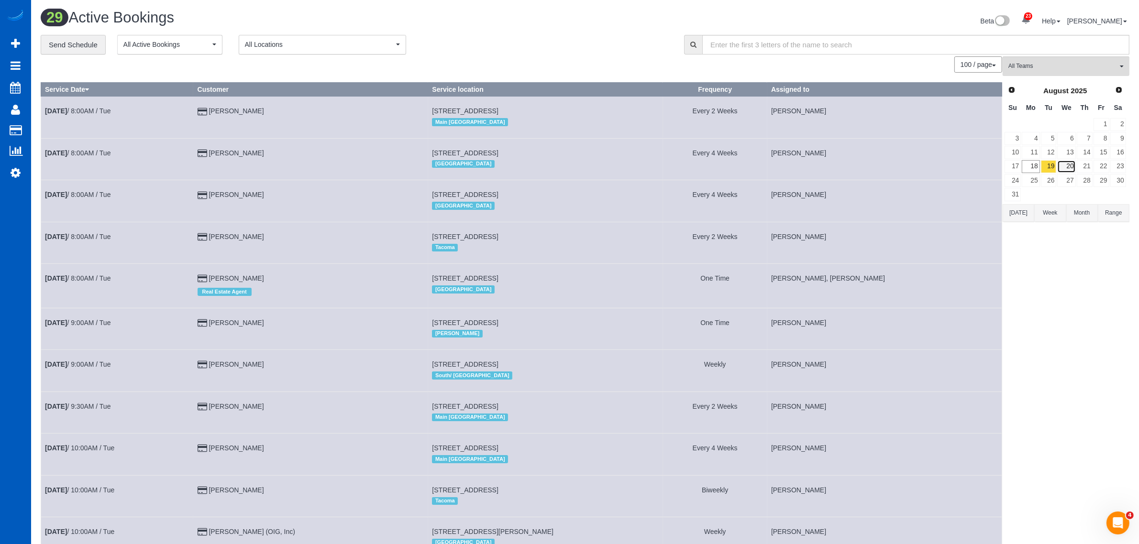
click at [1065, 168] on link "20" at bounding box center [1066, 166] width 18 height 13
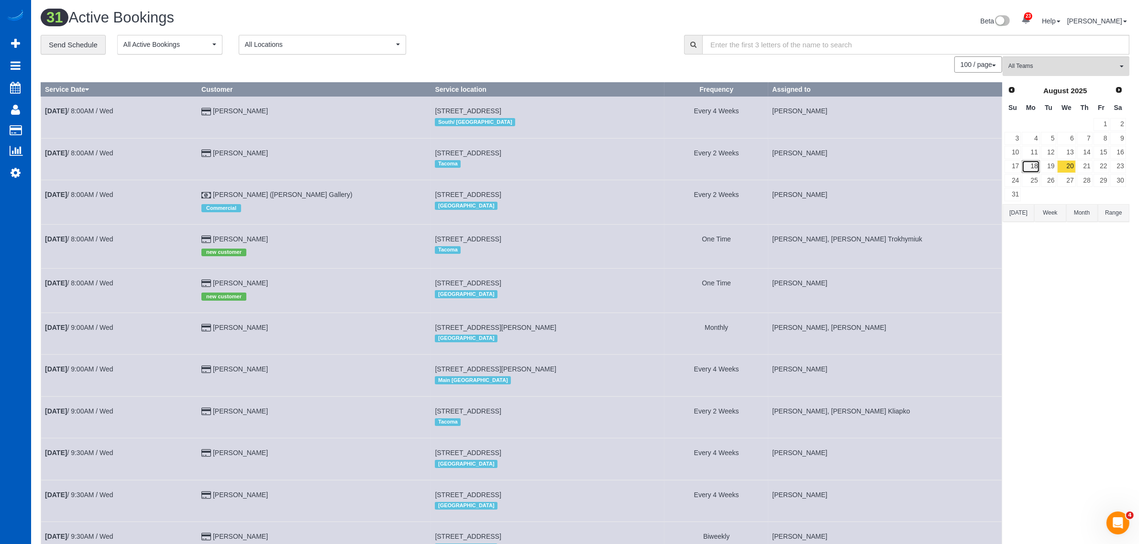
click at [1034, 170] on link "18" at bounding box center [1031, 166] width 18 height 13
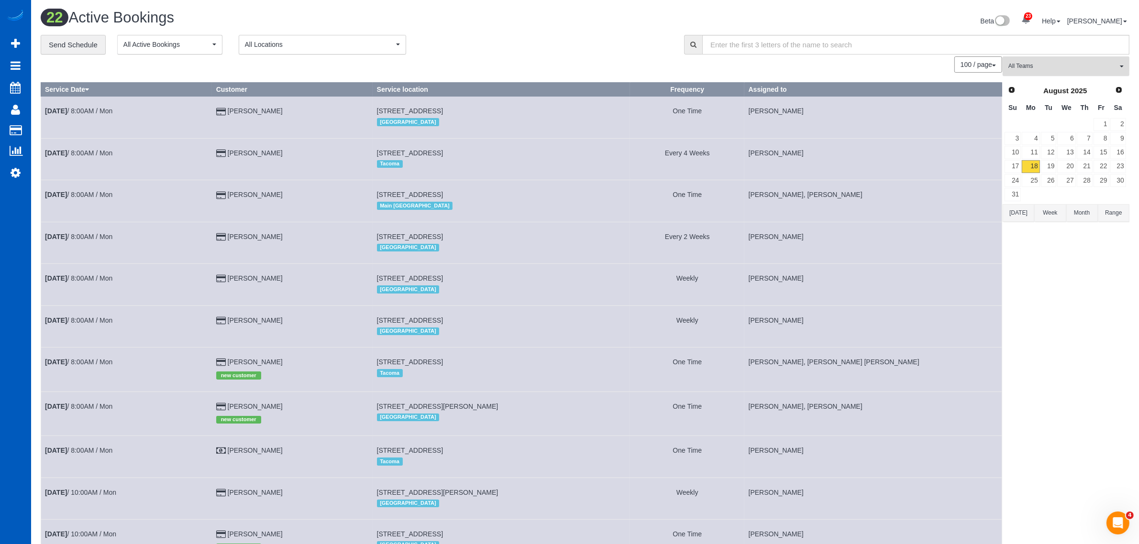
click at [1046, 62] on span "All Teams" at bounding box center [1062, 66] width 109 height 8
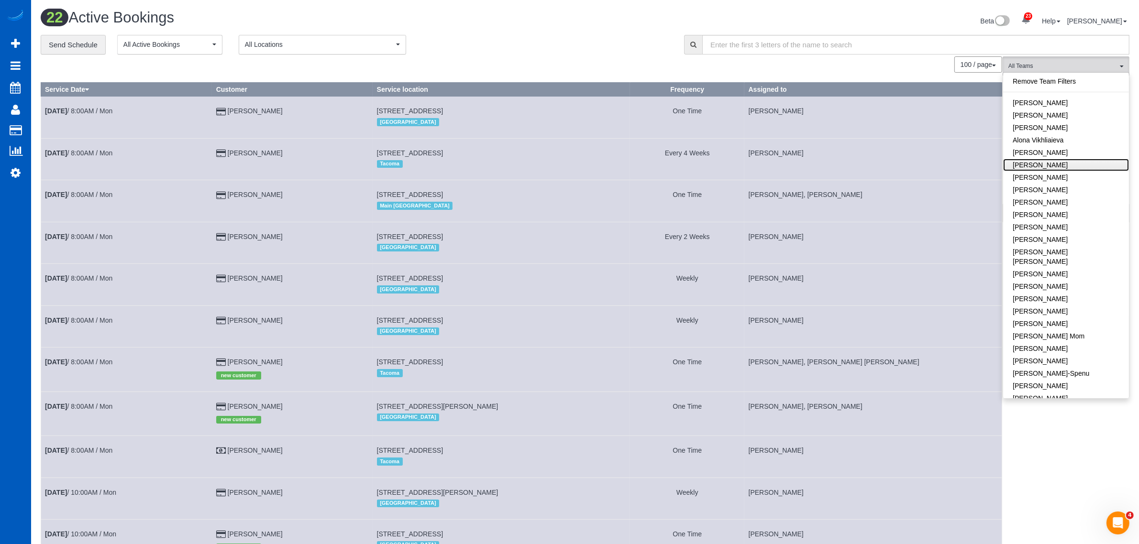
click at [1073, 167] on link "[PERSON_NAME]" at bounding box center [1066, 165] width 126 height 12
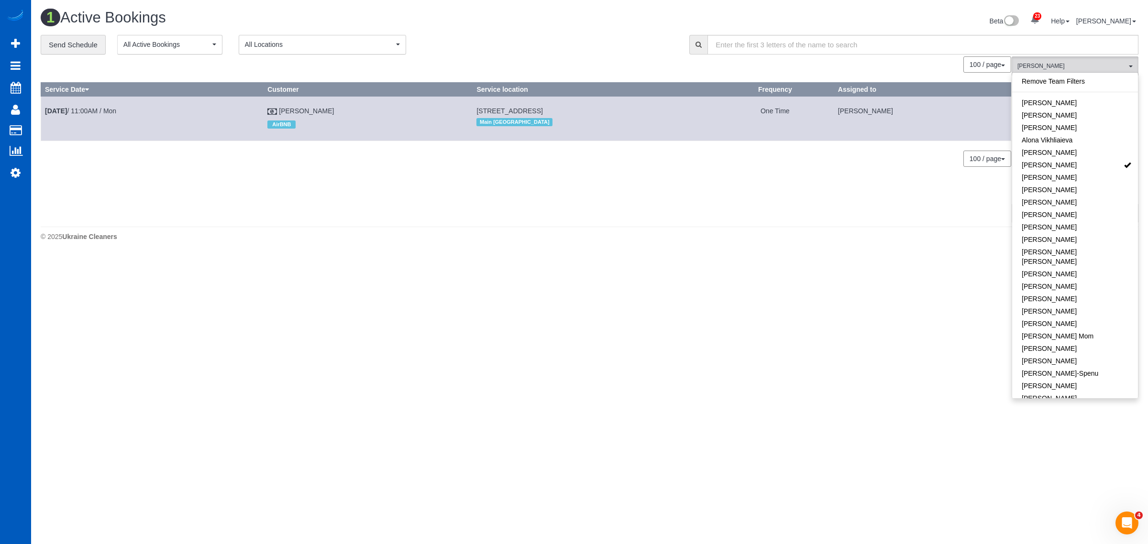
click at [754, 243] on footer "© 2025 Ukraine Cleaners" at bounding box center [590, 236] width 1098 height 19
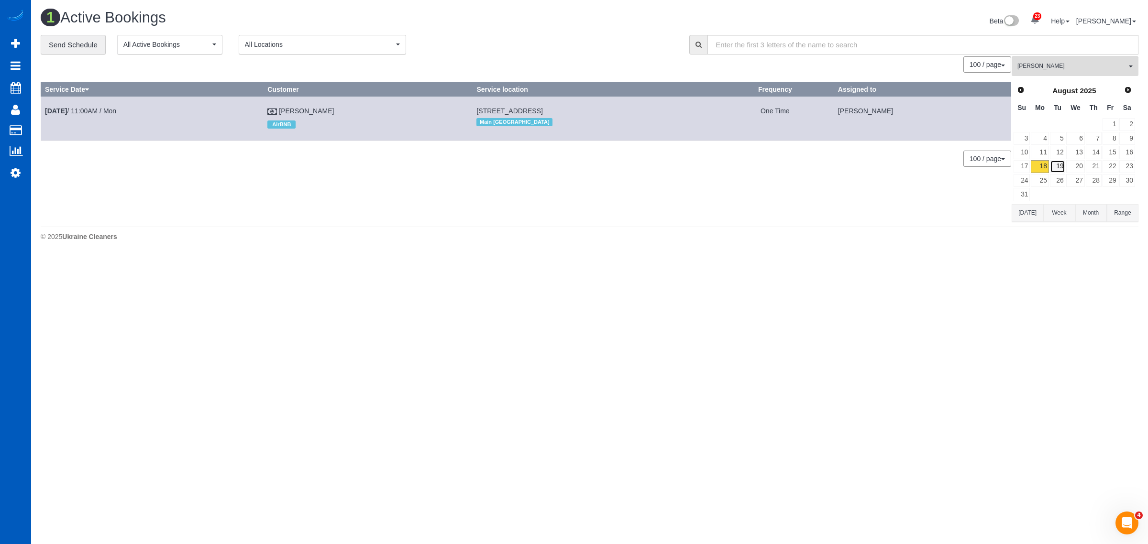
click at [1063, 160] on link "19" at bounding box center [1058, 166] width 16 height 13
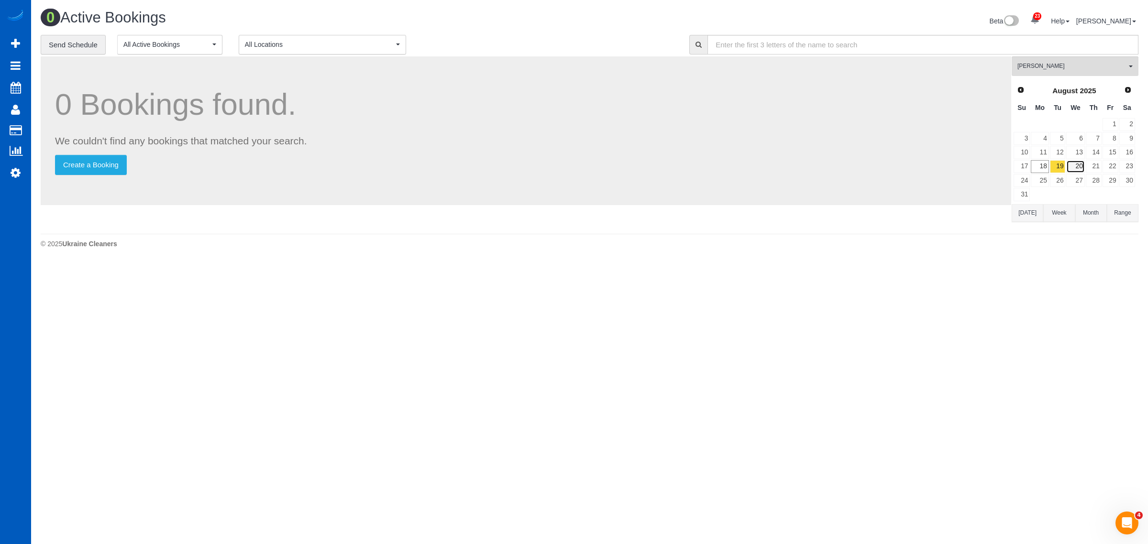
click at [1084, 164] on link "20" at bounding box center [1075, 166] width 18 height 13
click at [1094, 164] on link "21" at bounding box center [1094, 166] width 16 height 13
click at [1115, 164] on link "22" at bounding box center [1111, 166] width 16 height 13
click at [1132, 164] on link "23" at bounding box center [1127, 166] width 16 height 13
click at [1060, 166] on link "19" at bounding box center [1058, 166] width 16 height 13
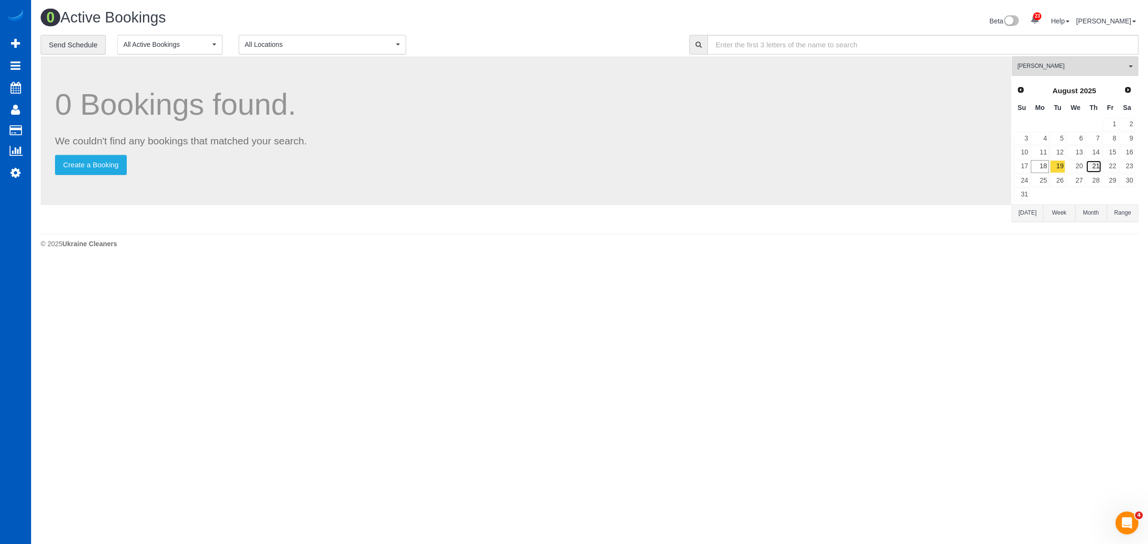
click at [1086, 163] on link "21" at bounding box center [1094, 166] width 16 height 13
click at [1099, 161] on link "21" at bounding box center [1094, 166] width 16 height 13
click at [1119, 161] on td "23" at bounding box center [1127, 167] width 17 height 14
click at [1136, 162] on div "Prev Next August 2025 Su Mo Tu We Th Fr Sa 1 2 3 4 5 6 7 8 9 10 11 12 13 14 15 …" at bounding box center [1074, 142] width 125 height 123
click at [1062, 175] on link "26" at bounding box center [1058, 180] width 16 height 13
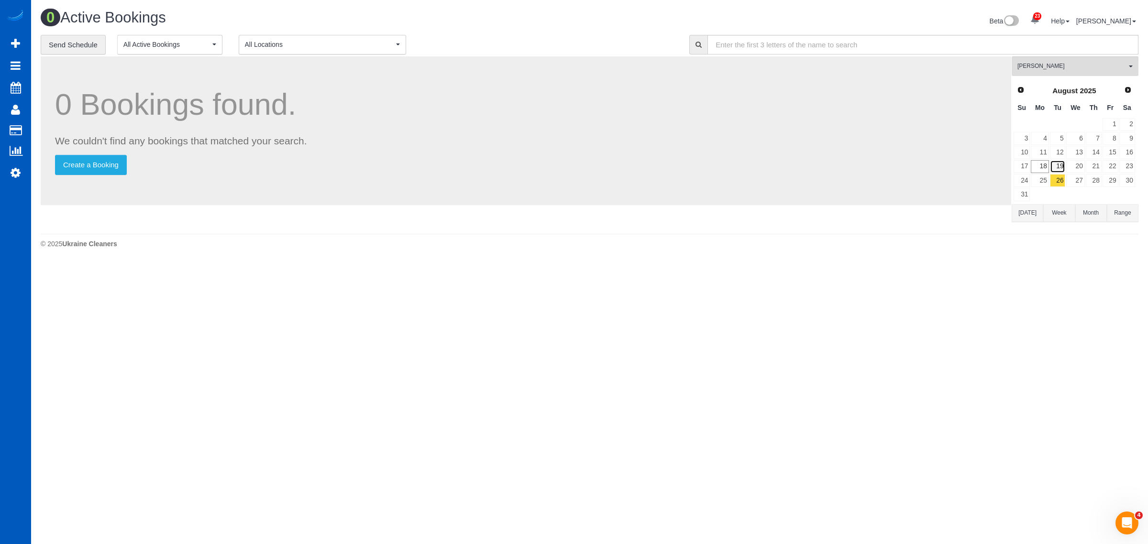
click at [1061, 170] on link "19" at bounding box center [1058, 166] width 16 height 13
click at [1084, 166] on link "20" at bounding box center [1075, 166] width 18 height 13
click at [1093, 167] on link "21" at bounding box center [1094, 166] width 16 height 13
click at [1115, 165] on link "22" at bounding box center [1111, 166] width 16 height 13
click at [1111, 179] on link "29" at bounding box center [1111, 180] width 16 height 13
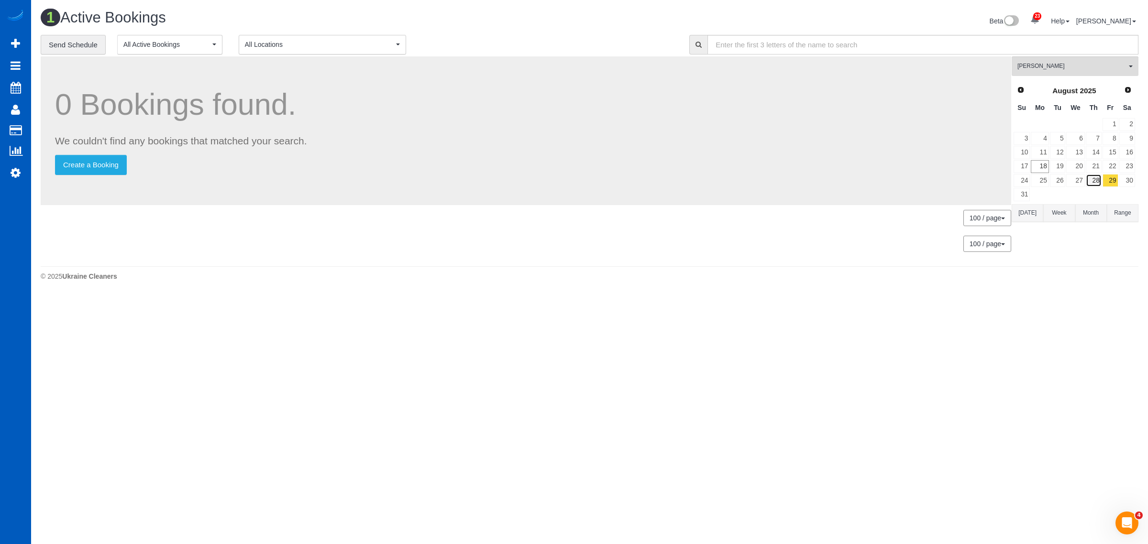
click at [1086, 179] on link "28" at bounding box center [1094, 180] width 16 height 13
click at [1069, 179] on link "27" at bounding box center [1075, 180] width 18 height 13
click at [1051, 179] on link "26" at bounding box center [1058, 180] width 16 height 13
click at [1044, 179] on link "25" at bounding box center [1040, 180] width 18 height 13
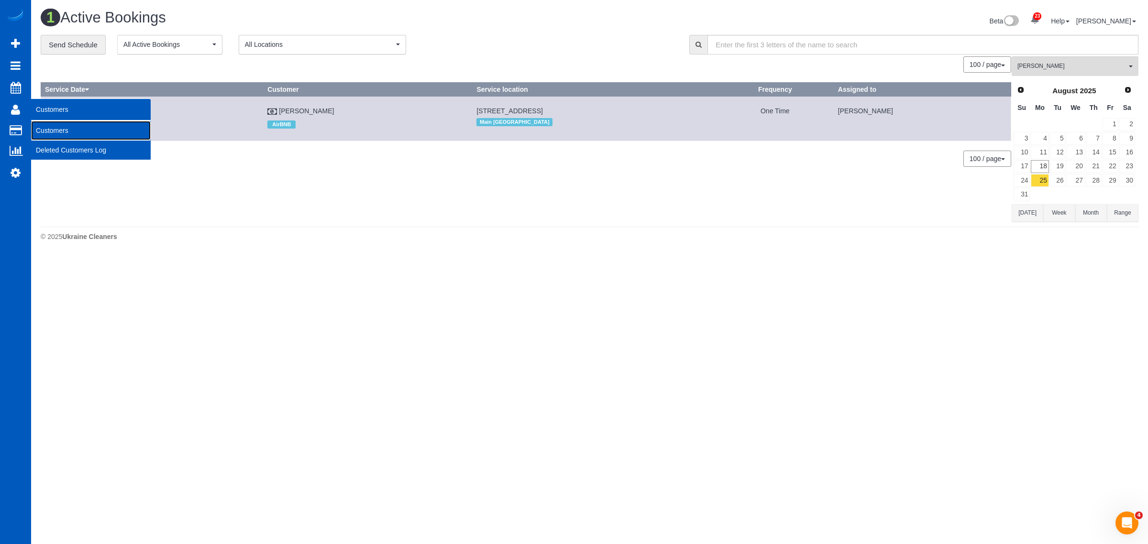
click at [56, 125] on link "Customers" at bounding box center [91, 130] width 120 height 19
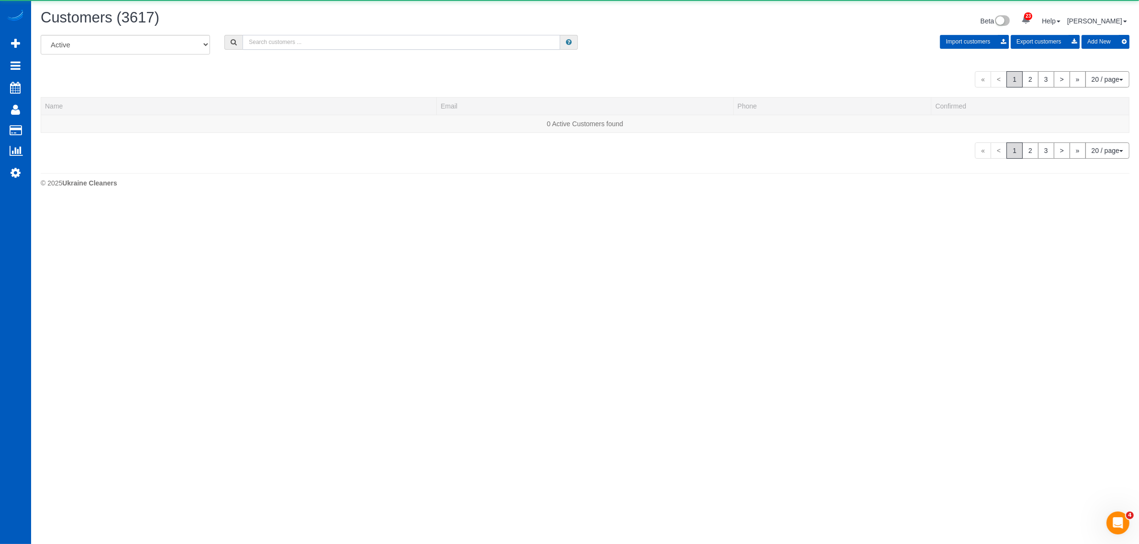
click at [291, 44] on input "text" at bounding box center [402, 42] width 318 height 15
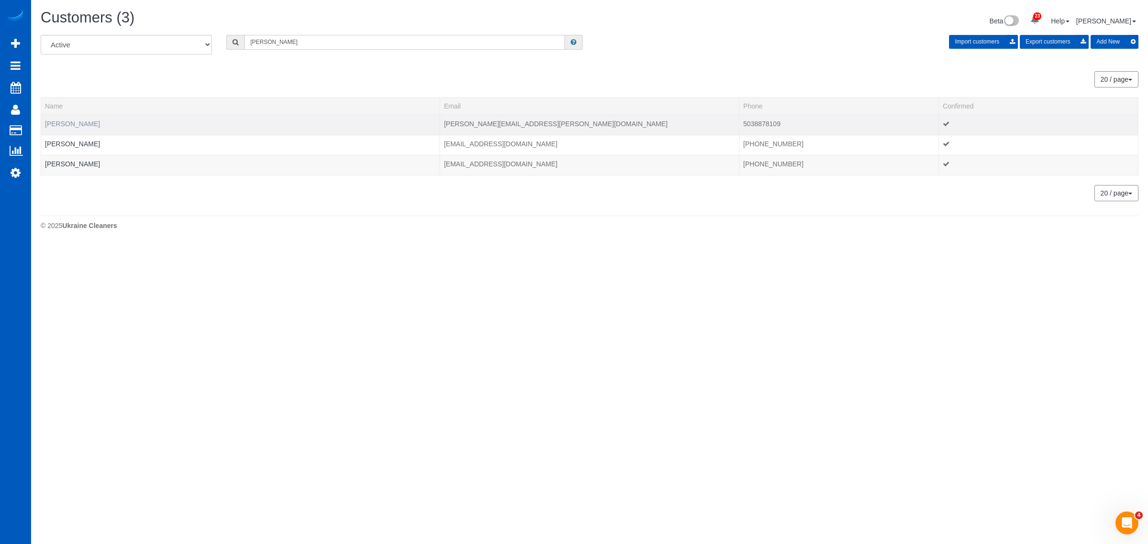
type input "monique"
click at [65, 120] on link "[PERSON_NAME]" at bounding box center [72, 124] width 55 height 8
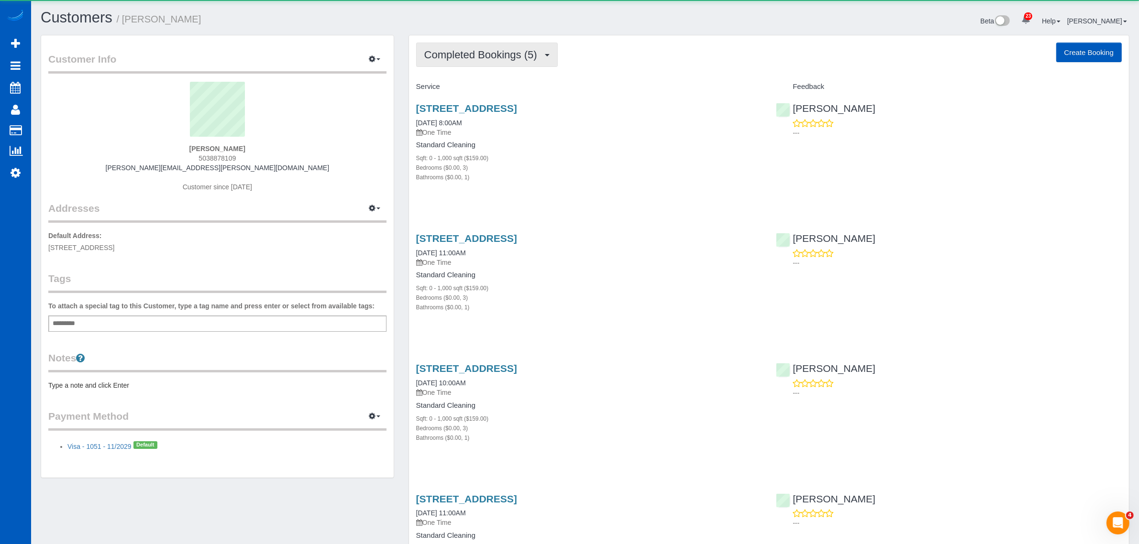
click at [493, 61] on button "Completed Bookings (5)" at bounding box center [487, 55] width 142 height 24
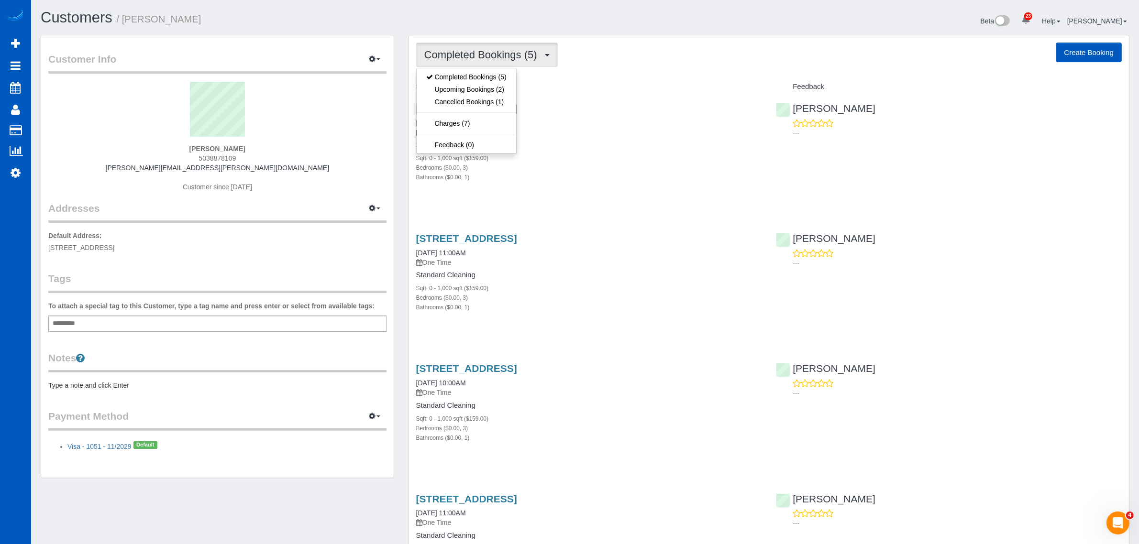
click at [632, 167] on div "Bedrooms ($0.00, 3)" at bounding box center [589, 168] width 346 height 10
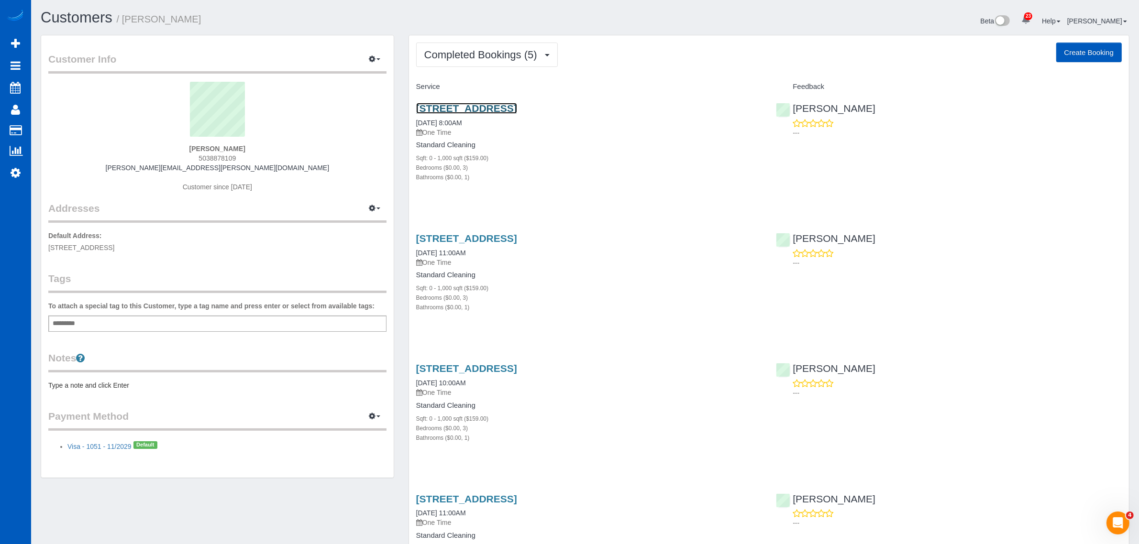
click at [514, 109] on link "[STREET_ADDRESS]" at bounding box center [466, 108] width 101 height 11
click at [498, 52] on span "Completed Bookings (5)" at bounding box center [483, 55] width 118 height 12
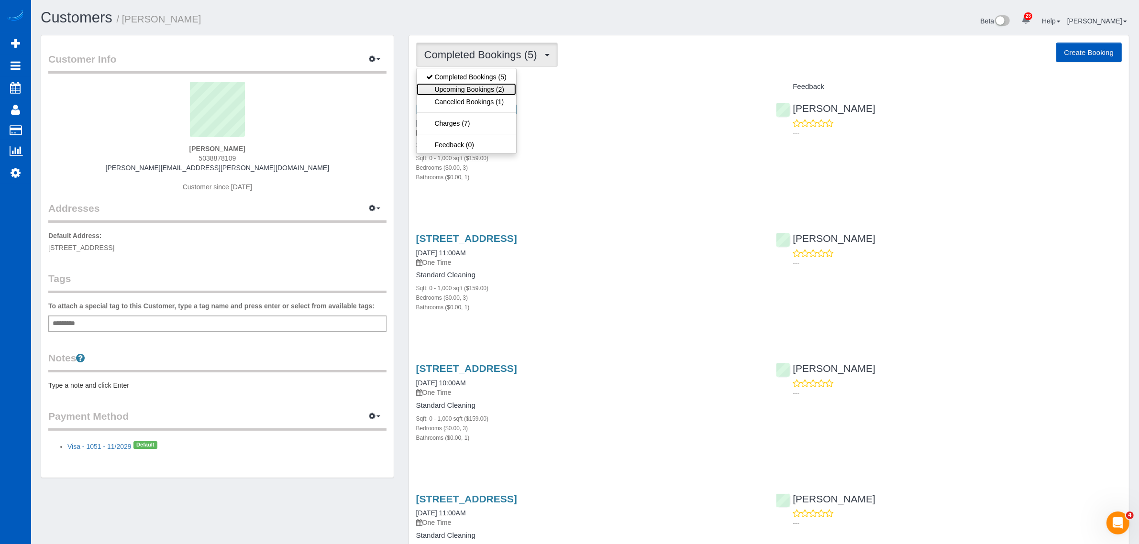
click at [489, 91] on link "Upcoming Bookings (2)" at bounding box center [467, 89] width 100 height 12
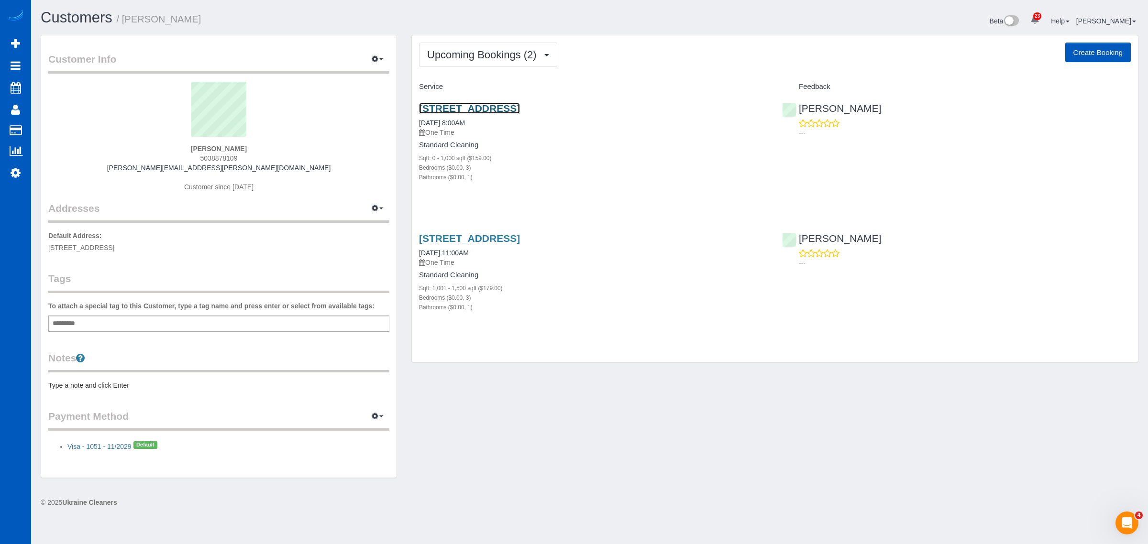
click at [470, 111] on link "[STREET_ADDRESS]" at bounding box center [469, 108] width 101 height 11
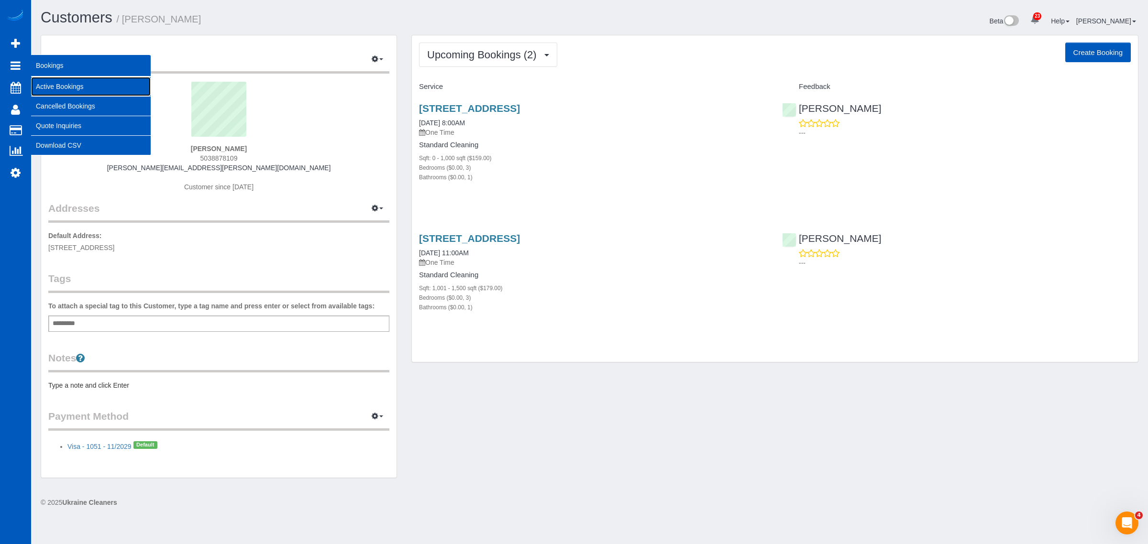
click at [42, 77] on link "Active Bookings" at bounding box center [91, 86] width 120 height 19
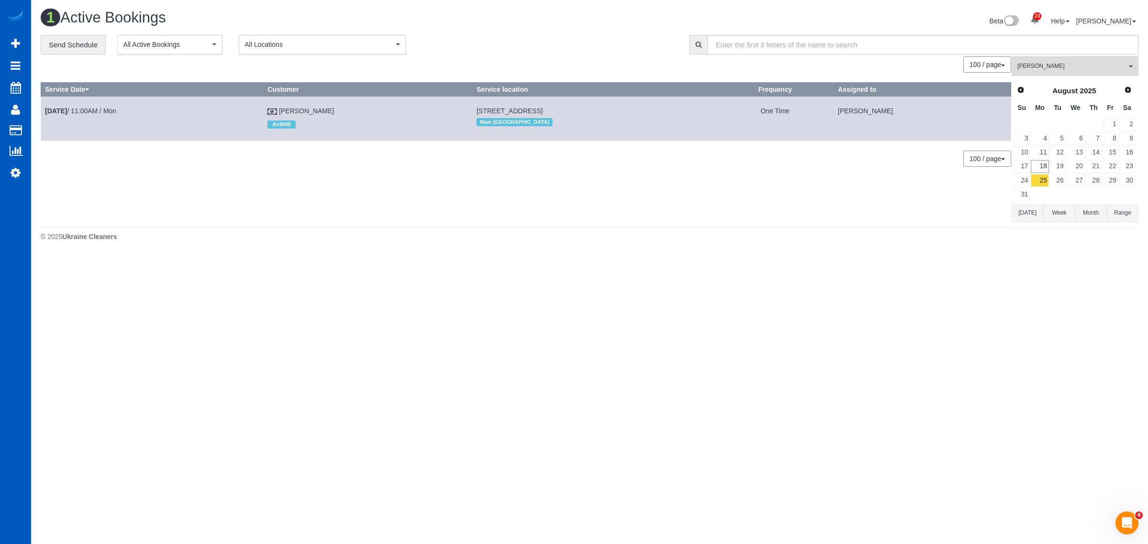
click at [1127, 84] on link "Next" at bounding box center [1127, 90] width 13 height 13
click at [1046, 125] on link "1" at bounding box center [1040, 124] width 18 height 13
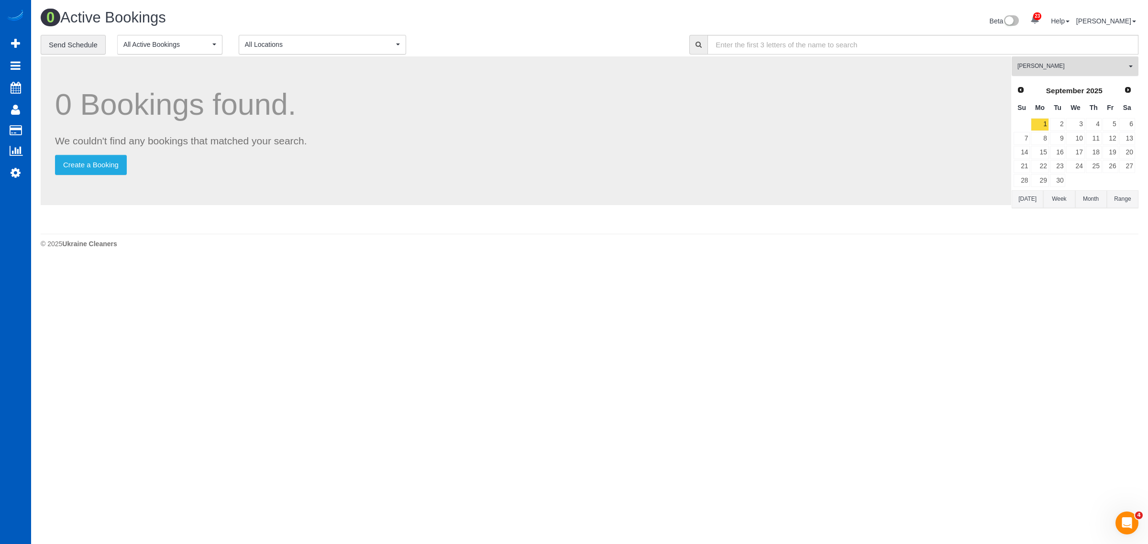
click at [1051, 66] on span "[PERSON_NAME]" at bounding box center [1072, 66] width 109 height 8
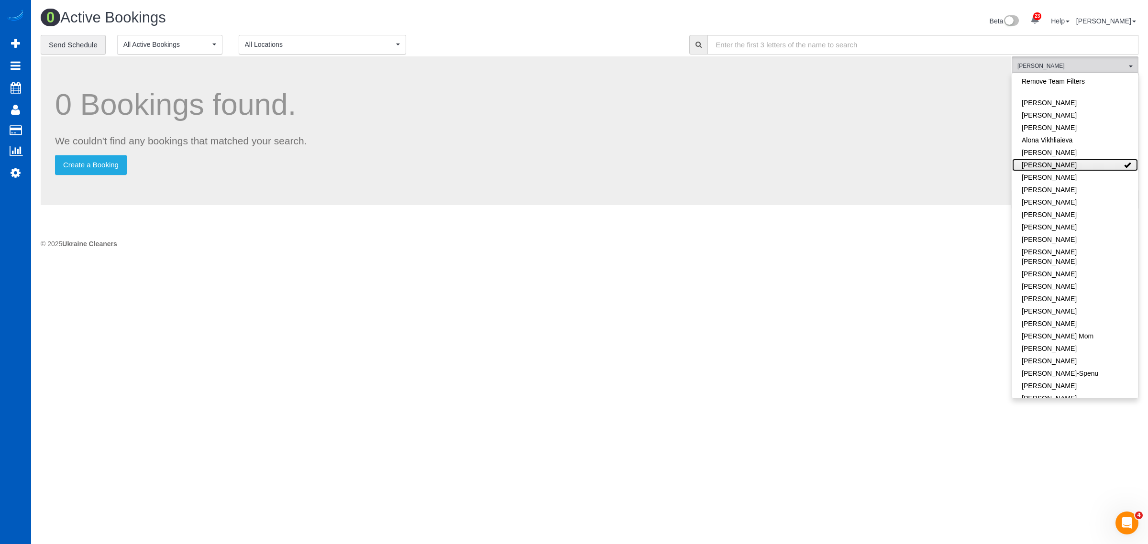
click at [1058, 162] on link "[PERSON_NAME]" at bounding box center [1075, 165] width 126 height 12
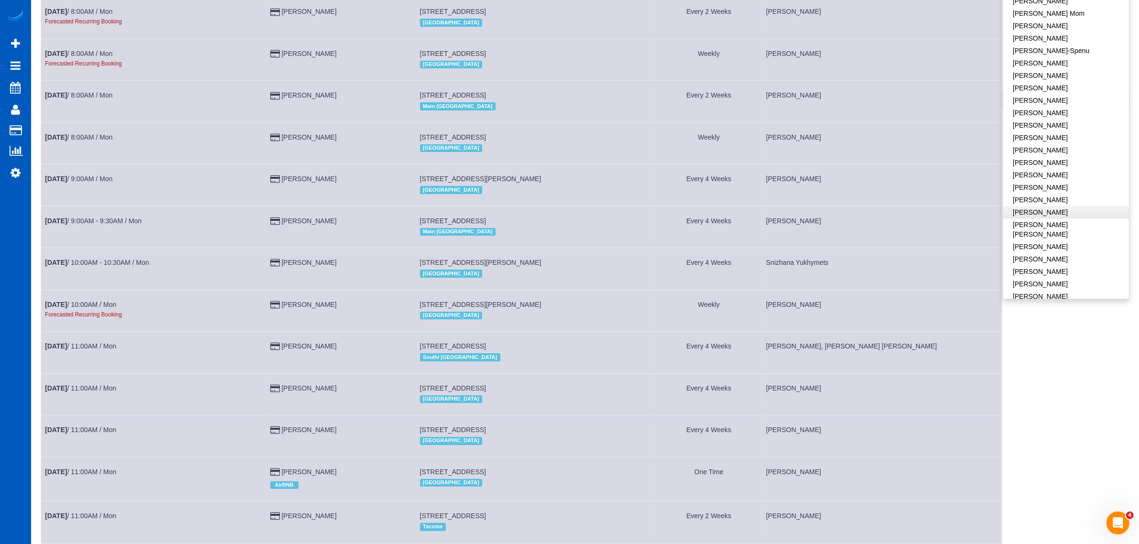
scroll to position [199, 0]
click at [1043, 181] on link "[PERSON_NAME]" at bounding box center [1066, 187] width 126 height 12
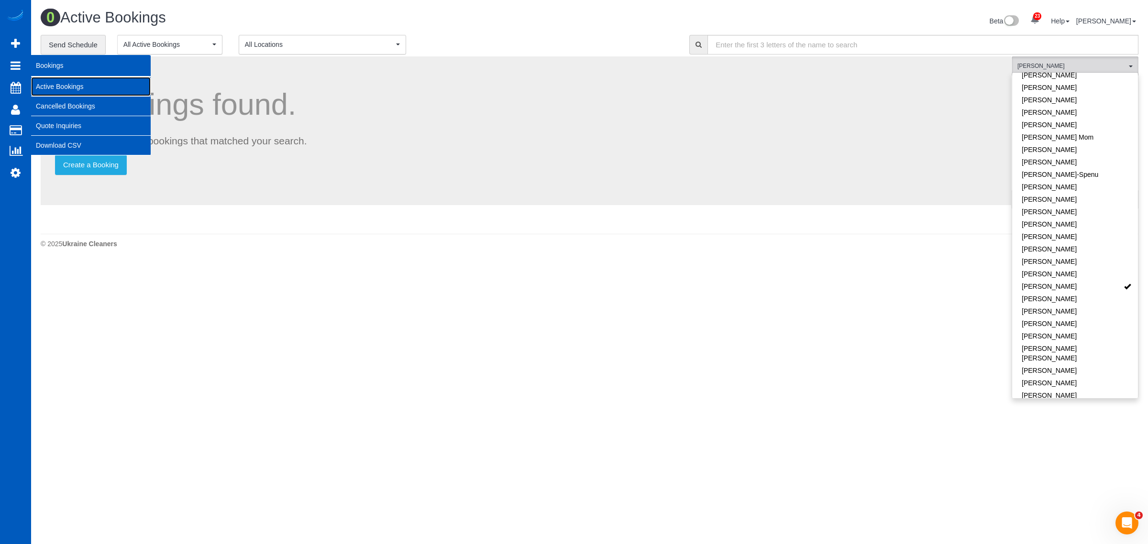
click at [58, 82] on link "Active Bookings" at bounding box center [91, 86] width 120 height 19
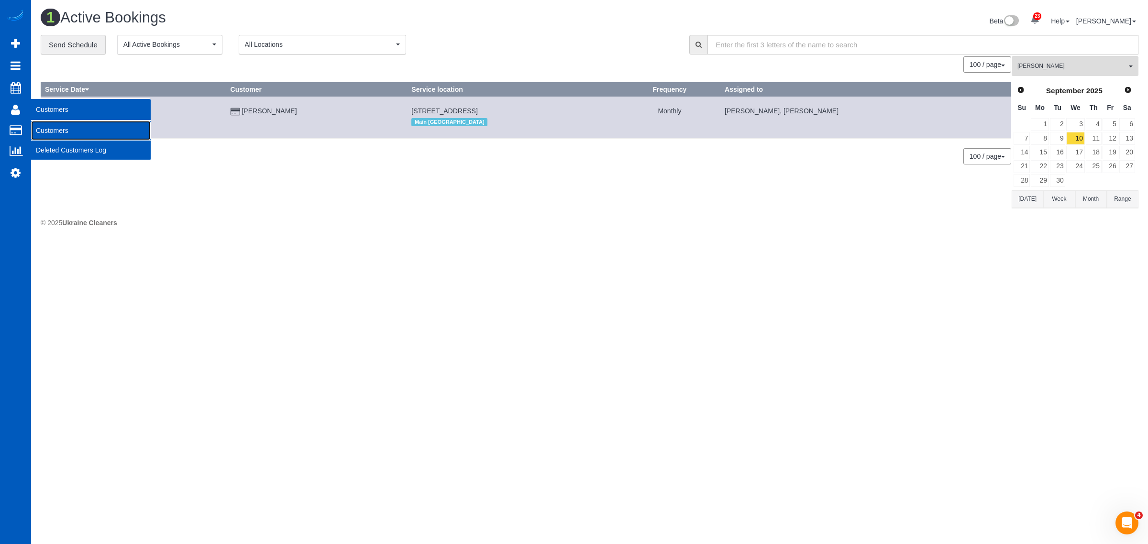
click at [62, 125] on link "Customers" at bounding box center [91, 130] width 120 height 19
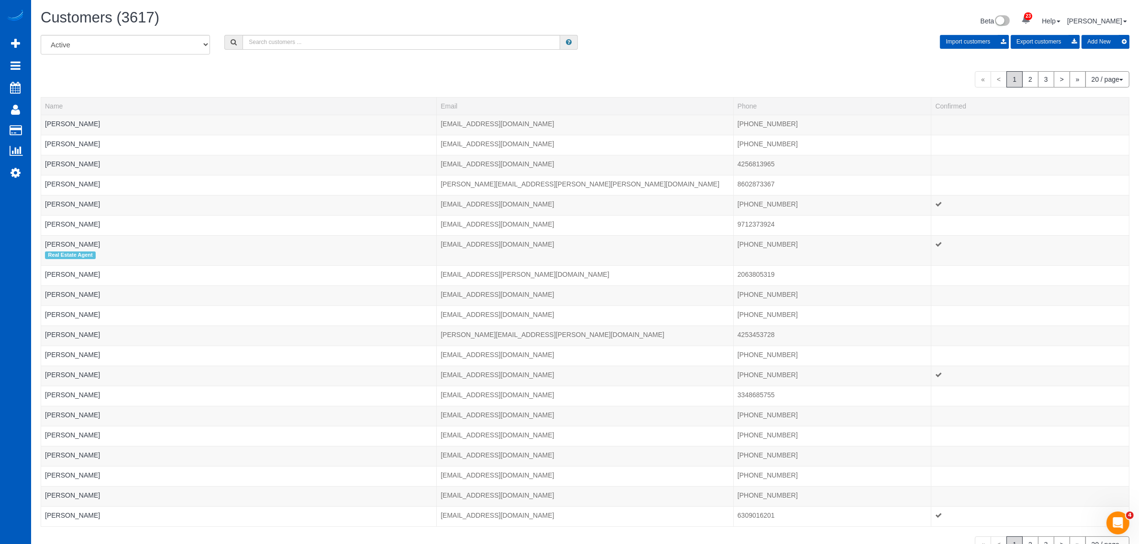
drag, startPoint x: 283, startPoint y: 49, endPoint x: 281, endPoint y: 34, distance: 15.4
click at [283, 47] on div "All Active Archived Import customers Export customers Add New" at bounding box center [584, 48] width 1103 height 27
click at [281, 35] on input "text" at bounding box center [402, 42] width 318 height 15
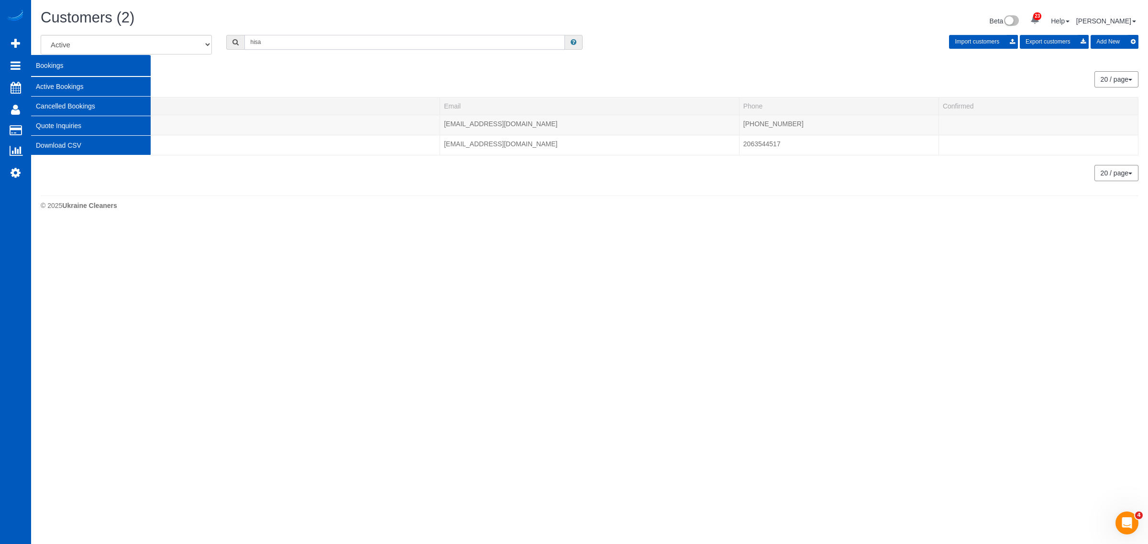
type input "hisa"
click at [62, 83] on link "Active Bookings" at bounding box center [91, 86] width 120 height 19
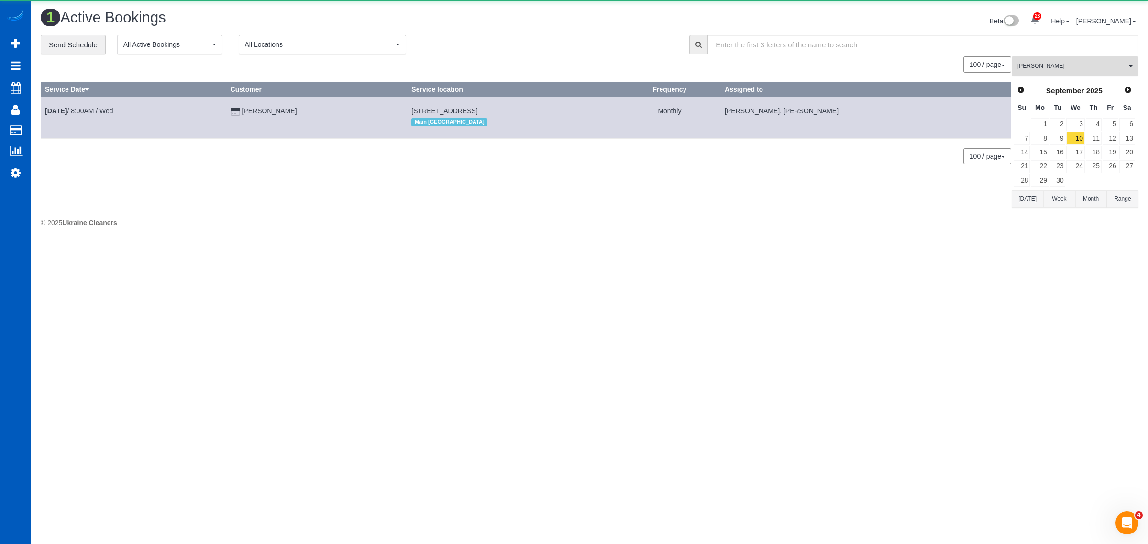
click at [1089, 60] on button "Tatiana Sitnik All Teams" at bounding box center [1075, 66] width 127 height 20
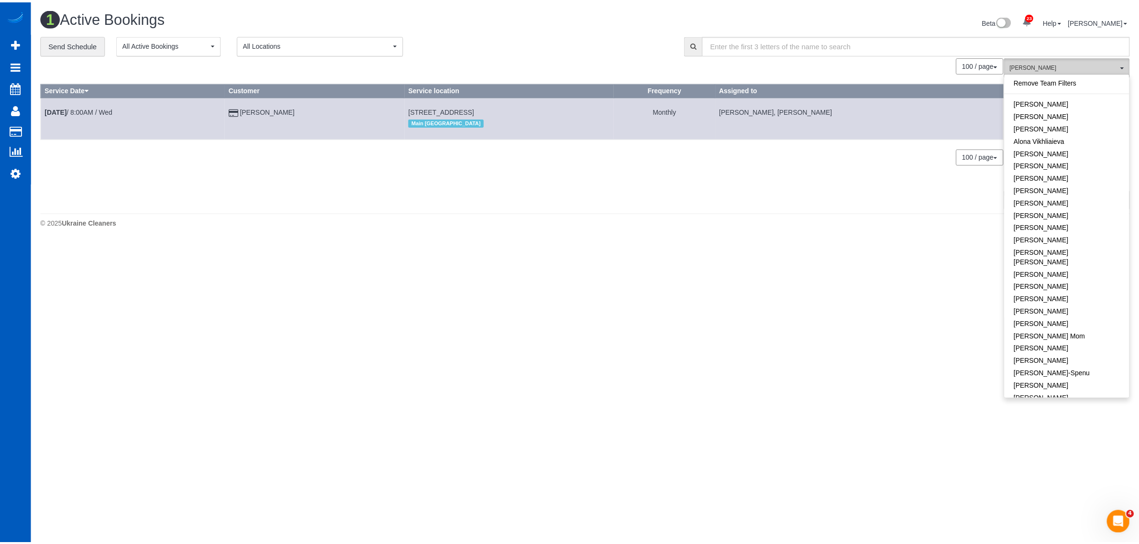
scroll to position [582, 0]
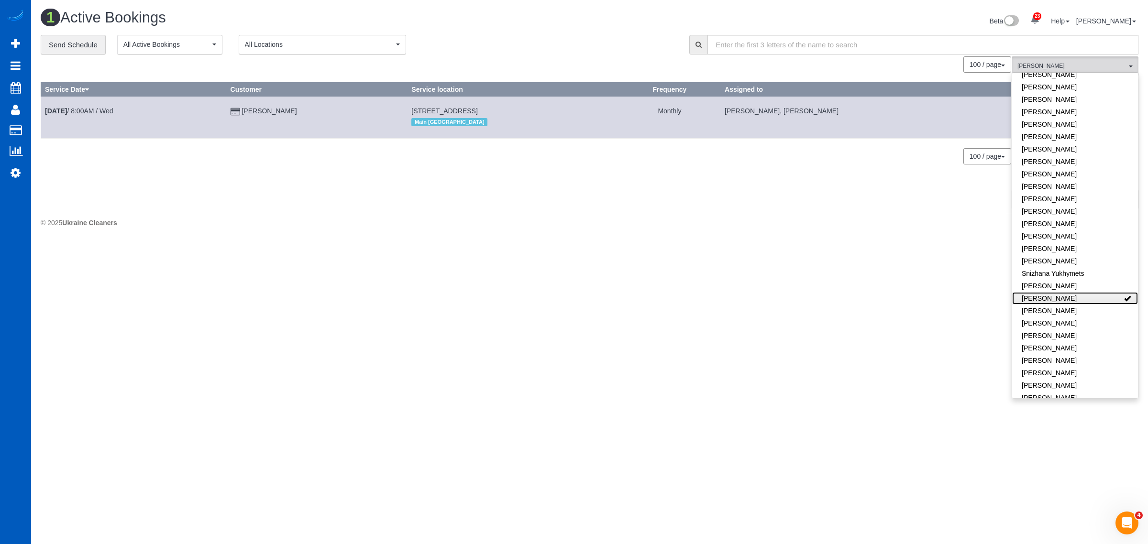
click at [1092, 292] on link "[PERSON_NAME]" at bounding box center [1075, 298] width 126 height 12
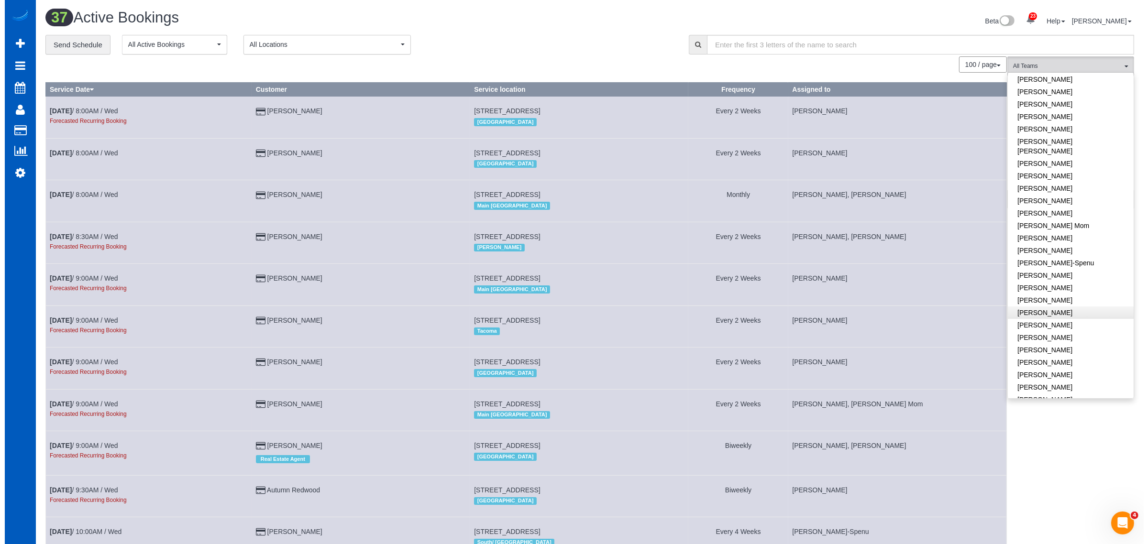
scroll to position [84, 0]
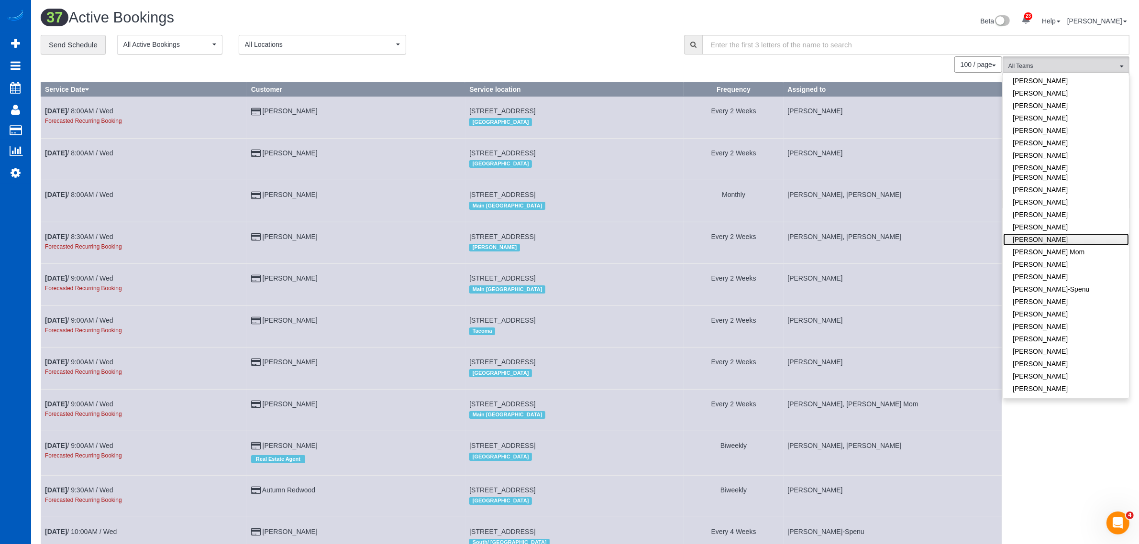
click at [1056, 233] on link "[PERSON_NAME]" at bounding box center [1066, 239] width 126 height 12
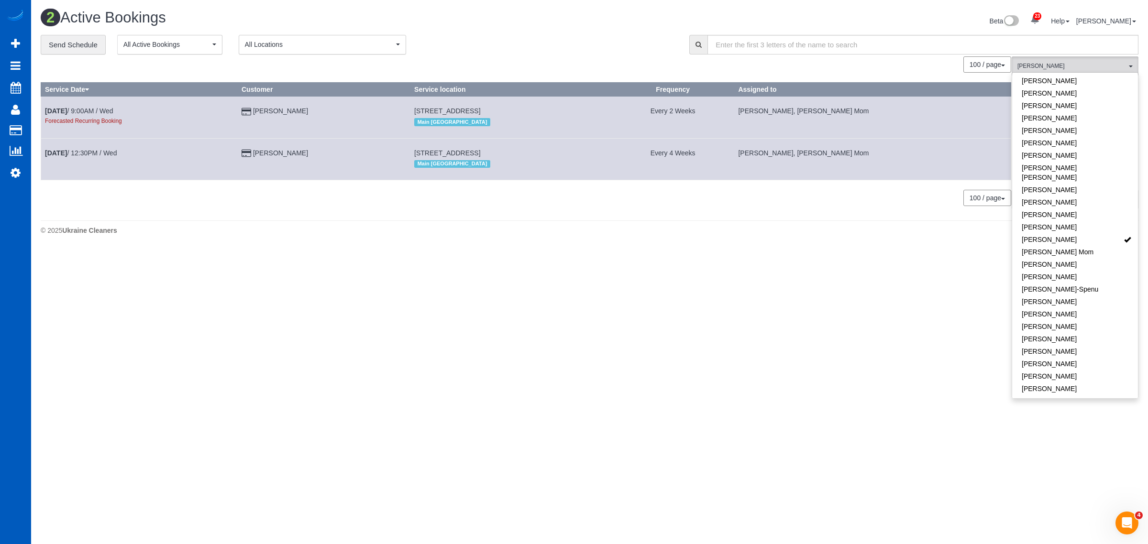
click at [673, 388] on body "23 Beta Your Notifications You have 0 alerts × You have 1 to charge for [DATE] …" at bounding box center [574, 272] width 1148 height 544
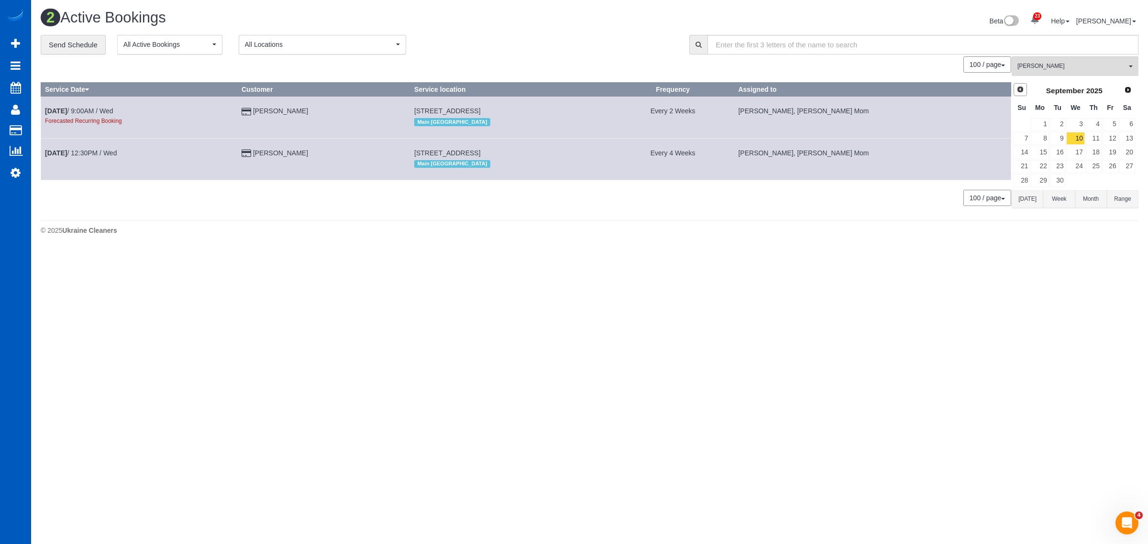
click at [1019, 93] on link "Prev" at bounding box center [1020, 89] width 13 height 13
click at [1056, 187] on link "26" at bounding box center [1058, 180] width 16 height 13
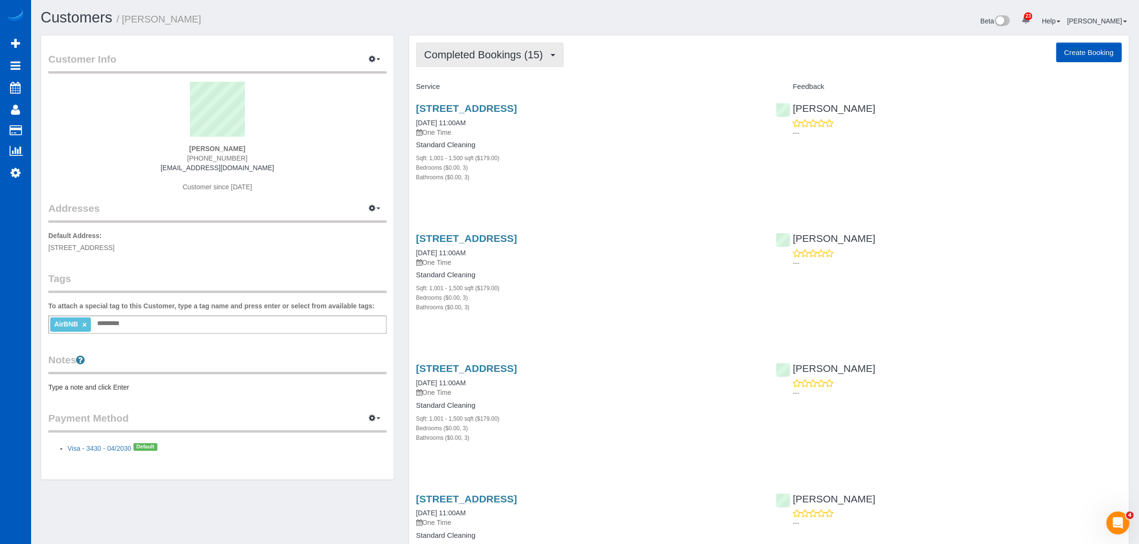
click at [517, 49] on span "Completed Bookings (15)" at bounding box center [485, 55] width 123 height 12
click at [647, 128] on p "One Time" at bounding box center [589, 133] width 346 height 10
click at [498, 54] on span "Completed Bookings (15)" at bounding box center [485, 55] width 123 height 12
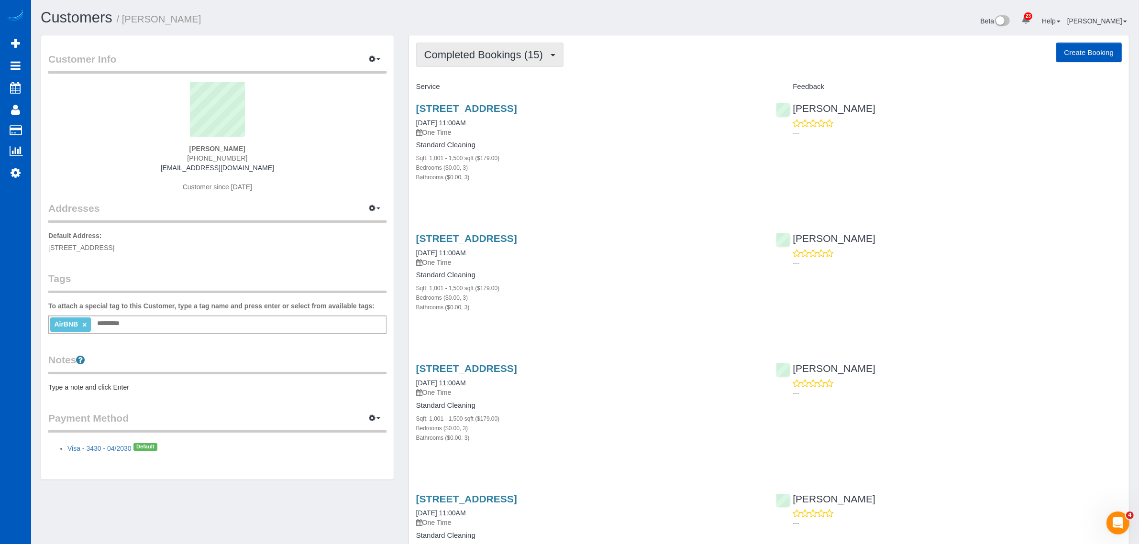
click at [504, 59] on span "Completed Bookings (15)" at bounding box center [485, 55] width 123 height 12
click at [503, 90] on link "Upcoming Bookings (4)" at bounding box center [468, 89] width 103 height 12
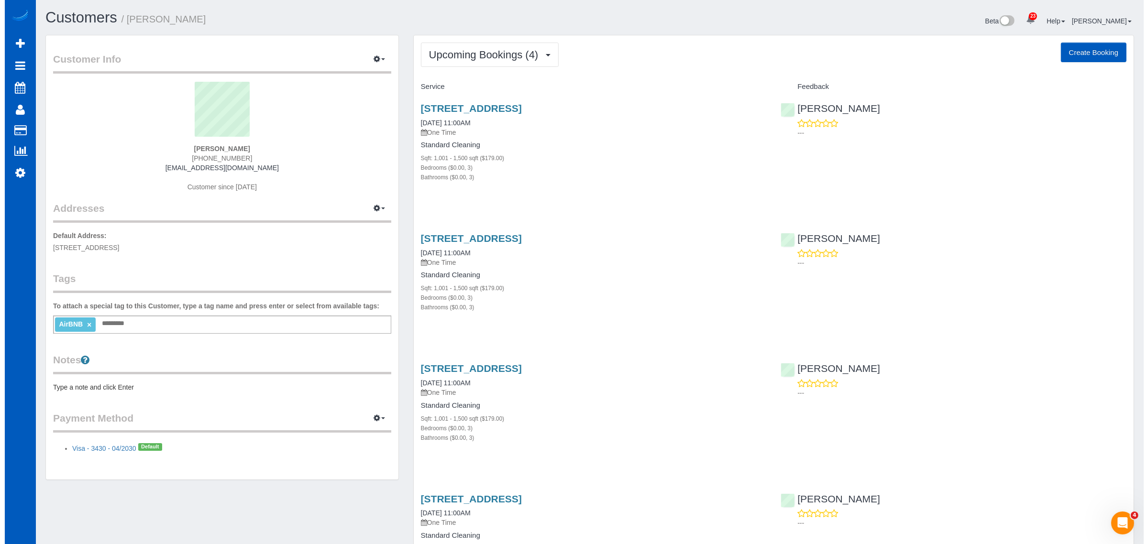
scroll to position [665, 1139]
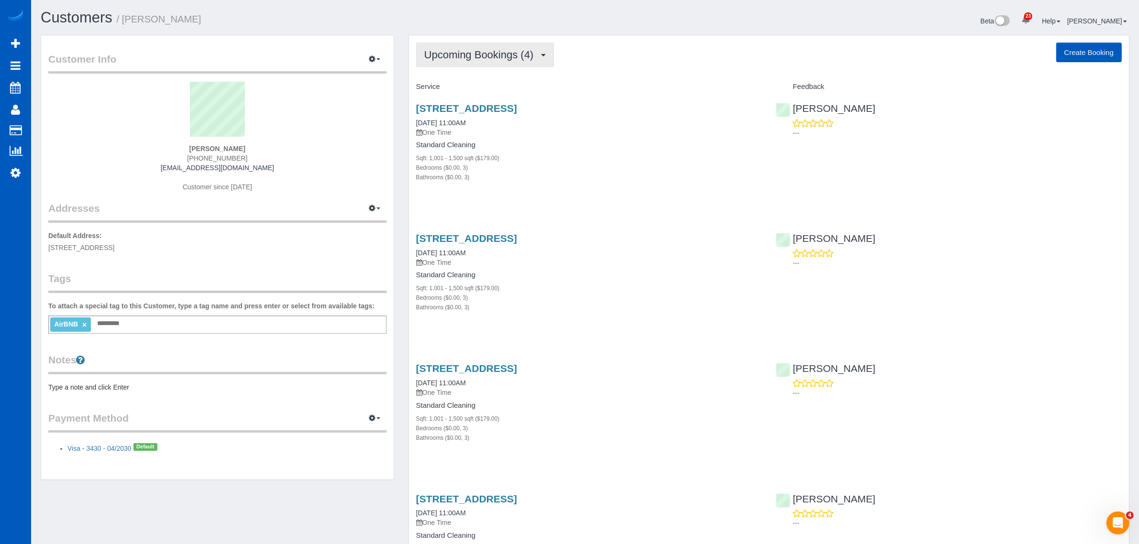
click at [468, 61] on button "Upcoming Bookings (4)" at bounding box center [485, 55] width 138 height 24
click at [491, 91] on link "Upcoming Bookings (4)" at bounding box center [468, 89] width 103 height 12
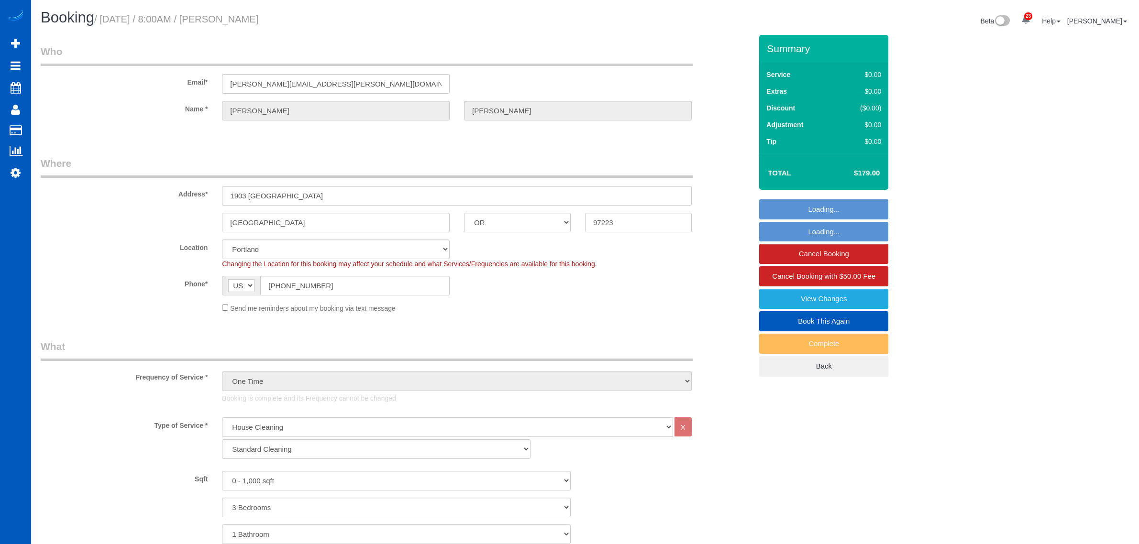
select select "OR"
select select "199"
select select "3"
select select "spot1"
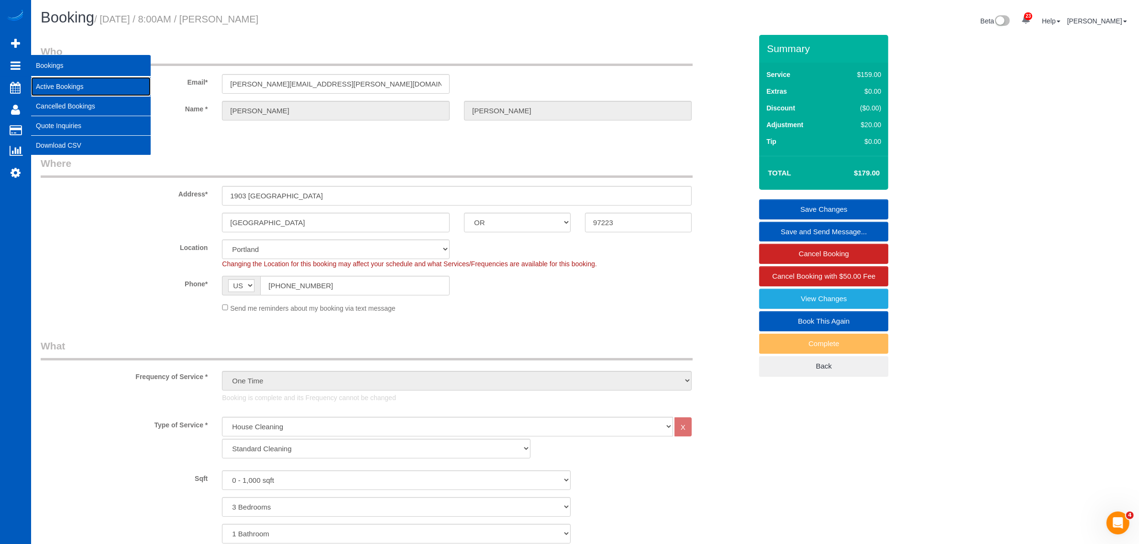
click at [58, 79] on link "Active Bookings" at bounding box center [91, 86] width 120 height 19
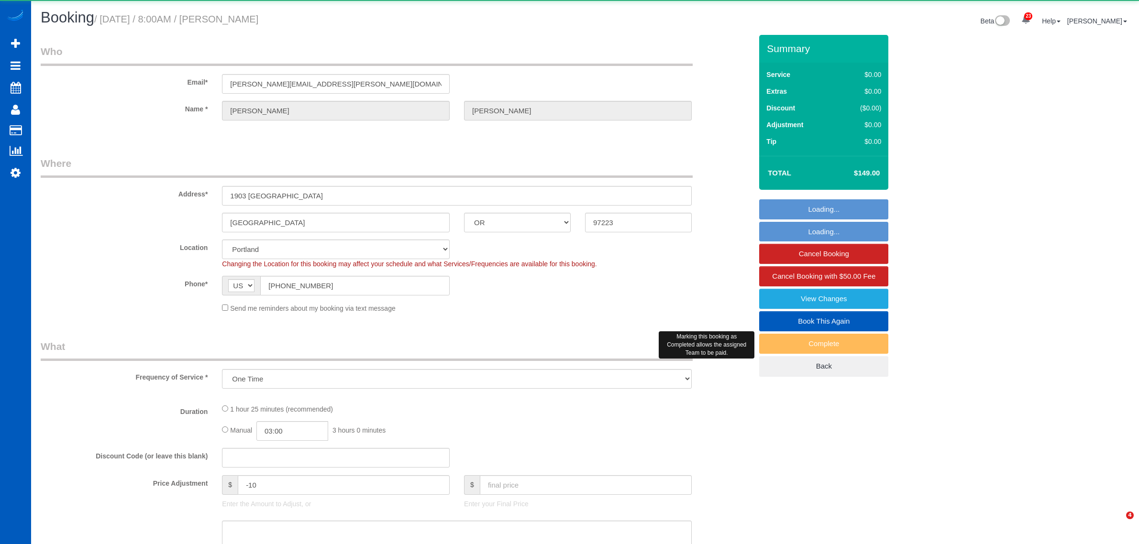
select select "OR"
select select "object:1125"
select select "199"
select select "3"
select select "spot1"
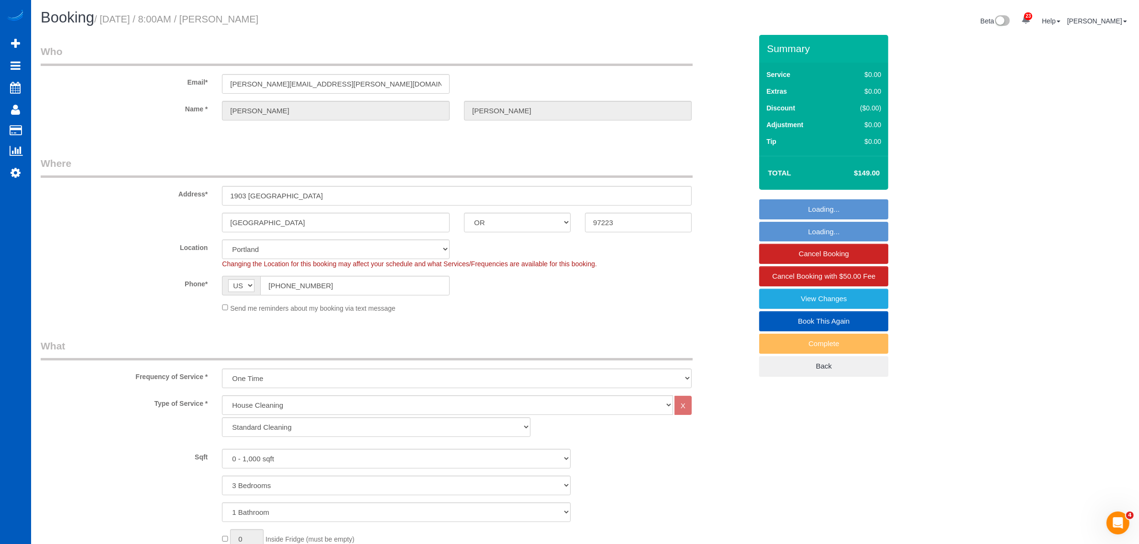
click at [827, 319] on link "Book This Again" at bounding box center [823, 321] width 129 height 20
select select "OR"
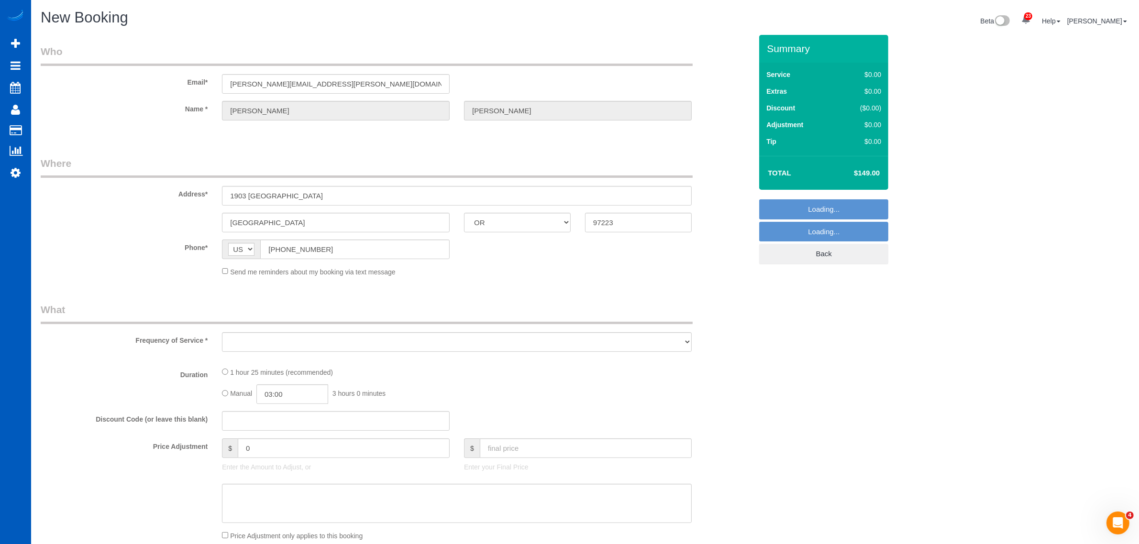
select select "object:1652"
select select "199"
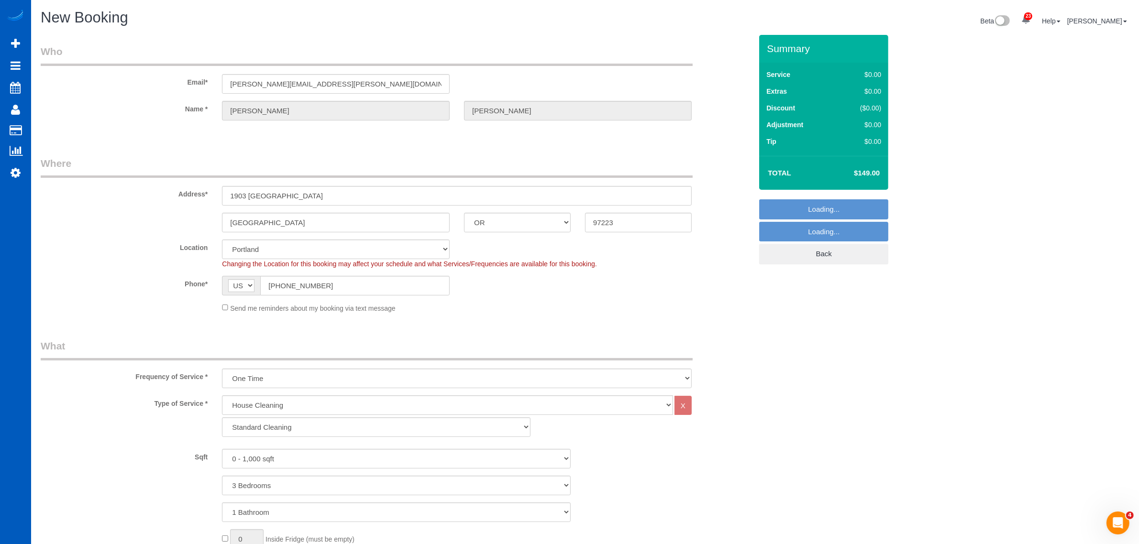
select select "object:1796"
select select "3"
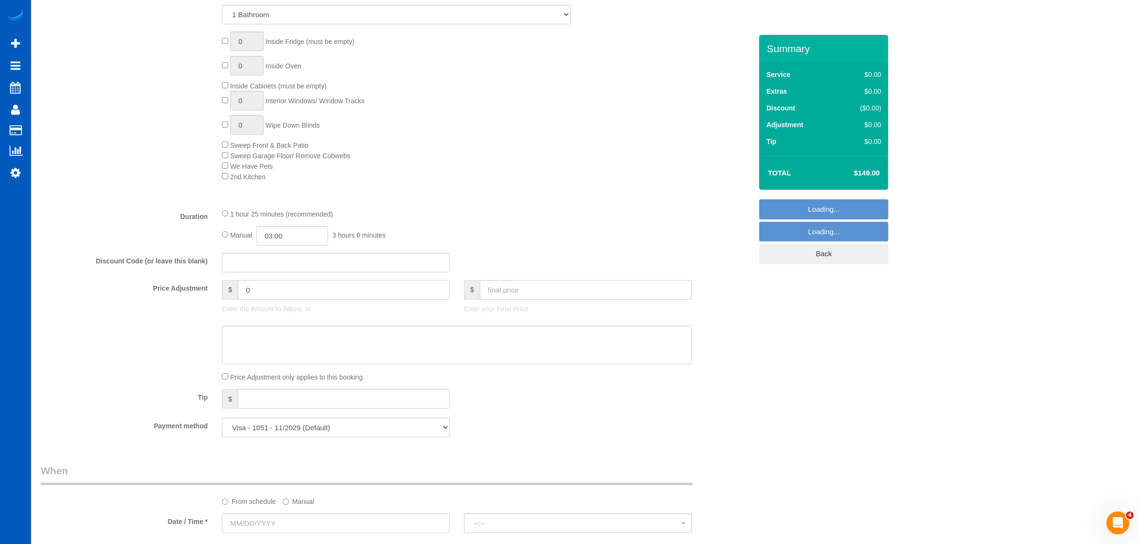
select select "object:1890"
select select "3"
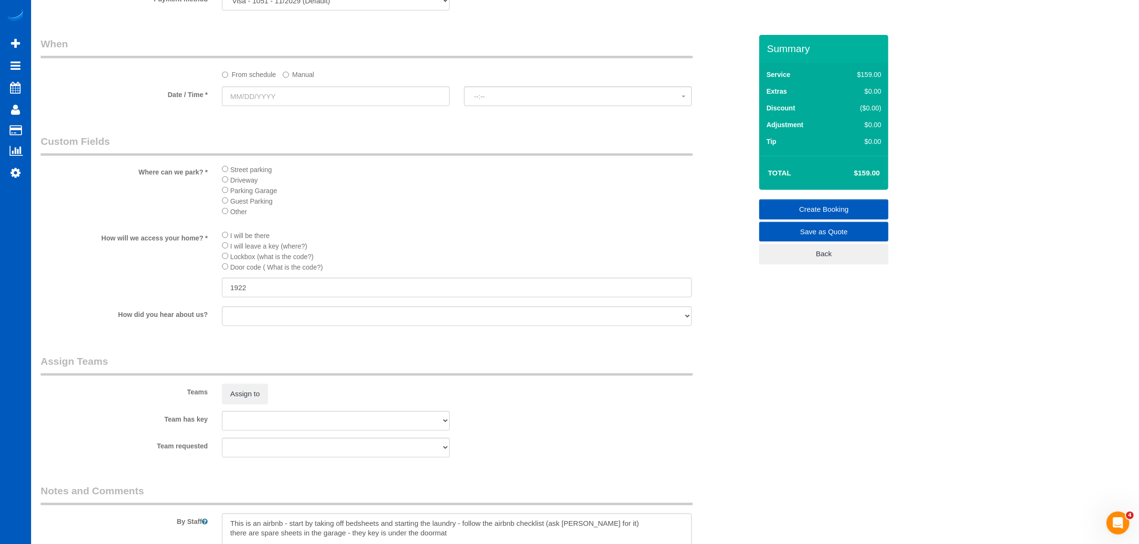
scroll to position [915, 0]
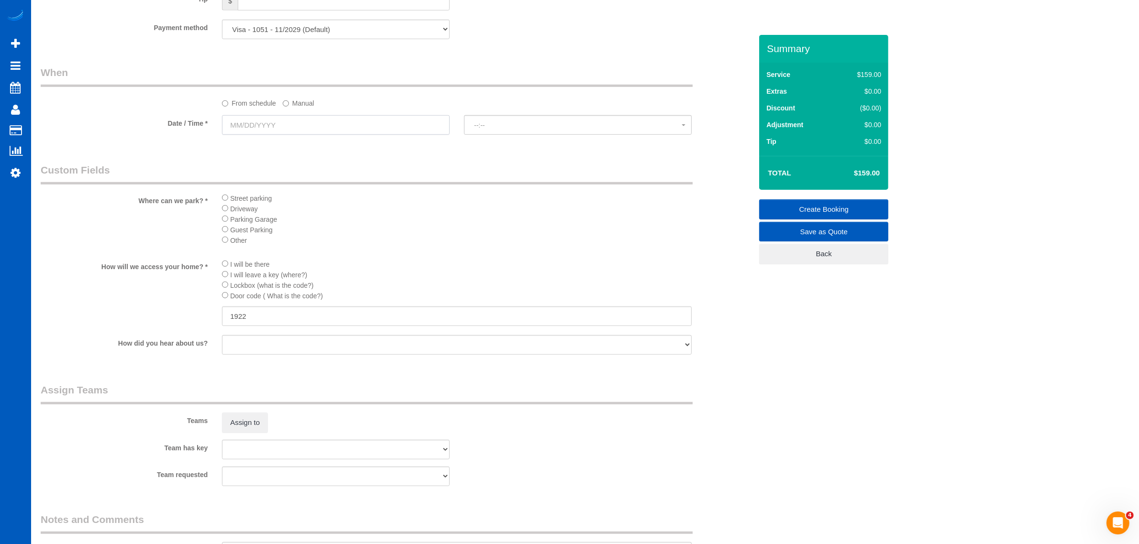
click at [290, 127] on input "text" at bounding box center [336, 125] width 228 height 20
click at [334, 144] on span "Next" at bounding box center [338, 145] width 8 height 8
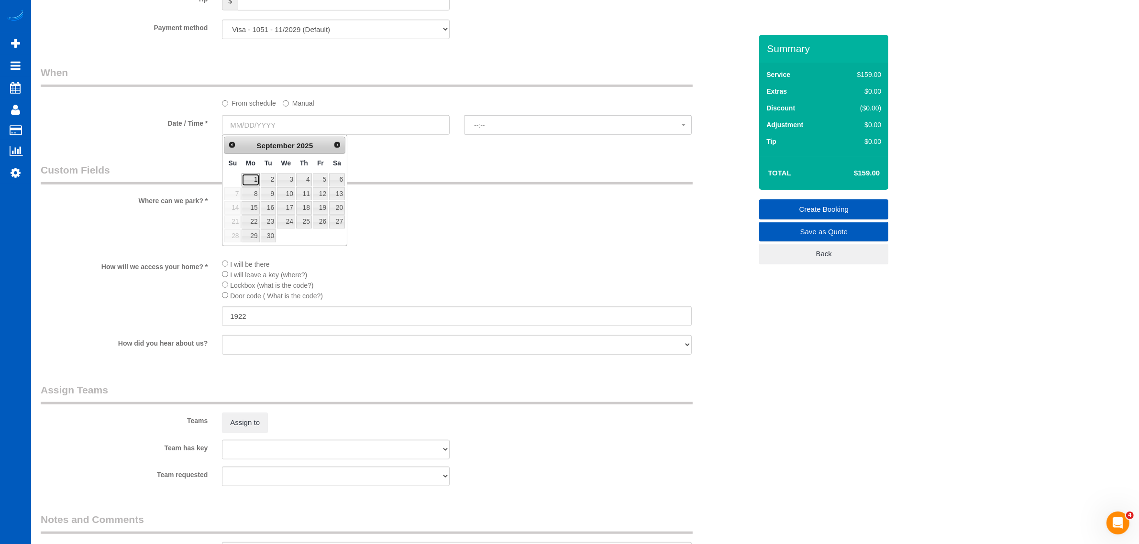
click at [253, 182] on link "1" at bounding box center [251, 180] width 18 height 13
type input "[DATE]"
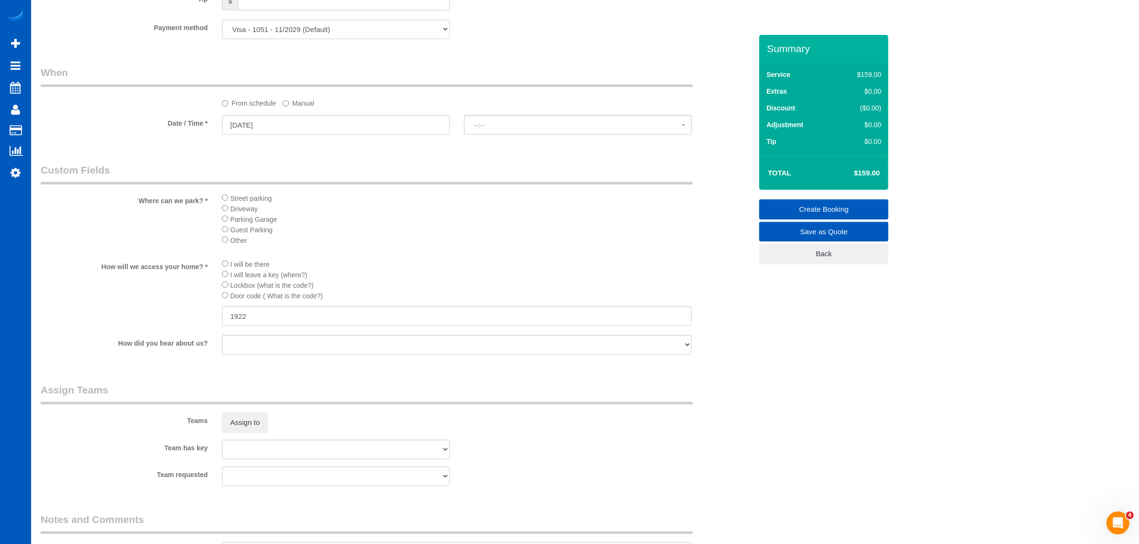
select select "spot31"
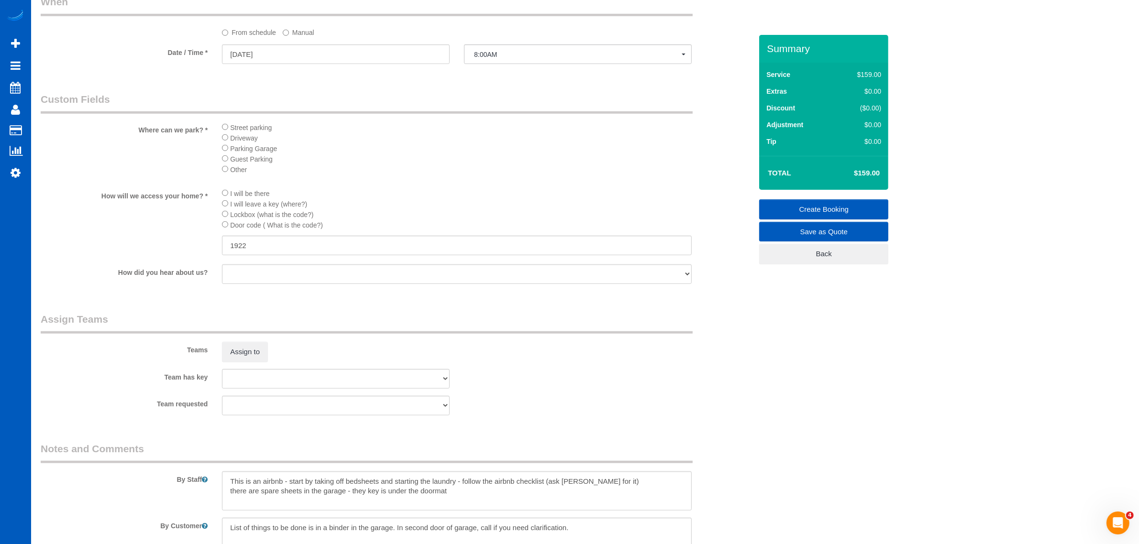
scroll to position [1015, 0]
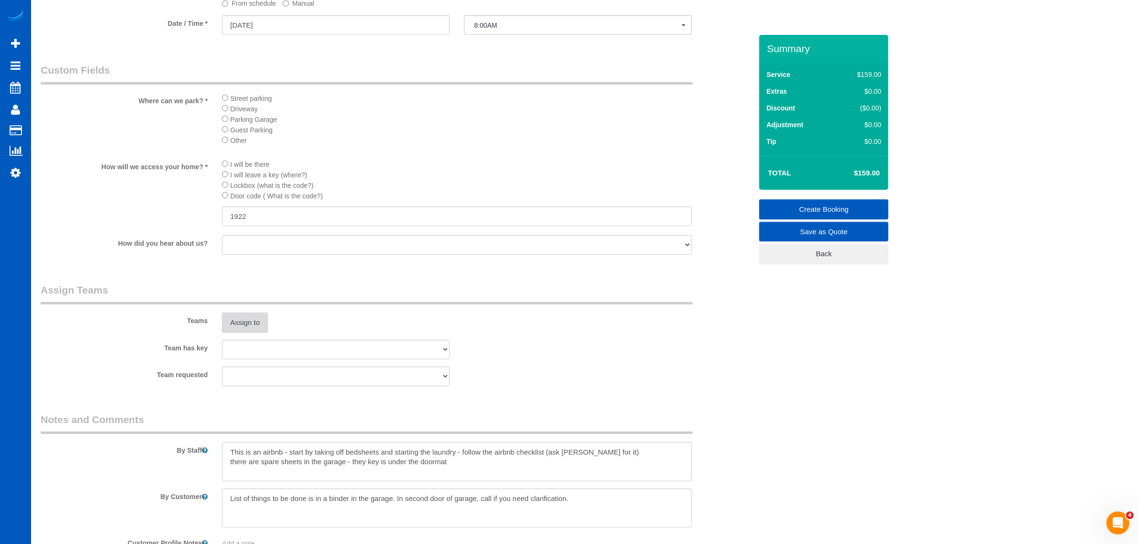
click at [263, 313] on button "Assign to" at bounding box center [245, 323] width 46 height 20
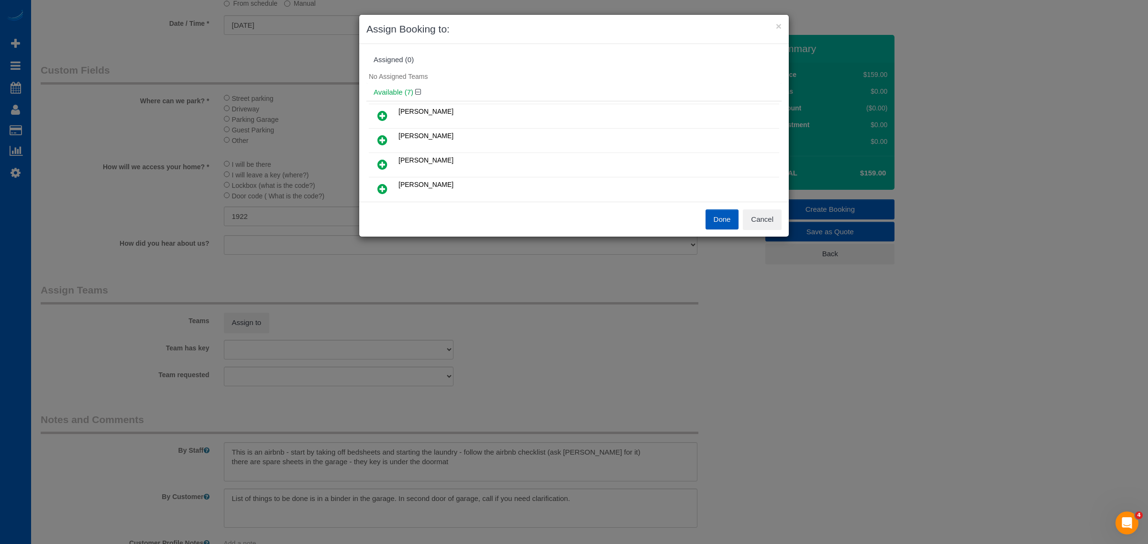
click at [380, 135] on icon at bounding box center [382, 139] width 10 height 11
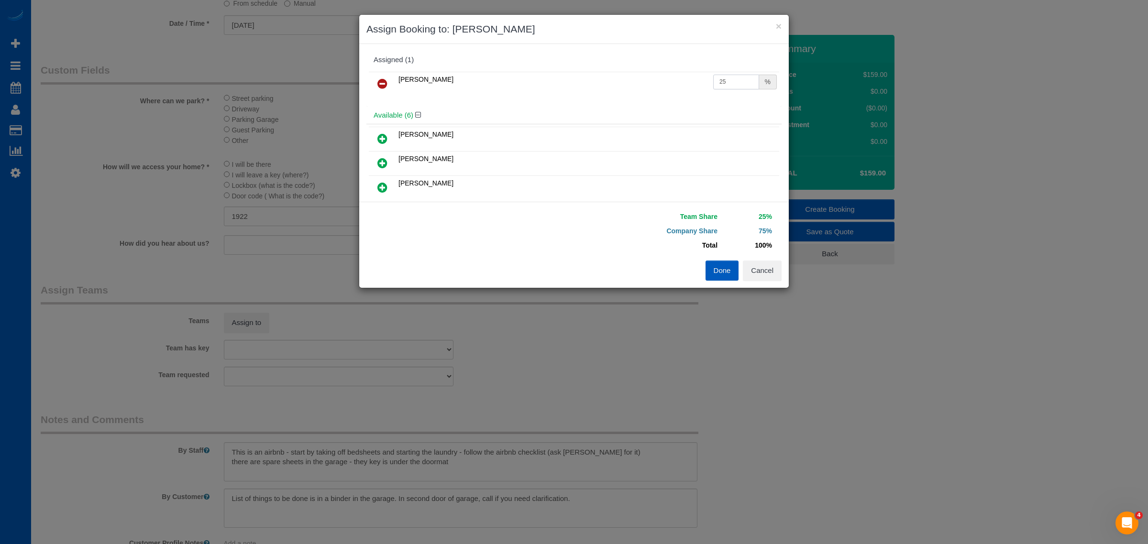
drag, startPoint x: 725, startPoint y: 81, endPoint x: 567, endPoint y: 106, distance: 160.2
click at [567, 106] on div "[PERSON_NAME] 25 %" at bounding box center [573, 87] width 415 height 37
type input "60"
click at [717, 268] on button "Done" at bounding box center [722, 271] width 33 height 20
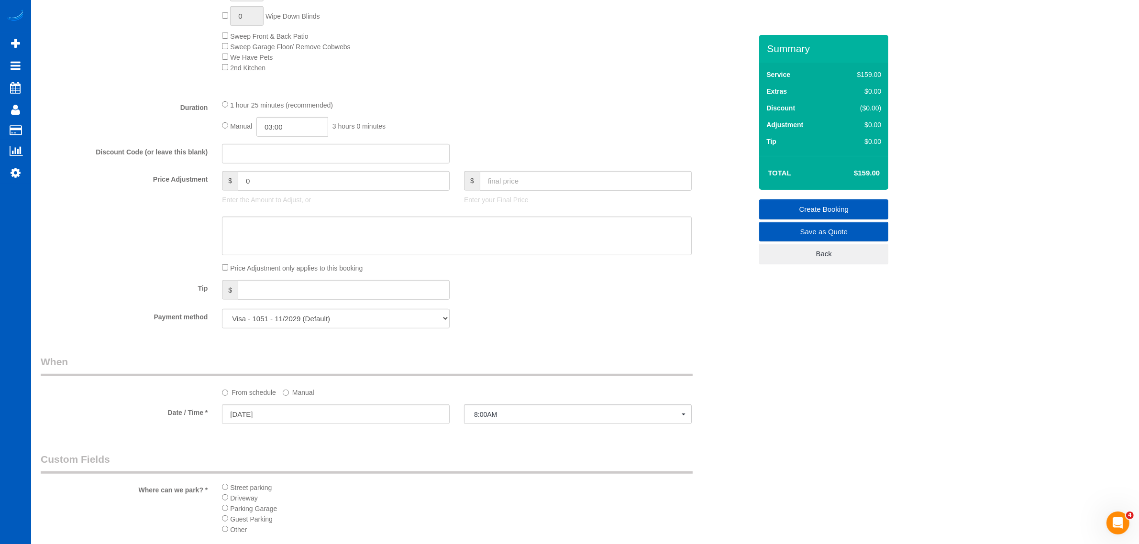
scroll to position [517, 0]
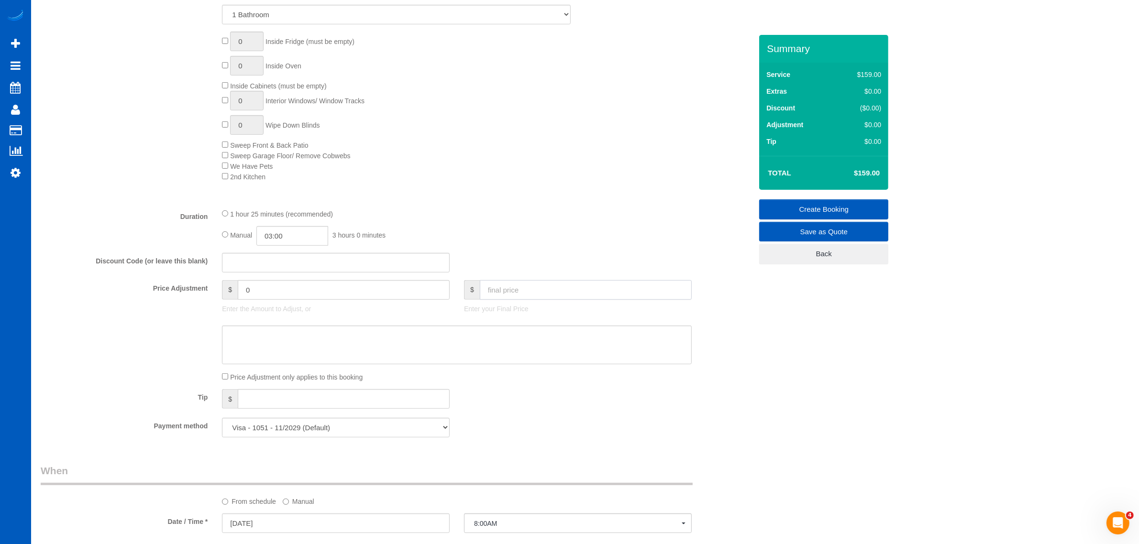
click at [526, 286] on input "text" at bounding box center [586, 290] width 212 height 20
type input "149"
type input "-10"
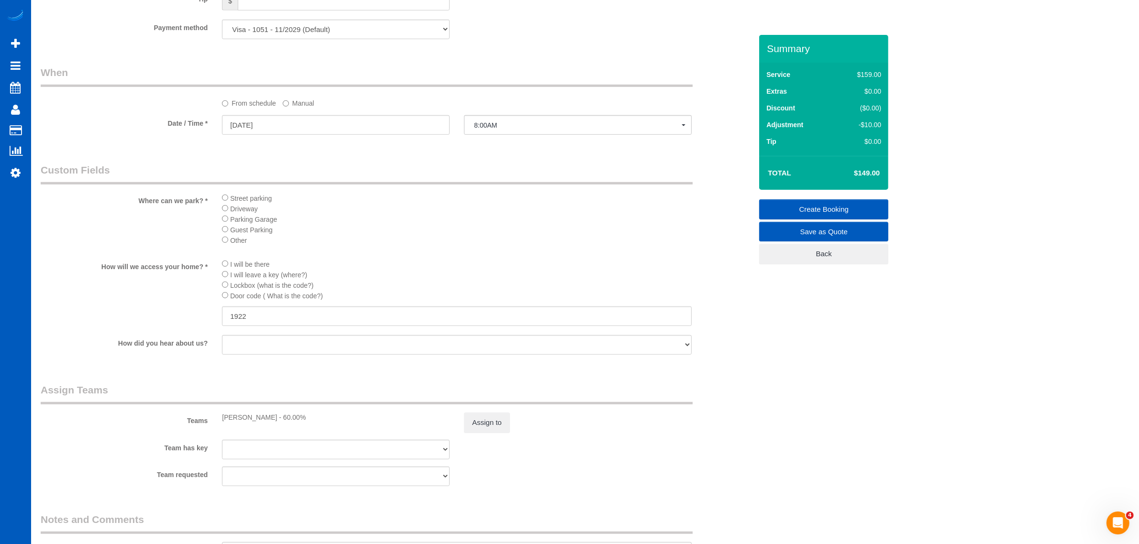
scroll to position [1079, 0]
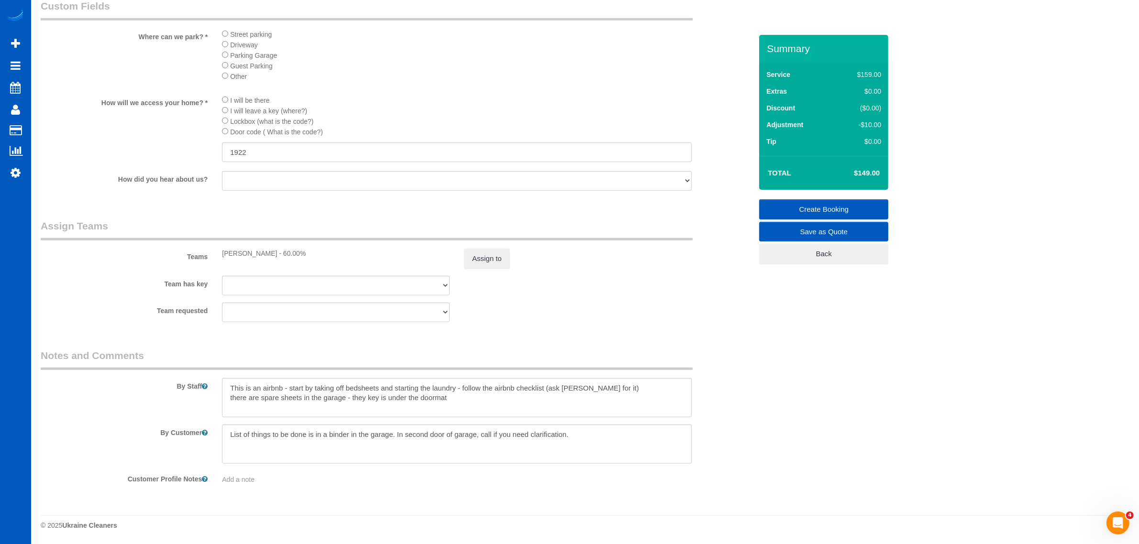
click at [836, 203] on link "Create Booking" at bounding box center [823, 209] width 129 height 20
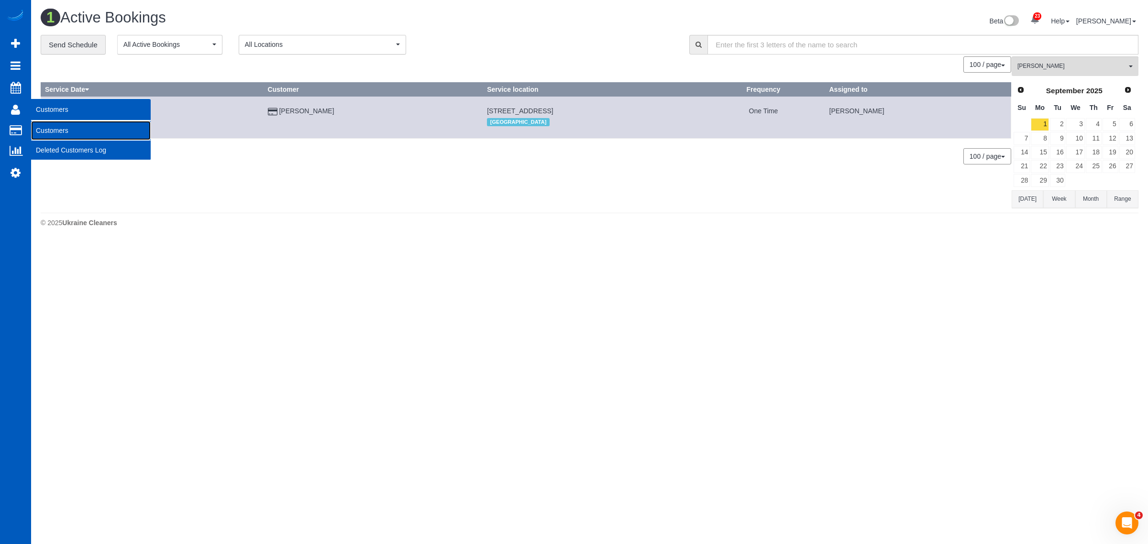
click at [47, 122] on link "Customers" at bounding box center [91, 130] width 120 height 19
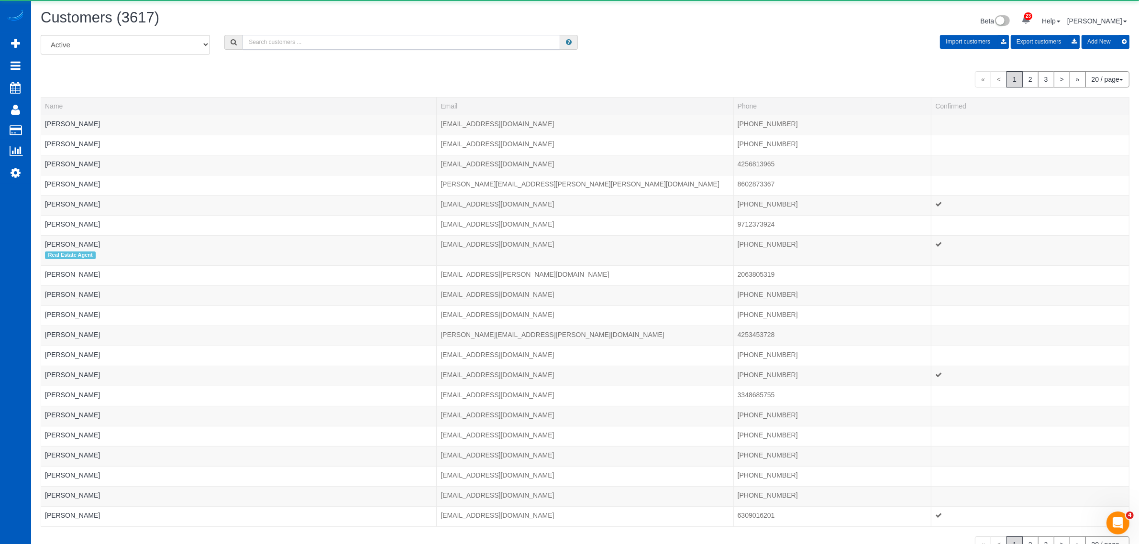
click at [288, 43] on input "text" at bounding box center [402, 42] width 318 height 15
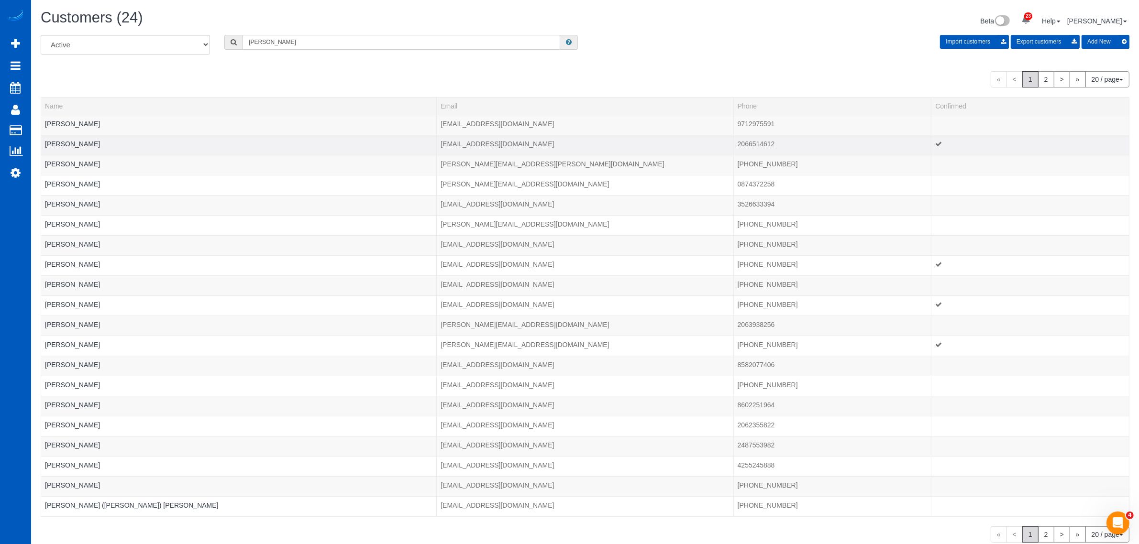
type input "[PERSON_NAME]"
click at [72, 139] on td "[PERSON_NAME]" at bounding box center [239, 145] width 396 height 20
click at [68, 140] on link "[PERSON_NAME]" at bounding box center [72, 144] width 55 height 8
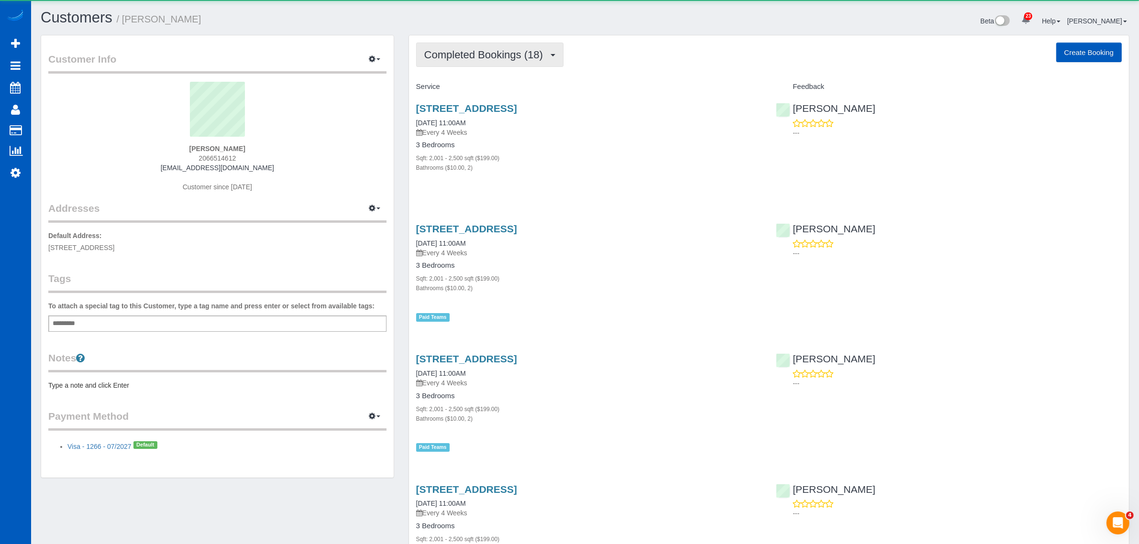
click at [479, 54] on span "Completed Bookings (18)" at bounding box center [485, 55] width 123 height 12
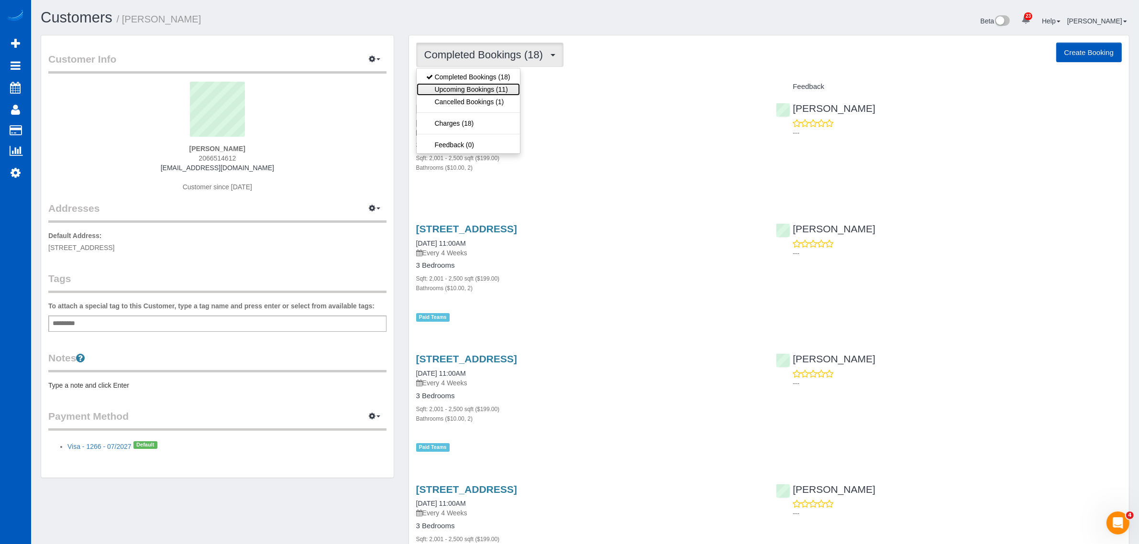
click at [476, 89] on link "Upcoming Bookings (11)" at bounding box center [468, 89] width 103 height 12
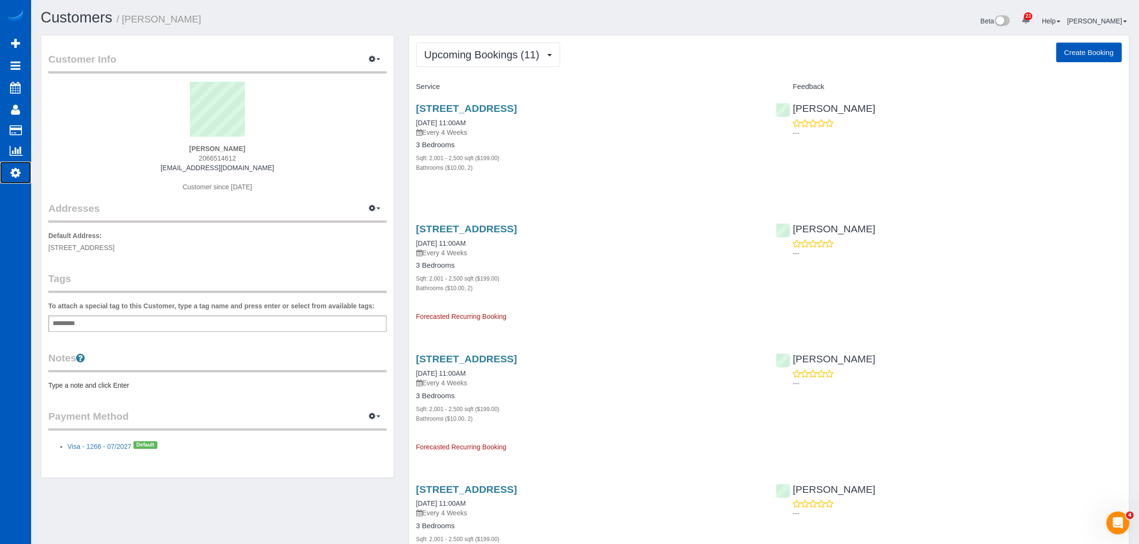
drag, startPoint x: 29, startPoint y: 173, endPoint x: 19, endPoint y: 173, distance: 10.1
click at [29, 173] on link "Settings" at bounding box center [15, 173] width 31 height 22
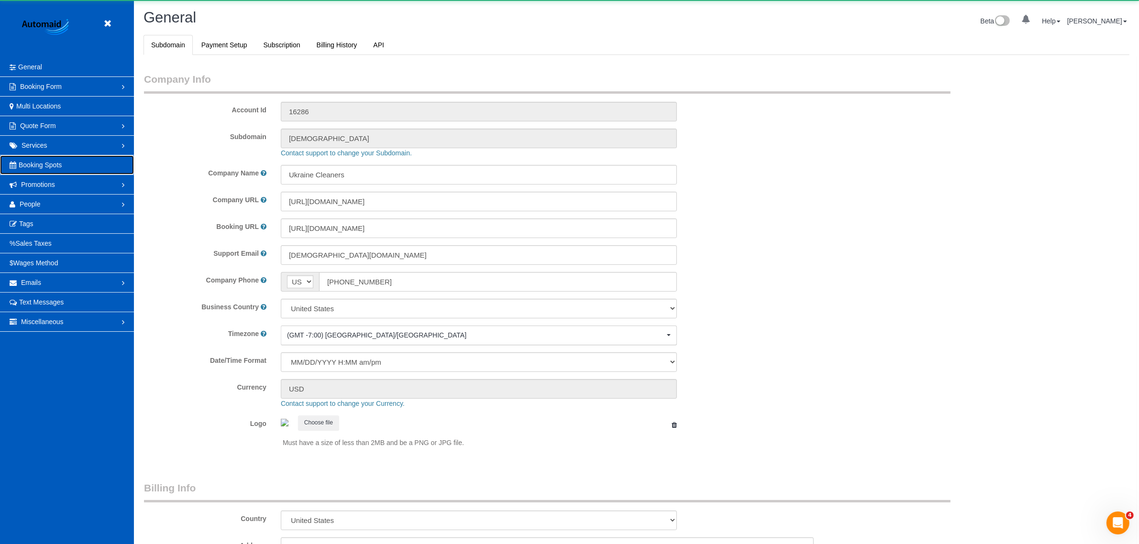
click at [15, 174] on link "Booking Spots" at bounding box center [67, 164] width 134 height 19
select select "1"
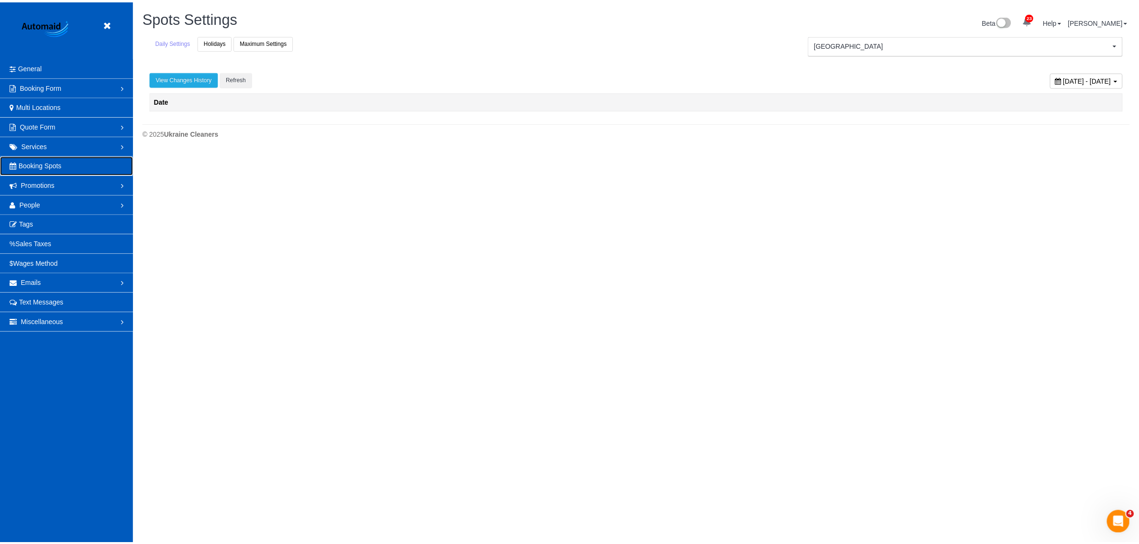
scroll to position [151, 1148]
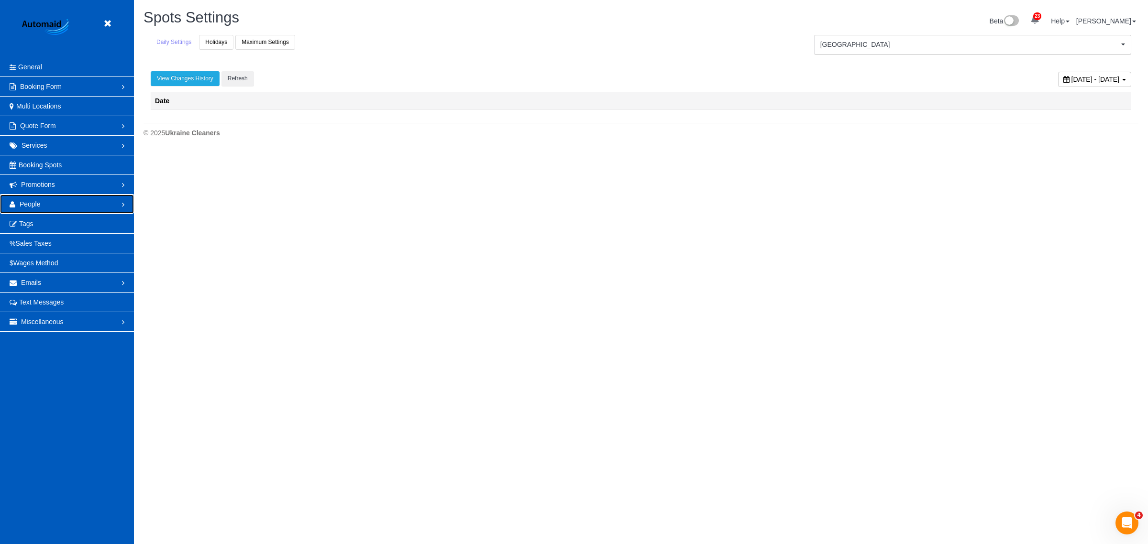
click at [43, 207] on link "People" at bounding box center [67, 204] width 134 height 19
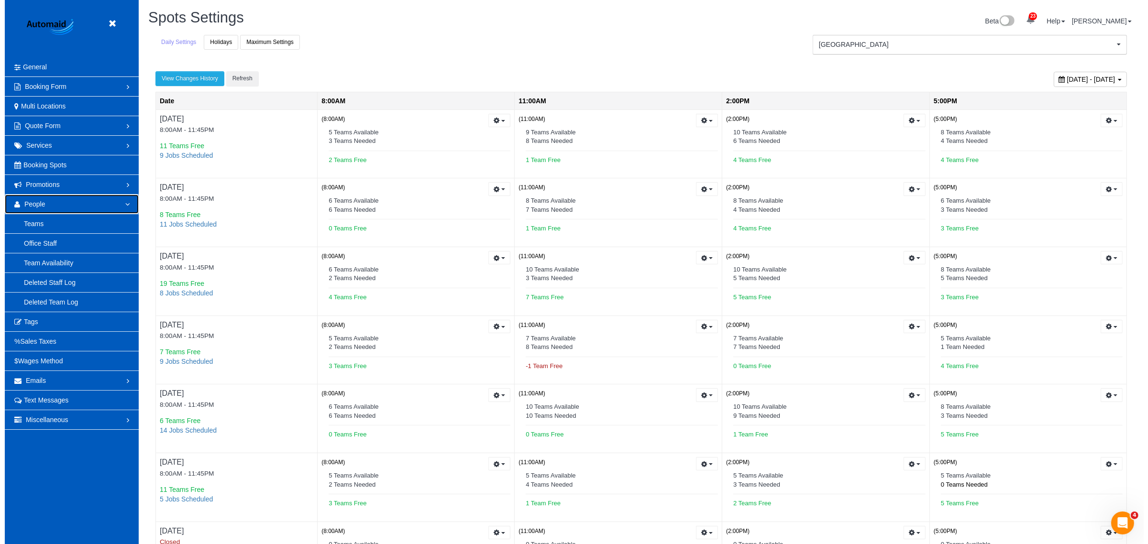
scroll to position [0, 0]
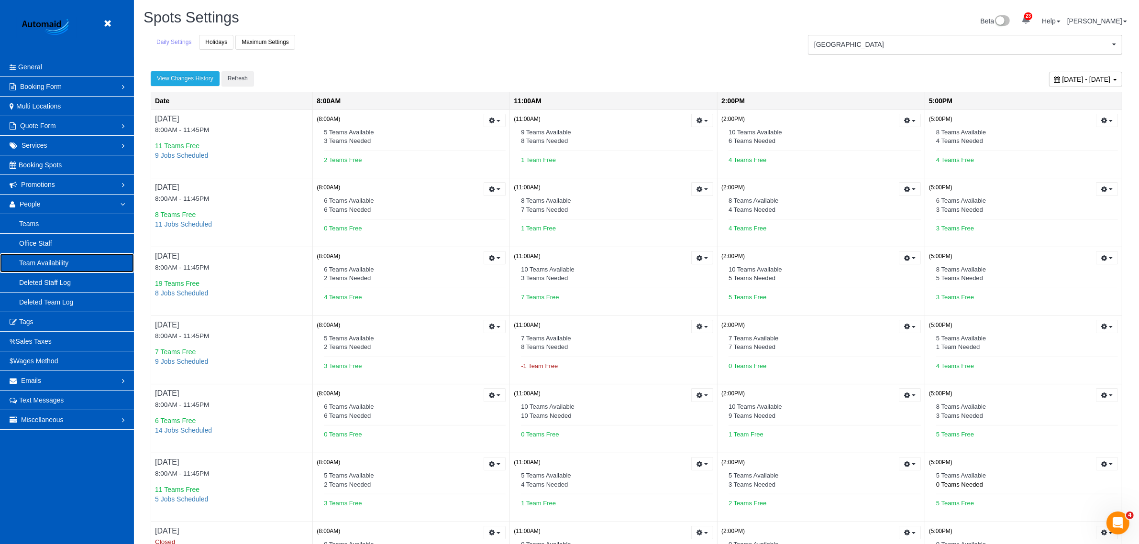
click at [53, 264] on link "Team Availability" at bounding box center [67, 263] width 134 height 19
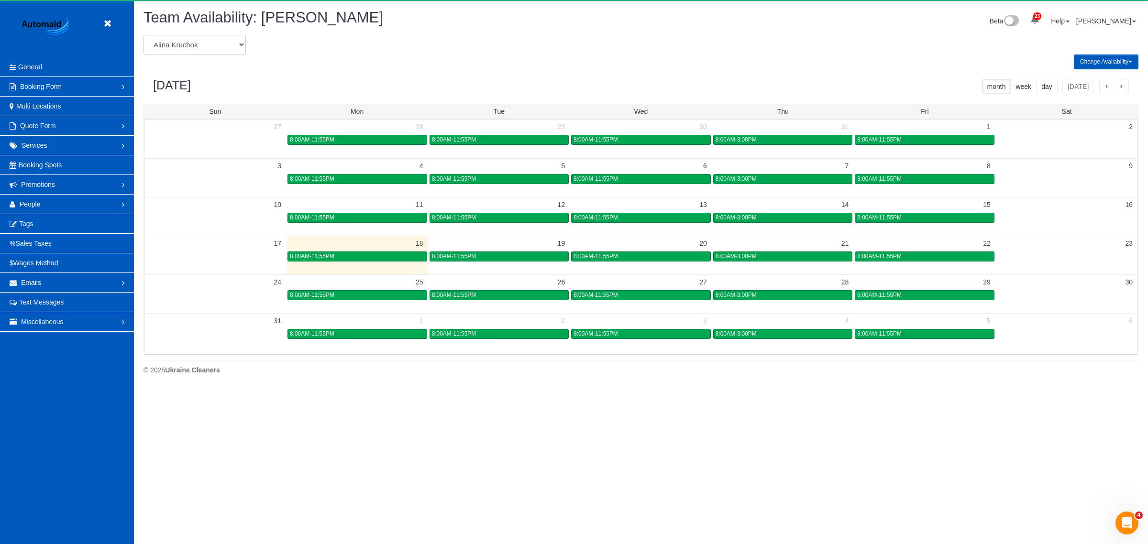
click at [206, 35] on select "[PERSON_NAME] [PERSON_NAME] [PERSON_NAME] [PERSON_NAME] [PERSON_NAME] [PERSON_N…" at bounding box center [195, 45] width 102 height 20
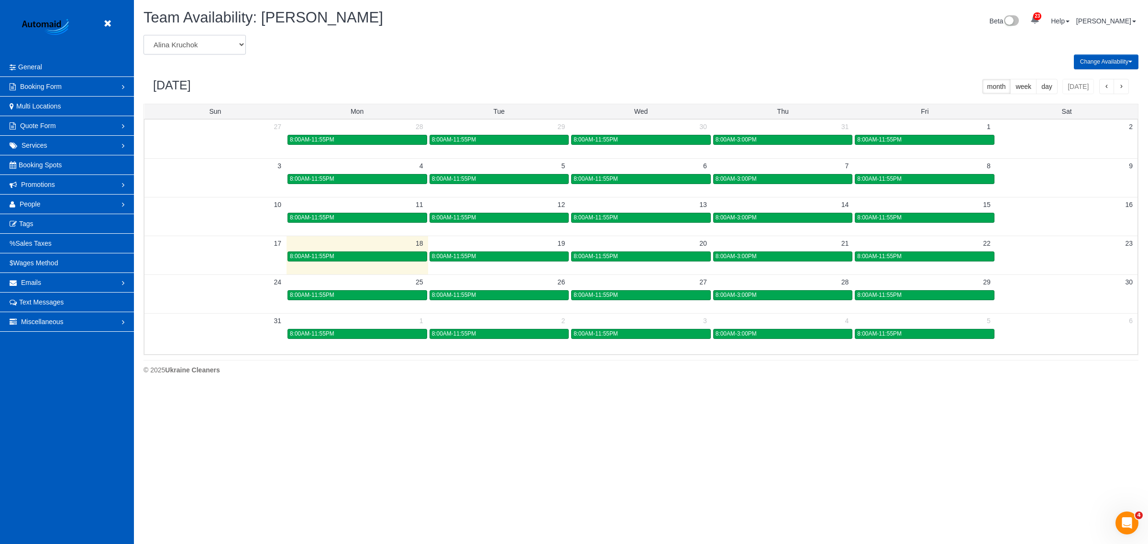
select select "number:16667"
click at [144, 35] on select "[PERSON_NAME] [PERSON_NAME] [PERSON_NAME] [PERSON_NAME] [PERSON_NAME] [PERSON_N…" at bounding box center [195, 45] width 102 height 20
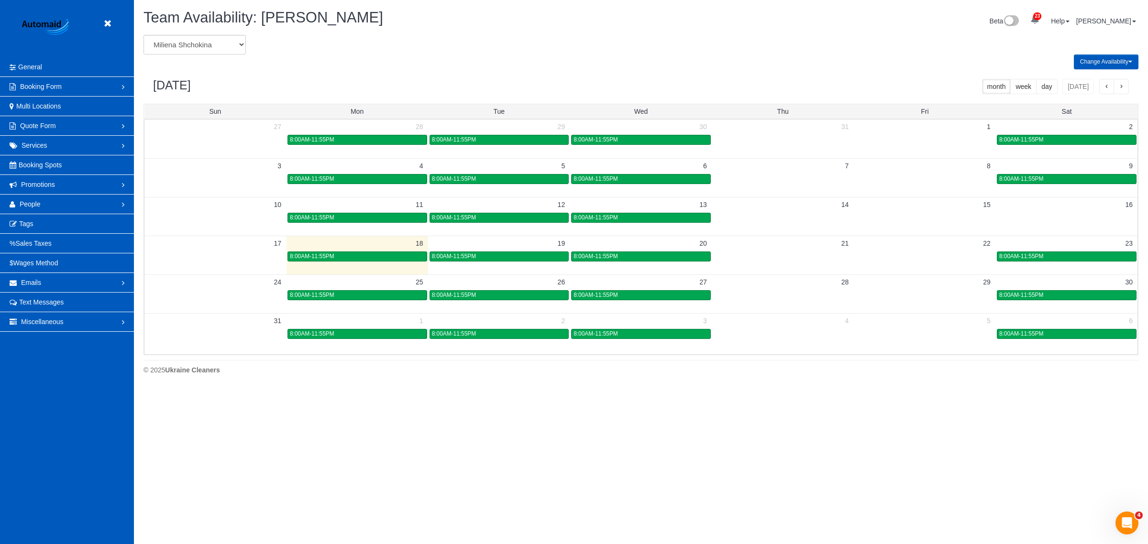
click at [1125, 86] on button "button" at bounding box center [1121, 86] width 15 height 15
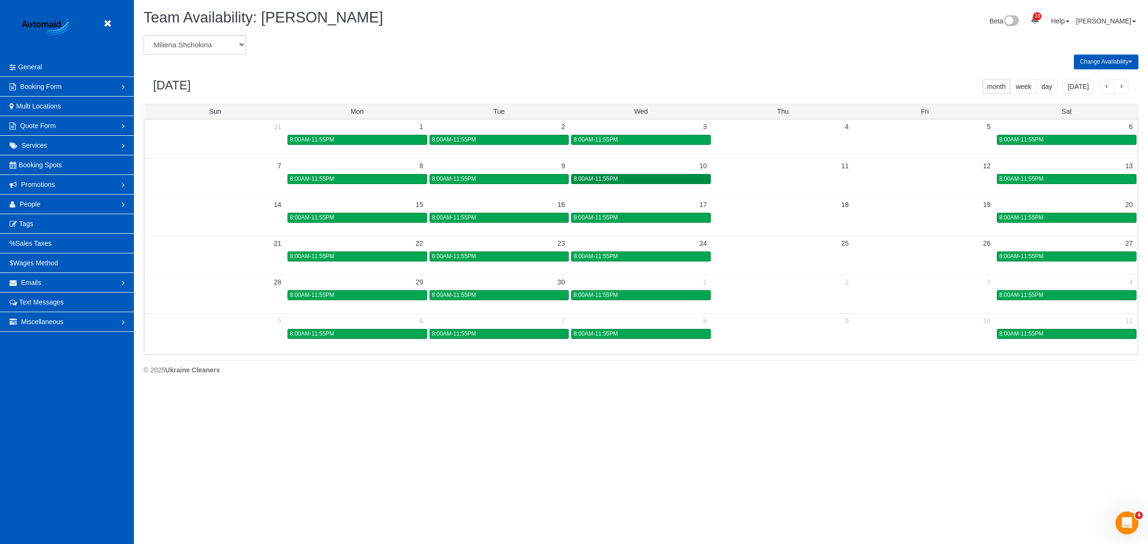
click at [675, 176] on div "8:00AM-11:55PM" at bounding box center [641, 179] width 135 height 7
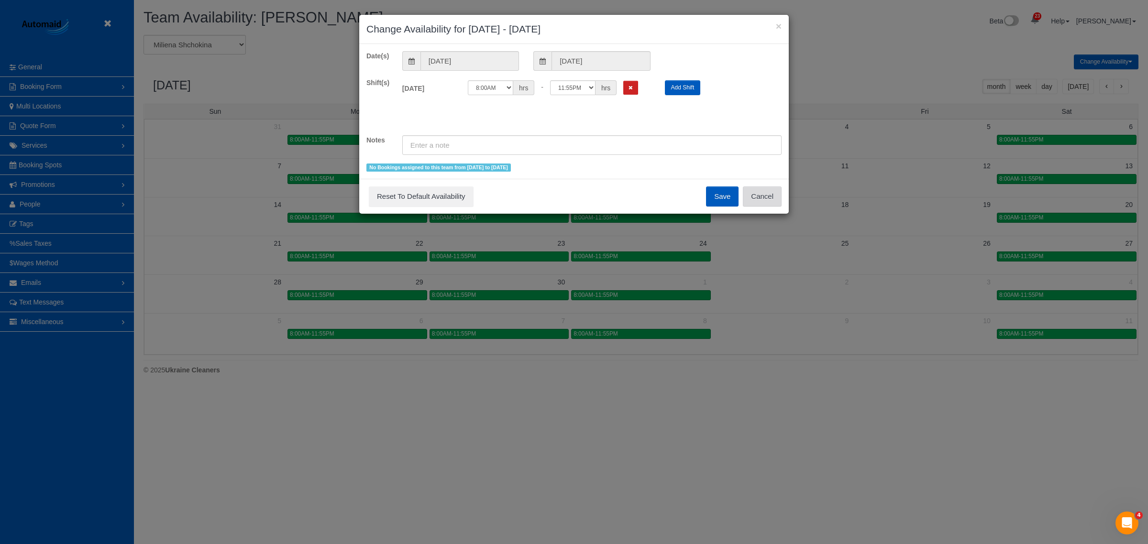
click at [761, 192] on button "Cancel" at bounding box center [762, 197] width 39 height 20
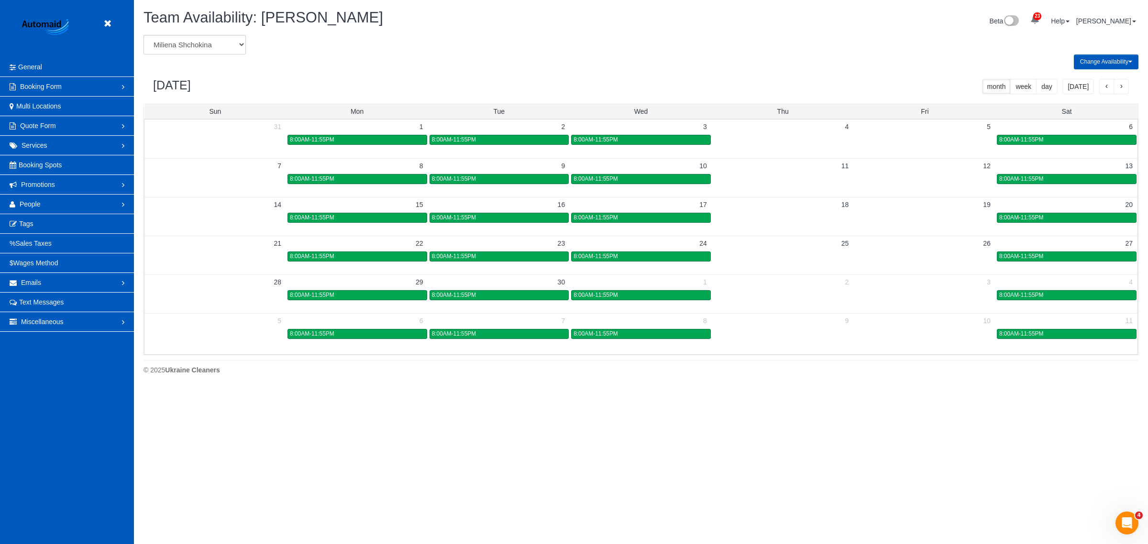
click at [637, 194] on td at bounding box center [641, 177] width 142 height 39
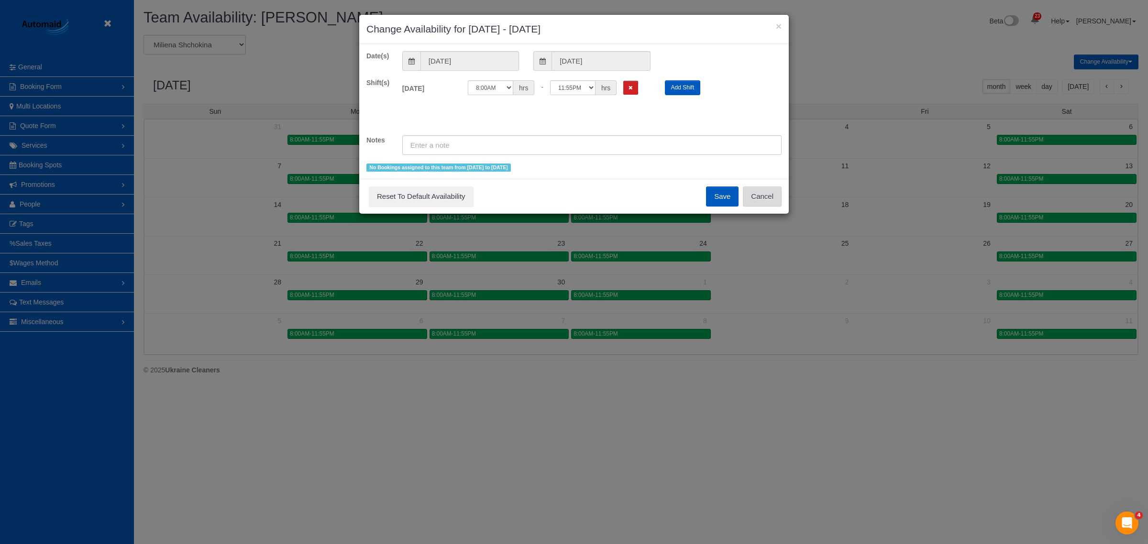
click at [771, 202] on button "Cancel" at bounding box center [762, 197] width 39 height 20
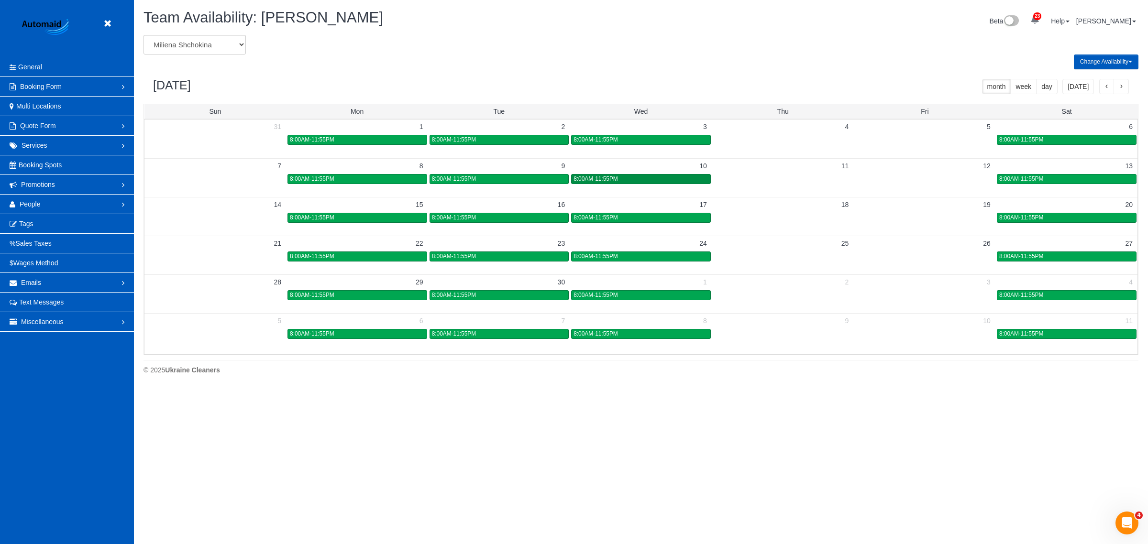
click at [654, 177] on div "8:00AM-11:55PM" at bounding box center [641, 179] width 135 height 7
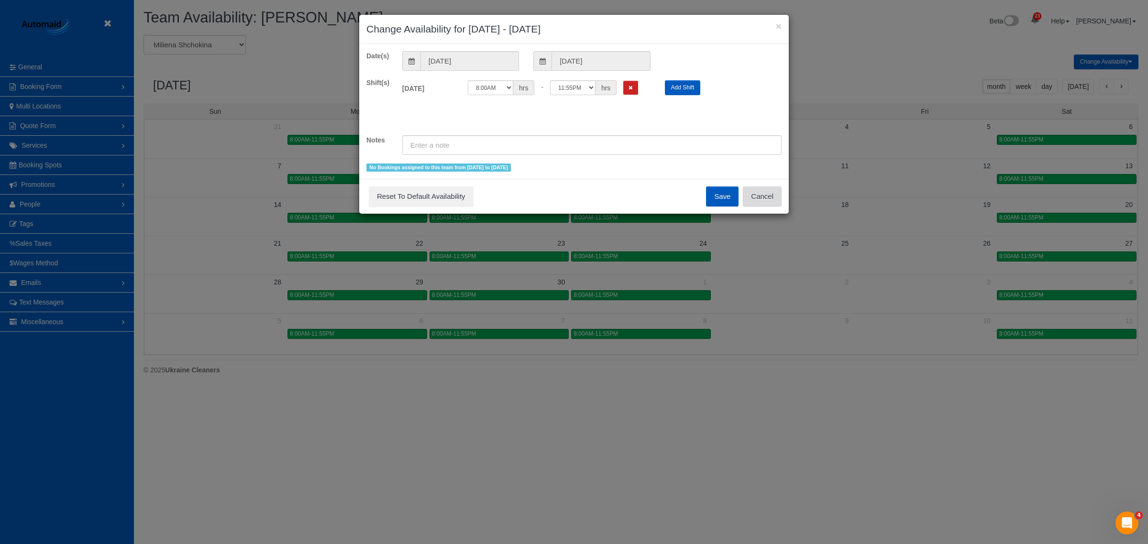
click at [761, 196] on button "Cancel" at bounding box center [762, 197] width 39 height 20
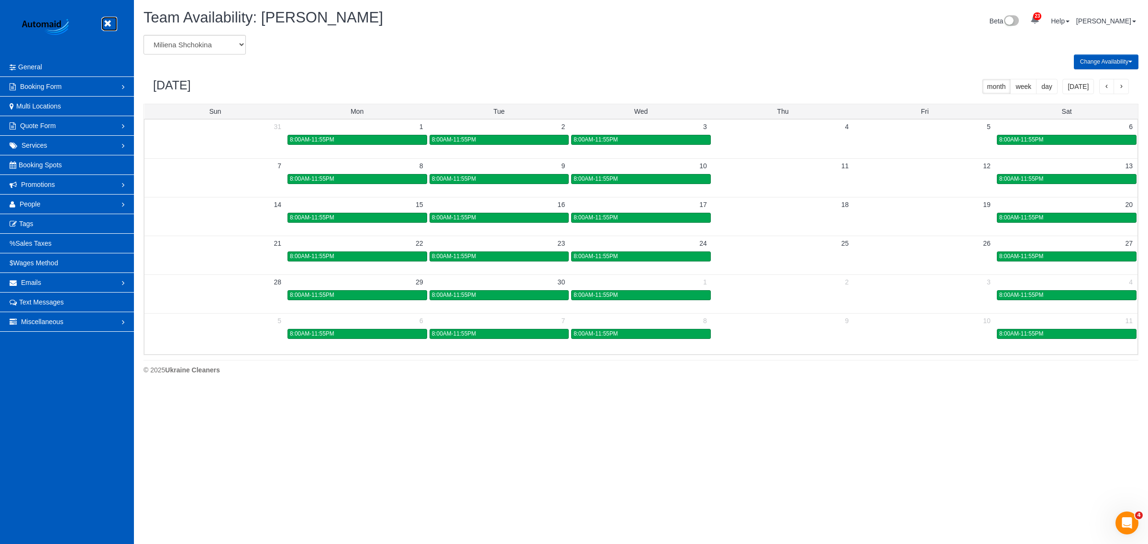
click at [109, 22] on icon at bounding box center [107, 24] width 12 height 12
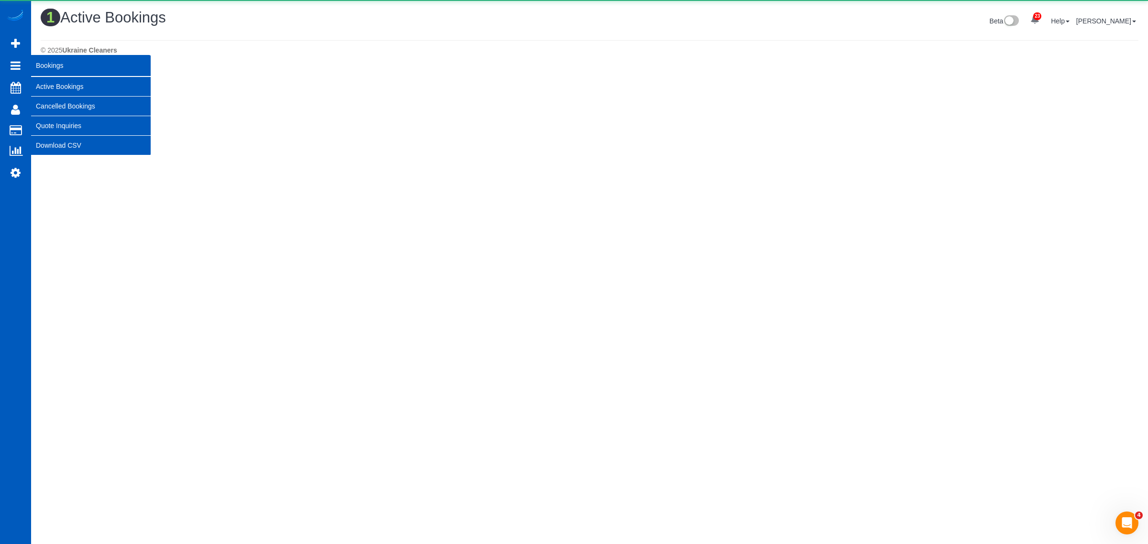
scroll to position [242, 1148]
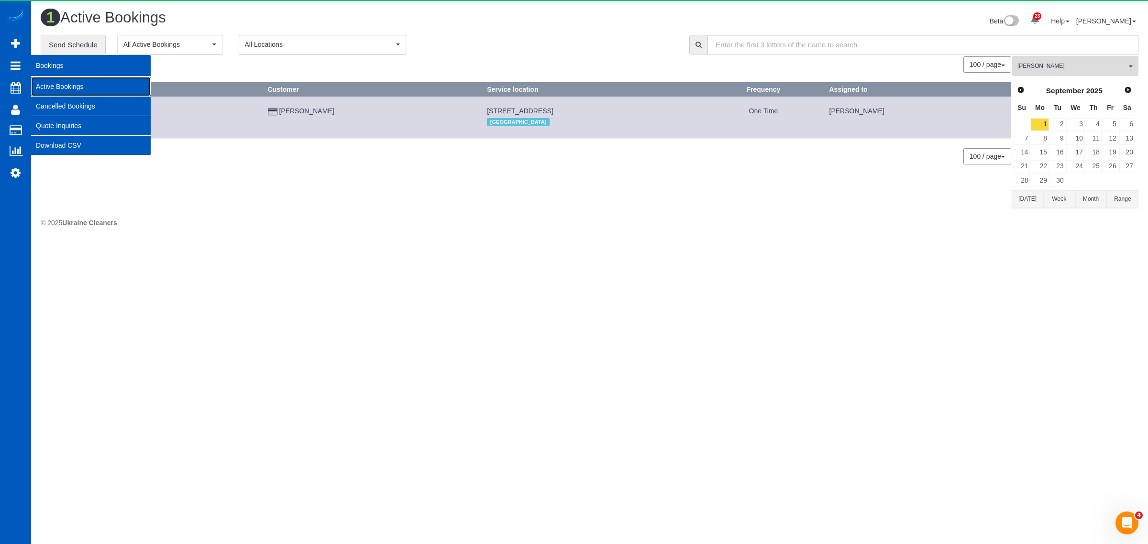
click at [61, 79] on link "Active Bookings" at bounding box center [91, 86] width 120 height 19
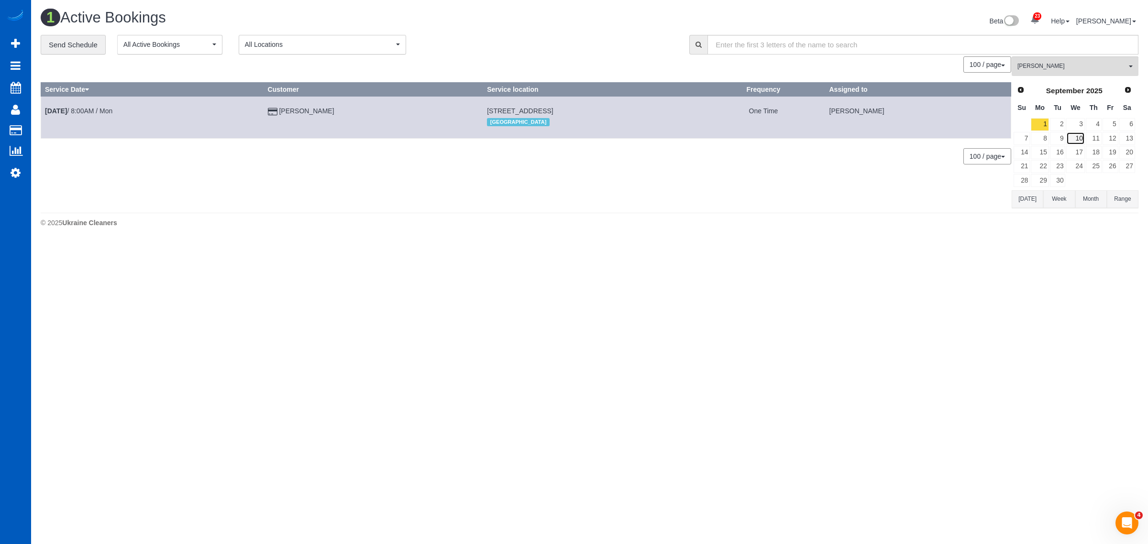
click at [1075, 141] on link "10" at bounding box center [1075, 138] width 18 height 13
click at [1075, 66] on span "[PERSON_NAME]" at bounding box center [1072, 66] width 109 height 8
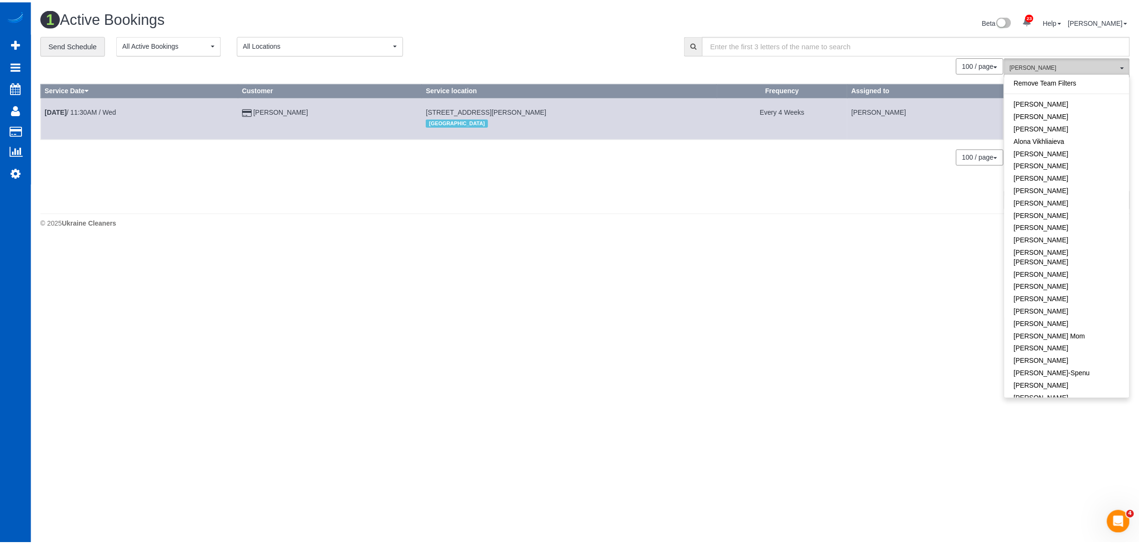
scroll to position [240, 0]
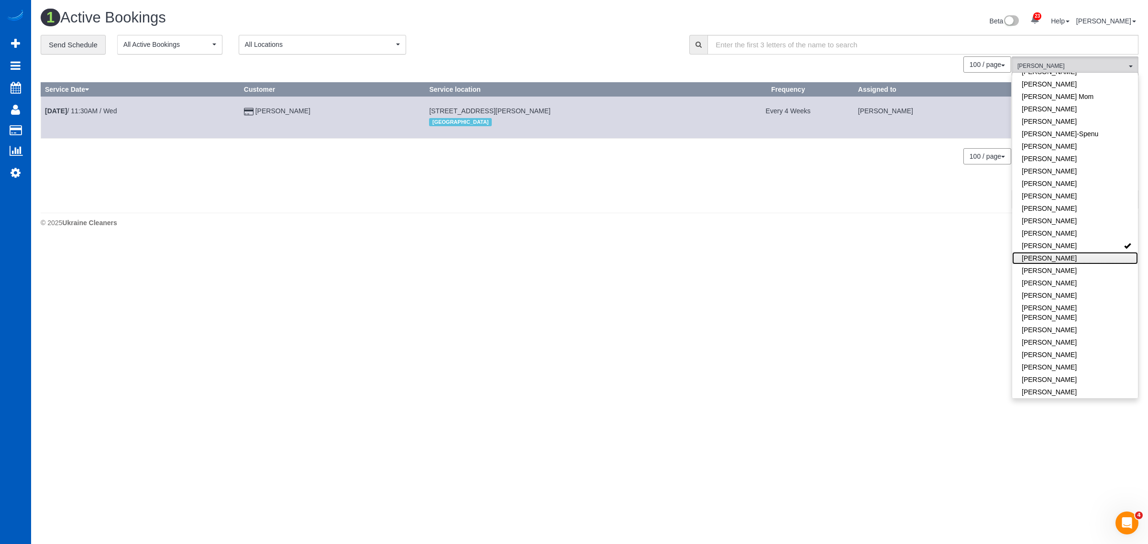
click at [1089, 252] on link "[PERSON_NAME]" at bounding box center [1075, 258] width 126 height 12
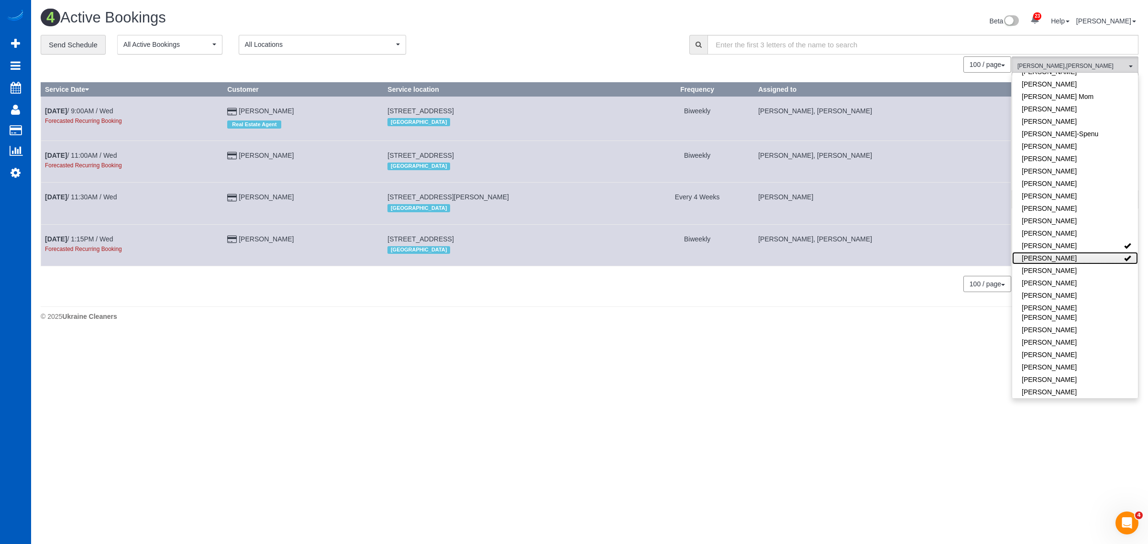
click at [1089, 252] on link "[PERSON_NAME]" at bounding box center [1075, 258] width 126 height 12
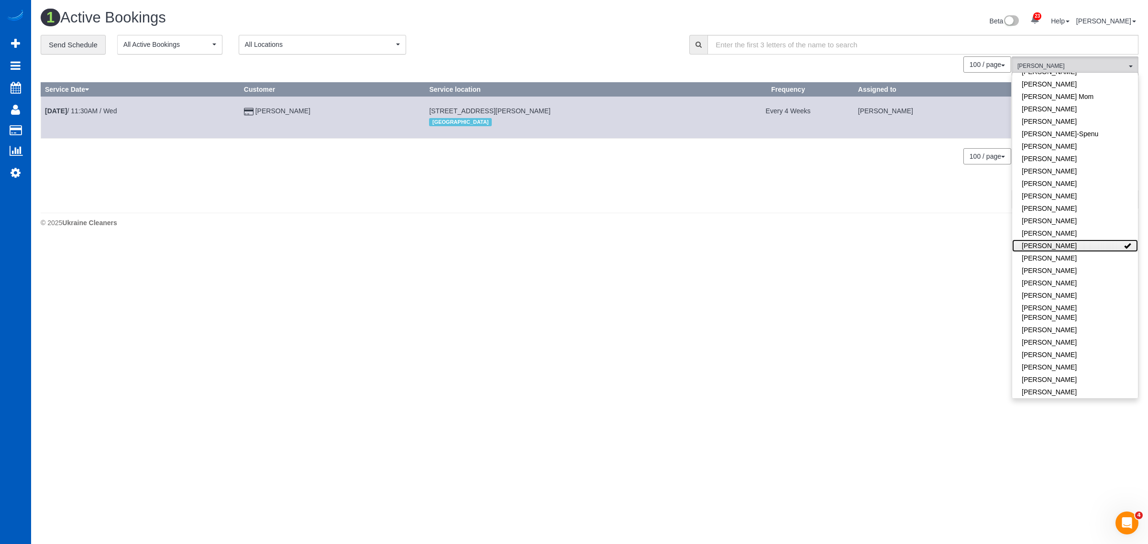
click at [1090, 240] on link "[PERSON_NAME]" at bounding box center [1075, 246] width 126 height 12
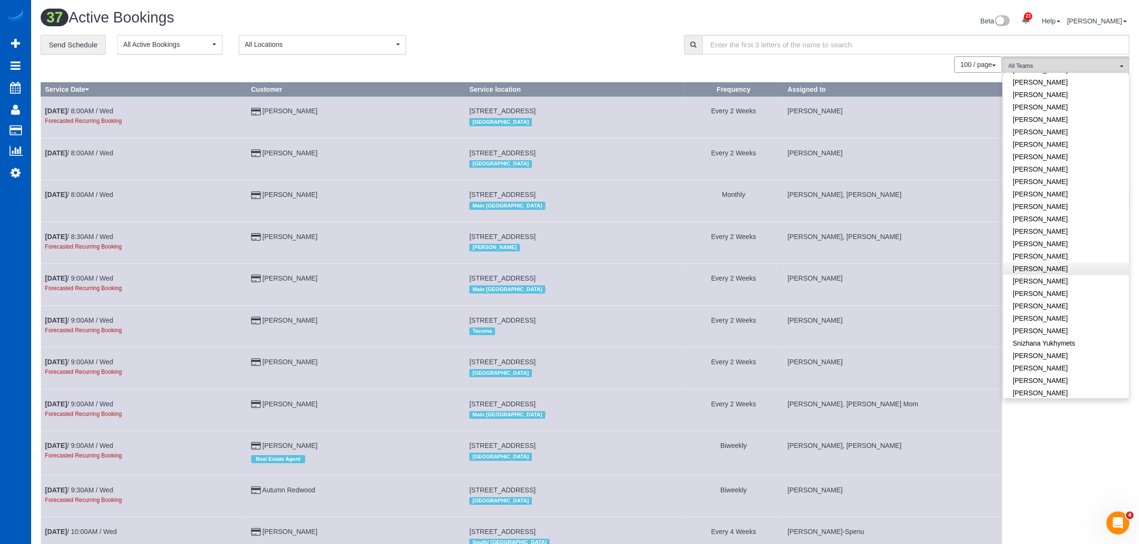
scroll to position [539, 0]
click at [1061, 336] on link "[PERSON_NAME]" at bounding box center [1066, 342] width 126 height 12
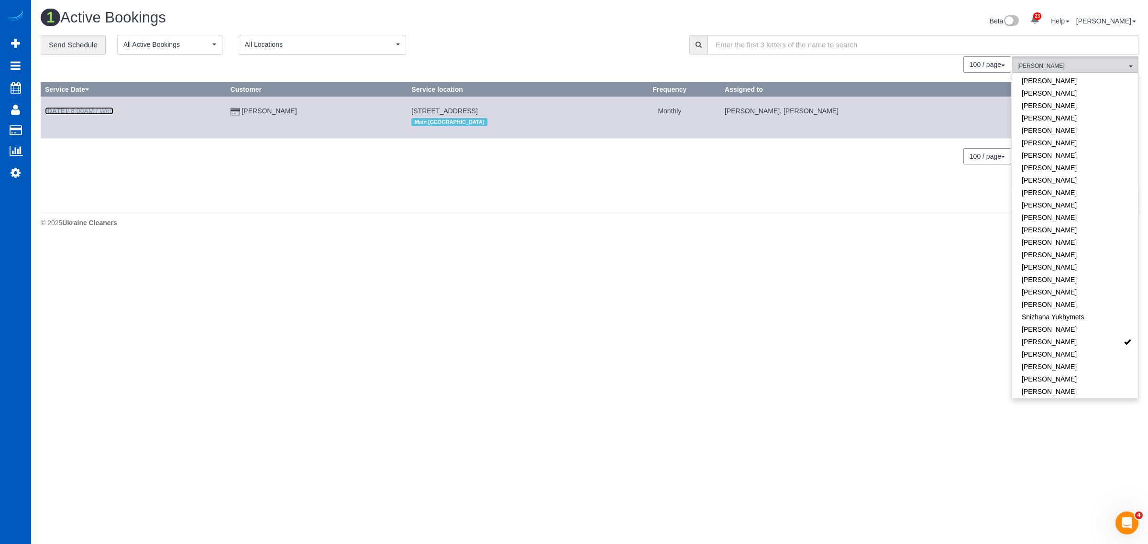
click at [97, 111] on link "[DATE] 8:00AM / Wed" at bounding box center [79, 111] width 68 height 8
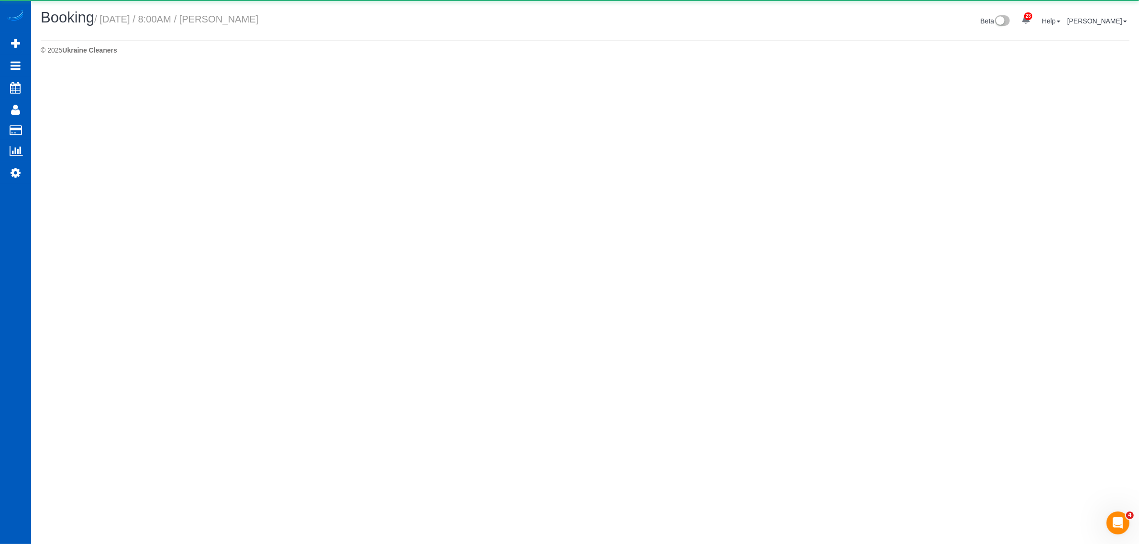
select select "WA"
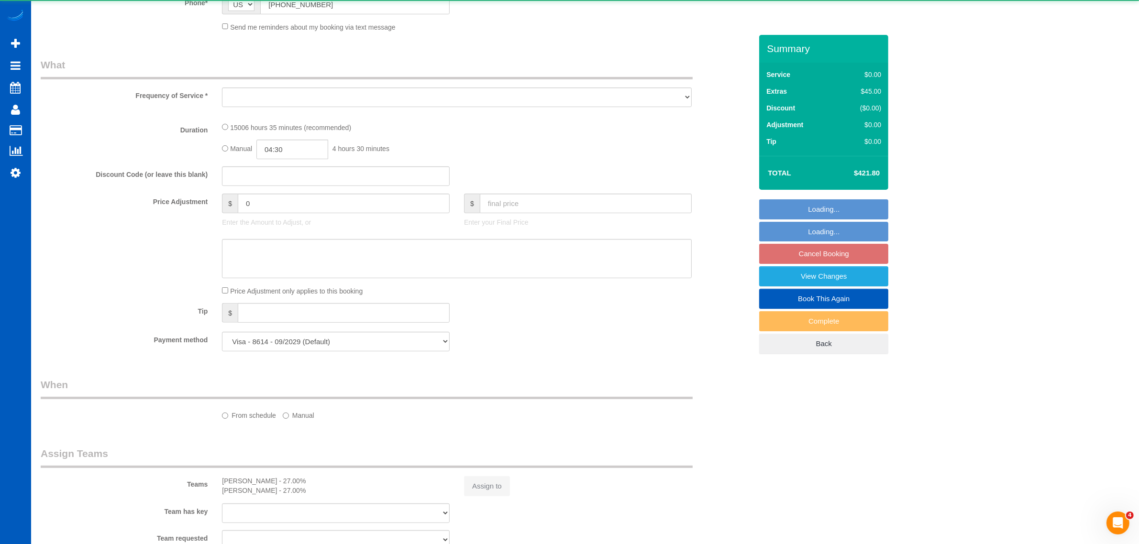
select select "object:8944"
select select "4001"
select select "5"
select select "spot51"
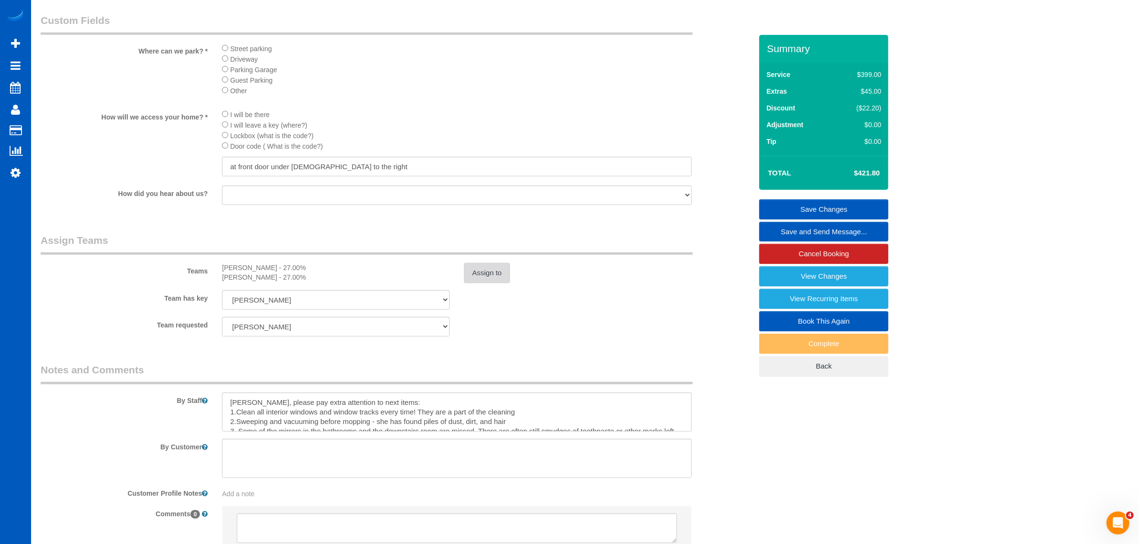
click at [481, 269] on button "Assign to" at bounding box center [487, 273] width 46 height 20
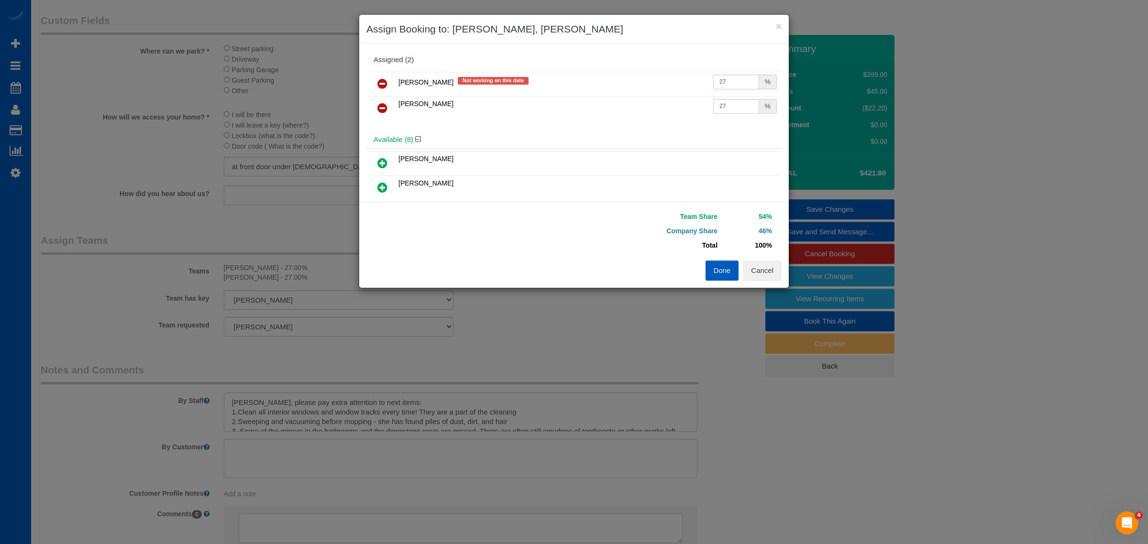
click at [381, 82] on icon at bounding box center [382, 83] width 10 height 11
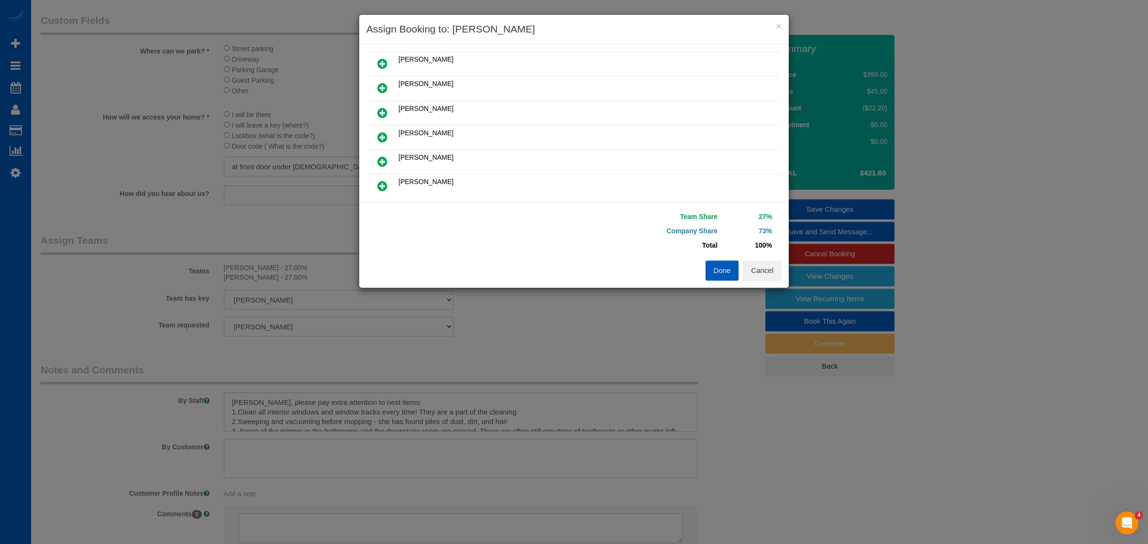
click at [376, 133] on link at bounding box center [382, 137] width 22 height 19
drag, startPoint x: 715, startPoint y: 79, endPoint x: 730, endPoint y: 79, distance: 15.3
click at [730, 79] on input "25" at bounding box center [736, 82] width 46 height 15
type input "27"
click at [717, 276] on button "Done" at bounding box center [722, 271] width 33 height 20
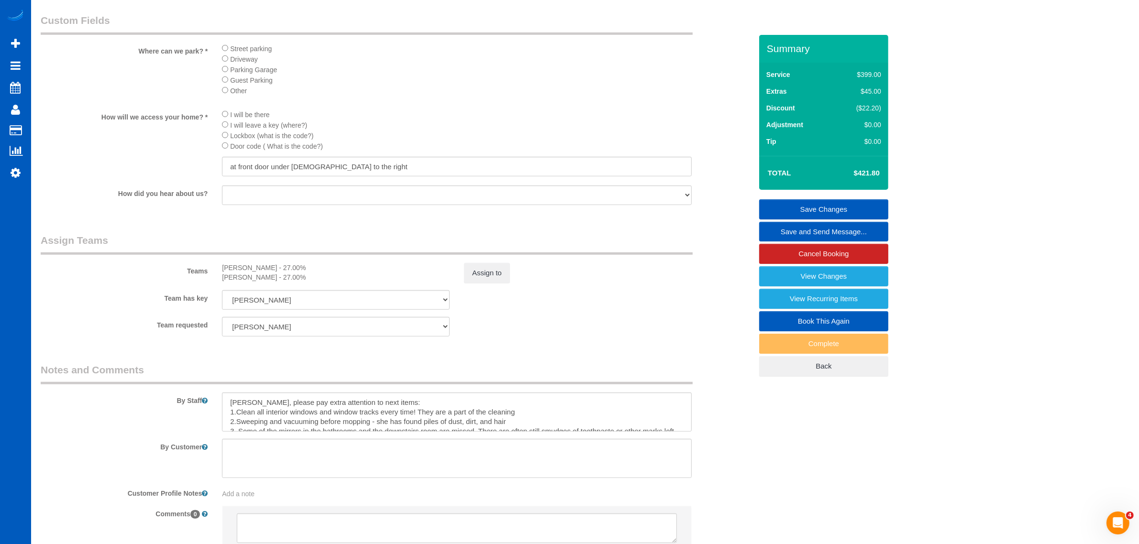
click at [813, 207] on link "Save Changes" at bounding box center [823, 209] width 129 height 20
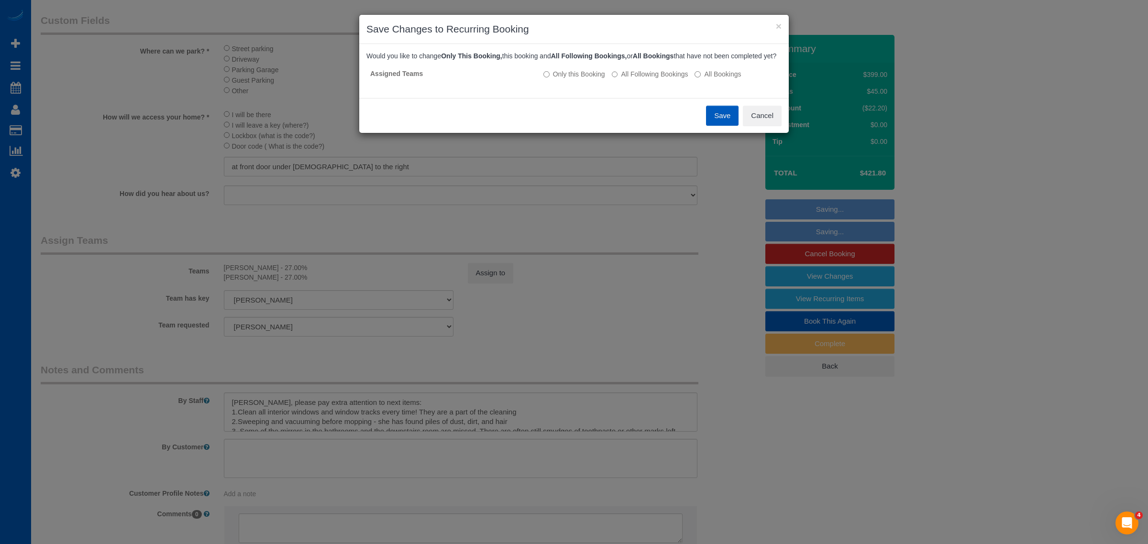
click at [718, 126] on button "Save" at bounding box center [722, 116] width 33 height 20
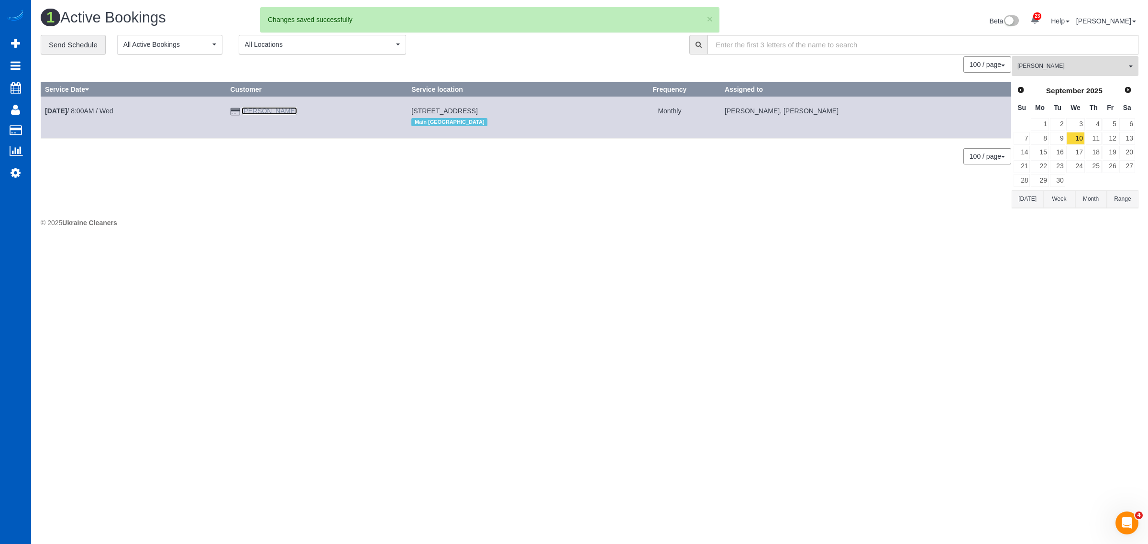
click at [275, 112] on link "Alison Marra" at bounding box center [269, 111] width 55 height 8
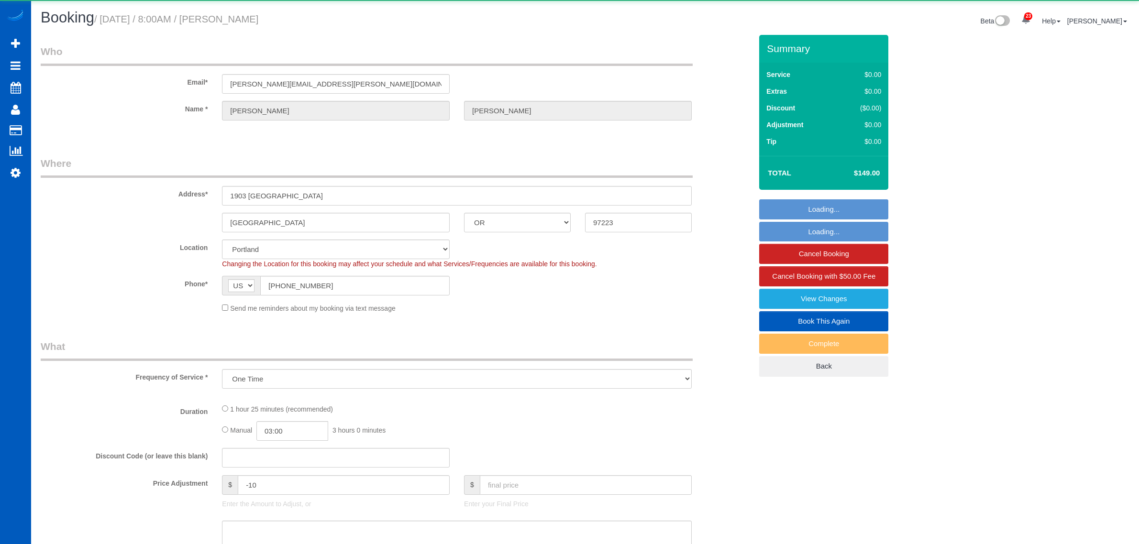
select select "OR"
select select "object:1122"
select select "spot1"
select select "199"
select select "3"
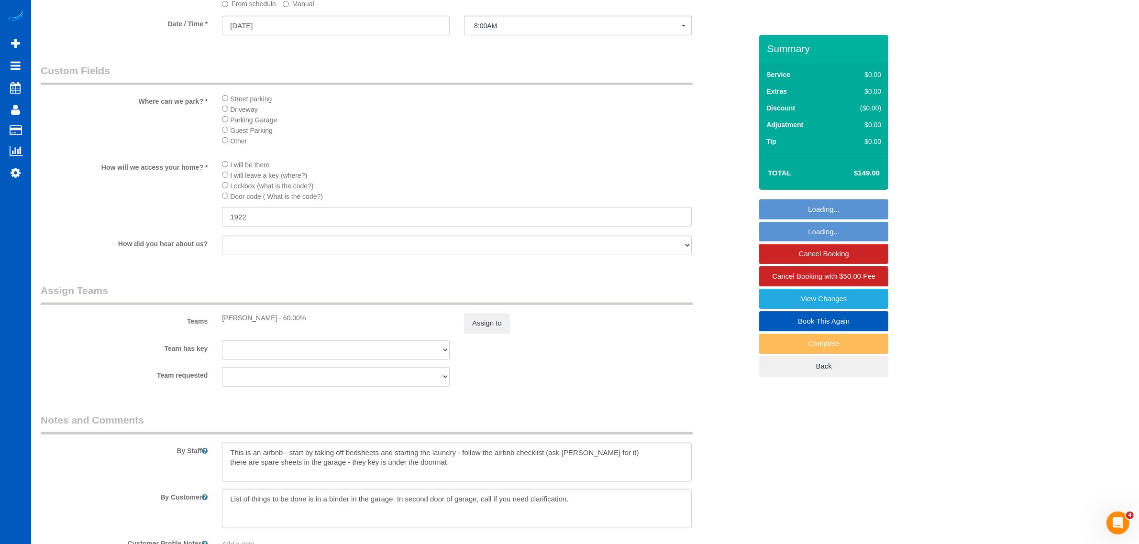
scroll to position [1123, 0]
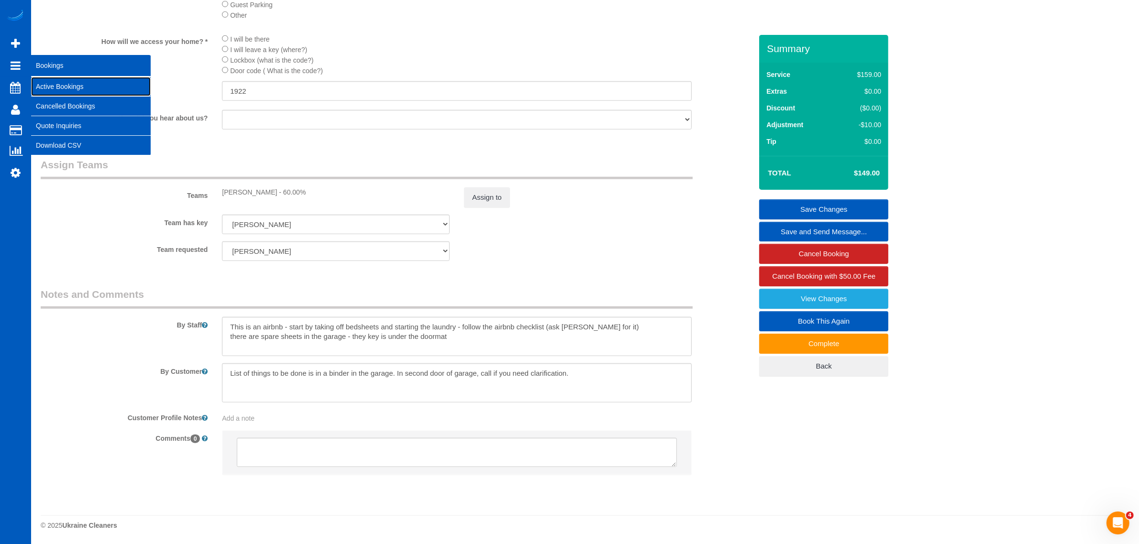
click at [72, 82] on link "Active Bookings" at bounding box center [91, 86] width 120 height 19
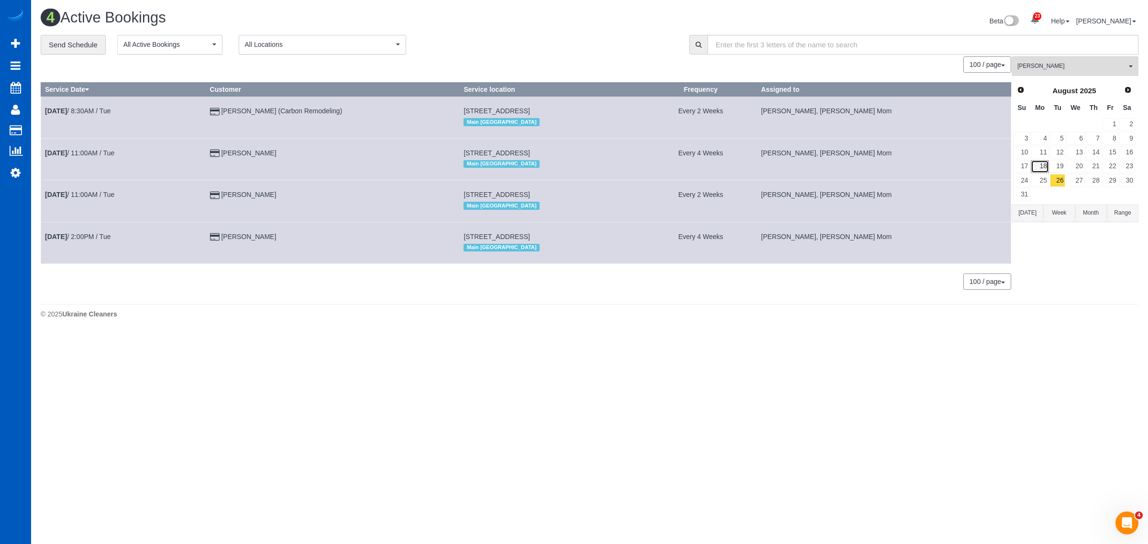
click at [1039, 170] on link "18" at bounding box center [1040, 166] width 18 height 13
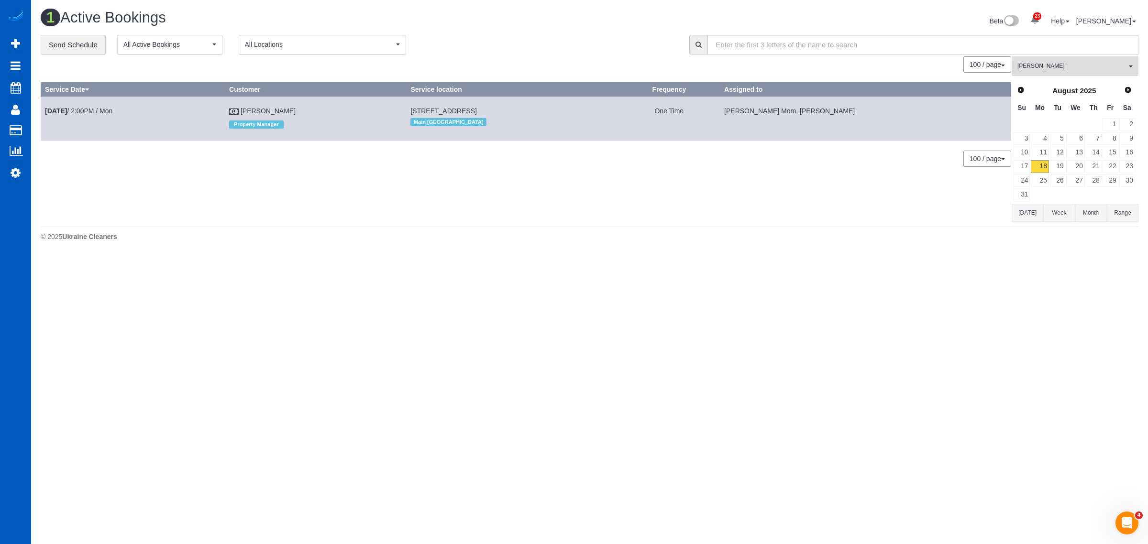
click at [1043, 69] on span "[PERSON_NAME]" at bounding box center [1072, 66] width 109 height 8
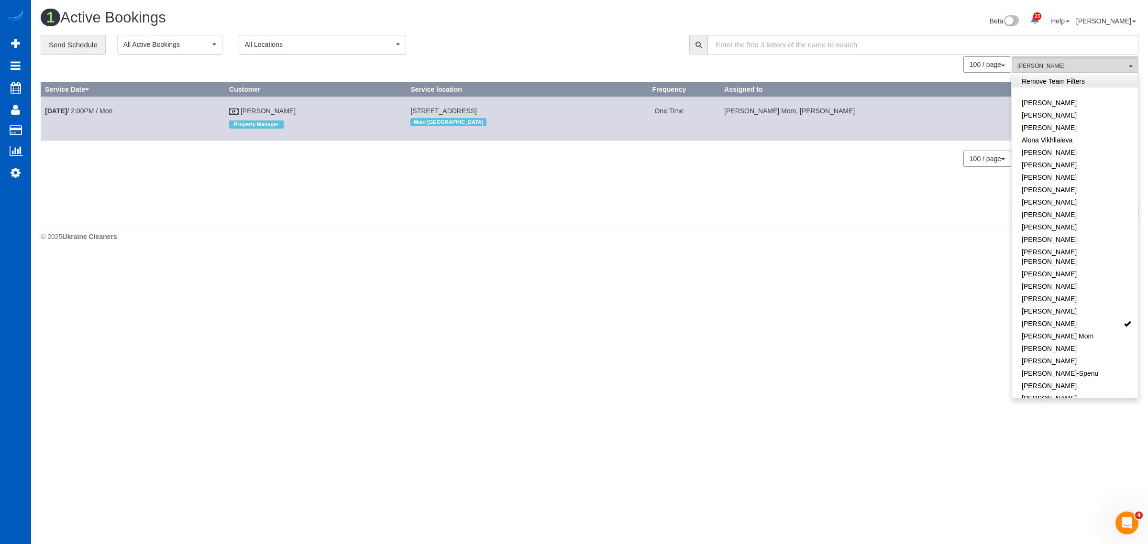
click at [1056, 79] on link "Remove Team Filters" at bounding box center [1075, 81] width 126 height 12
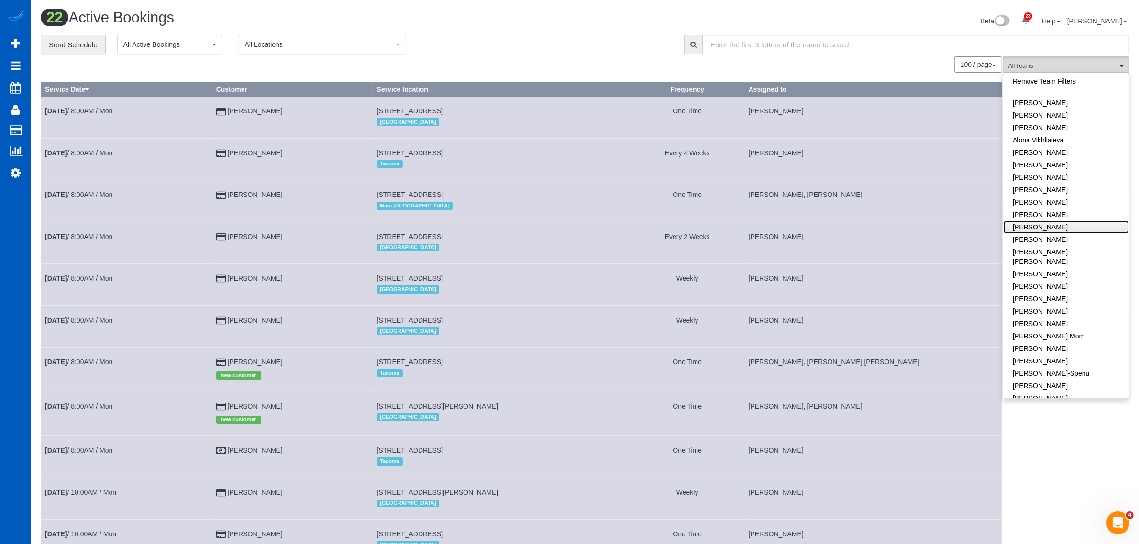
click at [1051, 226] on link "[PERSON_NAME]" at bounding box center [1066, 227] width 126 height 12
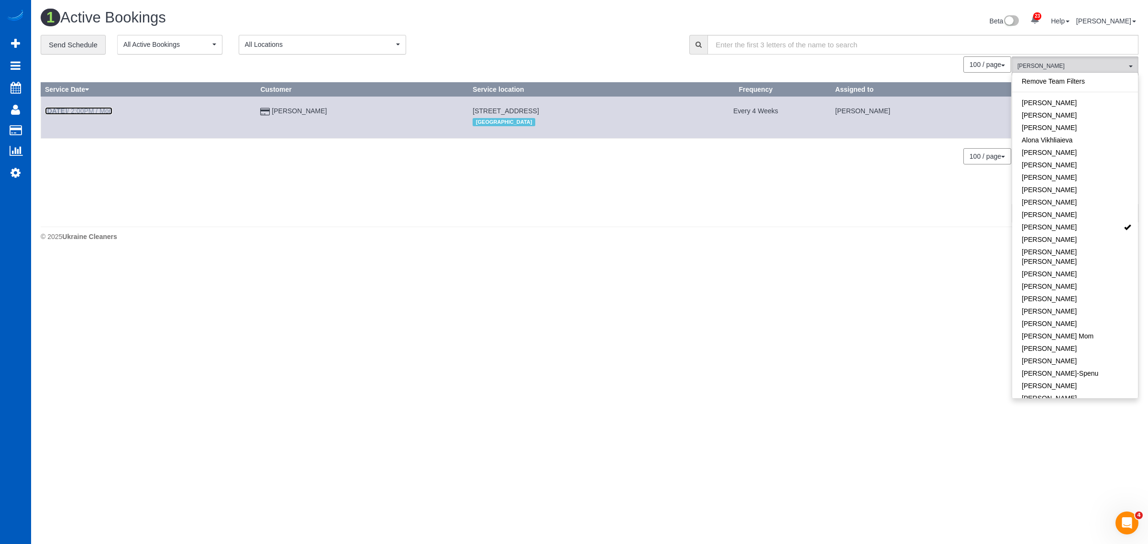
click at [77, 111] on link "Aug 18th / 2:00PM / Mon" at bounding box center [78, 111] width 67 height 8
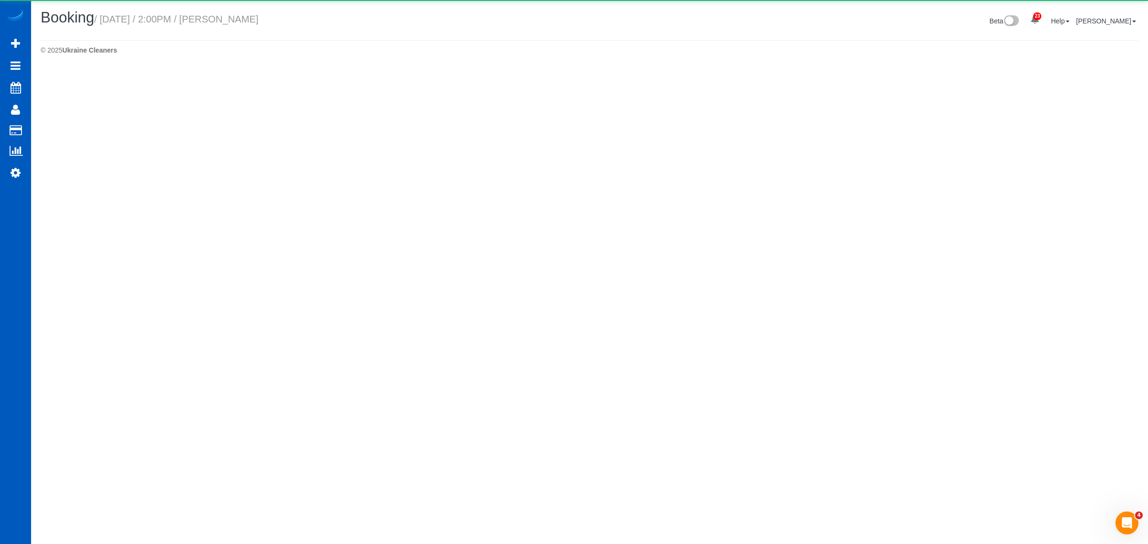
select select "WA"
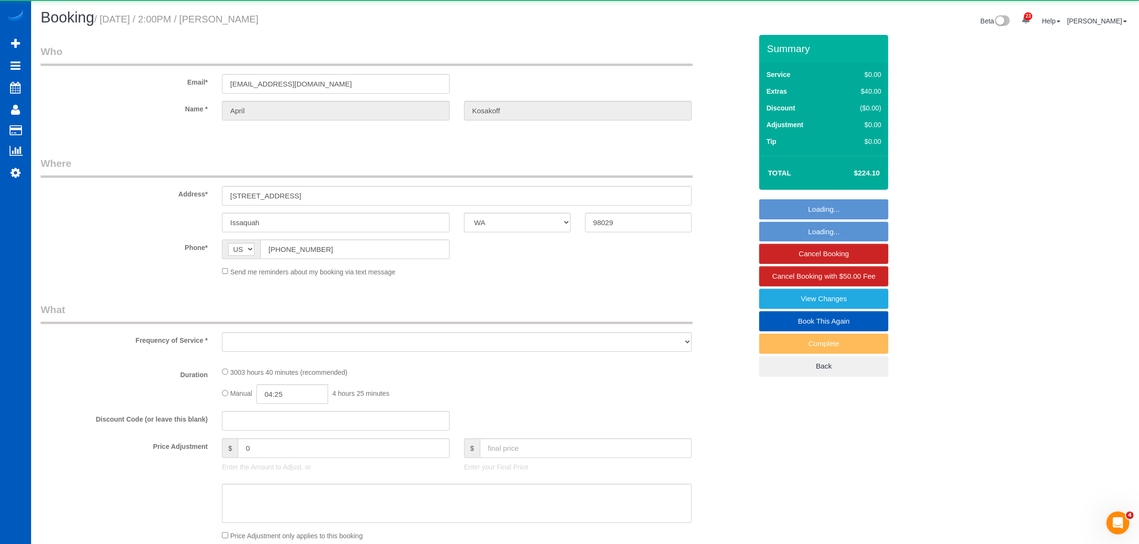
select select "object:2673"
select select "string:fspay-dbc13e0f-8022-48cb-a24c-62170c055f98"
select select "1501"
select select "3"
select select "spot16"
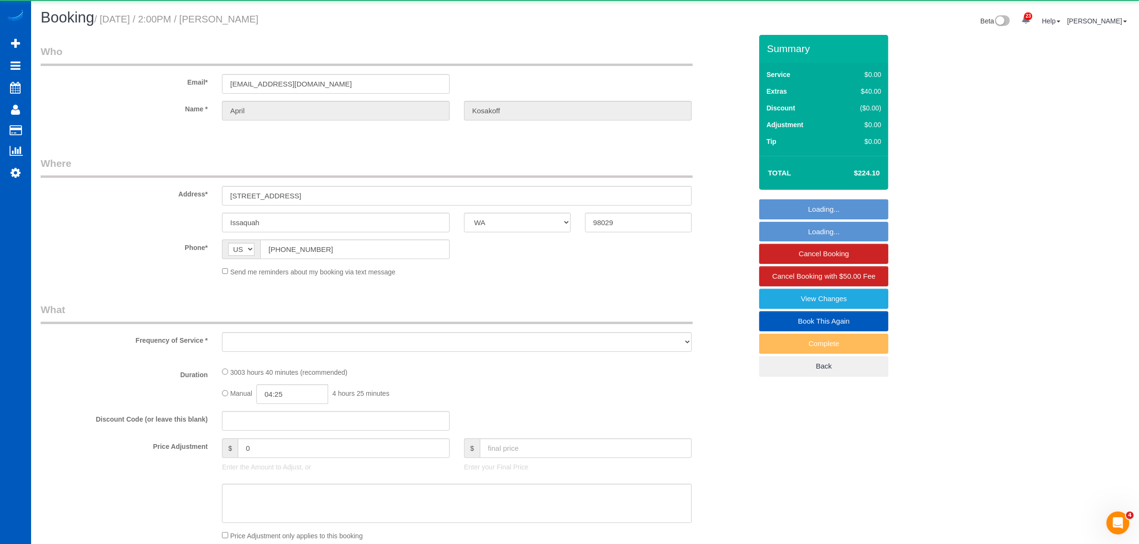
select select "number:8"
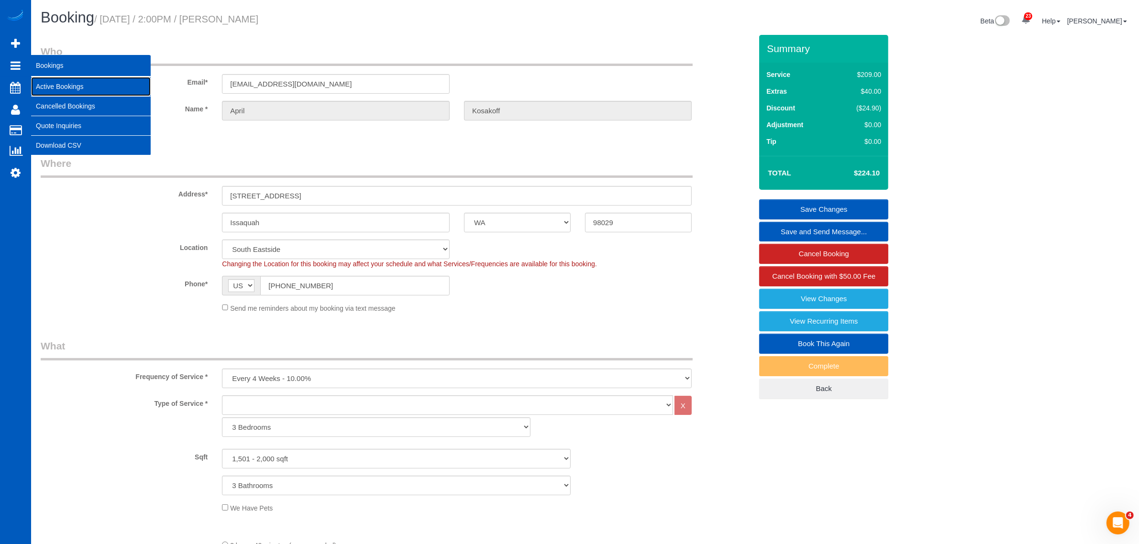
click at [56, 87] on link "Active Bookings" at bounding box center [91, 86] width 120 height 19
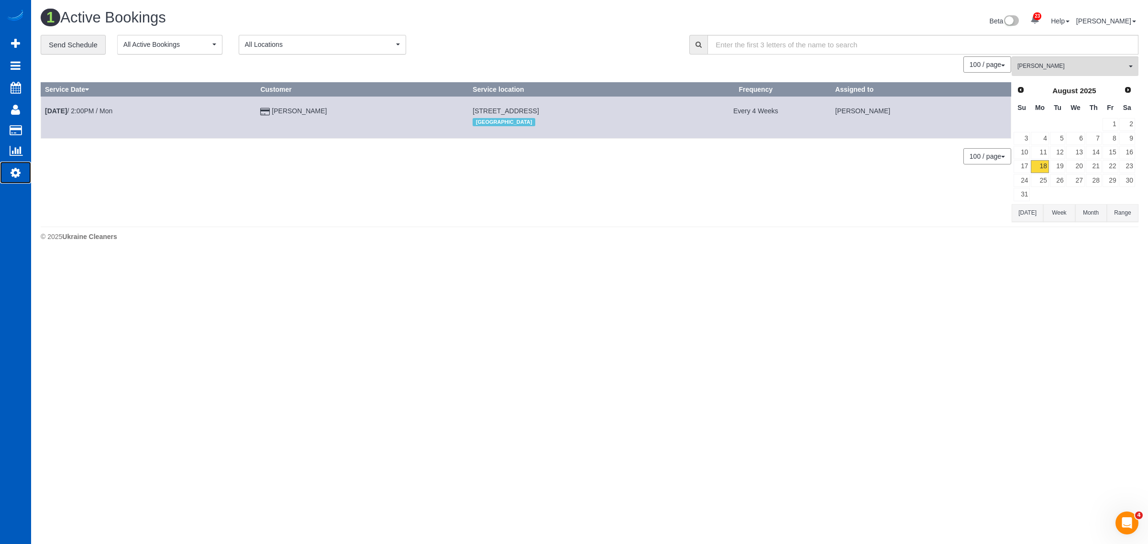
click at [18, 172] on icon at bounding box center [16, 172] width 10 height 11
select select "1"
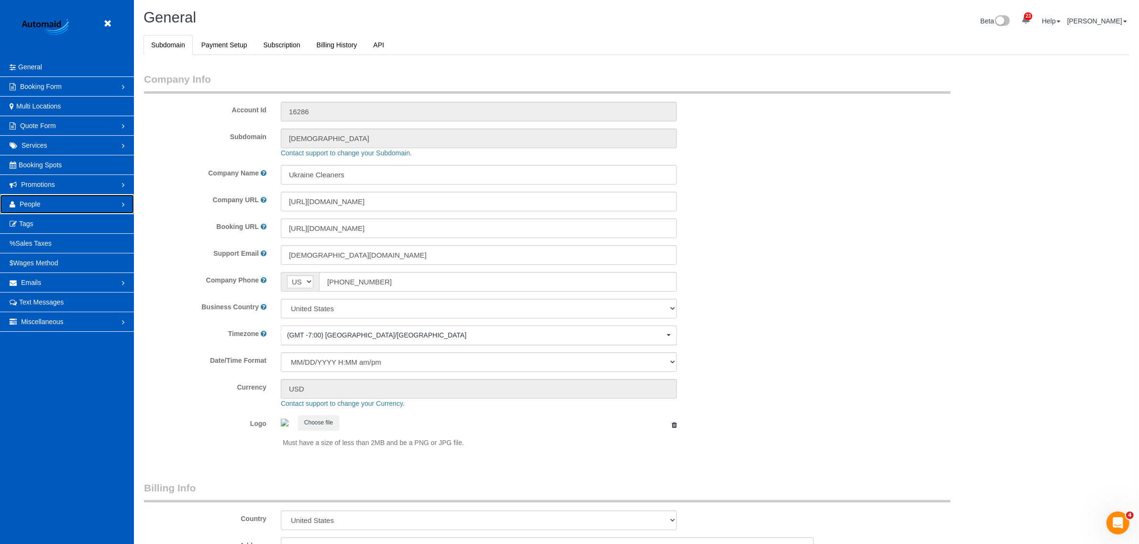
click at [52, 203] on link "People" at bounding box center [67, 204] width 134 height 19
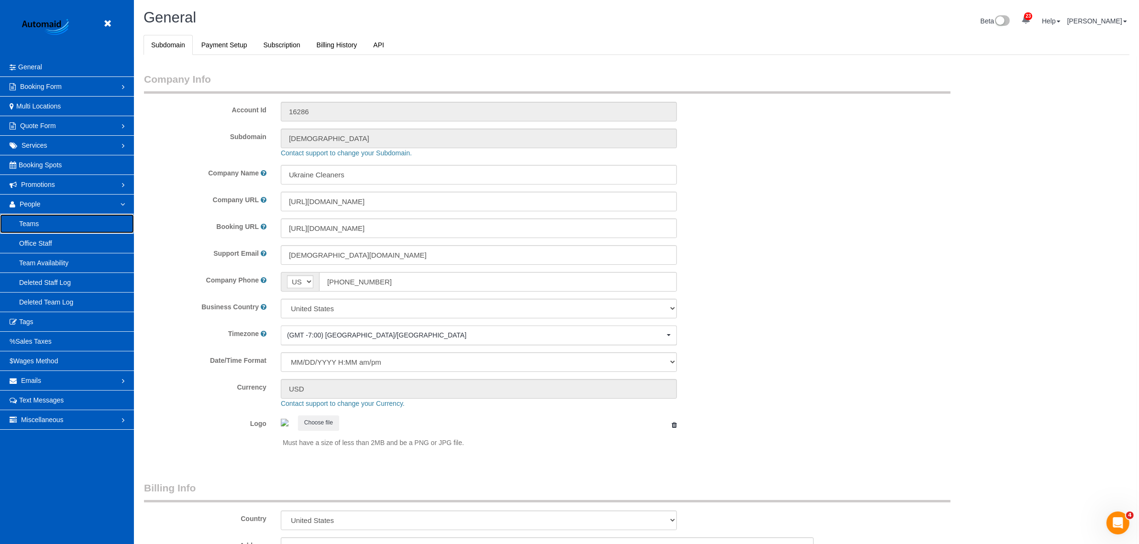
click at [41, 228] on link "Teams" at bounding box center [67, 223] width 134 height 19
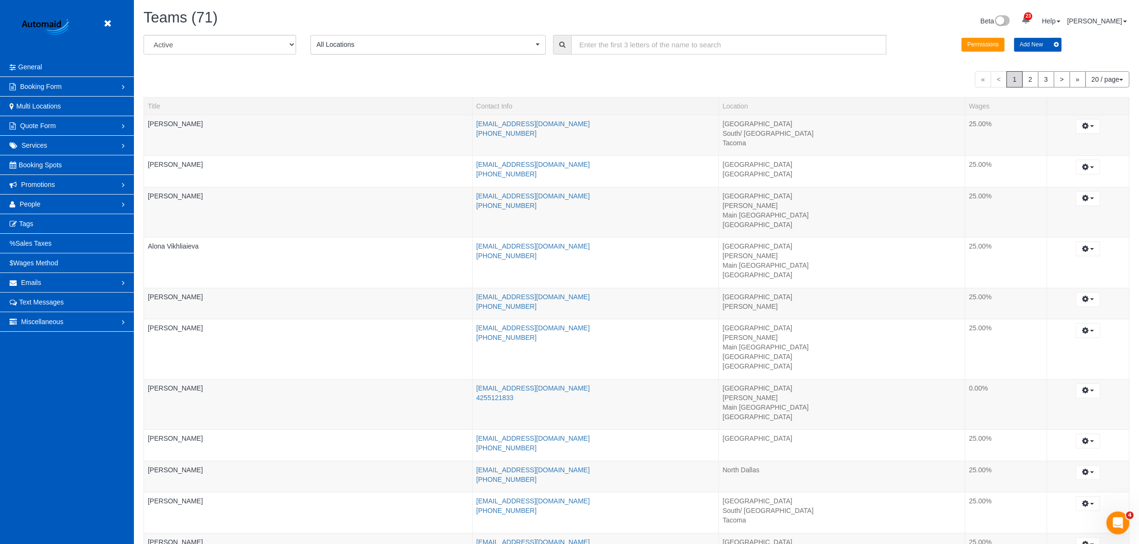
click at [1028, 48] on button "Add New" at bounding box center [1038, 45] width 48 height 14
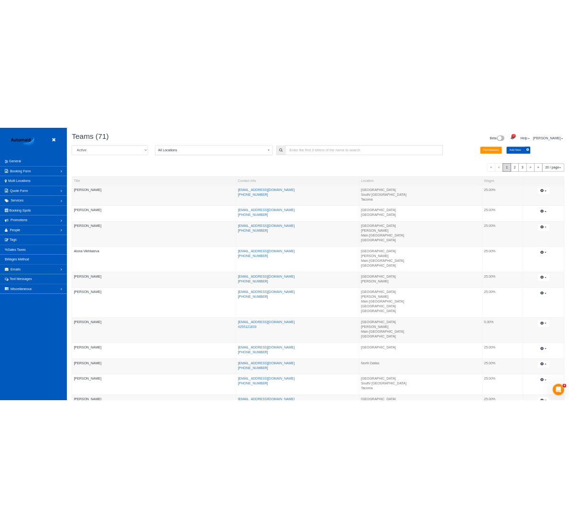
scroll to position [938, 1148]
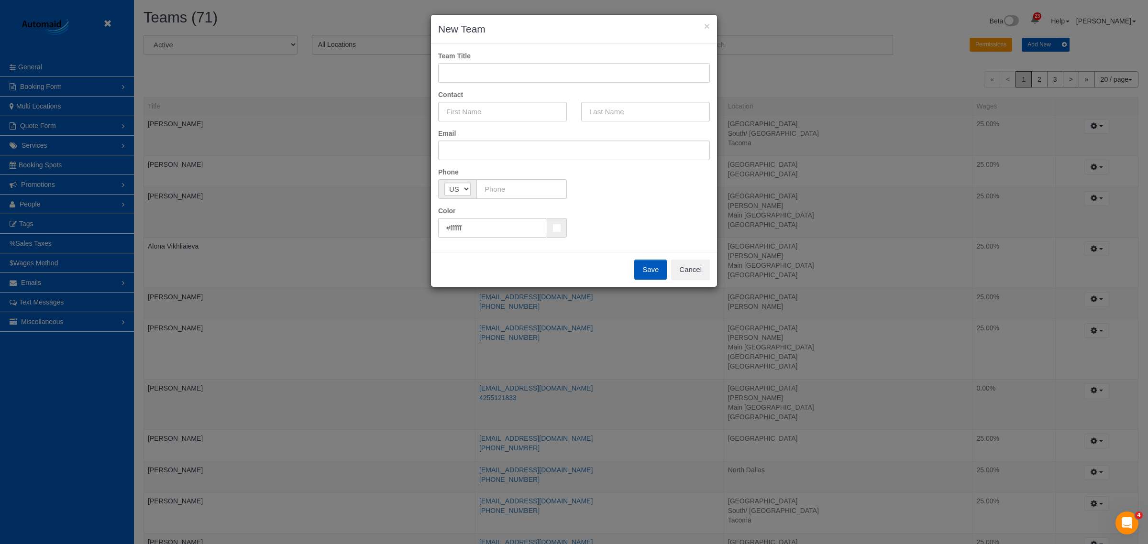
click at [522, 75] on input "text" at bounding box center [574, 73] width 272 height 20
paste input "[PERSON_NAME]"
drag, startPoint x: 519, startPoint y: 74, endPoint x: 475, endPoint y: 75, distance: 44.5
click at [475, 75] on input "[PERSON_NAME]" at bounding box center [574, 73] width 272 height 20
type input "Nataliia"
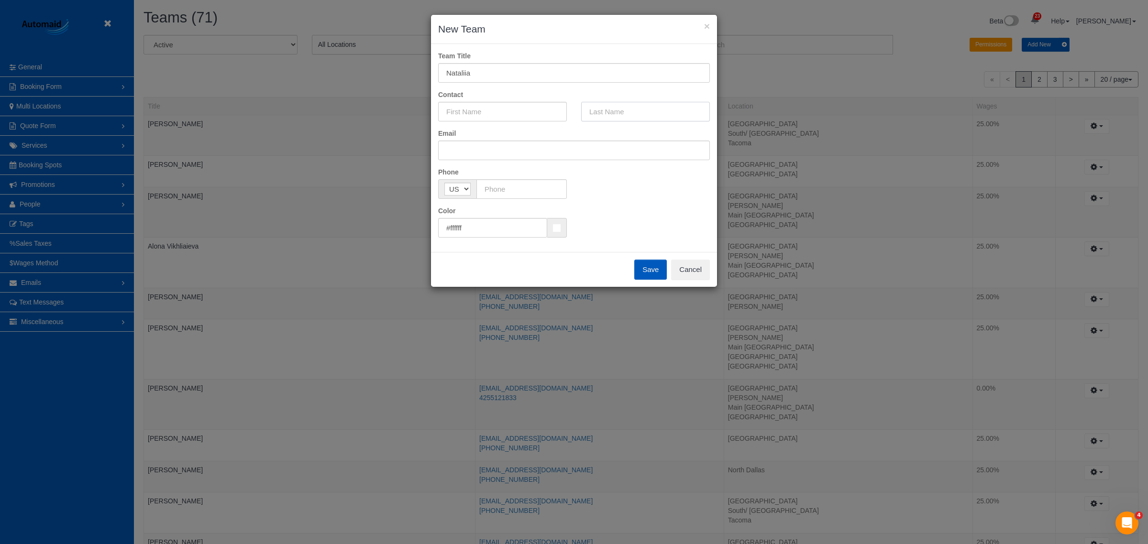
click at [632, 116] on input "text" at bounding box center [645, 112] width 129 height 20
paste input "Dobrovolska"
type input "Dobrovolska"
drag, startPoint x: 501, startPoint y: 70, endPoint x: 439, endPoint y: 77, distance: 63.0
click at [439, 77] on input "Nataliia" at bounding box center [574, 73] width 272 height 20
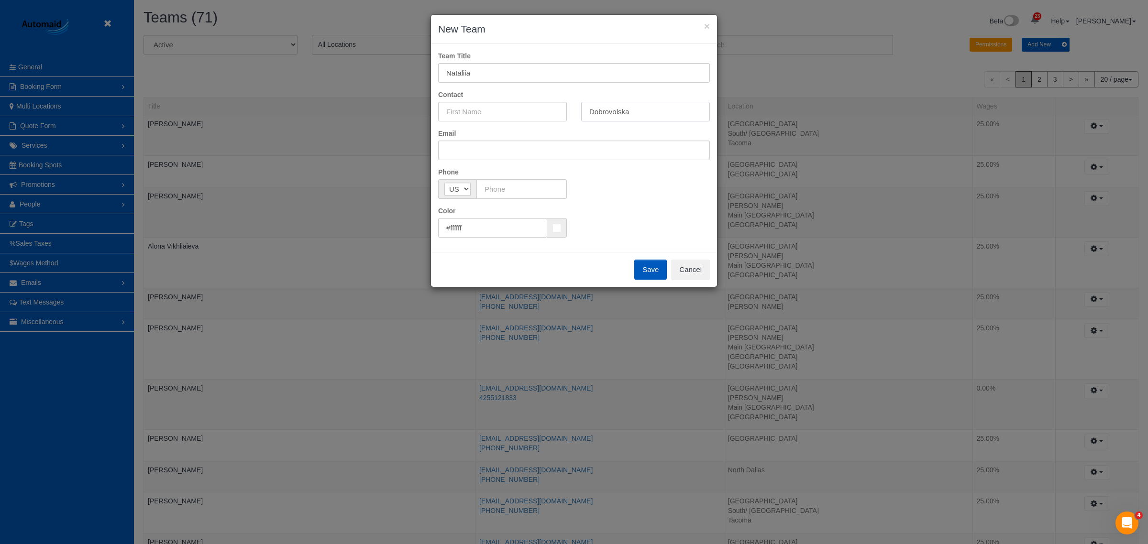
drag, startPoint x: 646, startPoint y: 108, endPoint x: 585, endPoint y: 117, distance: 62.0
click at [585, 117] on input "Dobrovolska" at bounding box center [645, 112] width 129 height 20
click at [524, 72] on input "Nataliia" at bounding box center [574, 73] width 272 height 20
paste input "Dobrovolska"
drag, startPoint x: 469, startPoint y: 76, endPoint x: 419, endPoint y: 82, distance: 50.7
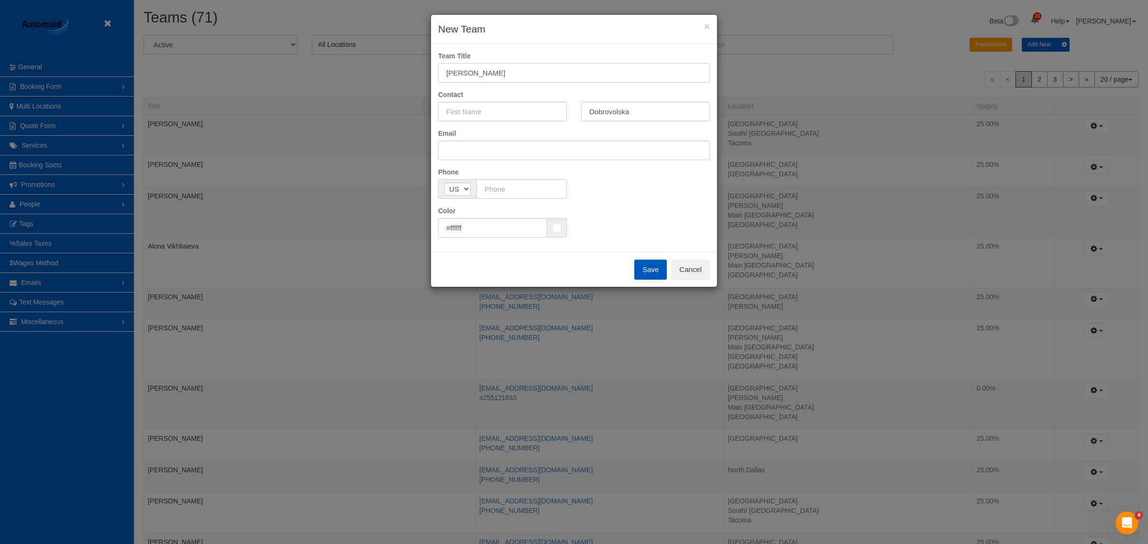
click at [419, 82] on div "× New Team Team Title Nataliia Dobrovolska Contact Dobrovolska Email Phone AF A…" at bounding box center [574, 272] width 1148 height 544
type input "[PERSON_NAME]"
drag, startPoint x: 433, startPoint y: 118, endPoint x: 473, endPoint y: 109, distance: 40.3
click at [473, 109] on input "text" at bounding box center [502, 112] width 129 height 20
paste input "Nataliia"
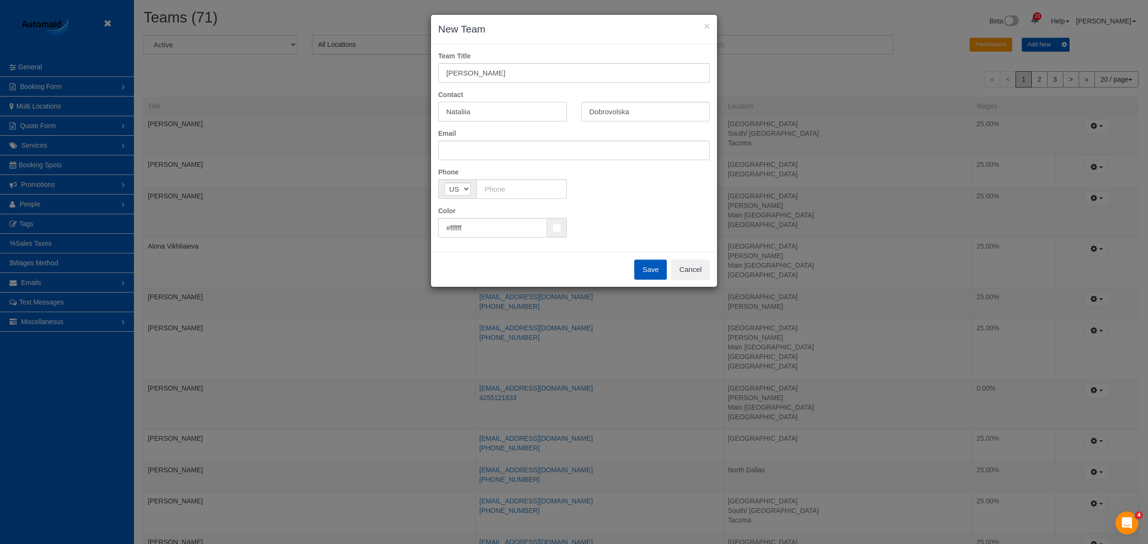
type input "Nataliia"
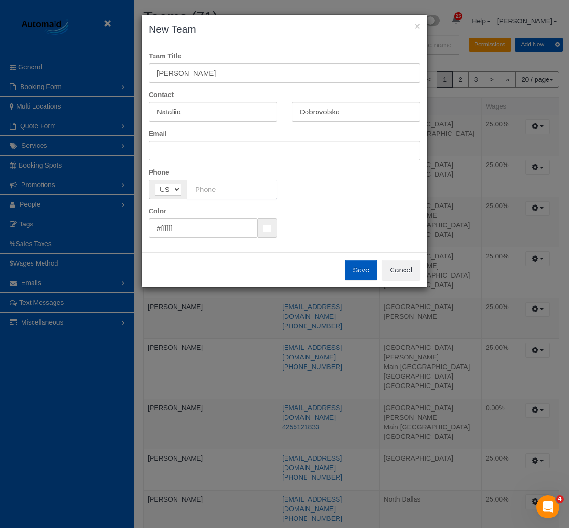
click at [208, 194] on input "text" at bounding box center [232, 189] width 90 height 20
paste input "(213) 795-4958"
type input "(213) 795-4958"
click at [232, 155] on input "text" at bounding box center [285, 151] width 272 height 20
paste input "natalisdobra77@gmail.com"
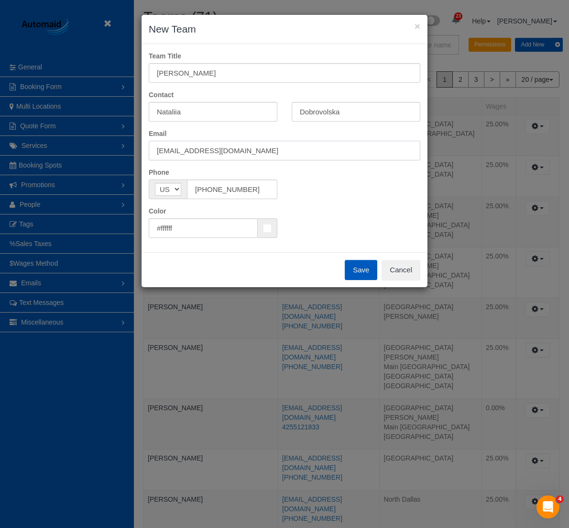
type input "natalisdobra77@gmail.com"
click at [363, 273] on button "Save" at bounding box center [361, 270] width 33 height 20
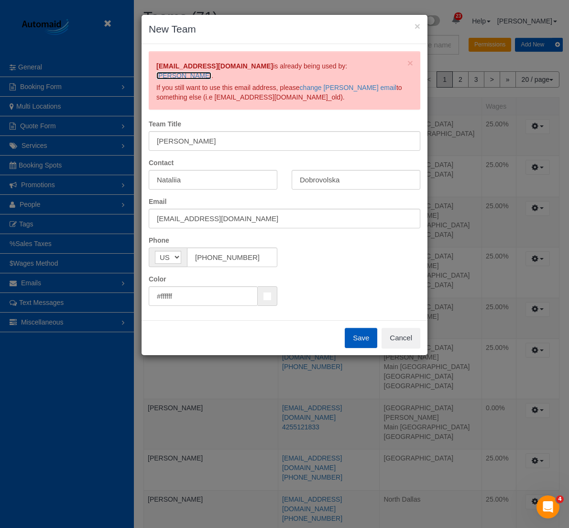
click at [211, 72] on link "[PERSON_NAME]" at bounding box center [183, 76] width 55 height 8
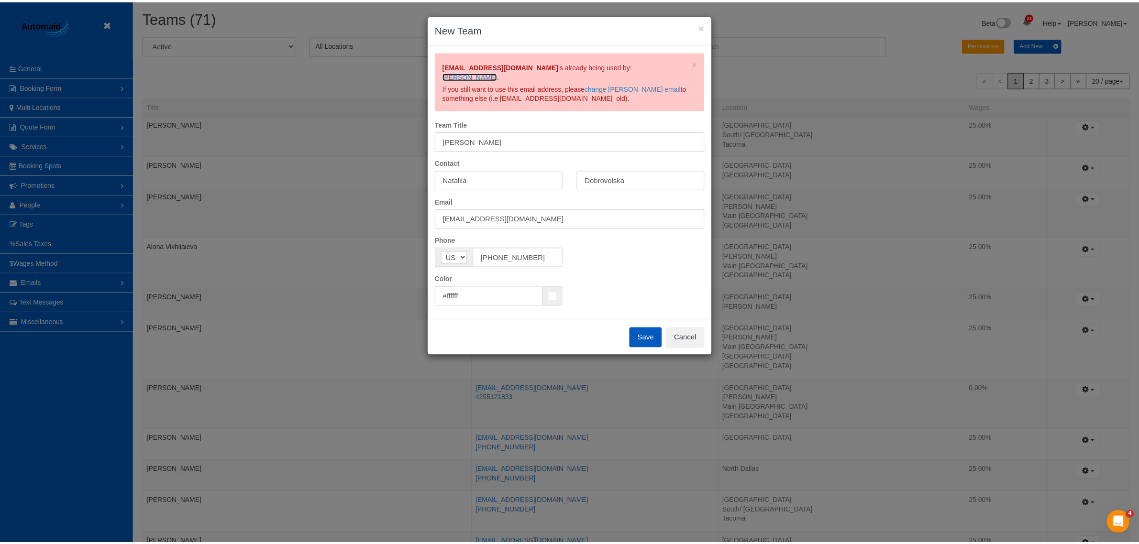
scroll to position [938, 1148]
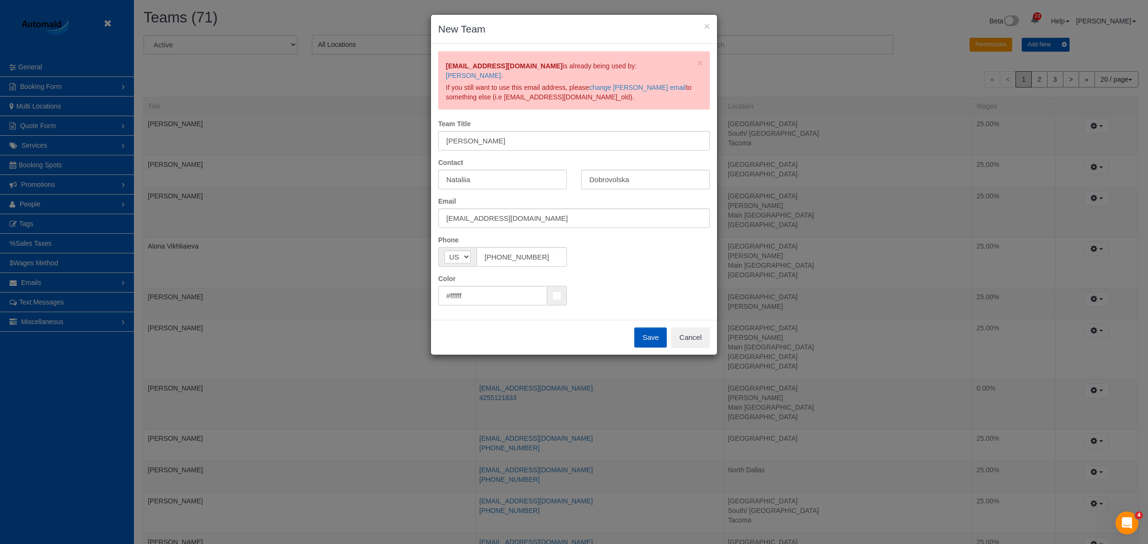
drag, startPoint x: 701, startPoint y: 22, endPoint x: 712, endPoint y: 23, distance: 11.0
click at [707, 22] on div "× New Team" at bounding box center [574, 29] width 286 height 29
click at [712, 24] on div "× New Team" at bounding box center [574, 29] width 286 height 29
click at [709, 26] on button "×" at bounding box center [707, 26] width 6 height 10
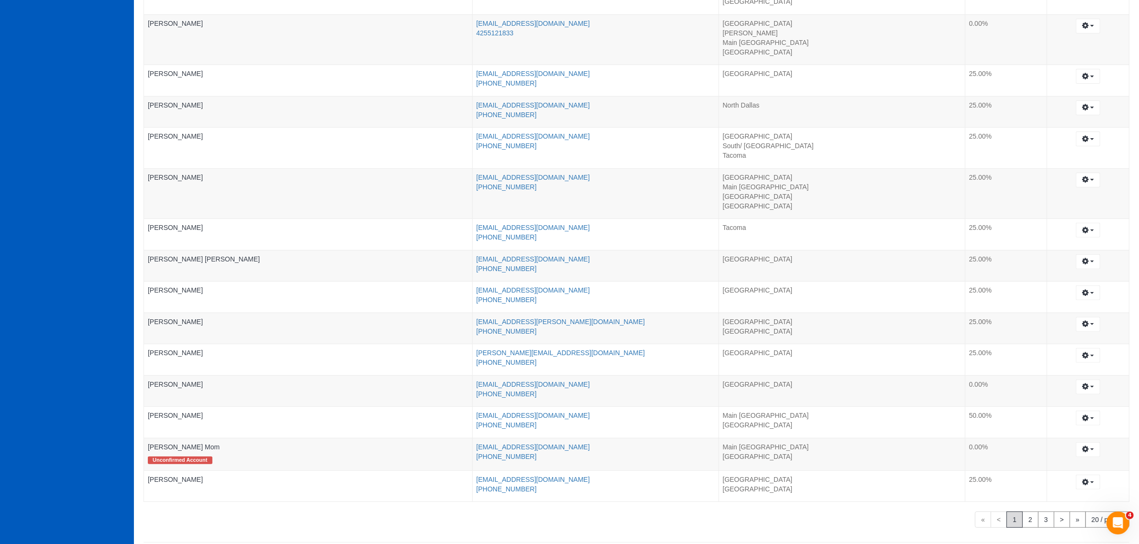
scroll to position [394, 0]
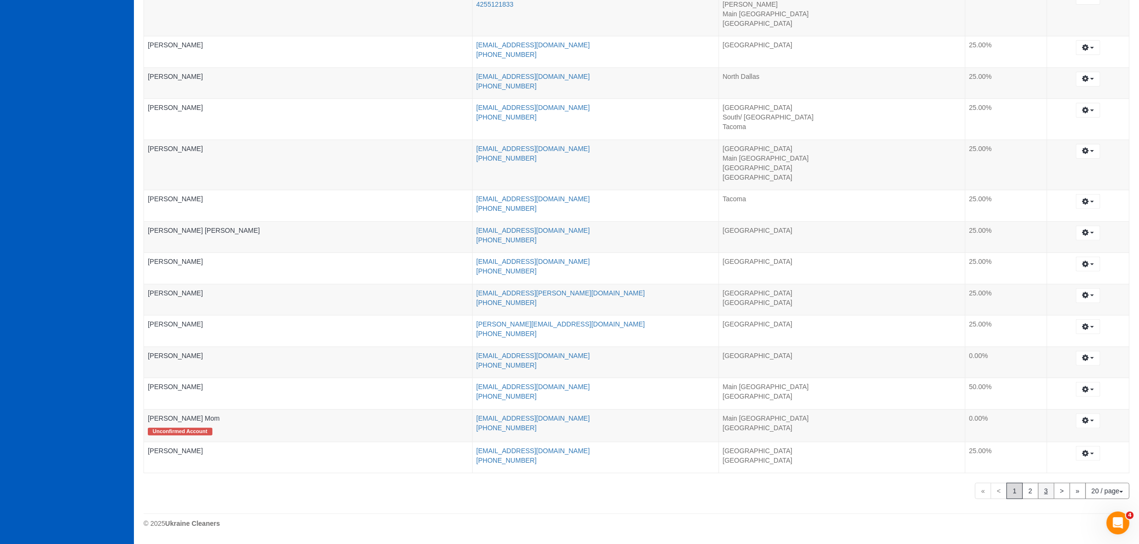
click at [1043, 493] on link "3" at bounding box center [1046, 491] width 16 height 16
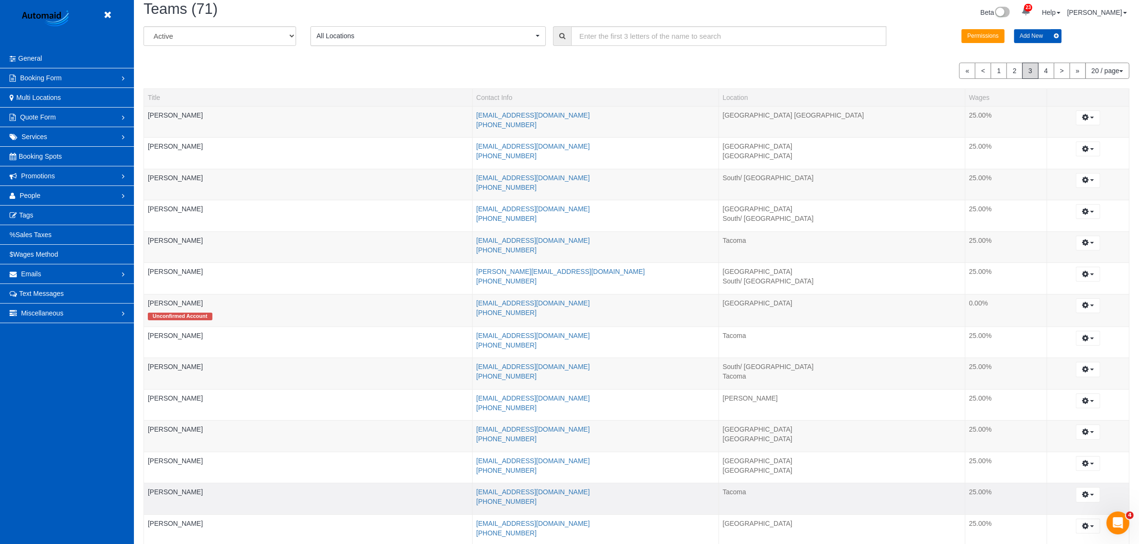
scroll to position [0, 0]
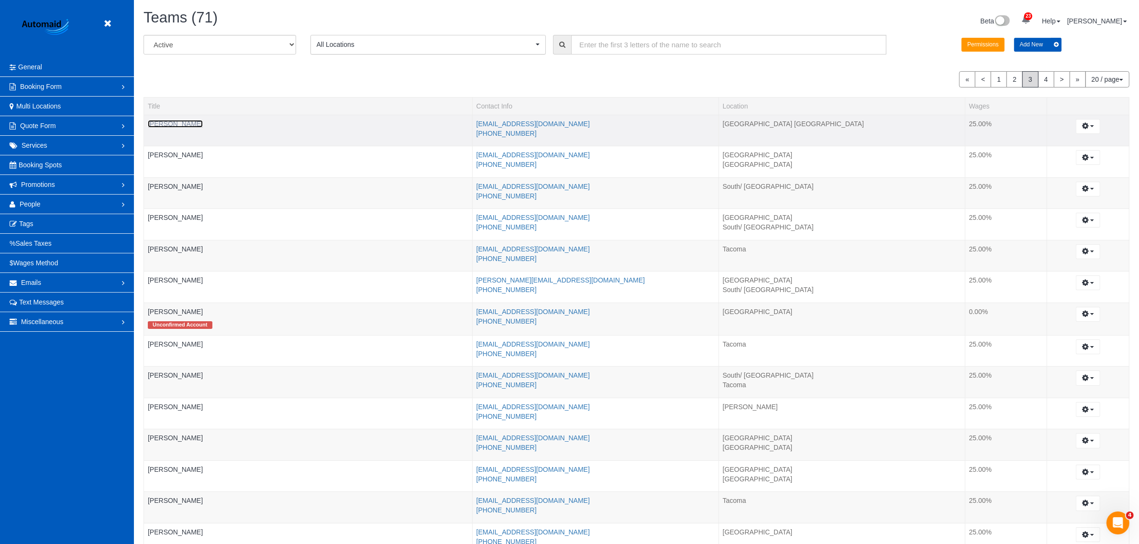
click at [175, 124] on link "[PERSON_NAME]" at bounding box center [175, 124] width 55 height 8
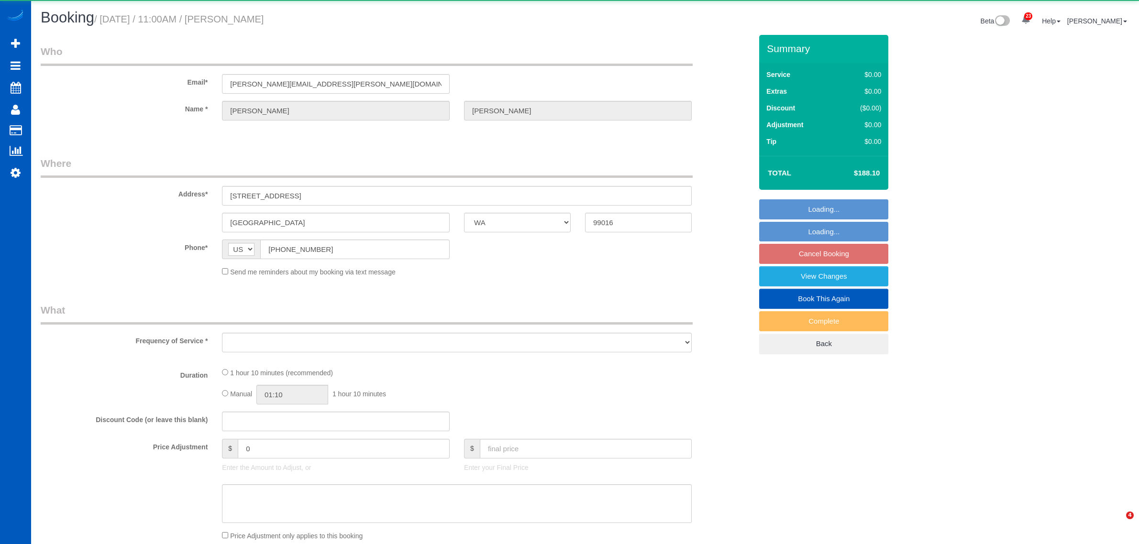
select select "WA"
select select "object:27804"
select select "string:fspay-4a0bb9ac-3b5d-44b3-9fc4-0115a7a0423d"
select select "199"
select select "number:10"
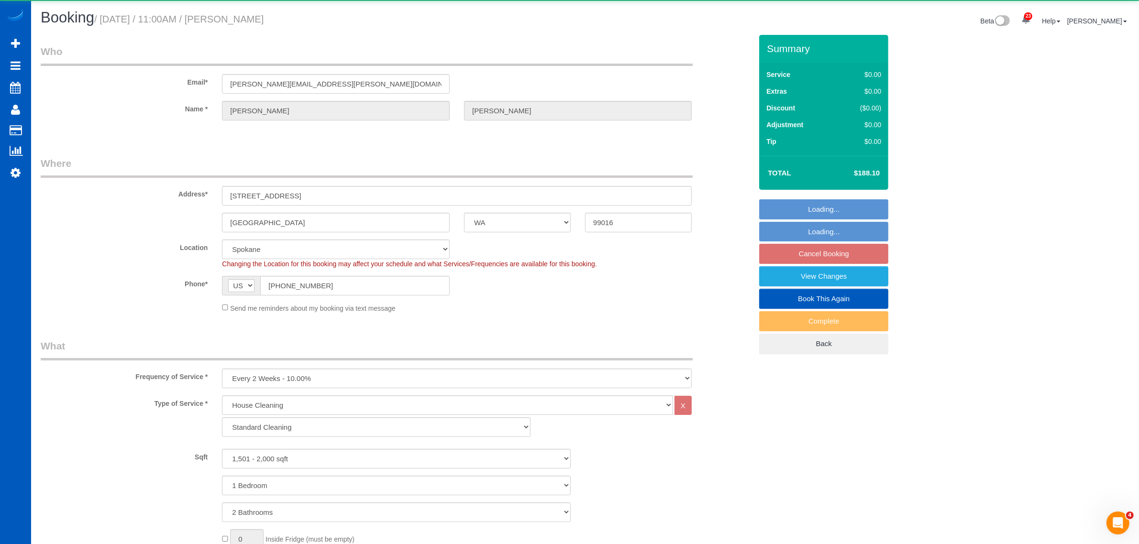
select select "object:28172"
select select "spot69"
select select "1501"
select select "2"
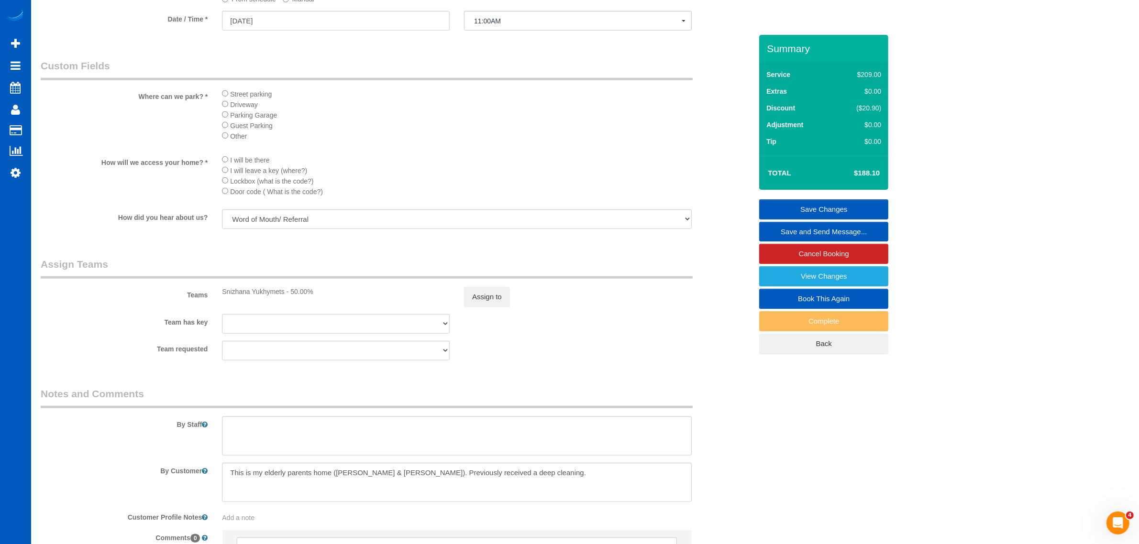
scroll to position [503, 0]
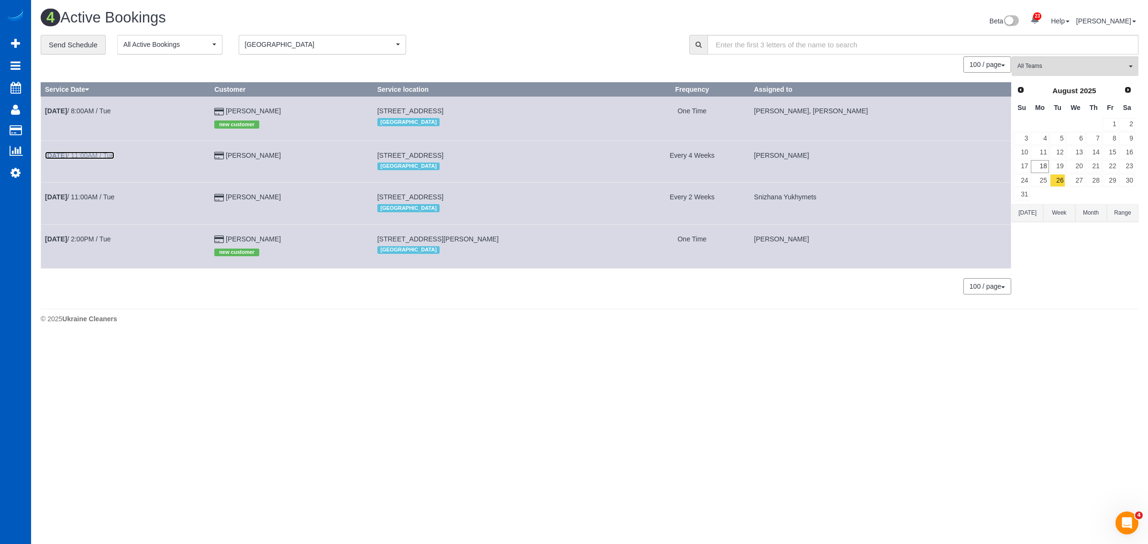
click at [100, 155] on link "[DATE] 11:00AM / Tue" at bounding box center [79, 156] width 69 height 8
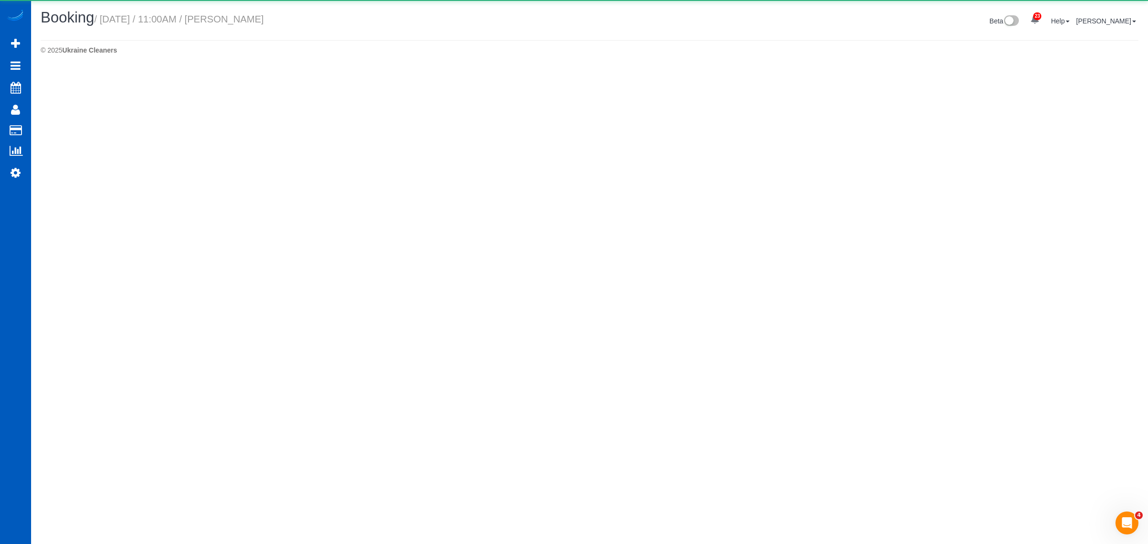
select select "WA"
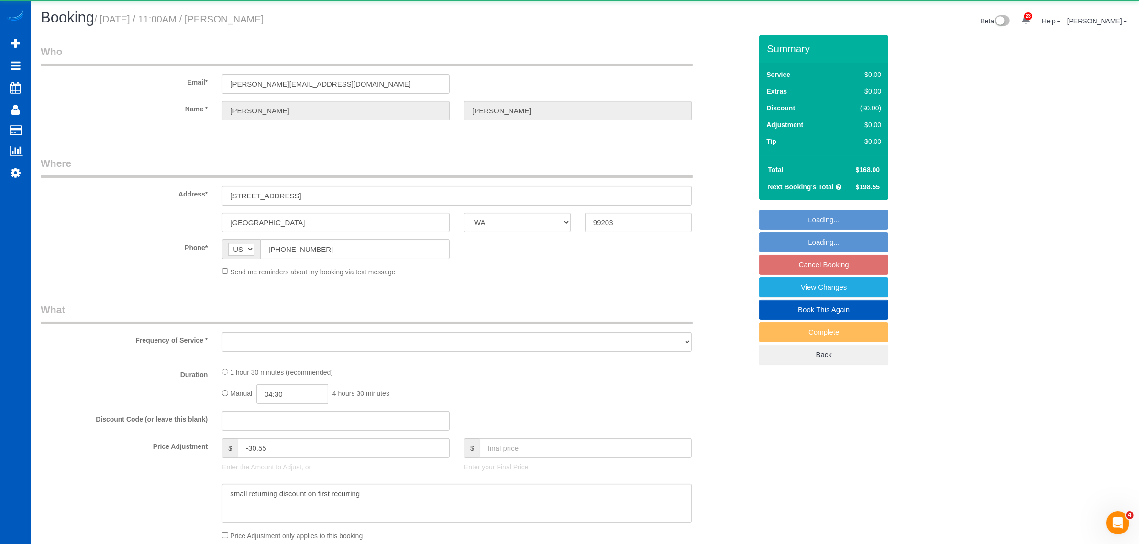
select select "object:29035"
select select "string:fspay-c1fb5ddc-fc92-4d38-9a11-d0fd0e6d2e94"
select select "199"
select select "1501"
select select "2"
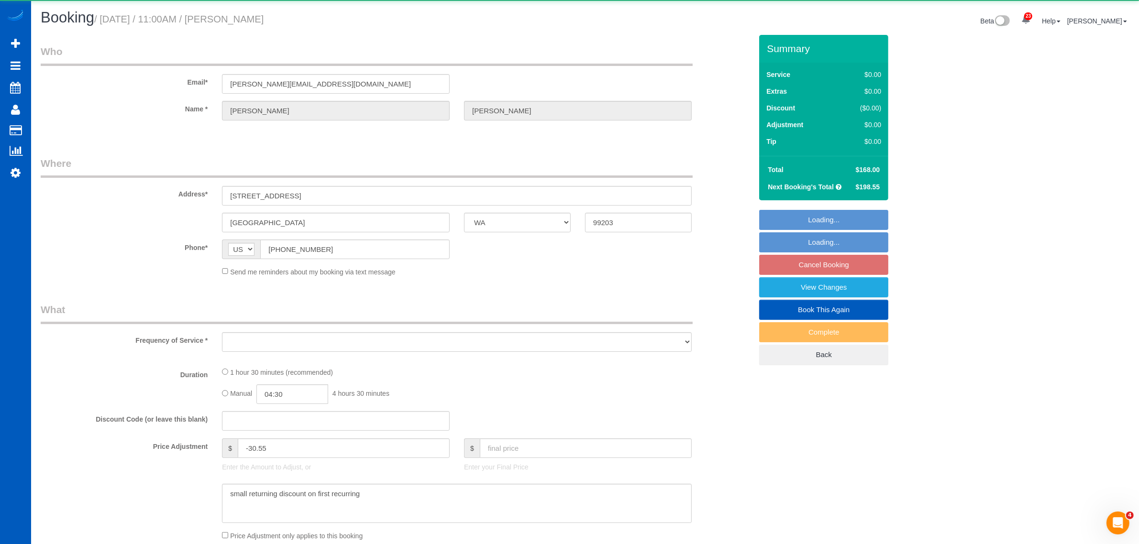
select select "2"
select select "spot79"
select select "number:7"
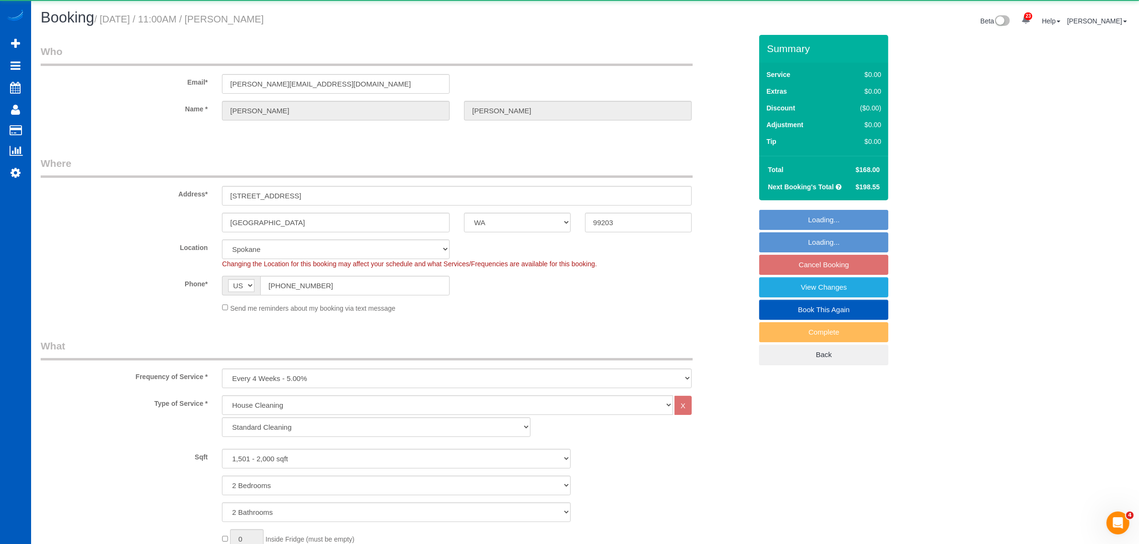
select select "1501"
select select "2"
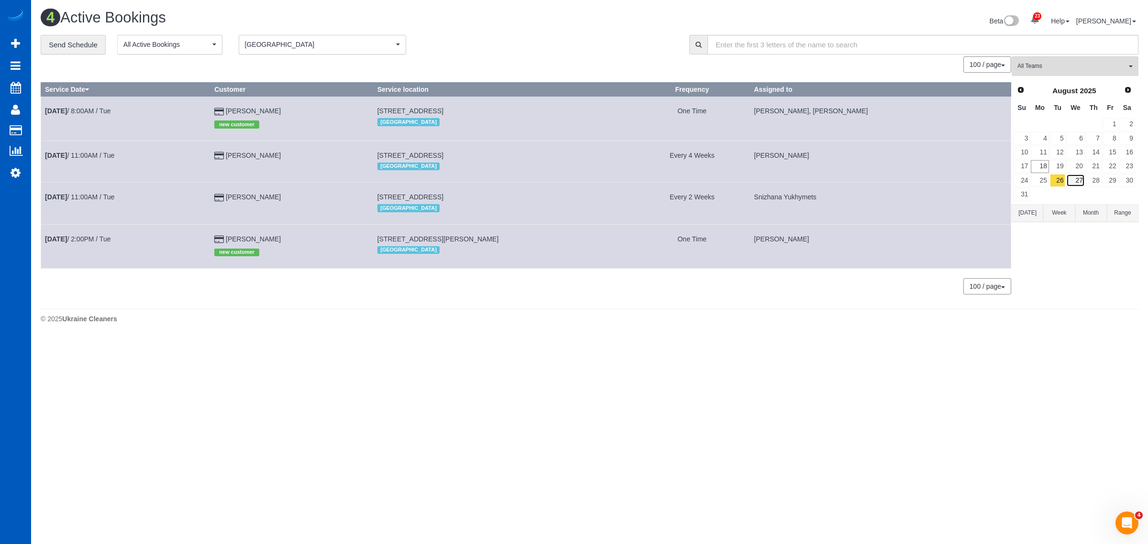
click at [1082, 182] on link "27" at bounding box center [1075, 180] width 18 height 13
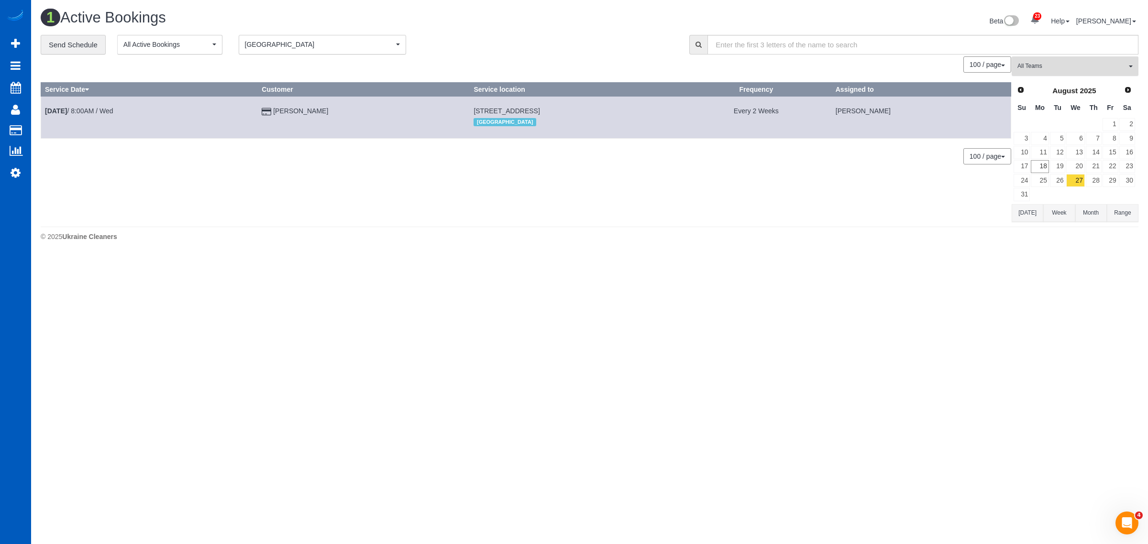
click at [1059, 75] on button "All Teams" at bounding box center [1075, 66] width 127 height 20
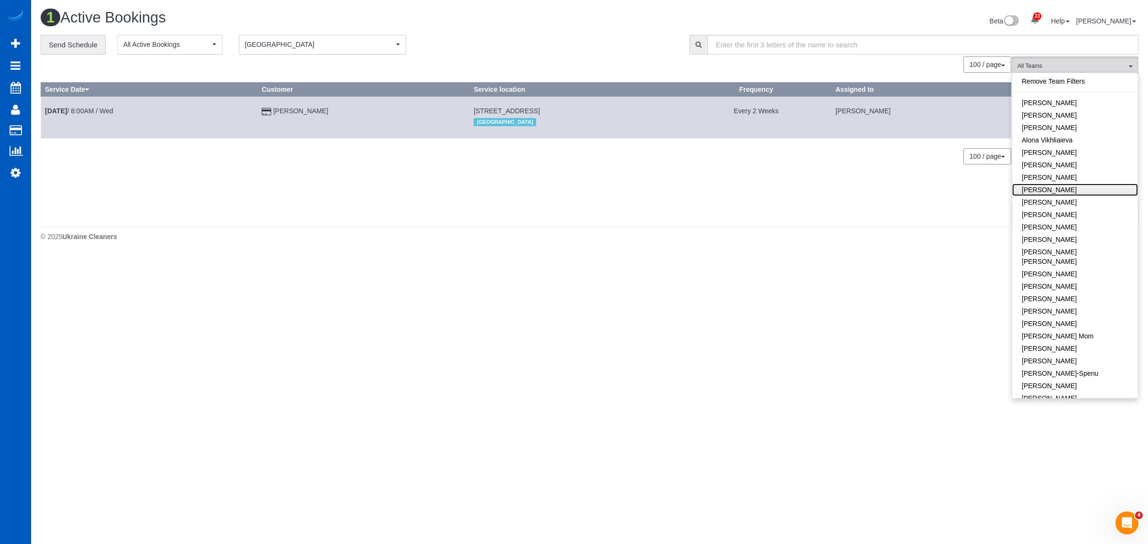
click at [1098, 187] on link "[PERSON_NAME]" at bounding box center [1075, 190] width 126 height 12
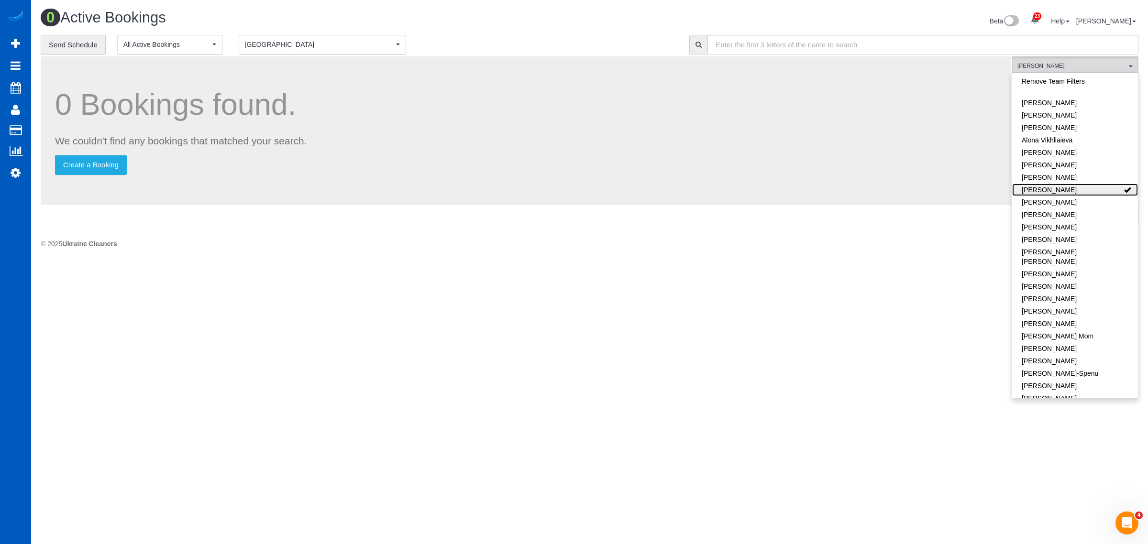
click at [1098, 187] on link "[PERSON_NAME]" at bounding box center [1075, 190] width 126 height 12
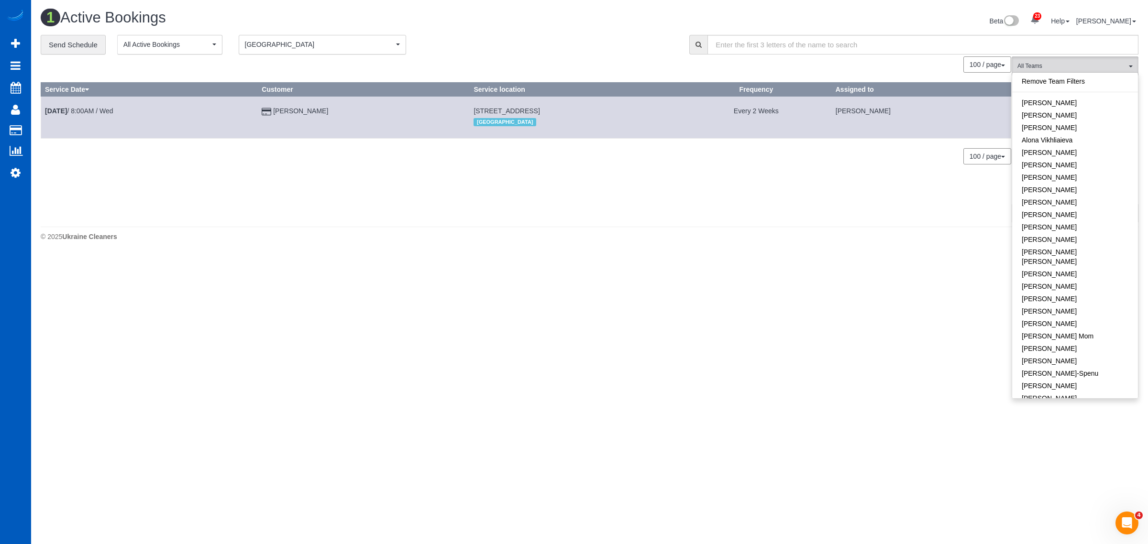
click at [635, 335] on body "23 Beta Your Notifications You have 0 alerts × You have 1 to charge for [DATE] …" at bounding box center [574, 272] width 1148 height 544
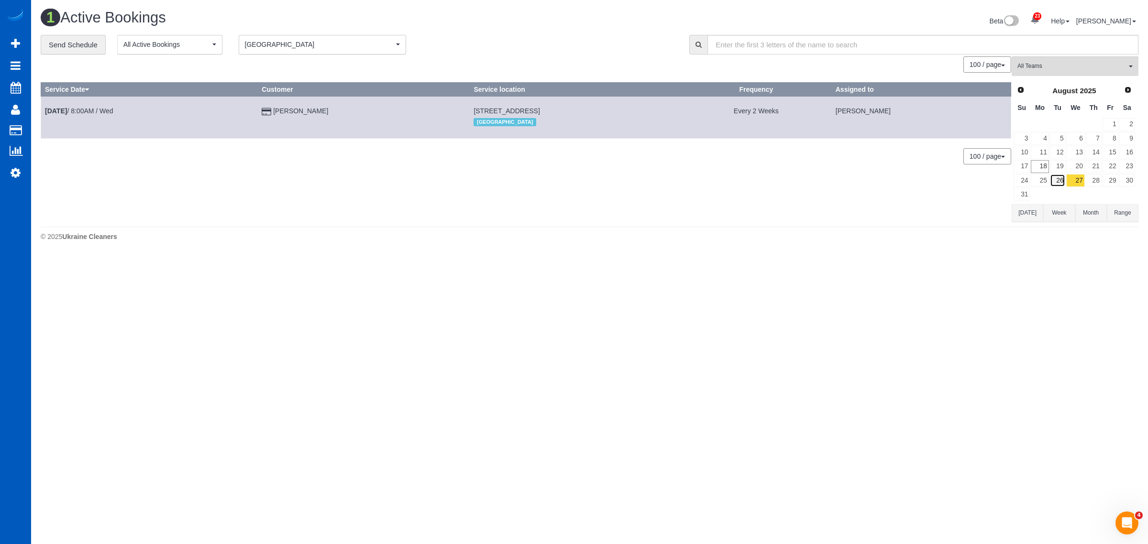
click at [1058, 180] on link "26" at bounding box center [1058, 180] width 16 height 13
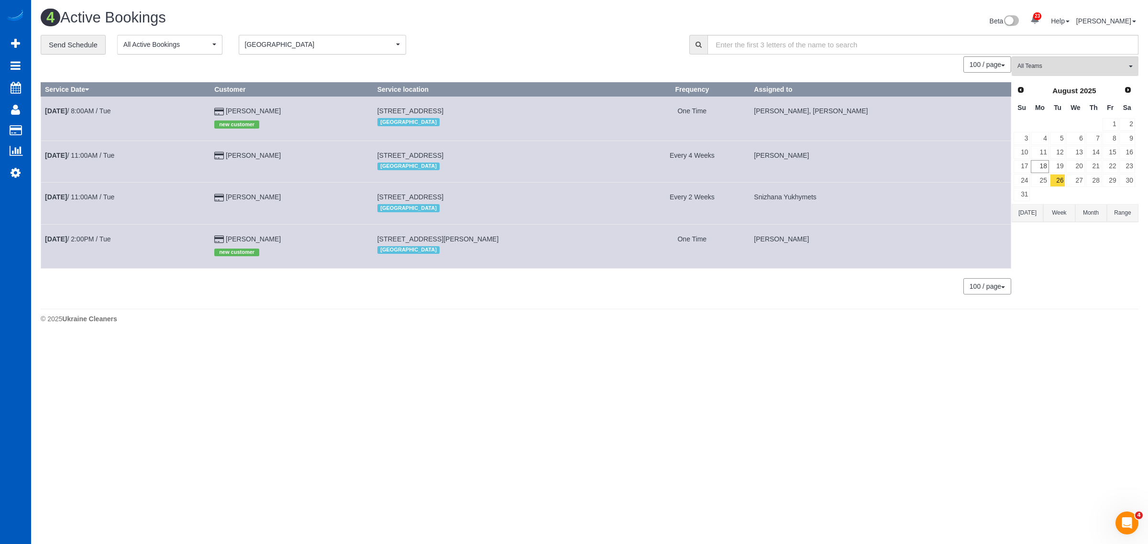
click at [104, 160] on td "[DATE] 11:00AM / Tue" at bounding box center [125, 162] width 169 height 42
click at [105, 154] on link "[DATE] 11:00AM / Tue" at bounding box center [79, 156] width 69 height 8
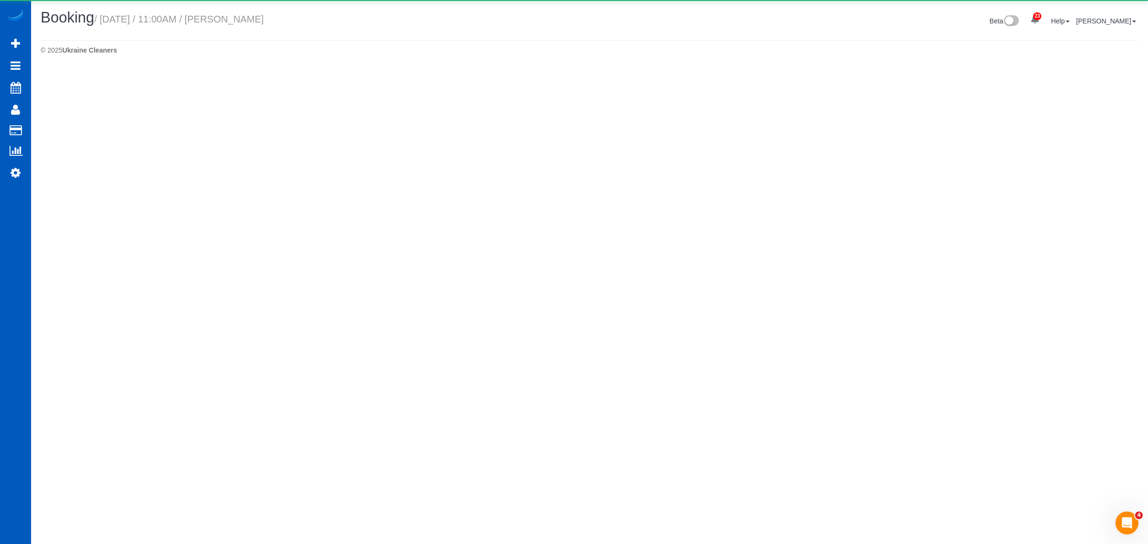
select select "WA"
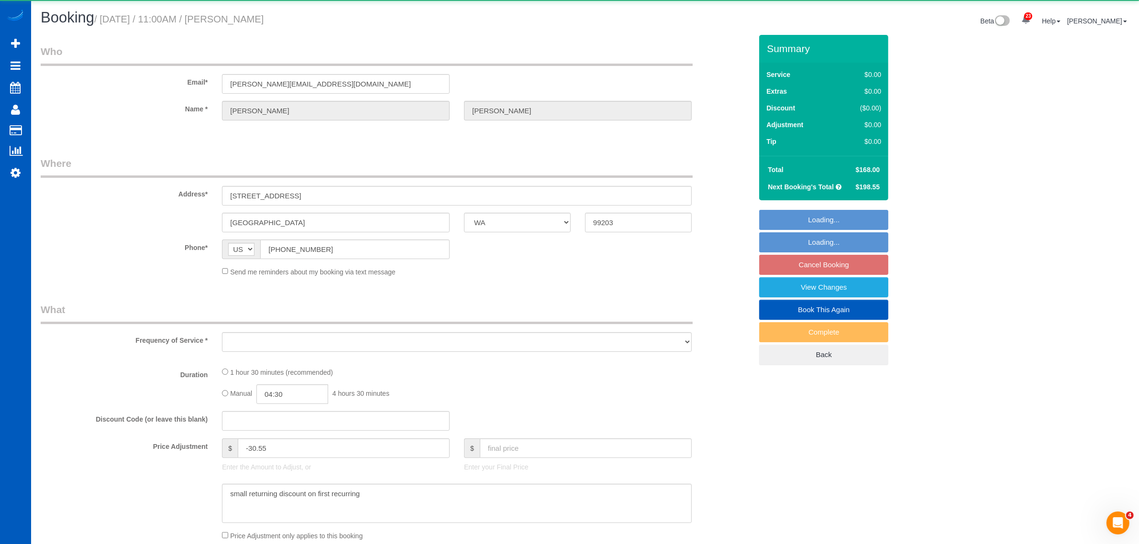
select select "object:29914"
select select "string:fspay-c1fb5ddc-fc92-4d38-9a11-d0fd0e6d2e94"
select select "spot89"
select select "number:7"
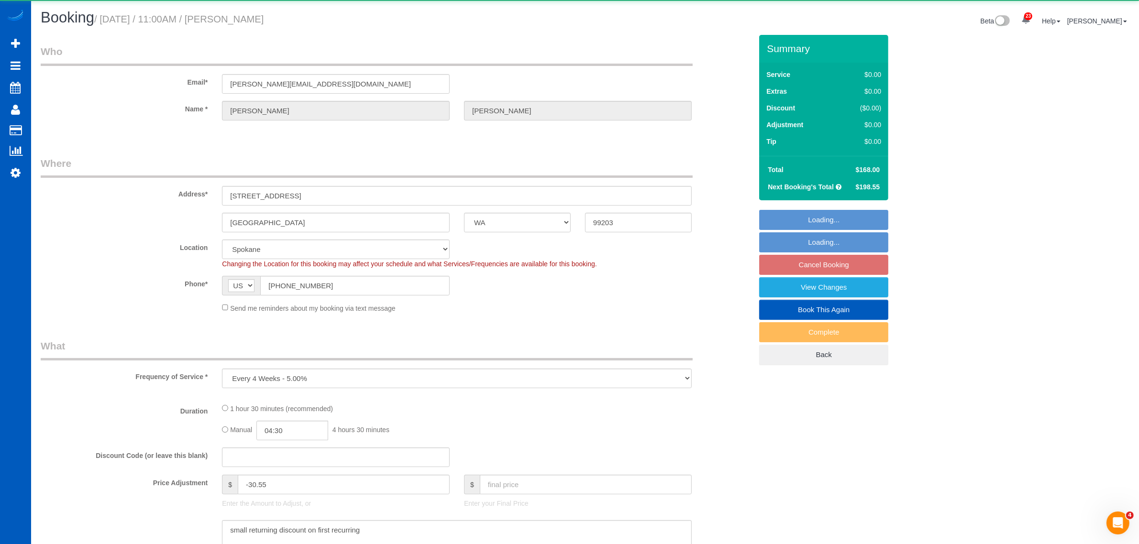
select select "object:30097"
select select "199"
select select "1501"
select select "2"
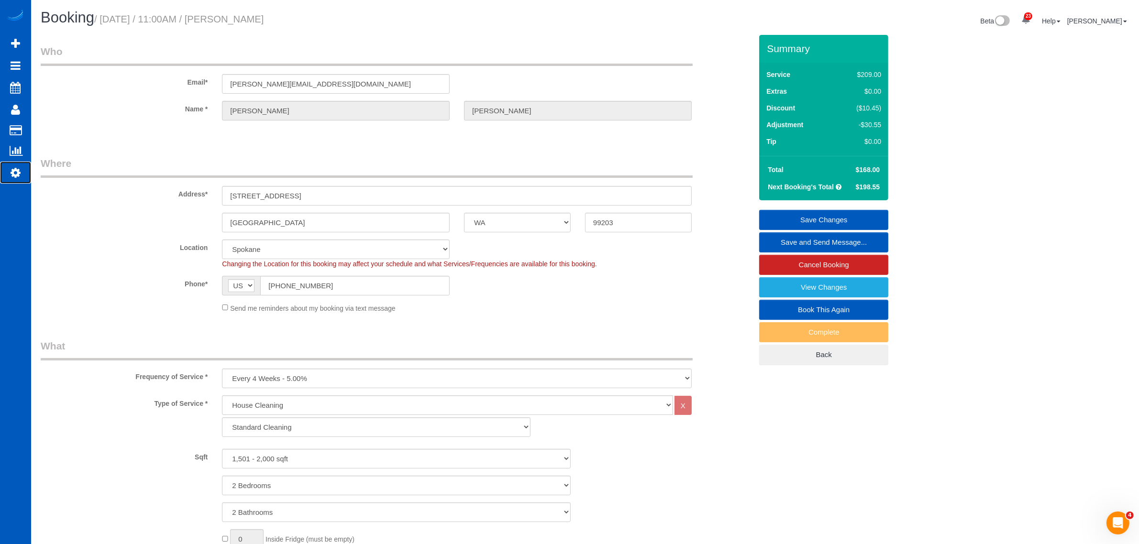
click at [15, 172] on icon at bounding box center [16, 172] width 10 height 11
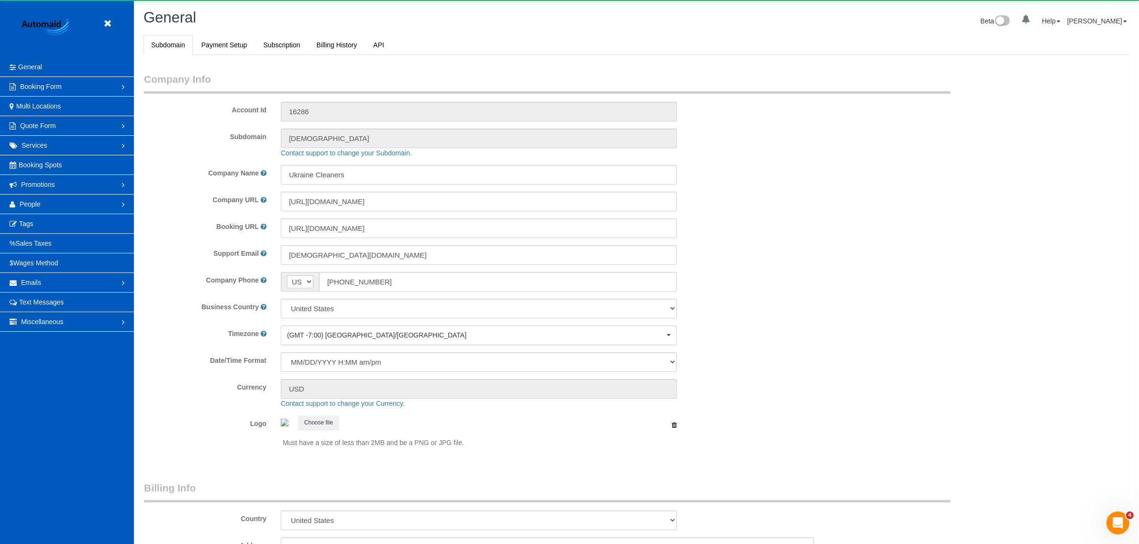
select select "1"
click at [51, 203] on link "People" at bounding box center [67, 204] width 134 height 19
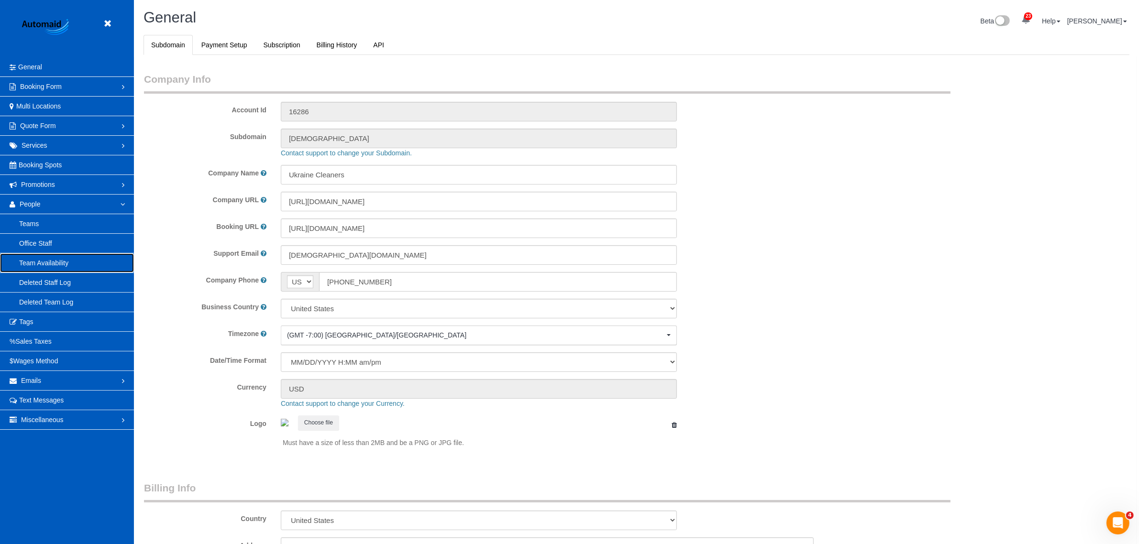
click at [55, 268] on link "Team Availability" at bounding box center [67, 263] width 134 height 19
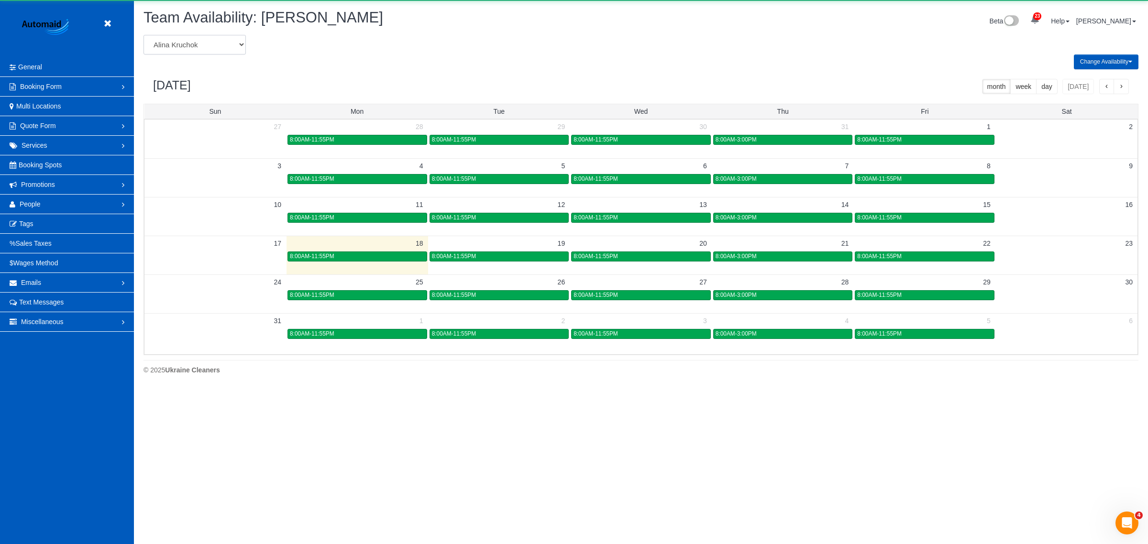
click at [189, 42] on select "[PERSON_NAME] [PERSON_NAME] [PERSON_NAME] [PERSON_NAME] [PERSON_NAME] [PERSON_N…" at bounding box center [195, 45] width 102 height 20
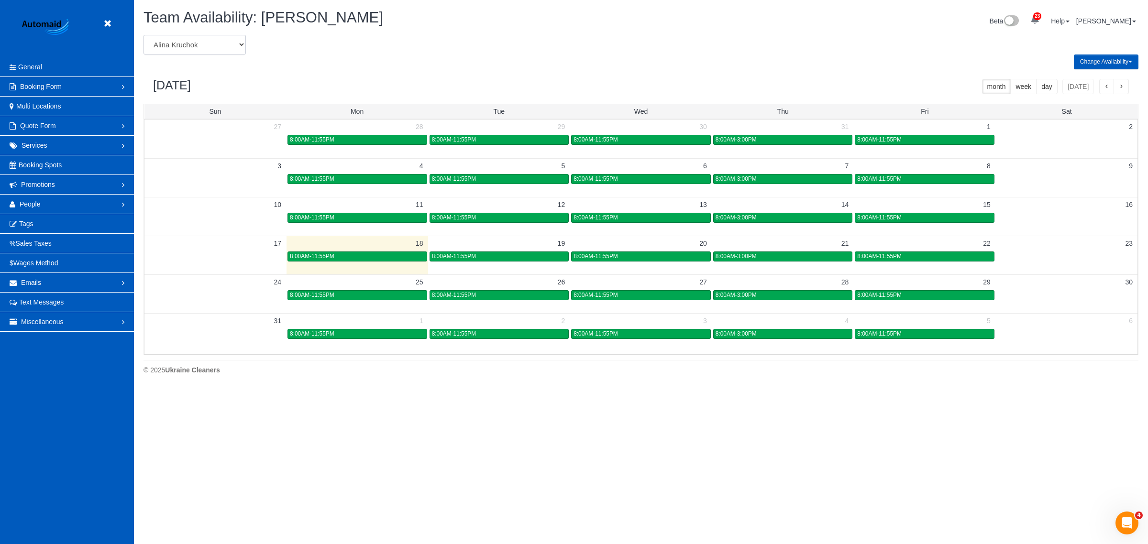
select select "number:989"
click at [144, 35] on select "[PERSON_NAME] [PERSON_NAME] [PERSON_NAME] [PERSON_NAME] [PERSON_NAME] [PERSON_N…" at bounding box center [195, 45] width 102 height 20
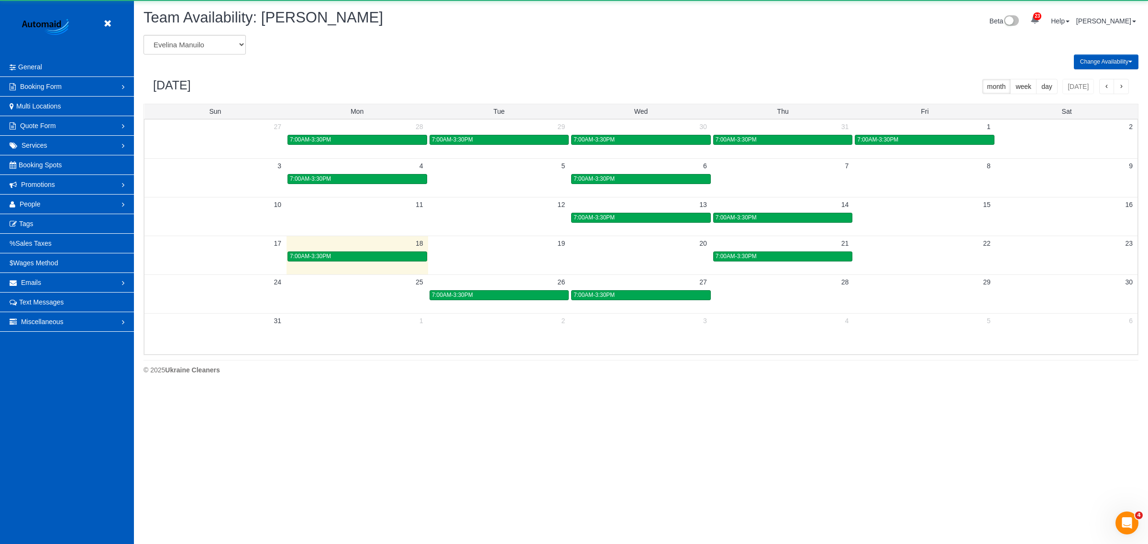
click at [923, 298] on td at bounding box center [925, 294] width 142 height 11
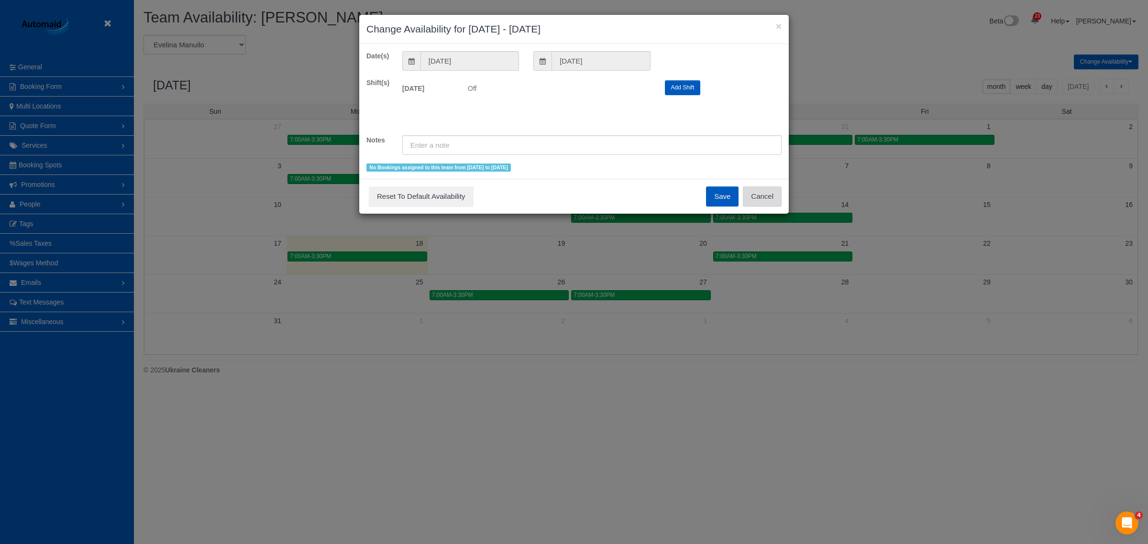
click at [758, 192] on button "Cancel" at bounding box center [762, 197] width 39 height 20
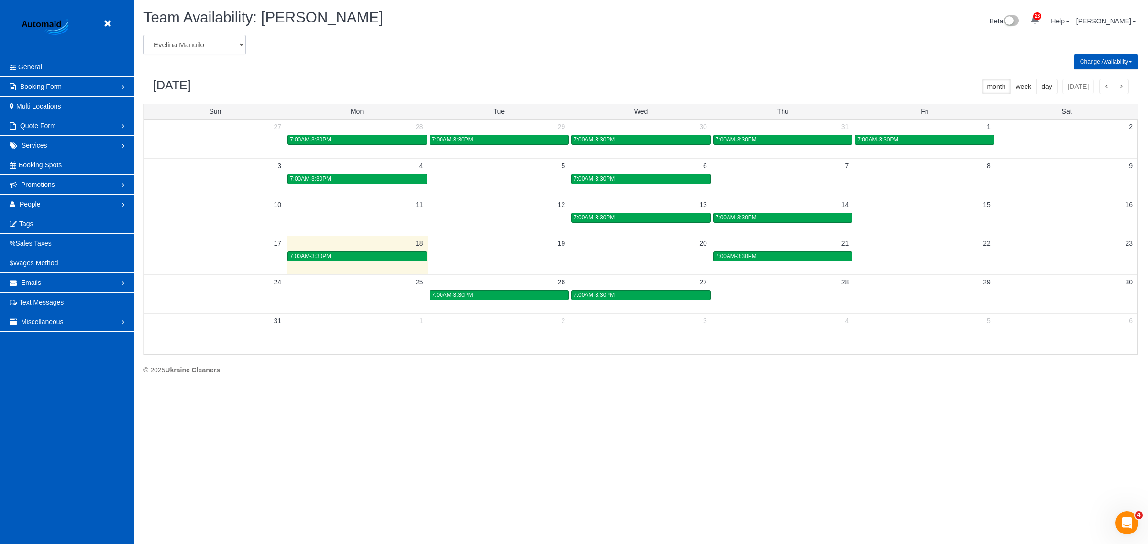
click at [228, 37] on select "[PERSON_NAME] [PERSON_NAME] [PERSON_NAME] [PERSON_NAME] [PERSON_NAME] [PERSON_N…" at bounding box center [195, 45] width 102 height 20
select select "number:991"
click at [144, 35] on select "[PERSON_NAME] [PERSON_NAME] [PERSON_NAME] [PERSON_NAME] [PERSON_NAME] [PERSON_N…" at bounding box center [195, 45] width 102 height 20
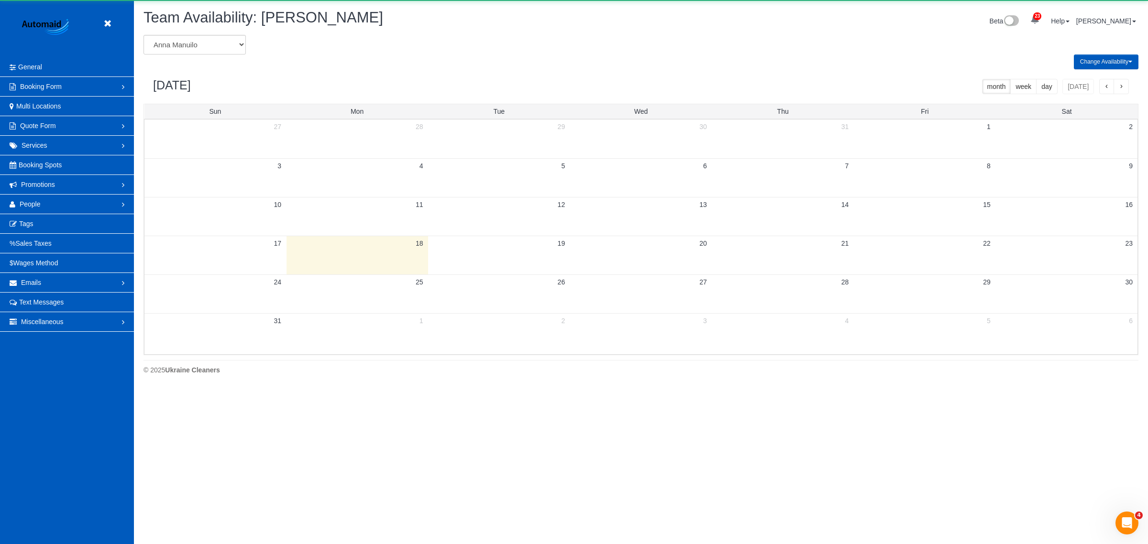
scroll to position [47449, 46690]
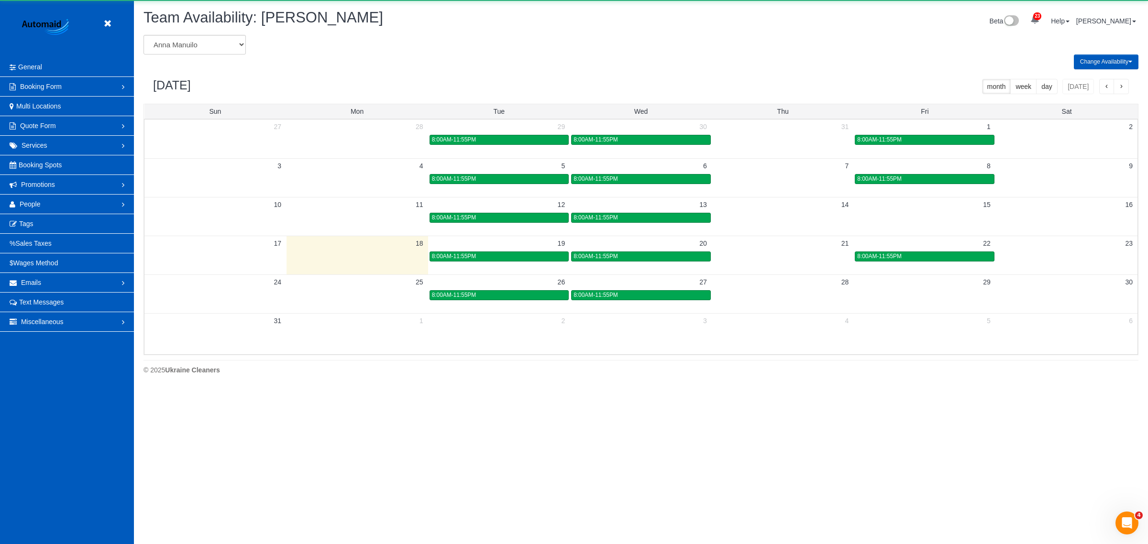
click at [940, 300] on td at bounding box center [925, 294] width 142 height 11
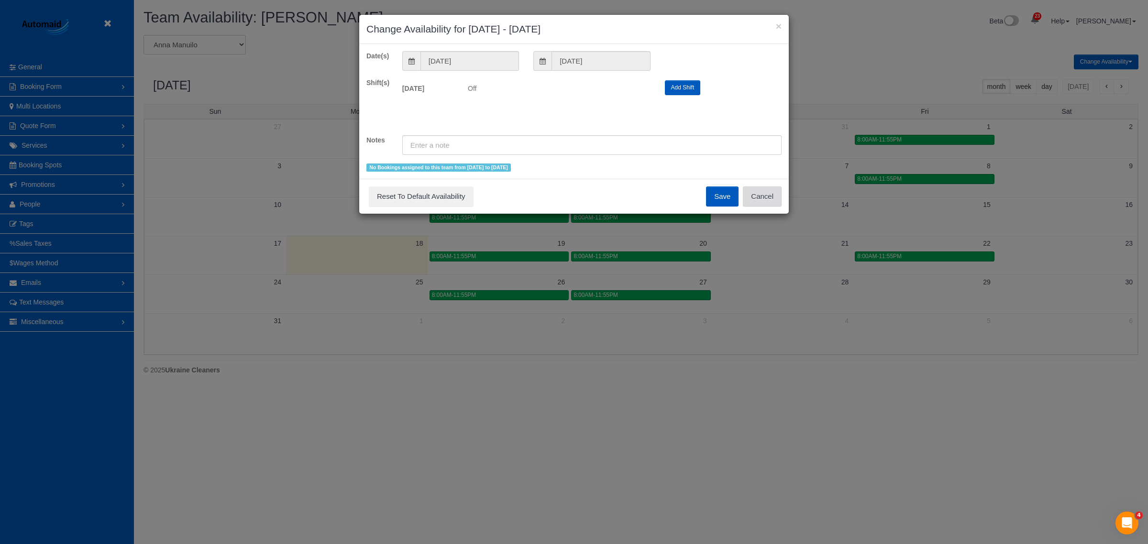
click at [757, 191] on button "Cancel" at bounding box center [762, 197] width 39 height 20
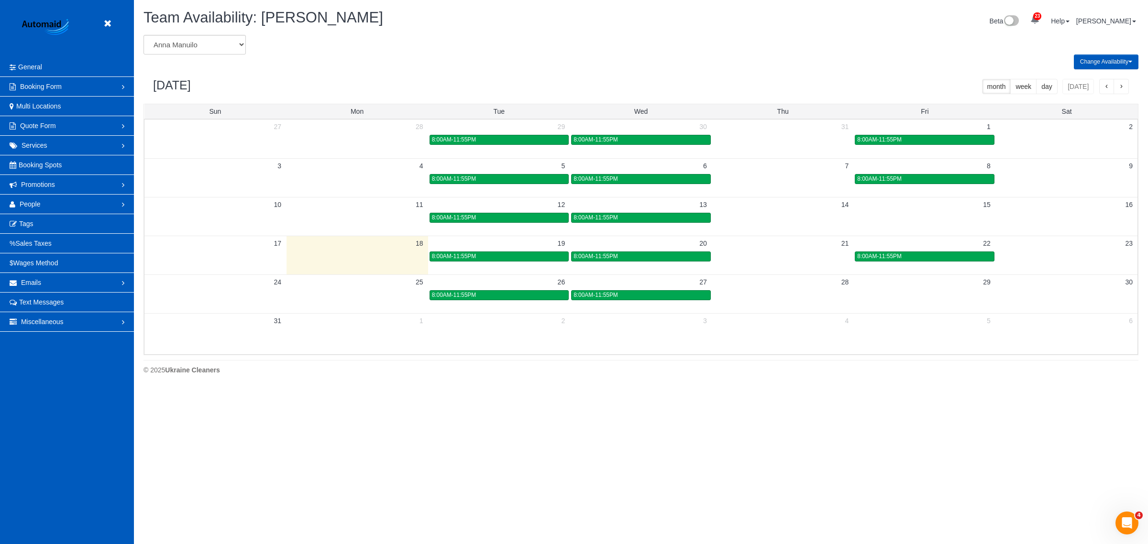
click at [218, 55] on div "Change Availability Default Availability Specific Date Request Time Off Exclude…" at bounding box center [640, 62] width 1009 height 15
click at [221, 50] on select "[PERSON_NAME] [PERSON_NAME] [PERSON_NAME] [PERSON_NAME] [PERSON_NAME] [PERSON_N…" at bounding box center [195, 45] width 102 height 20
select select "number:28483"
click at [144, 35] on select "[PERSON_NAME] [PERSON_NAME] [PERSON_NAME] [PERSON_NAME] [PERSON_NAME] [PERSON_N…" at bounding box center [195, 45] width 102 height 20
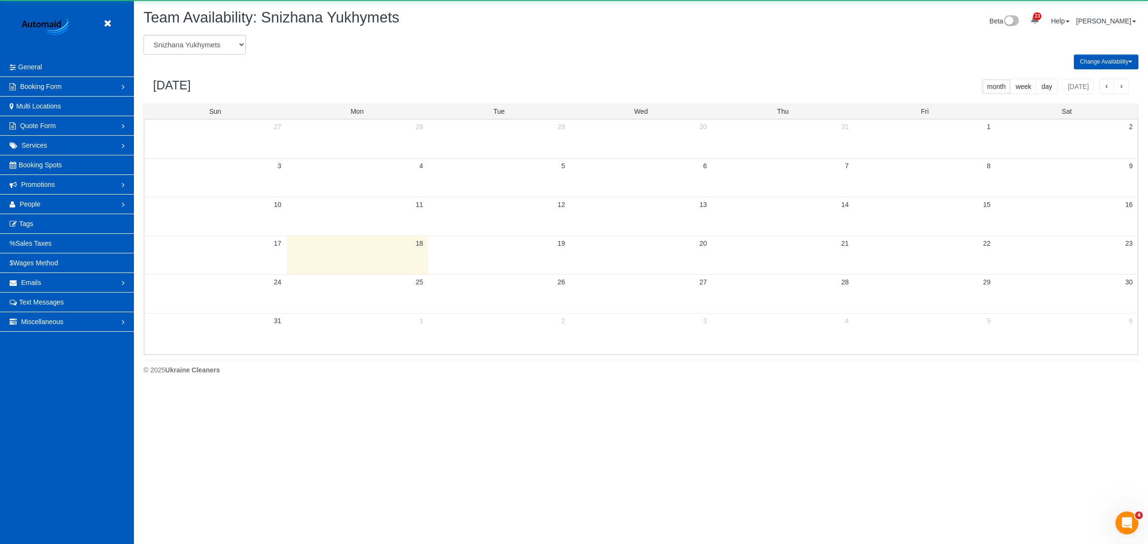
scroll to position [47449, 46690]
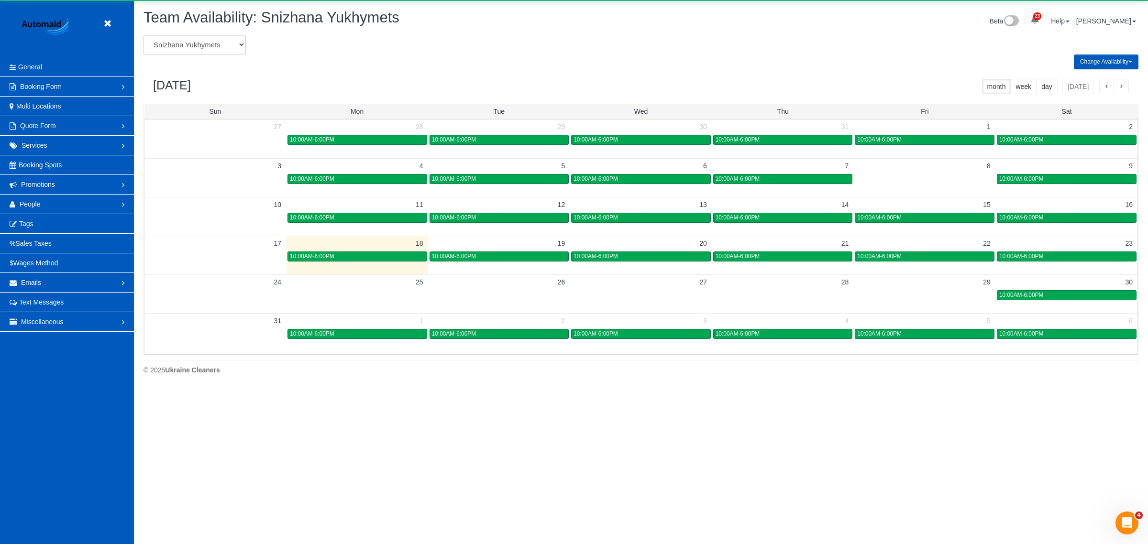
click at [895, 297] on td at bounding box center [925, 294] width 142 height 11
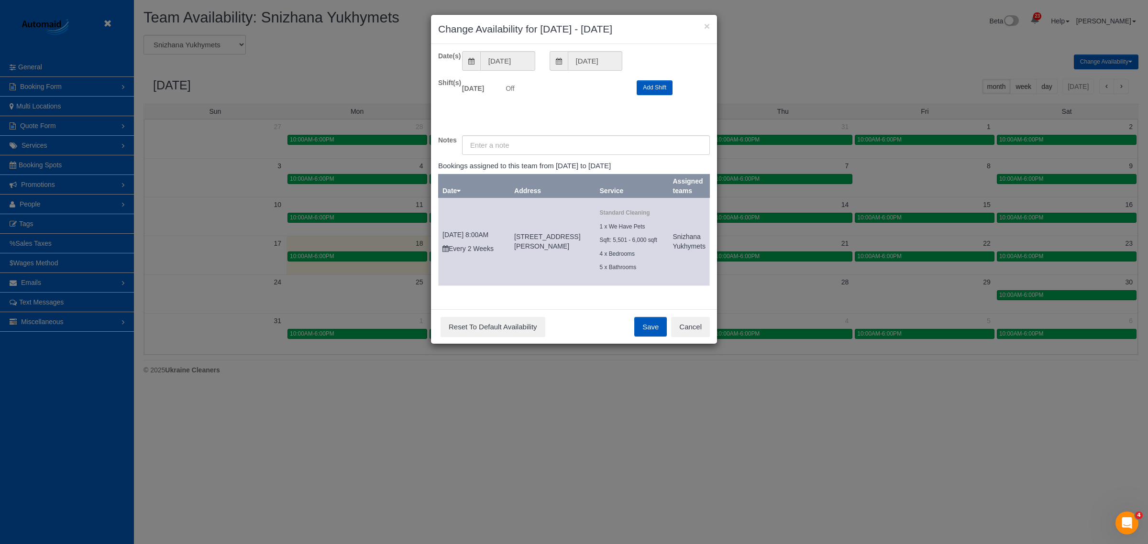
scroll to position [0, 0]
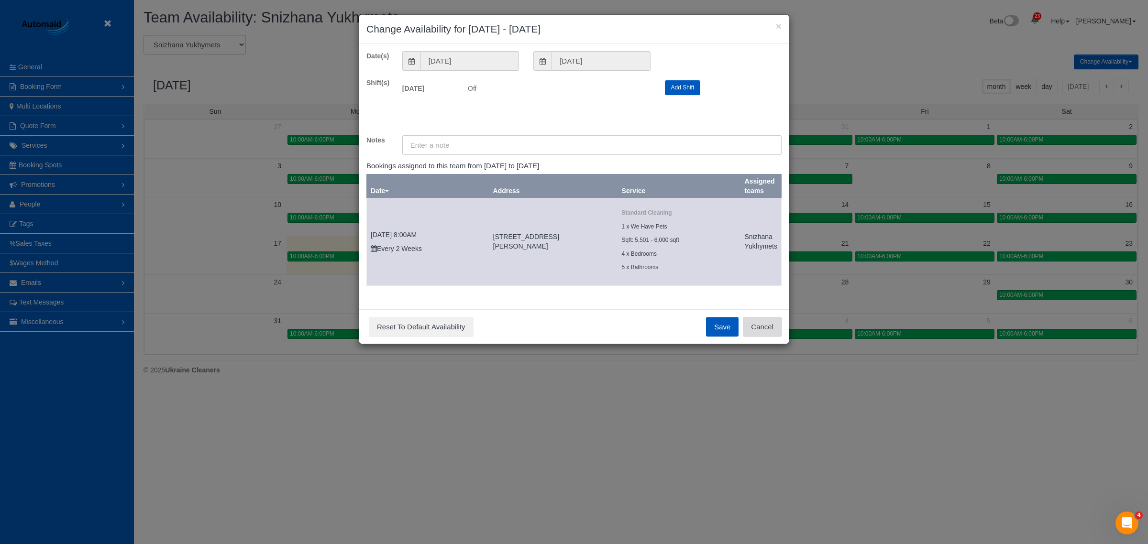
click at [769, 335] on button "Cancel" at bounding box center [762, 327] width 39 height 20
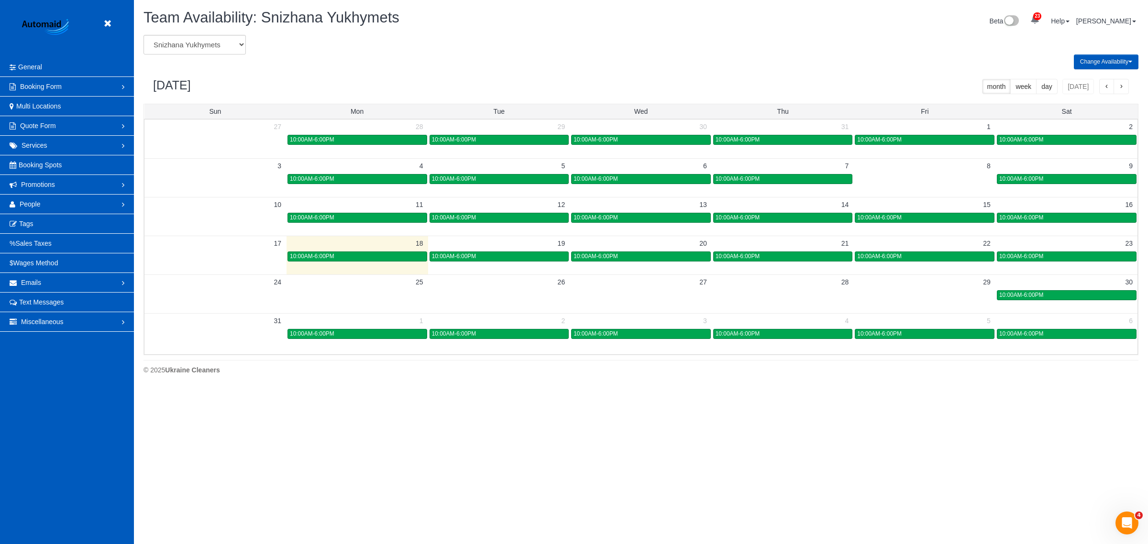
click at [878, 288] on td "29" at bounding box center [925, 282] width 142 height 15
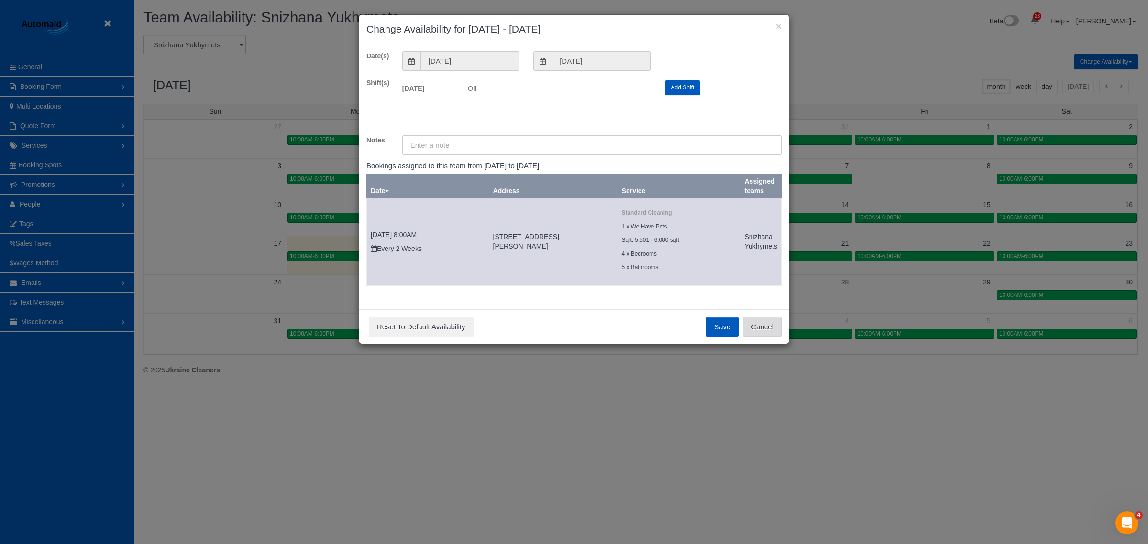
click at [765, 328] on button "Cancel" at bounding box center [762, 327] width 39 height 20
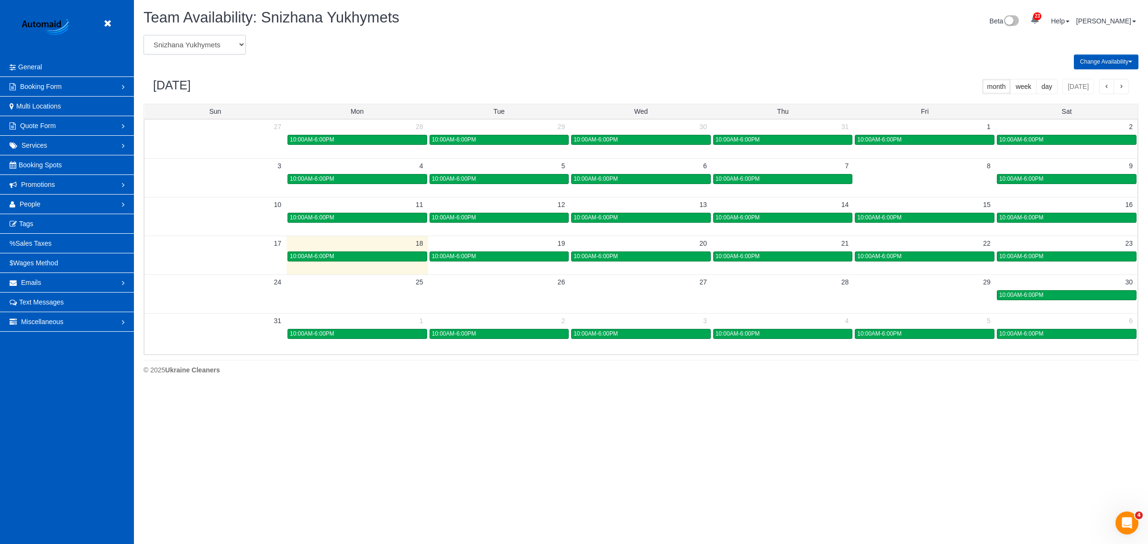
click at [204, 40] on select "[PERSON_NAME] [PERSON_NAME] [PERSON_NAME] [PERSON_NAME] [PERSON_NAME] [PERSON_N…" at bounding box center [195, 45] width 102 height 20
select select "number:989"
click at [144, 35] on select "[PERSON_NAME] [PERSON_NAME] [PERSON_NAME] [PERSON_NAME] [PERSON_NAME] [PERSON_N…" at bounding box center [195, 45] width 102 height 20
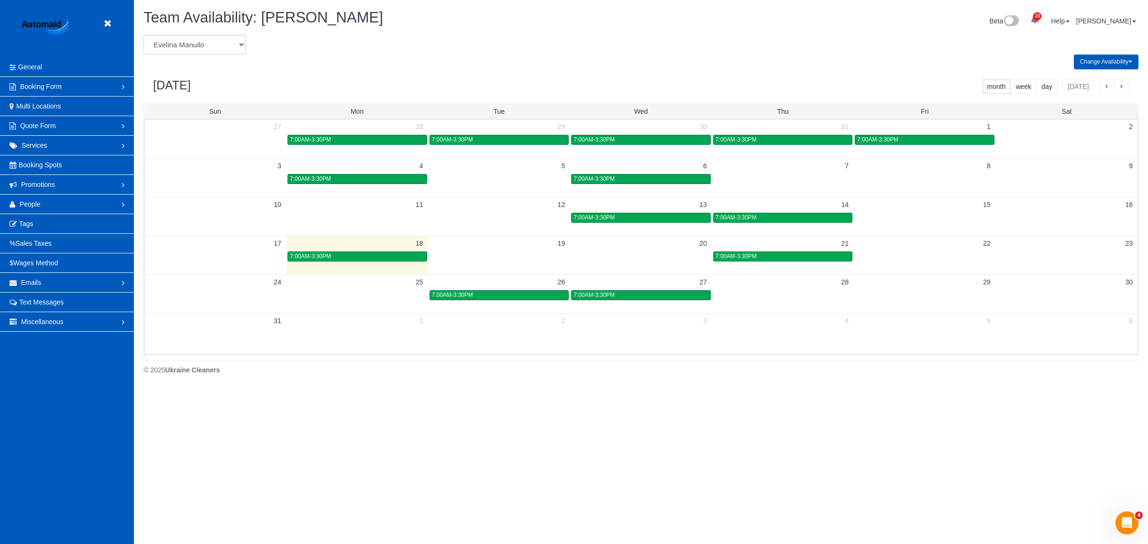
click at [1128, 85] on button "button" at bounding box center [1121, 86] width 15 height 15
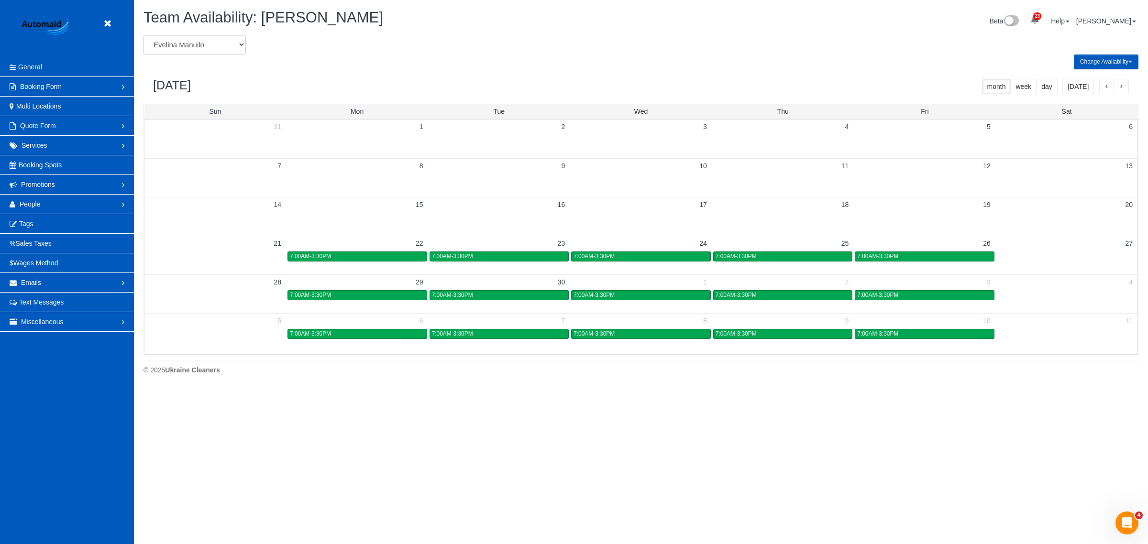
click at [1099, 87] on button "button" at bounding box center [1106, 86] width 15 height 15
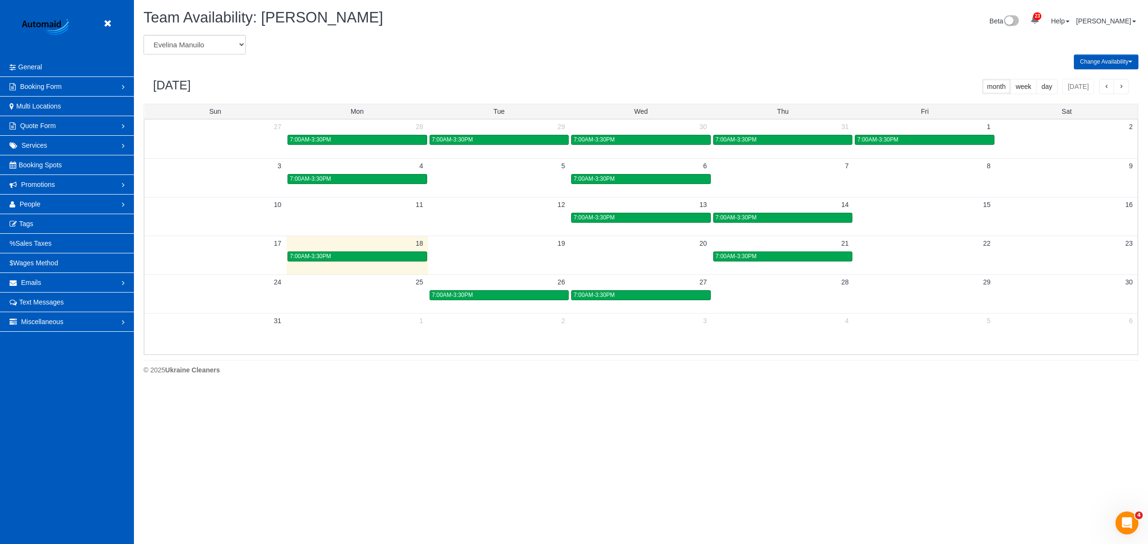
click at [1122, 87] on span "button" at bounding box center [1121, 87] width 5 height 7
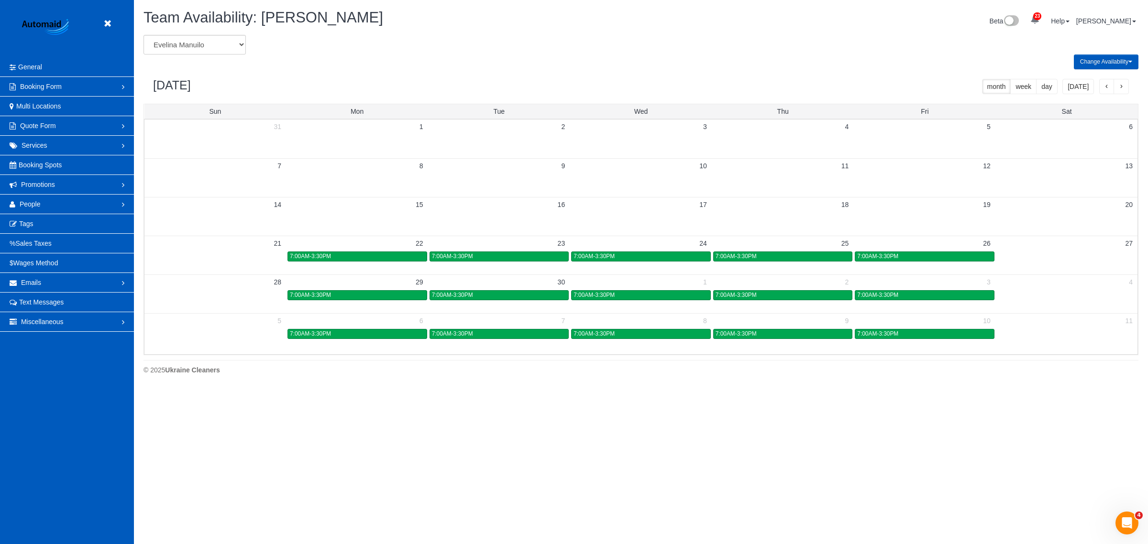
click at [1109, 81] on button "button" at bounding box center [1106, 86] width 15 height 15
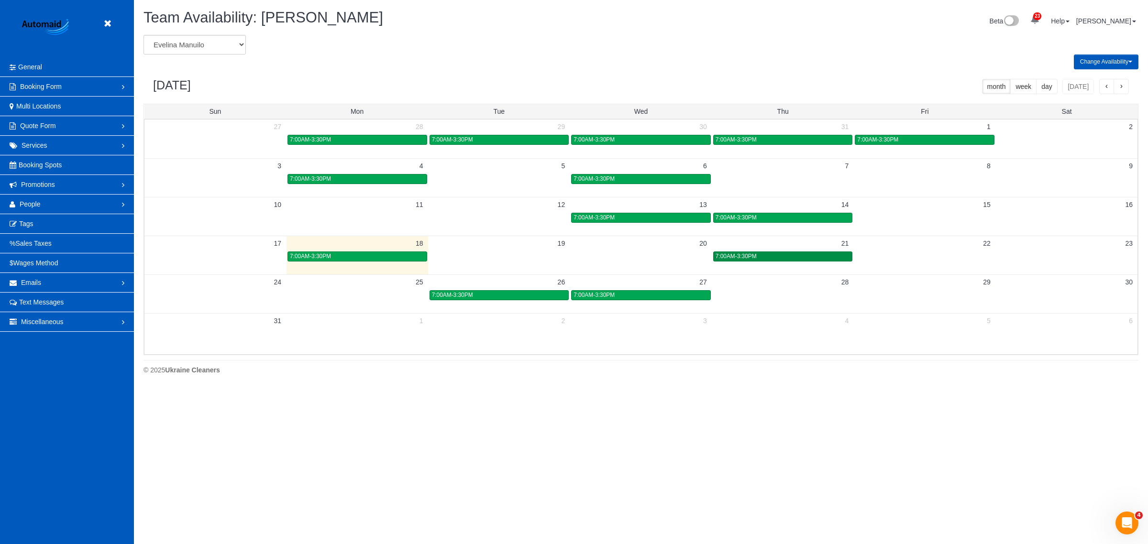
click at [780, 261] on link "7:00AM-3:30PM" at bounding box center [783, 257] width 140 height 10
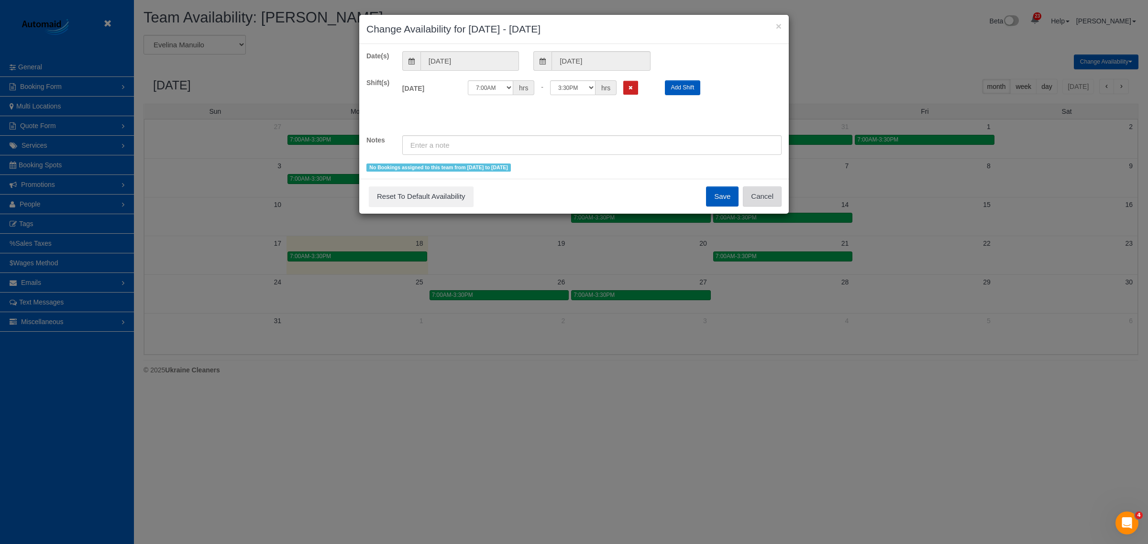
click at [765, 193] on button "Cancel" at bounding box center [762, 197] width 39 height 20
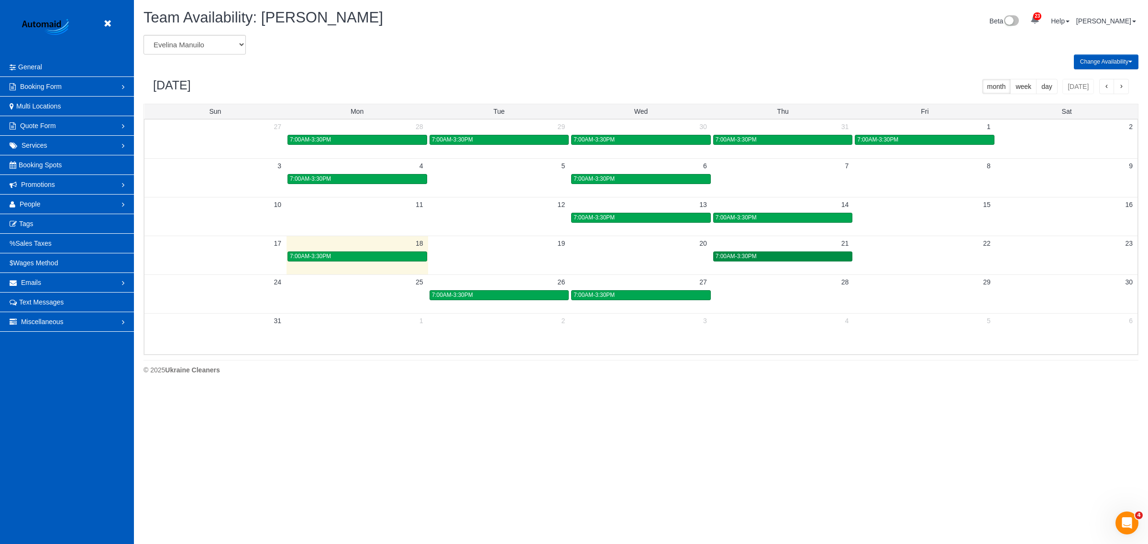
click at [792, 255] on div "7:00AM-3:30PM" at bounding box center [783, 256] width 135 height 7
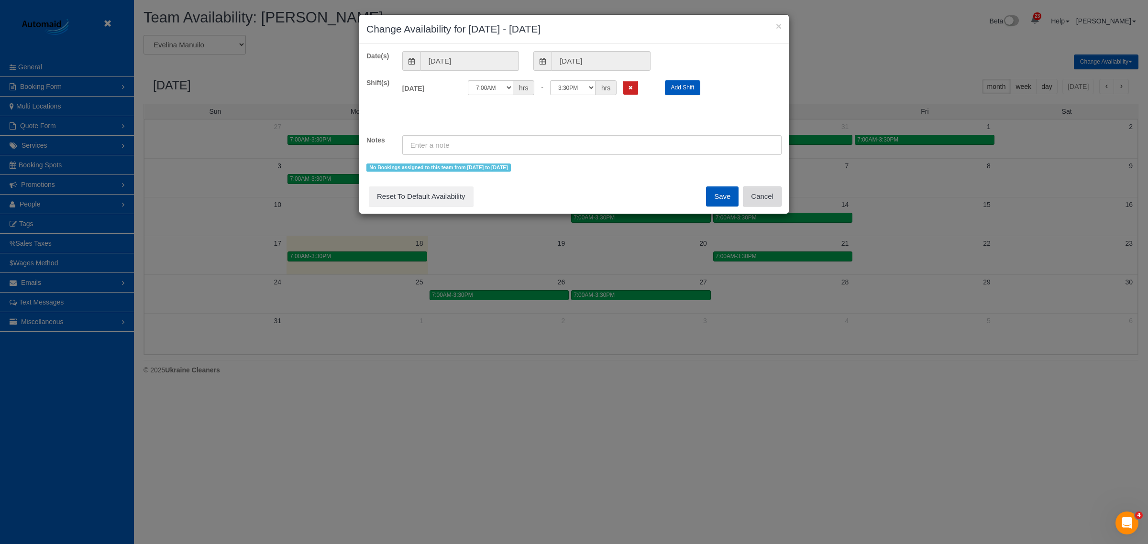
click at [766, 192] on button "Cancel" at bounding box center [762, 197] width 39 height 20
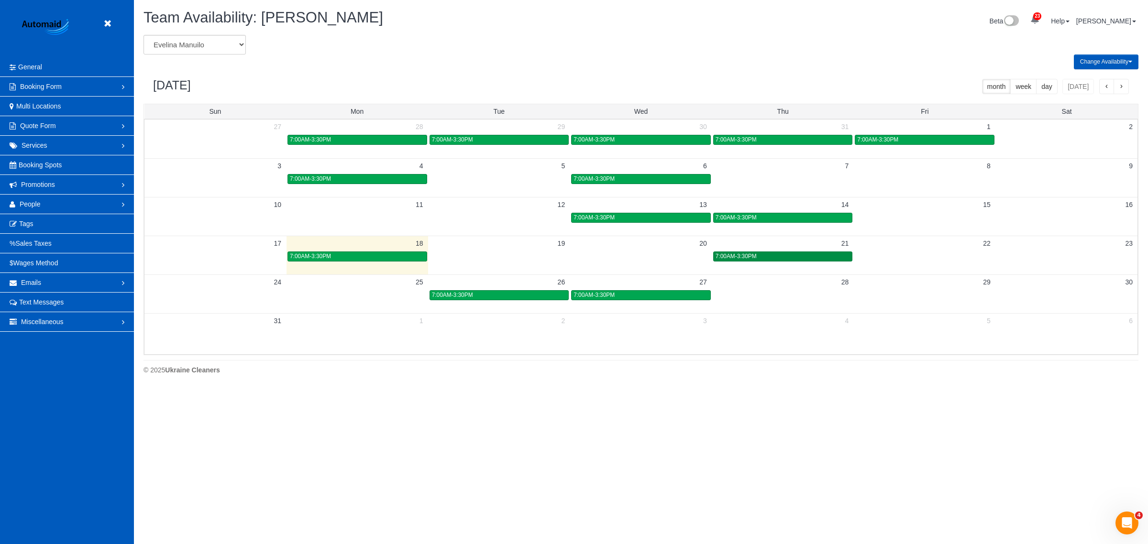
click at [807, 262] on link "7:00AM-3:30PM" at bounding box center [783, 257] width 140 height 10
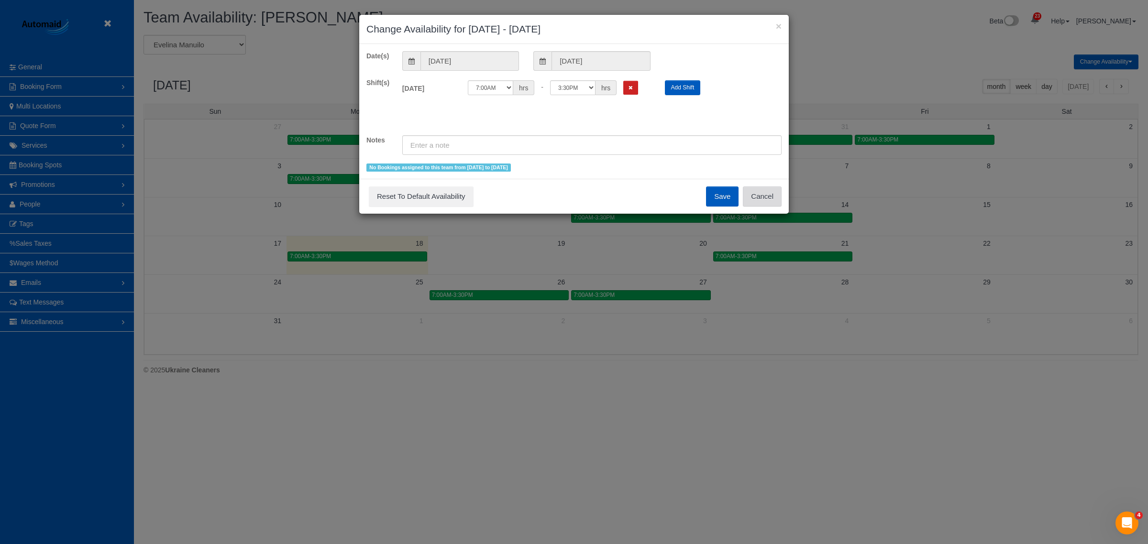
click at [774, 192] on button "Cancel" at bounding box center [762, 197] width 39 height 20
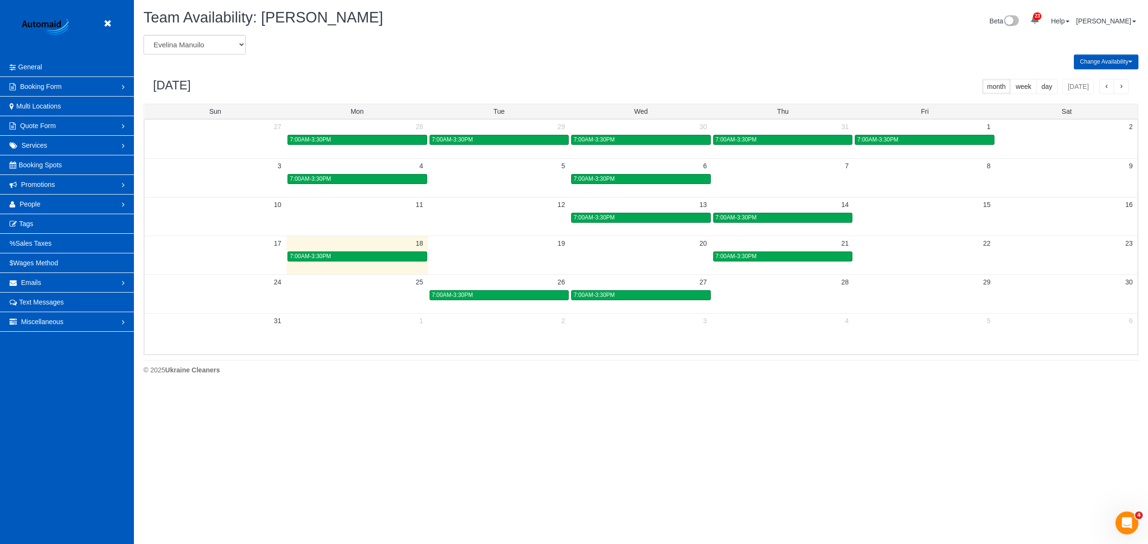
click at [946, 298] on td at bounding box center [925, 294] width 142 height 11
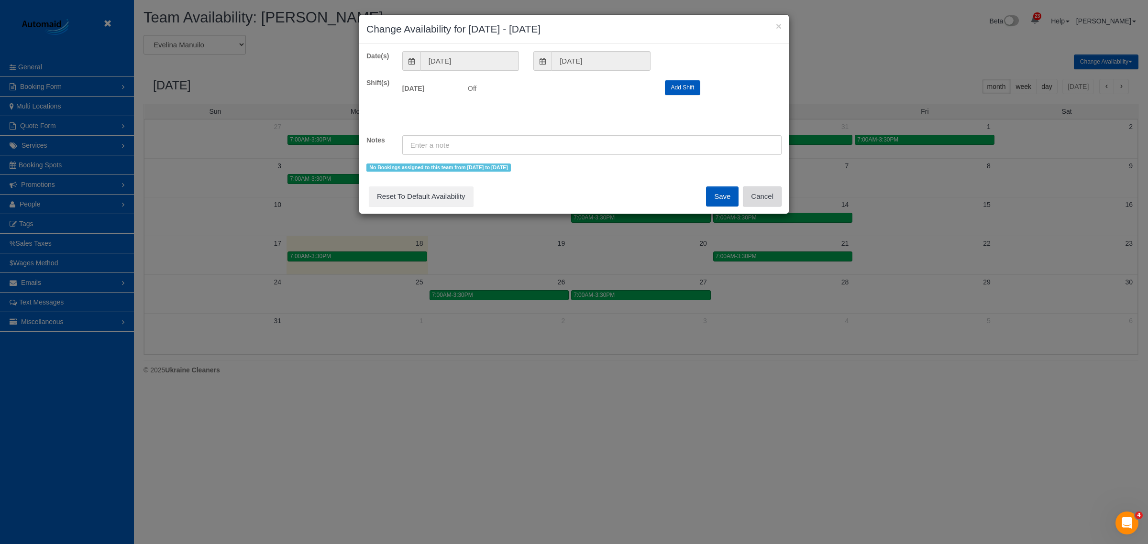
click at [768, 192] on button "Cancel" at bounding box center [762, 197] width 39 height 20
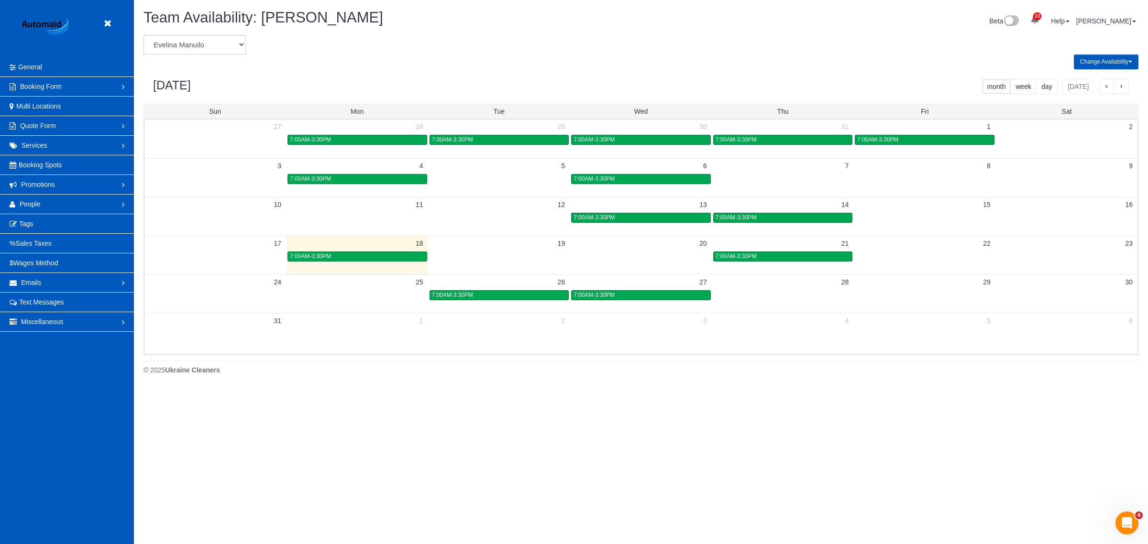
click at [955, 293] on td at bounding box center [925, 294] width 142 height 11
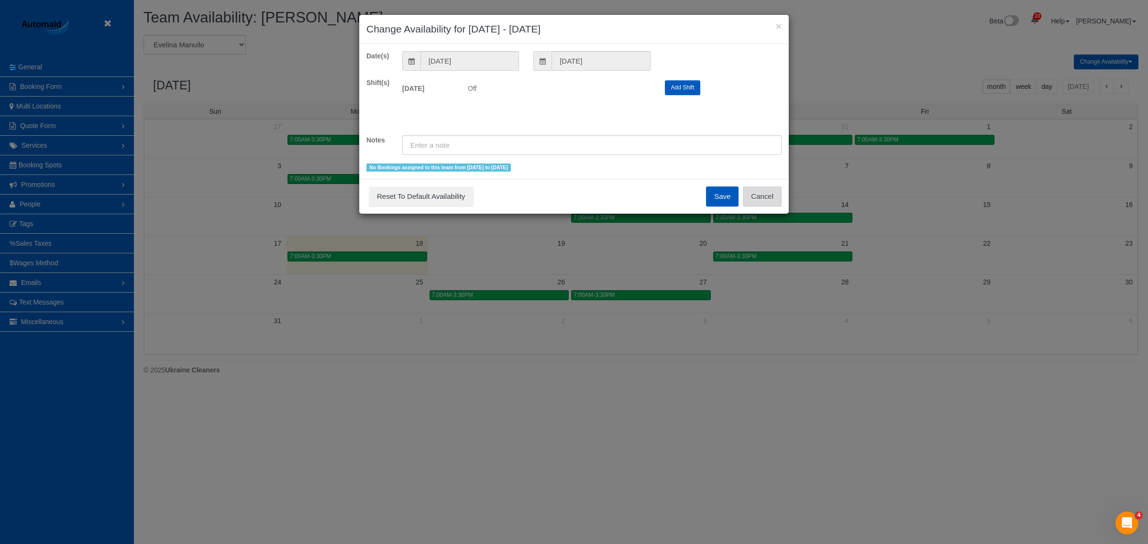
click at [781, 199] on button "Cancel" at bounding box center [762, 197] width 39 height 20
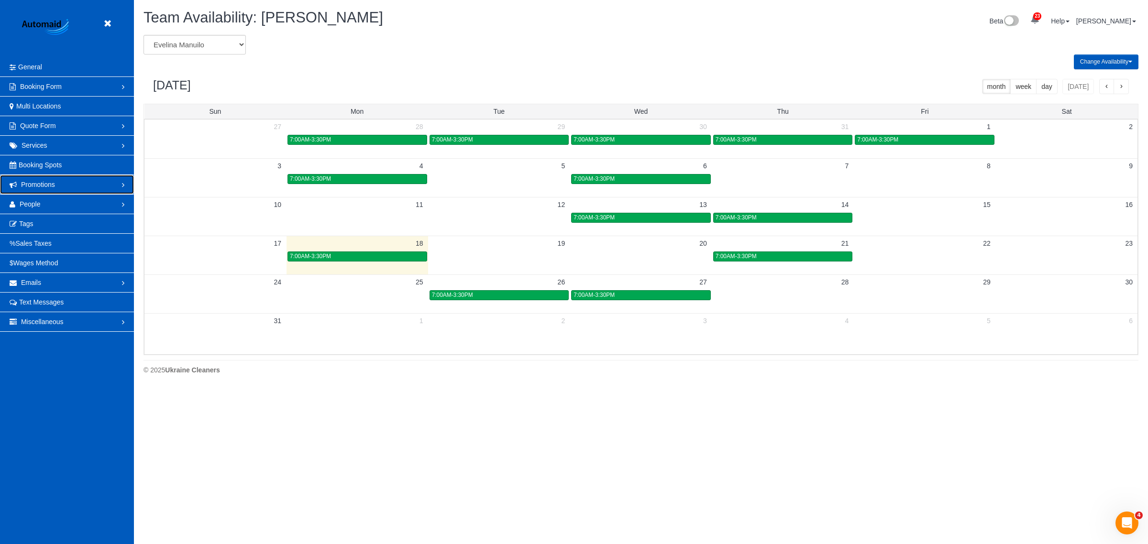
click at [40, 189] on link "Promotions" at bounding box center [67, 184] width 134 height 19
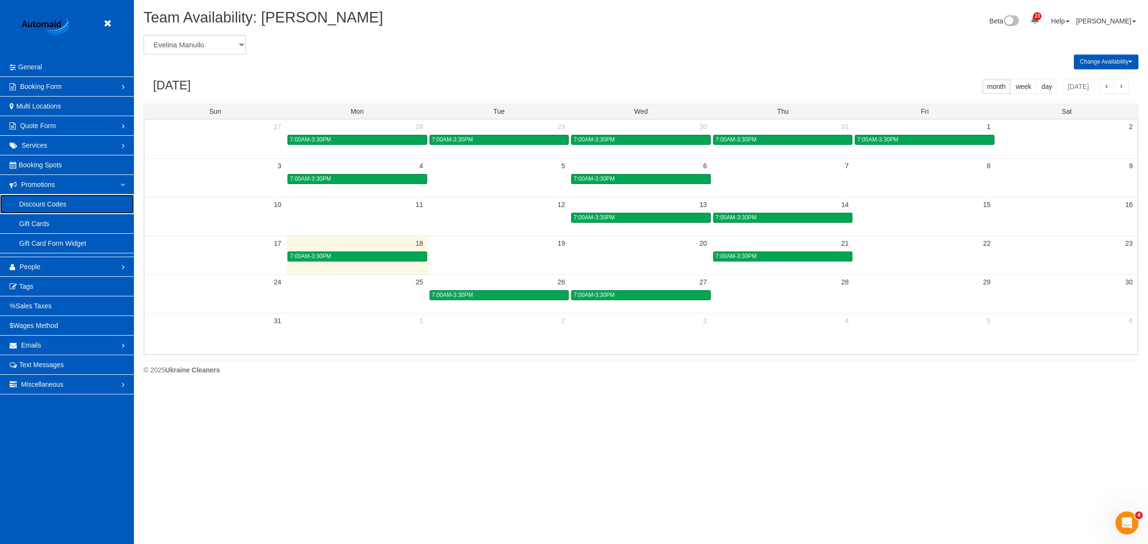
click at [35, 205] on link "Discount Codes" at bounding box center [67, 204] width 134 height 19
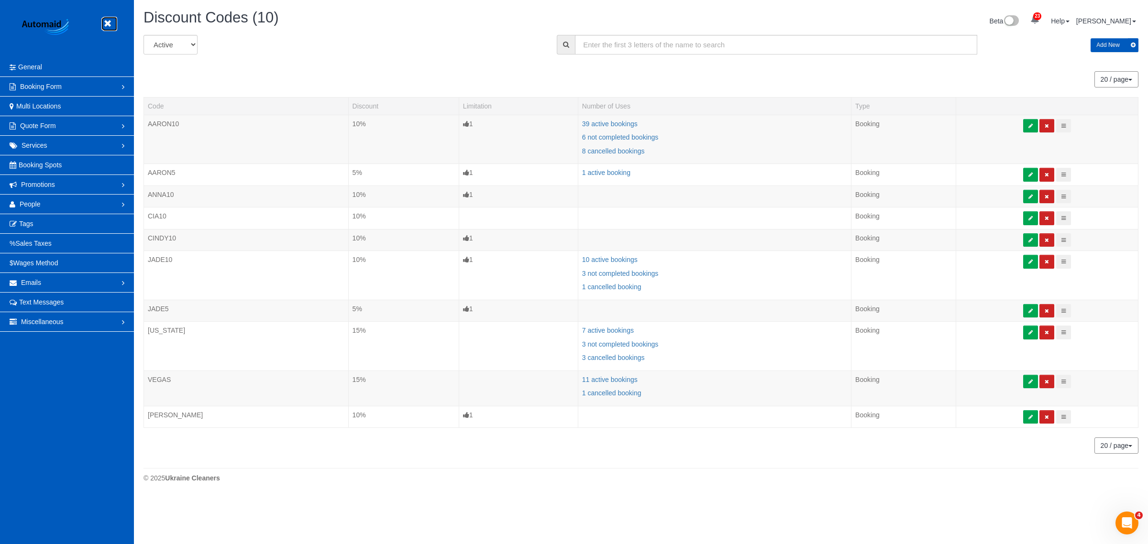
click at [109, 22] on icon at bounding box center [107, 24] width 12 height 12
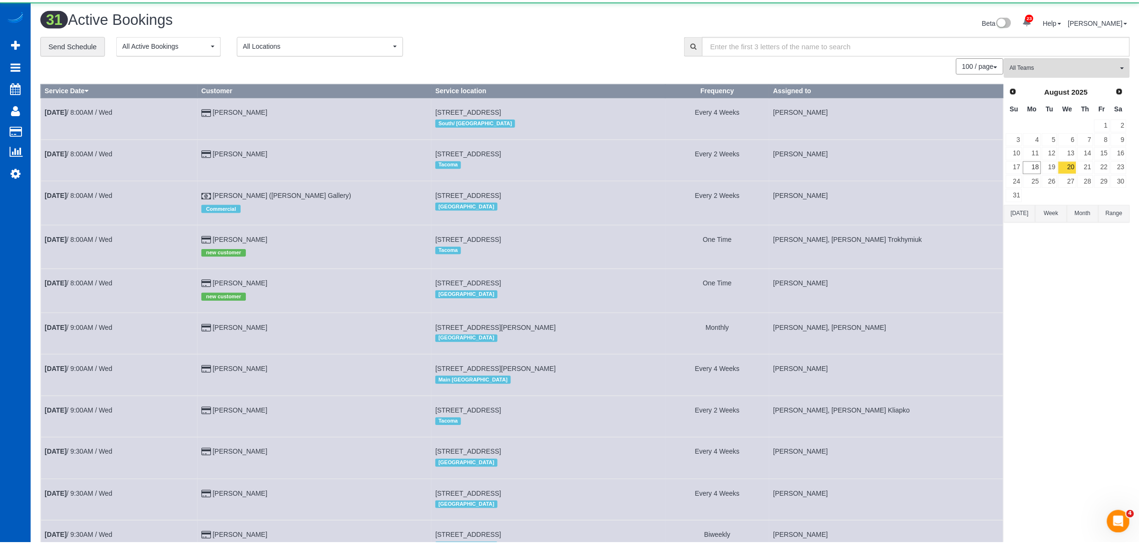
scroll to position [1497, 1139]
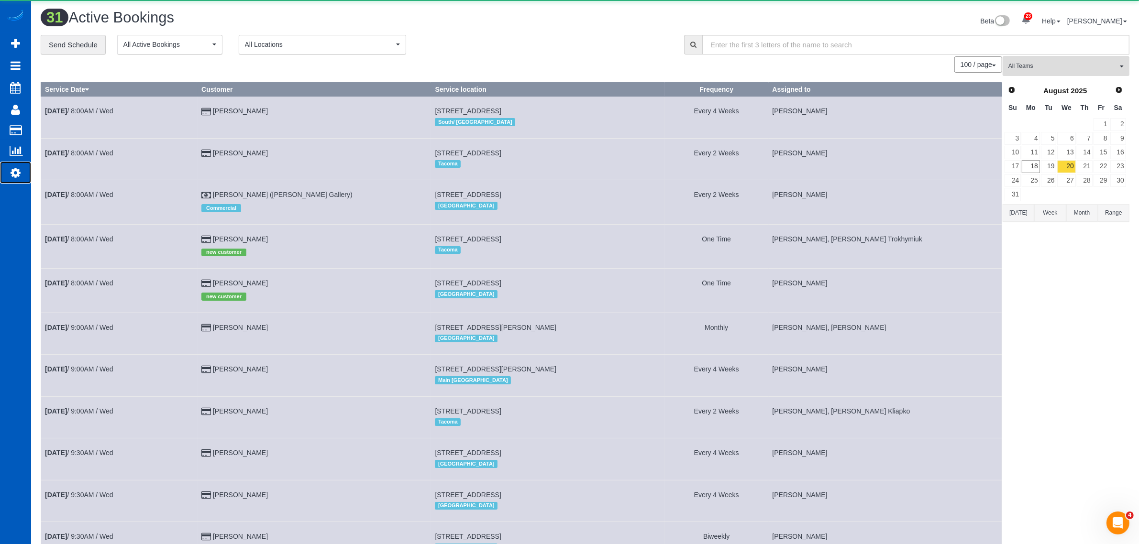
click at [22, 173] on link "Settings" at bounding box center [15, 173] width 31 height 22
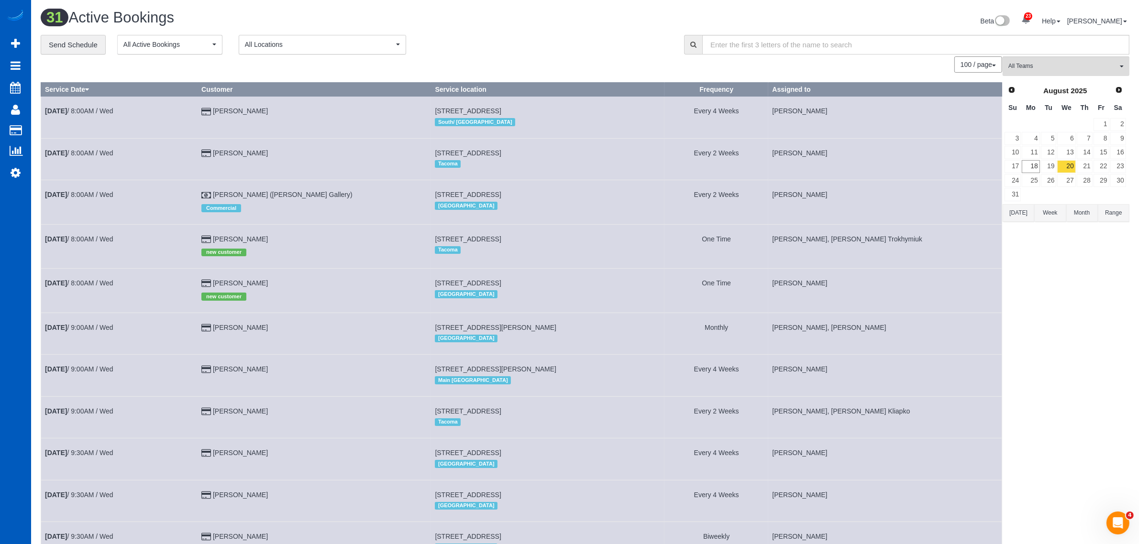
select select "1"
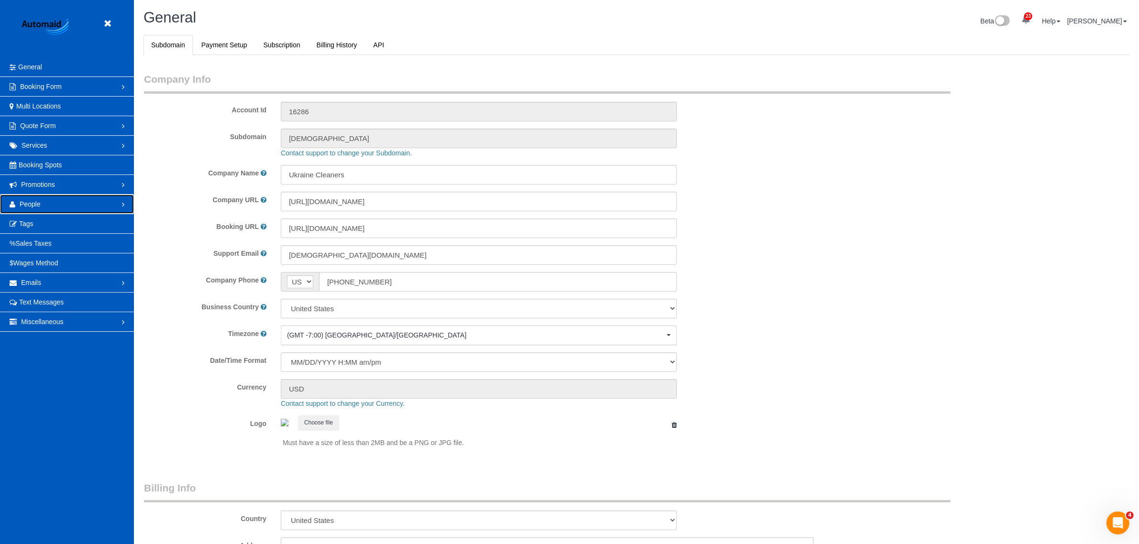
click at [40, 200] on link "People" at bounding box center [67, 204] width 134 height 19
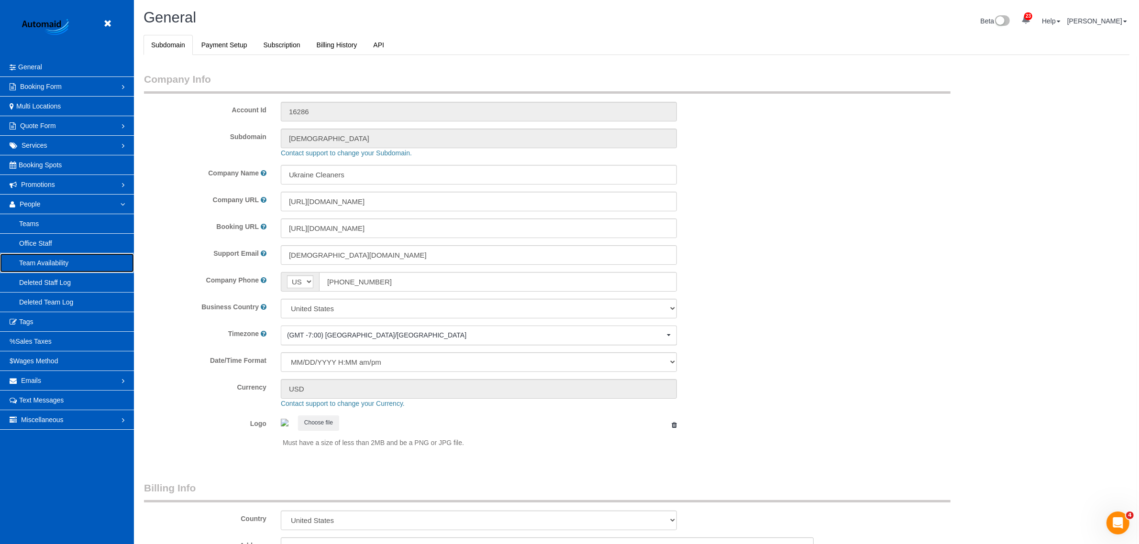
click at [41, 268] on link "Team Availability" at bounding box center [67, 263] width 134 height 19
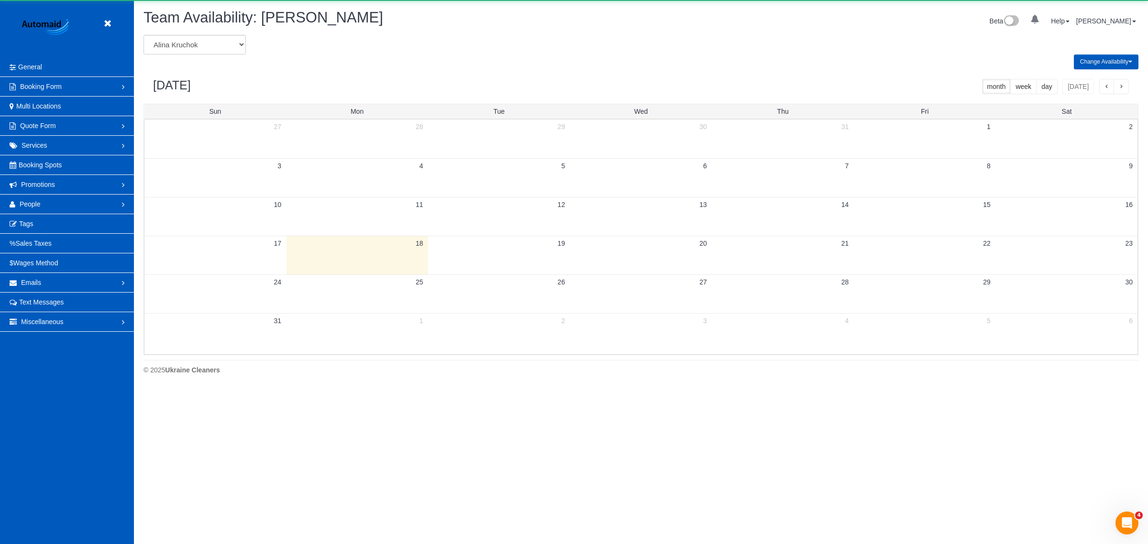
scroll to position [388, 1148]
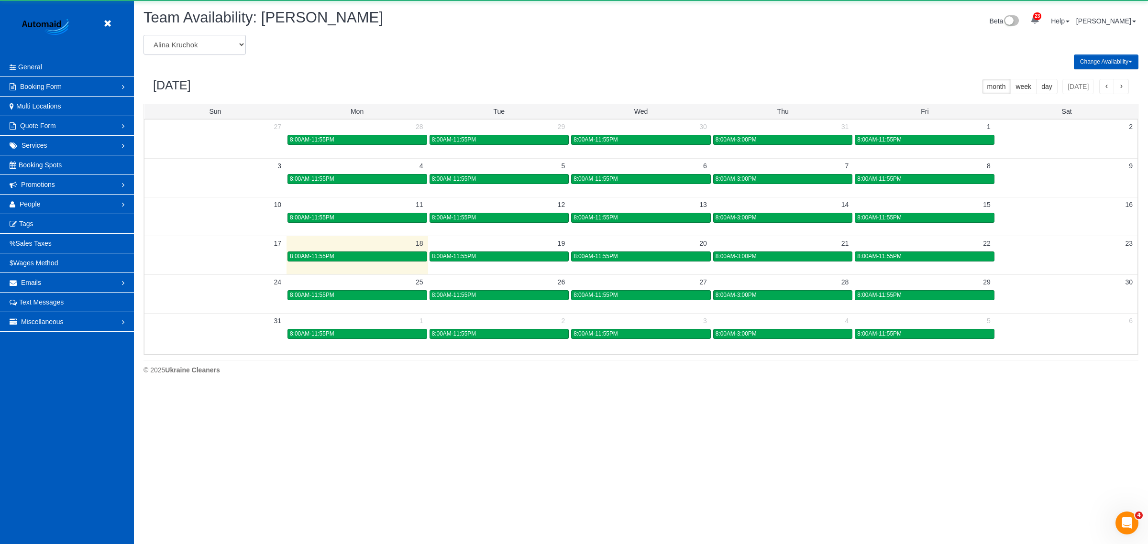
click at [177, 36] on select "[PERSON_NAME] [PERSON_NAME] [PERSON_NAME] [PERSON_NAME] [PERSON_NAME] [PERSON_N…" at bounding box center [195, 45] width 102 height 20
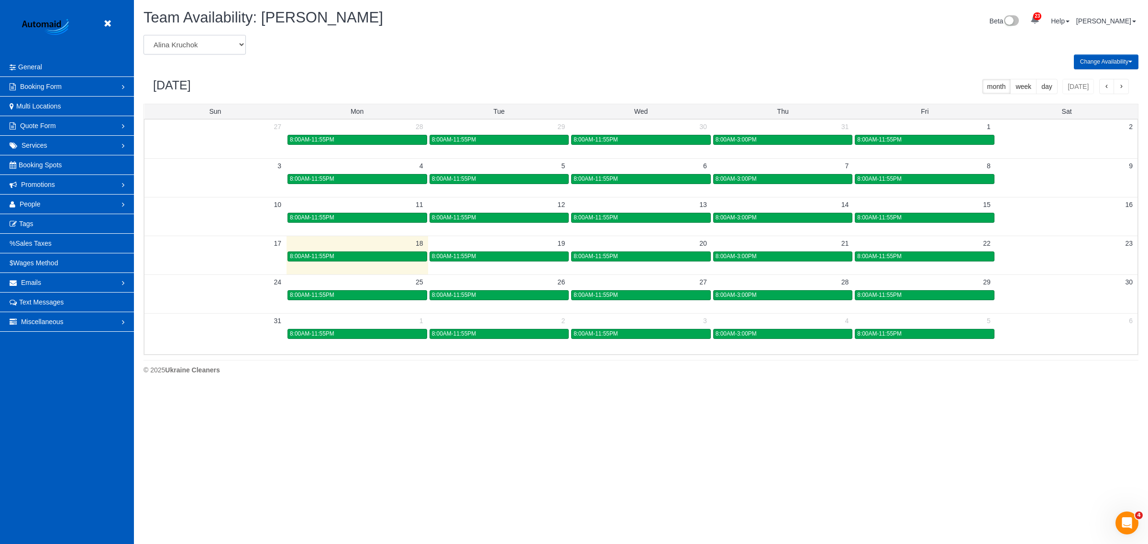
select select "number:20197"
click at [144, 35] on select "[PERSON_NAME] [PERSON_NAME] [PERSON_NAME] [PERSON_NAME] [PERSON_NAME] [PERSON_N…" at bounding box center [195, 45] width 102 height 20
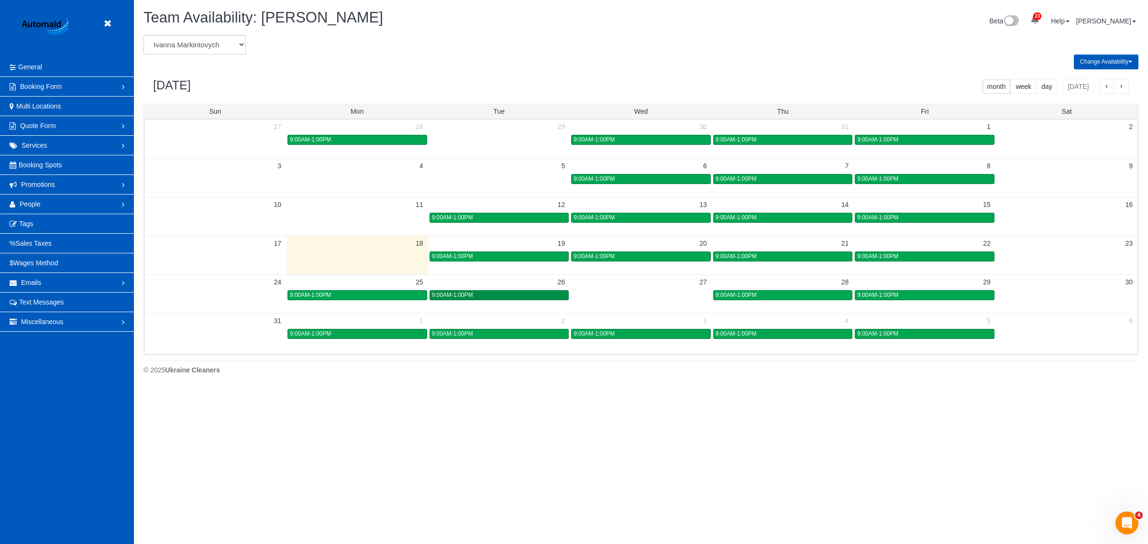
click at [517, 300] on link "9:00AM-1:00PM" at bounding box center [500, 295] width 140 height 10
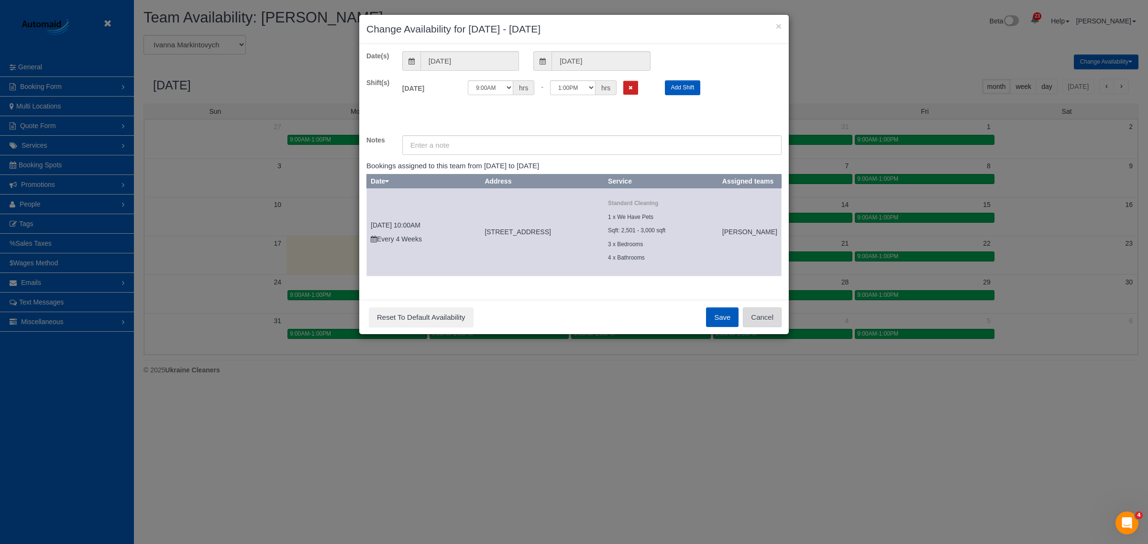
click at [766, 325] on button "Cancel" at bounding box center [762, 318] width 39 height 20
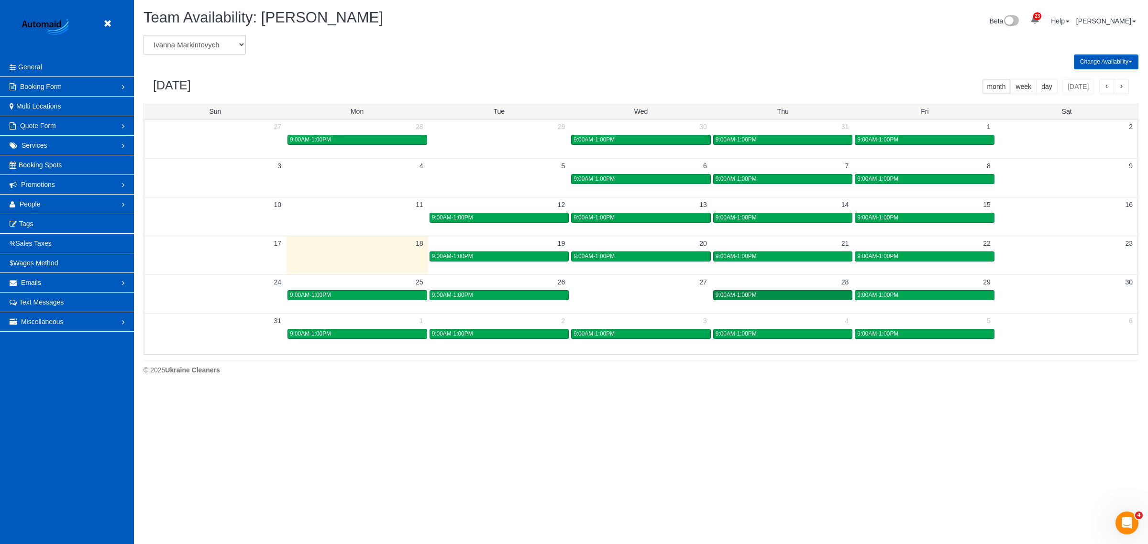
click at [746, 292] on span "9:00AM-1:00PM" at bounding box center [736, 295] width 41 height 7
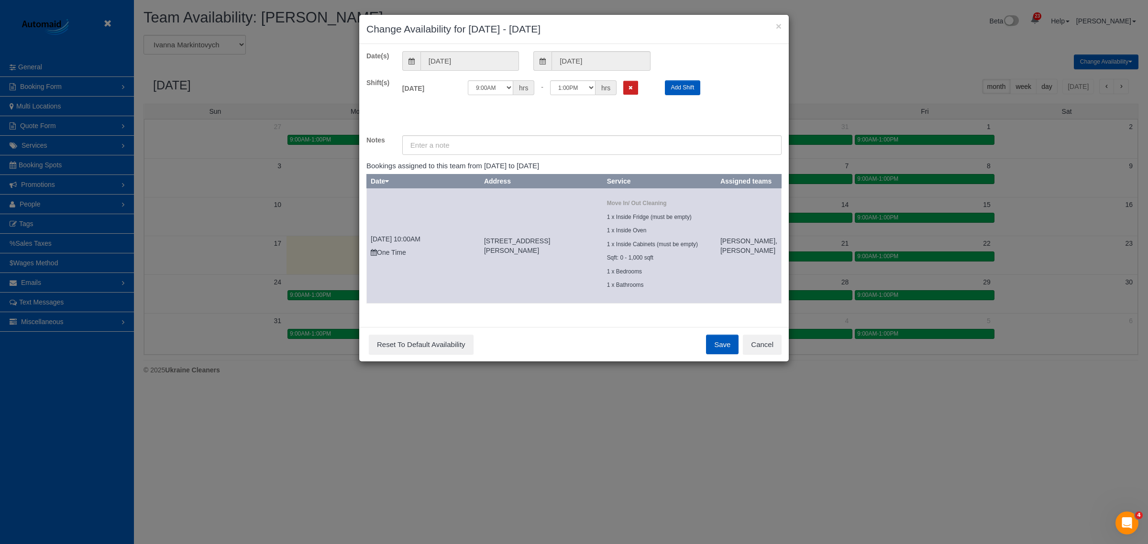
scroll to position [3, 0]
click at [772, 354] on button "Cancel" at bounding box center [762, 345] width 39 height 20
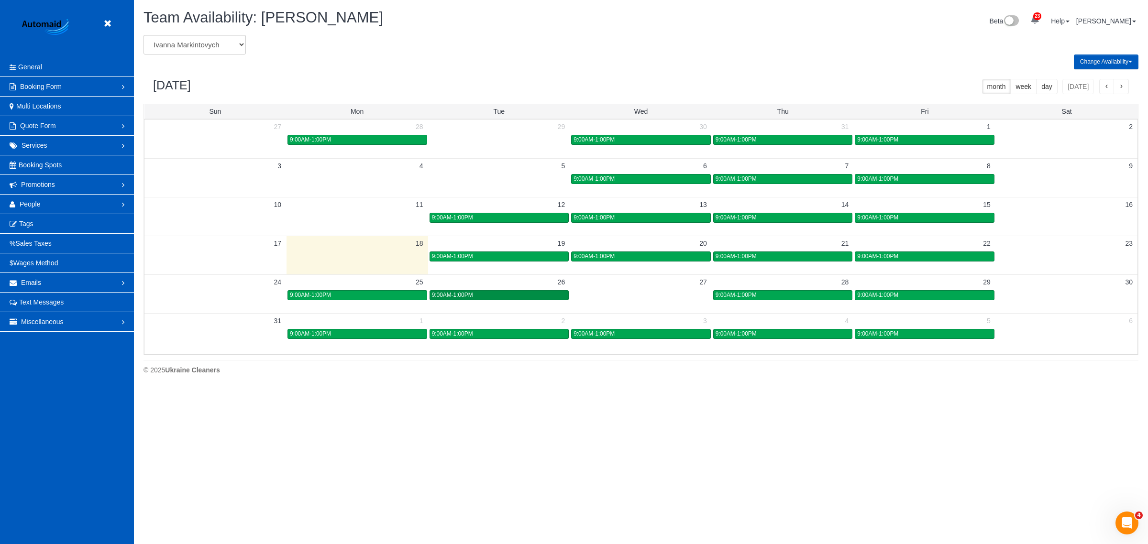
click at [521, 292] on div "9:00AM-1:00PM" at bounding box center [499, 295] width 135 height 7
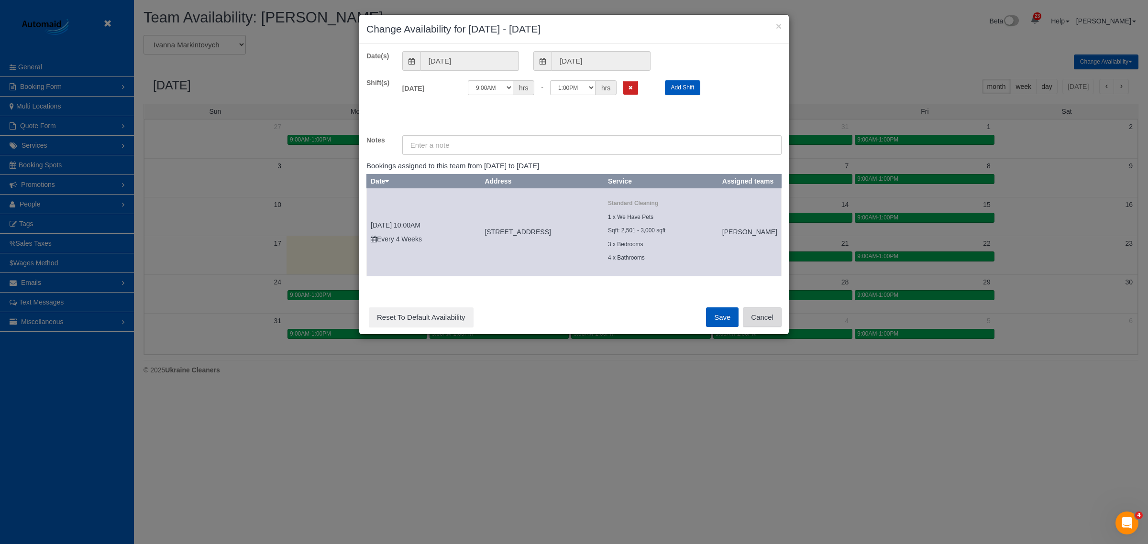
click at [761, 326] on button "Cancel" at bounding box center [762, 318] width 39 height 20
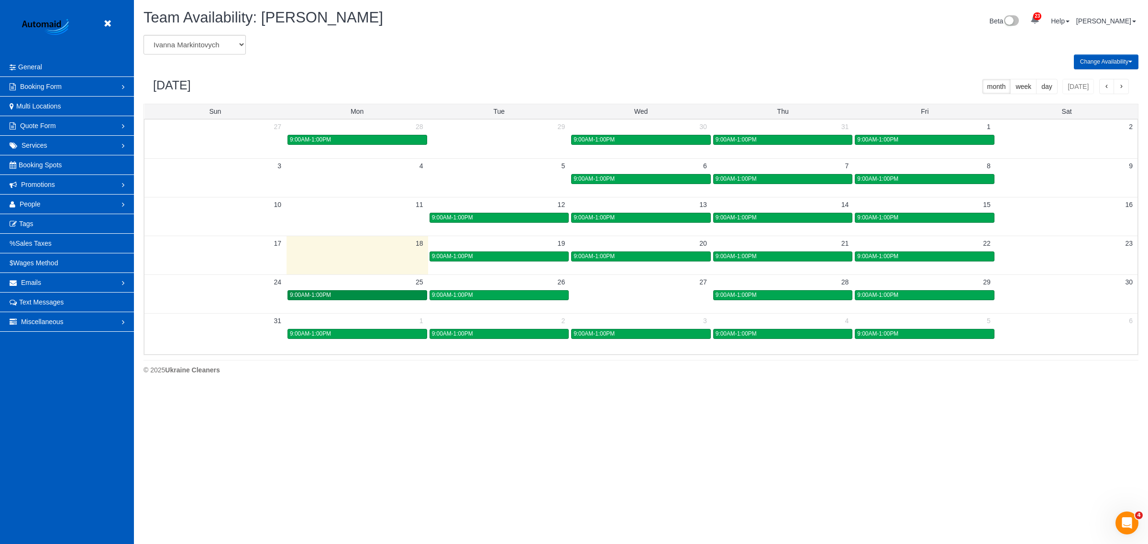
click at [355, 299] on div "9:00AM-1:00PM" at bounding box center [357, 295] width 135 height 7
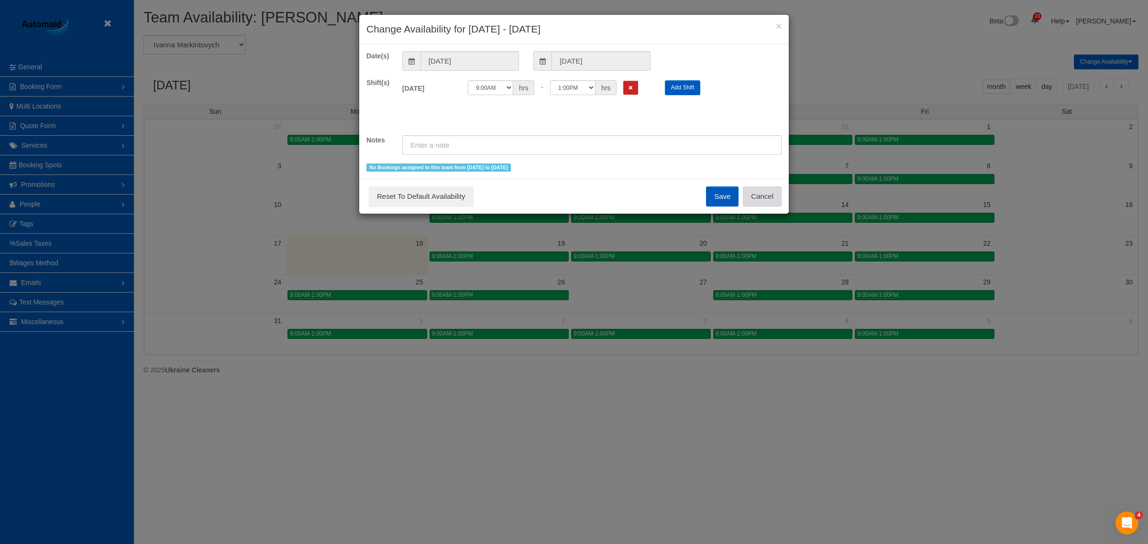
click at [754, 195] on button "Cancel" at bounding box center [762, 197] width 39 height 20
